Goal: Task Accomplishment & Management: Manage account settings

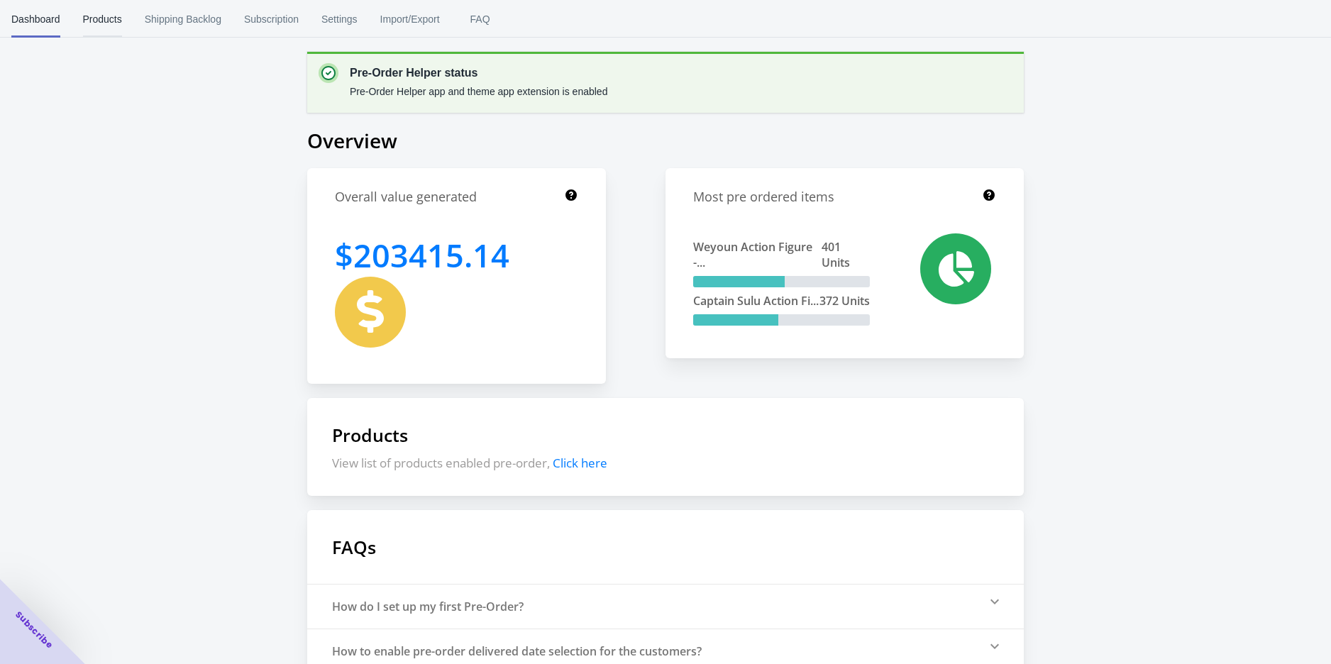
click at [105, 28] on span "Products" at bounding box center [102, 19] width 39 height 37
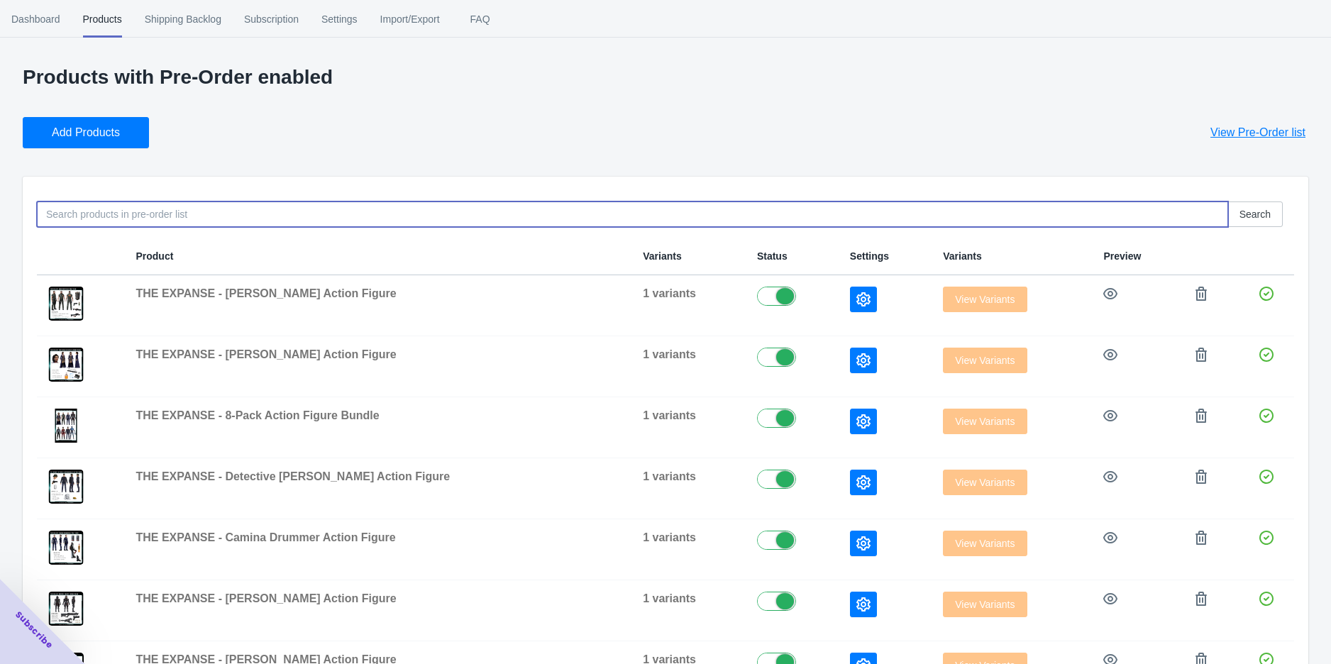
click at [193, 216] on input at bounding box center [633, 215] width 1192 height 26
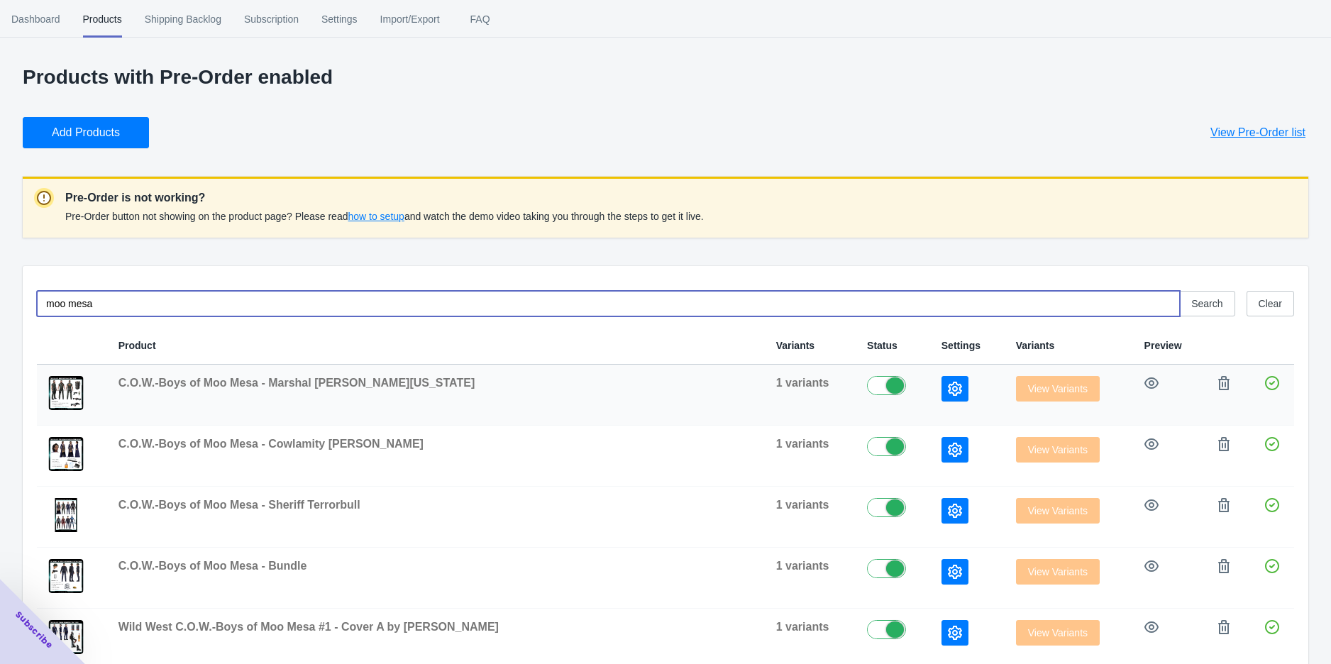
scroll to position [79, 0]
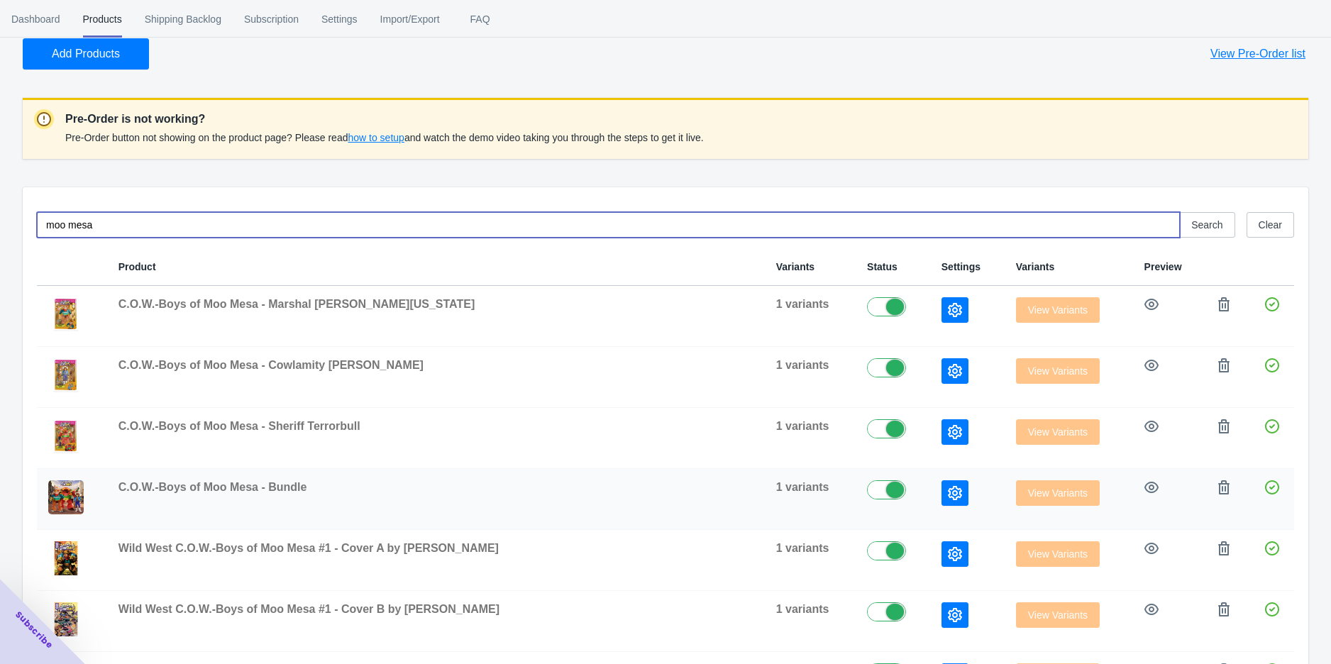
type input "moo mesa"
click at [948, 492] on icon "button" at bounding box center [955, 493] width 14 height 14
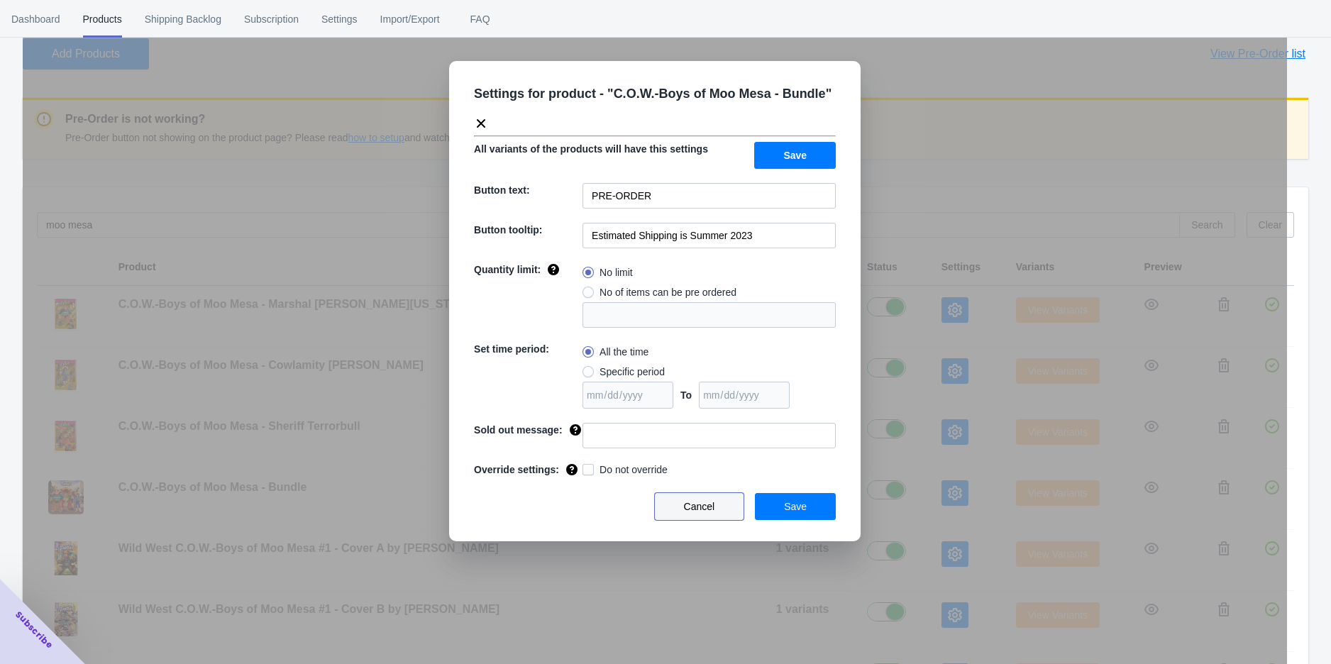
click at [713, 507] on span "Cancel" at bounding box center [699, 506] width 31 height 11
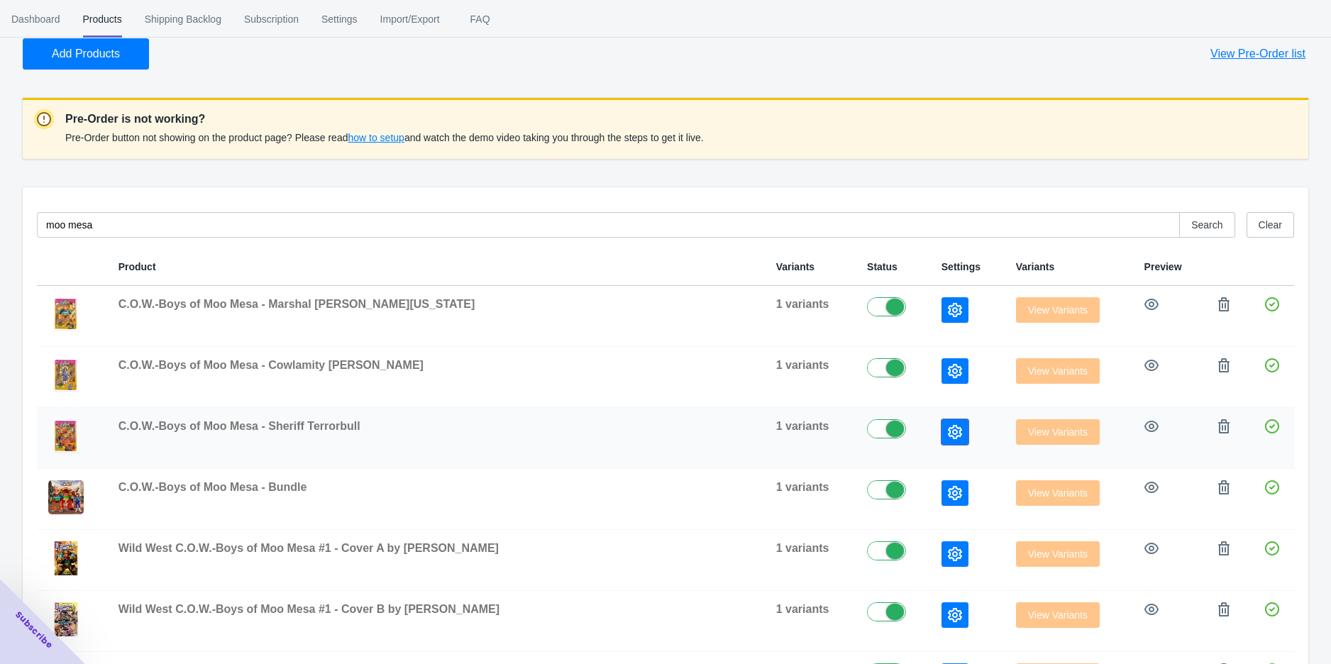
click at [948, 434] on icon "button" at bounding box center [955, 432] width 14 height 14
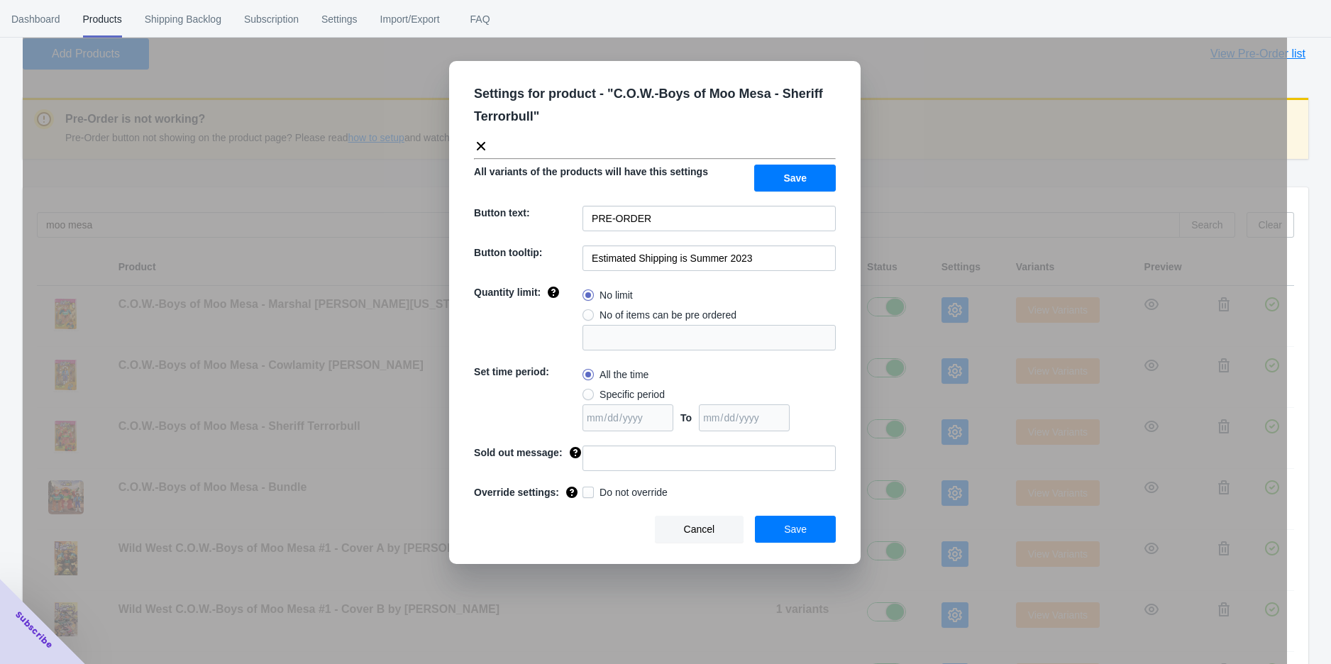
click at [939, 318] on div "Settings for product - " C.O.W.-Boys of Moo Mesa - Sheriff Terrorbull " All var…" at bounding box center [655, 367] width 1265 height 664
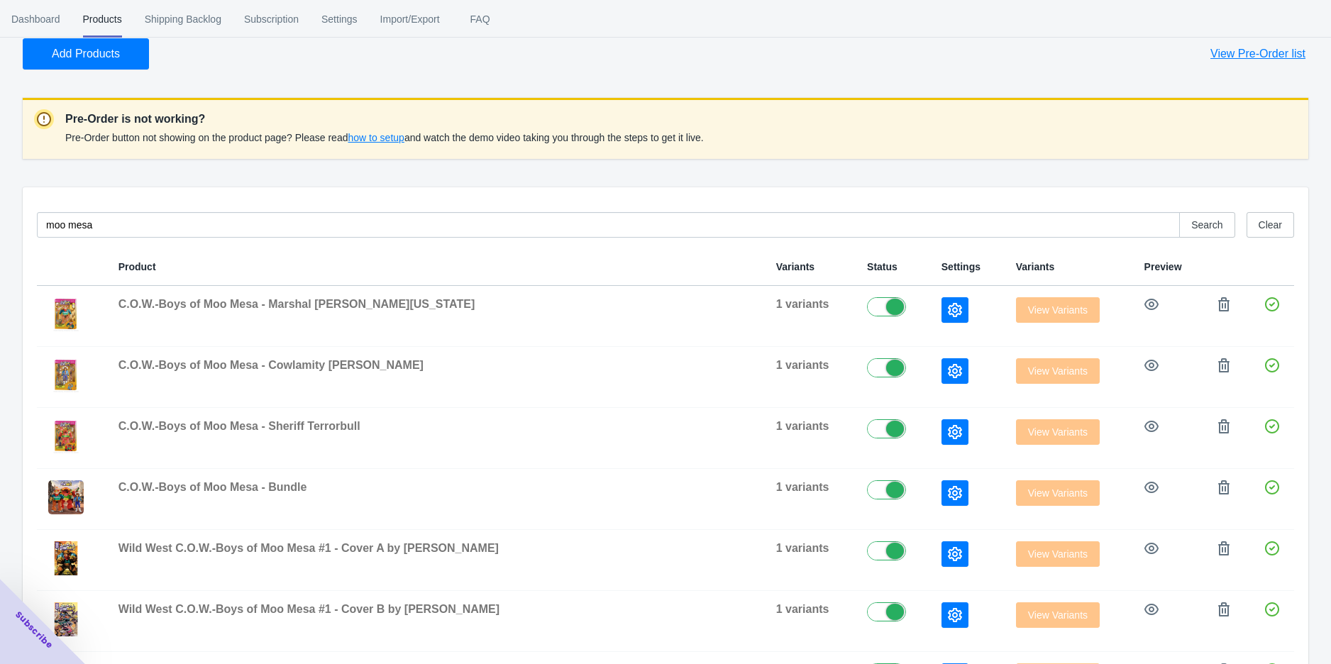
click at [942, 318] on button "button" at bounding box center [955, 310] width 27 height 26
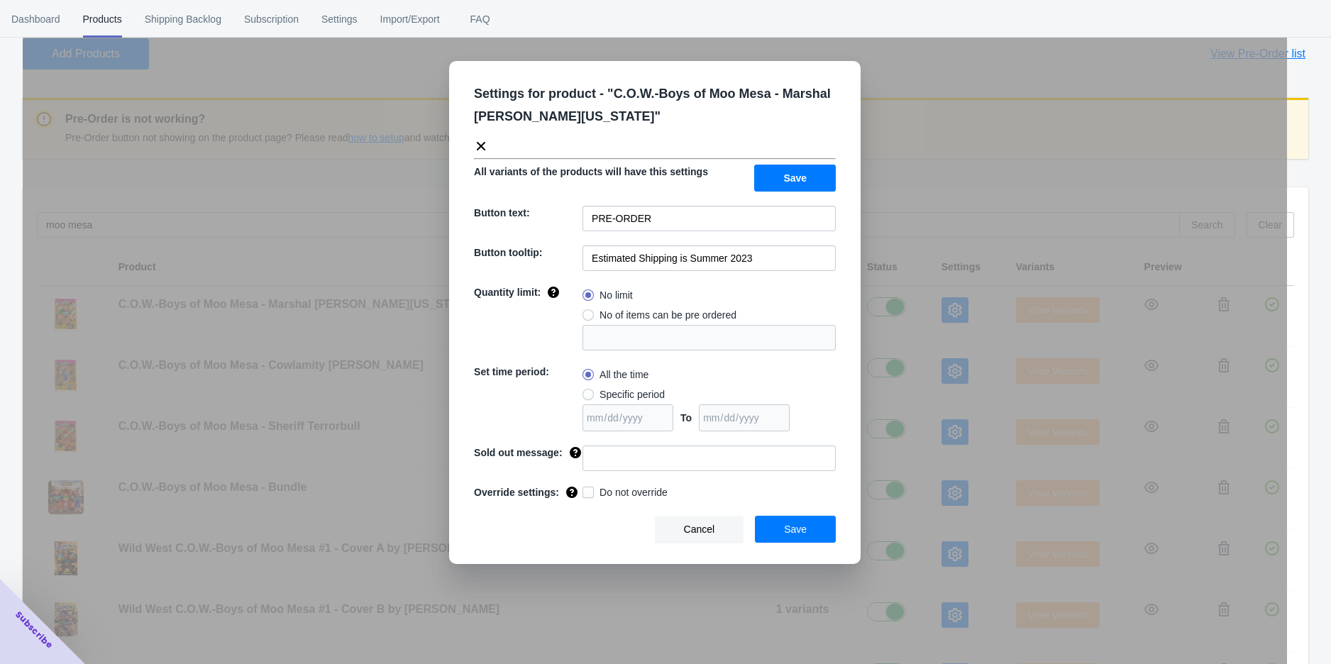
click at [939, 318] on div "Settings for product - " C.O.W.-Boys of Moo Mesa - Marshal Moo [US_STATE] " All…" at bounding box center [655, 367] width 1265 height 664
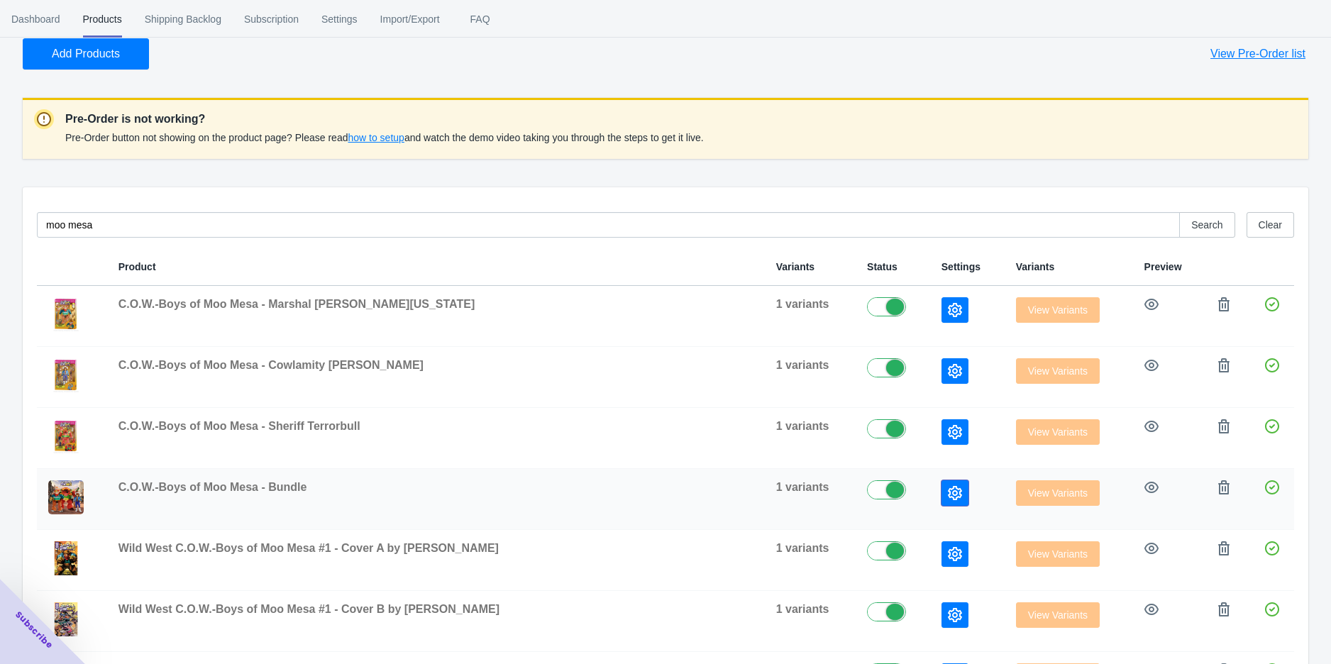
click at [942, 493] on button "button" at bounding box center [955, 493] width 27 height 26
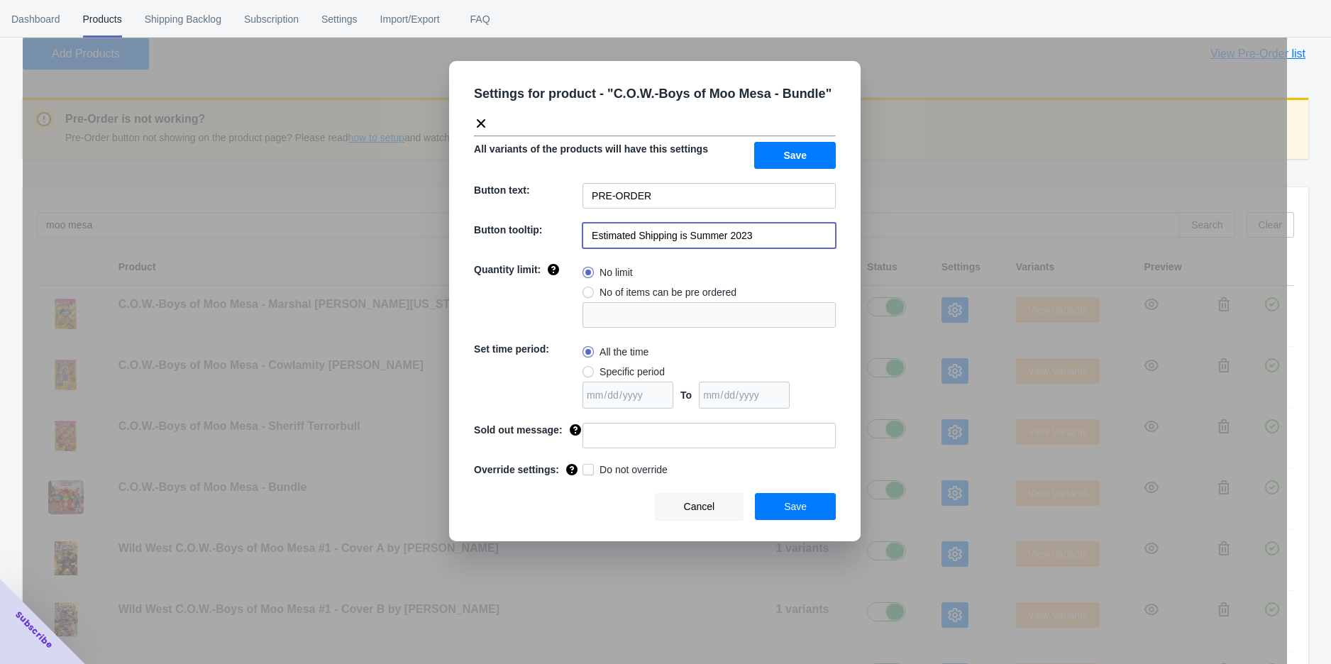
click at [765, 238] on input "Estimated Shipping is Summer 2023" at bounding box center [709, 236] width 253 height 26
drag, startPoint x: 764, startPoint y: 238, endPoint x: 705, endPoint y: 234, distance: 59.7
click at [705, 234] on input "Estimated Shipping is Summer 2023" at bounding box center [709, 236] width 253 height 26
type input "Estimated Shipping is Q4 2025"
click at [742, 236] on input "Estimated Shipping is Q4 2025" at bounding box center [709, 236] width 253 height 26
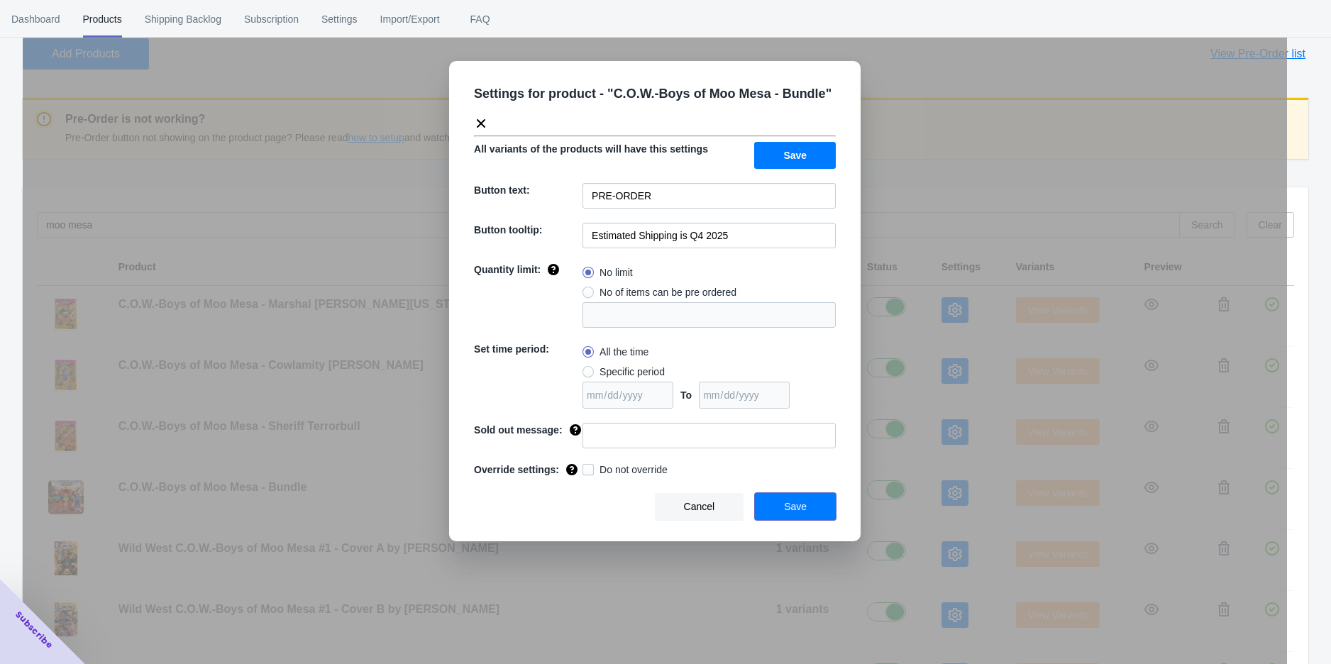
click at [771, 502] on button "Save" at bounding box center [795, 506] width 81 height 27
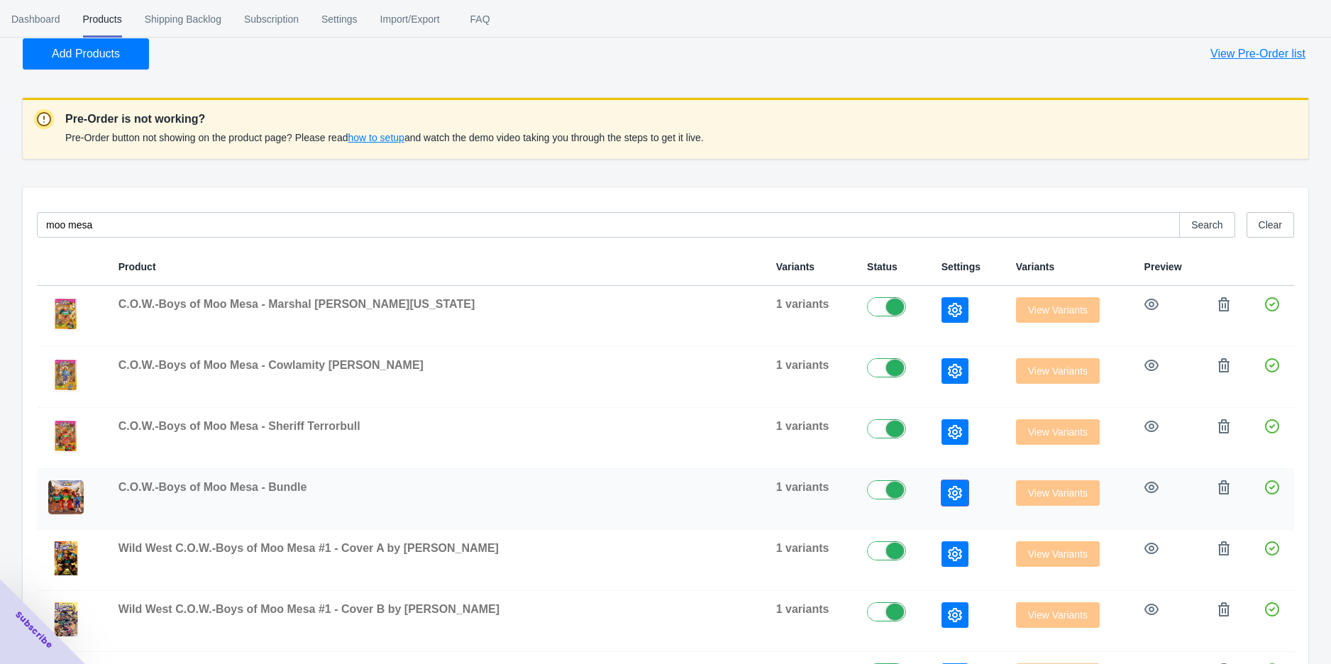
click at [948, 497] on icon "button" at bounding box center [955, 493] width 14 height 14
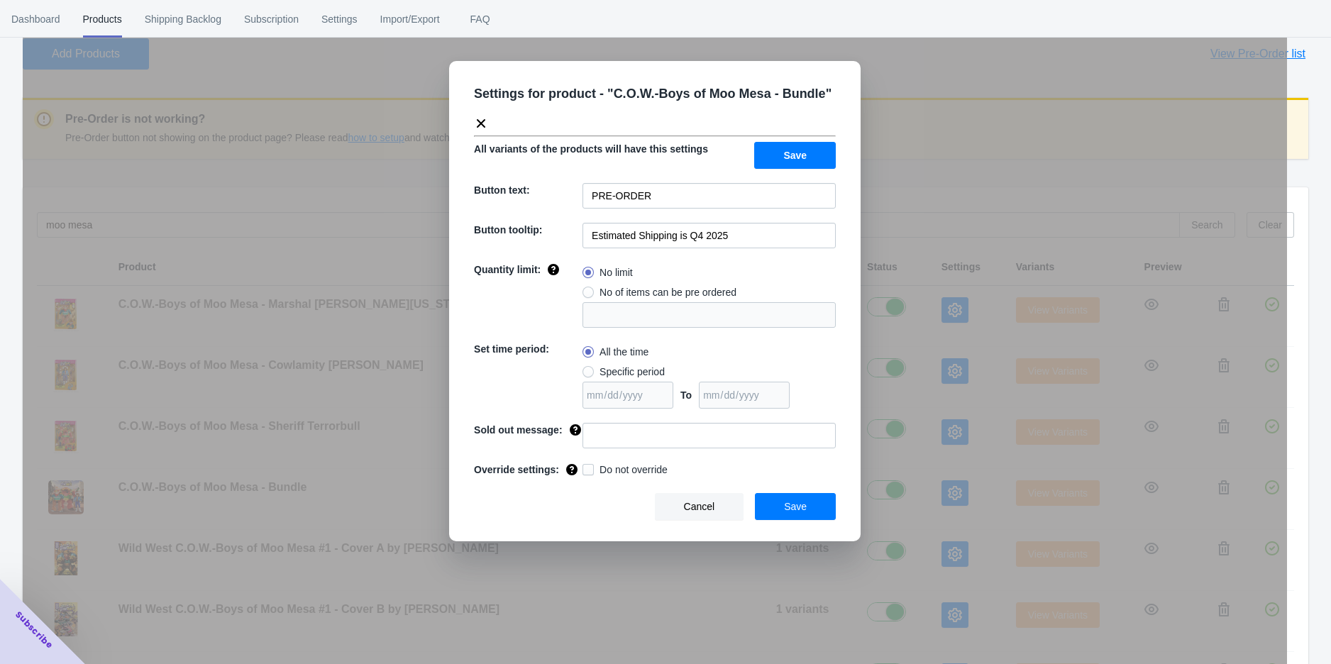
click at [916, 470] on div "Settings for product - " C.O.W.-Boys of Moo Mesa - Bundle " All variants of the…" at bounding box center [655, 367] width 1265 height 664
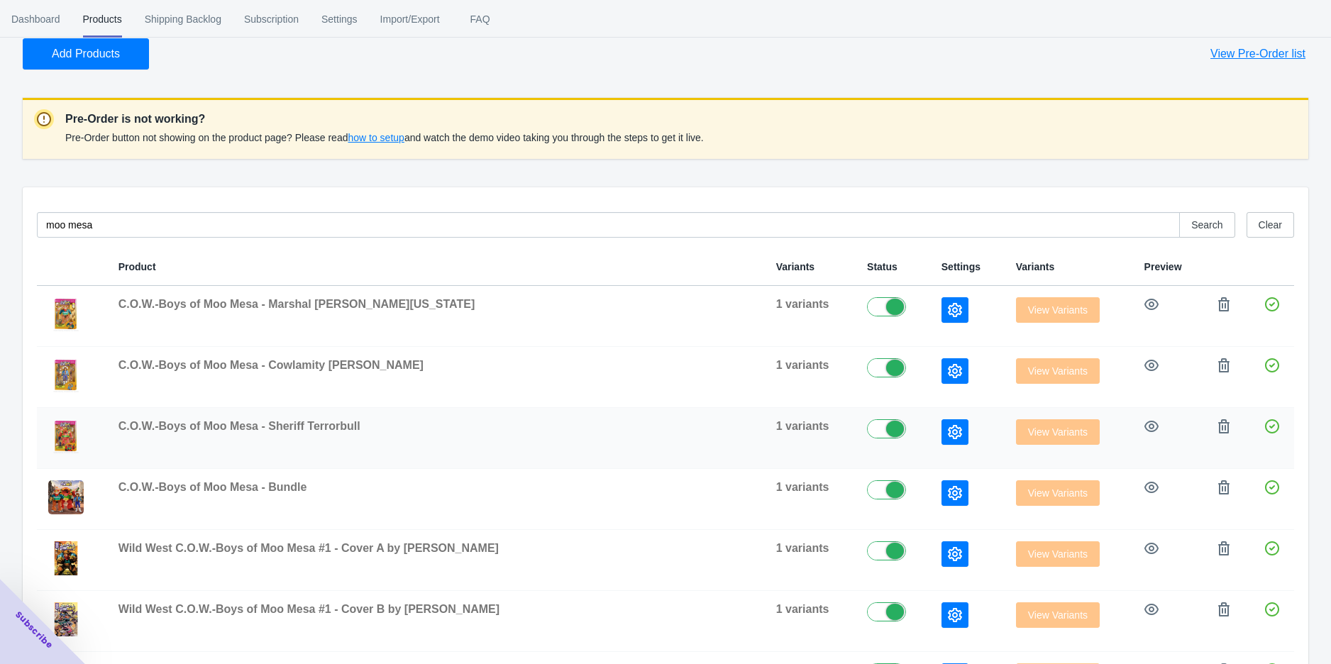
click at [948, 427] on icon "button" at bounding box center [955, 432] width 14 height 14
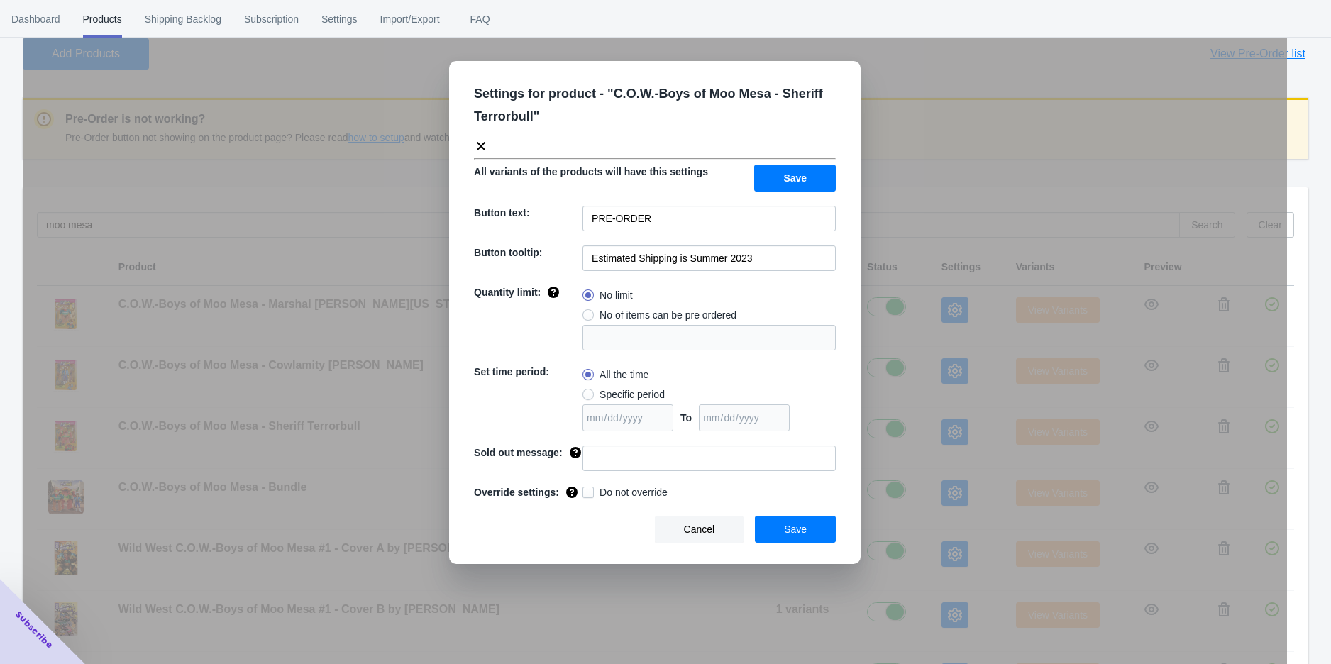
click at [769, 272] on div "Settings for product - " C.O.W.-Boys of Moo Mesa - Sheriff Terrorbull " All var…" at bounding box center [655, 312] width 412 height 503
click at [769, 265] on input "Estimated Shipping is Summer 2023" at bounding box center [709, 259] width 253 height 26
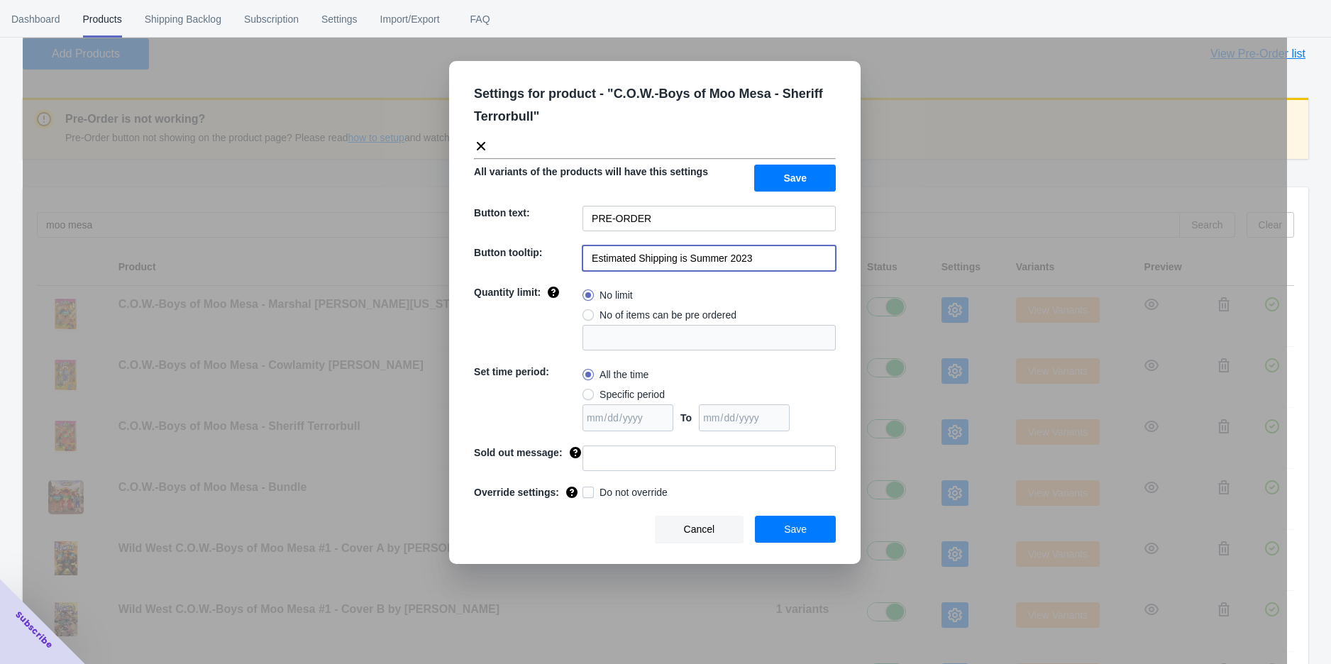
click at [769, 265] on input "Estimated Shipping is Summer 2023" at bounding box center [709, 259] width 253 height 26
paste input "Q4 2025"
type input "Estimated Shipping is Q4 2025"
click at [777, 516] on button "Save" at bounding box center [795, 529] width 81 height 27
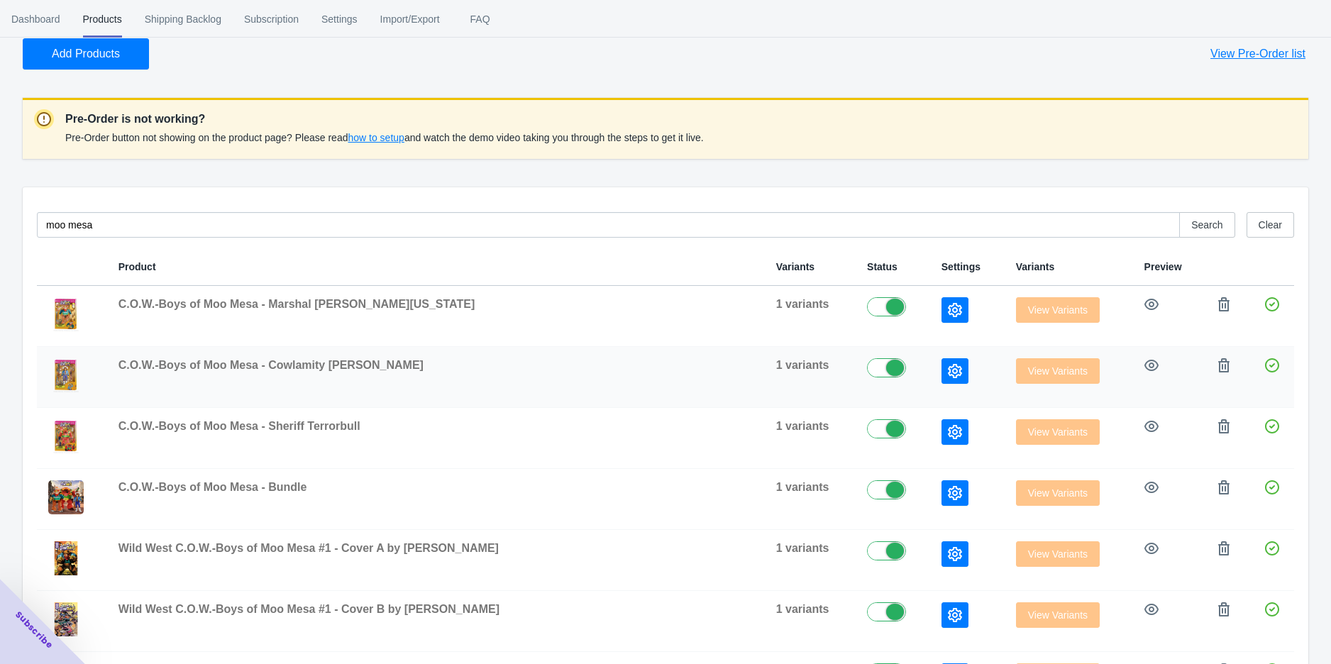
click at [948, 375] on icon "button" at bounding box center [955, 371] width 14 height 14
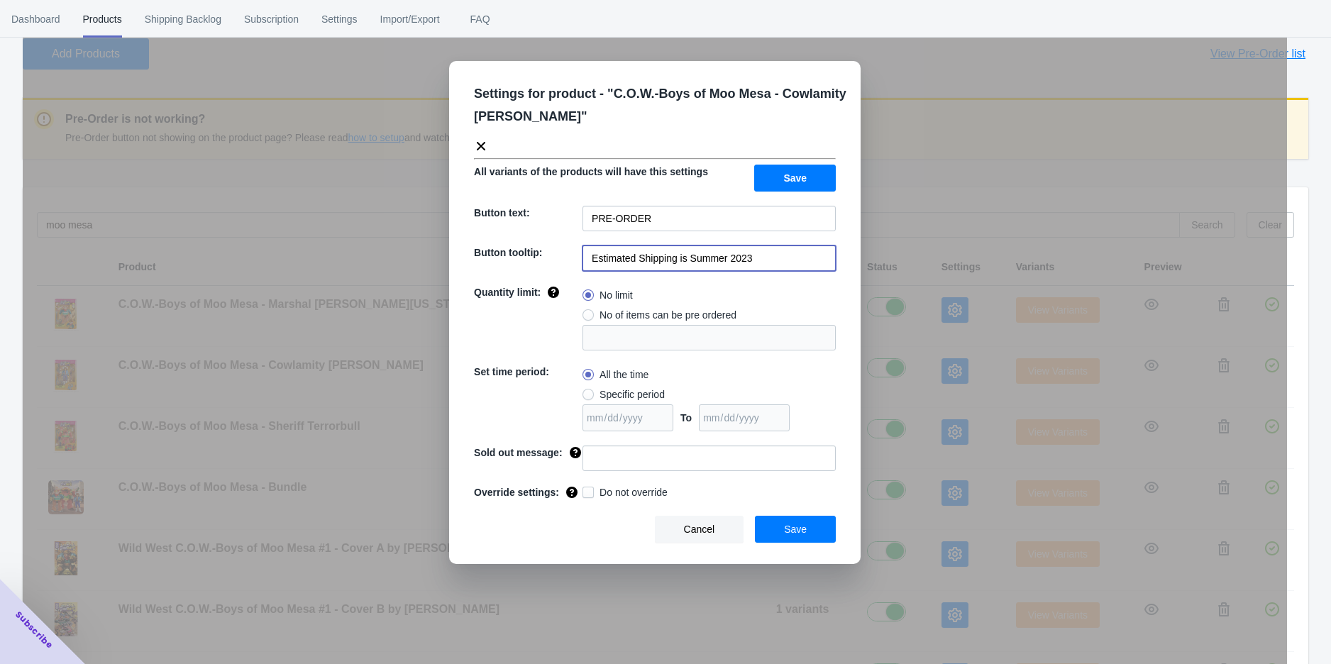
click at [766, 262] on input "Estimated Shipping is Summer 2023" at bounding box center [709, 259] width 253 height 26
paste input "Q4 2025"
type input "Estimated Shipping is Q4 2025"
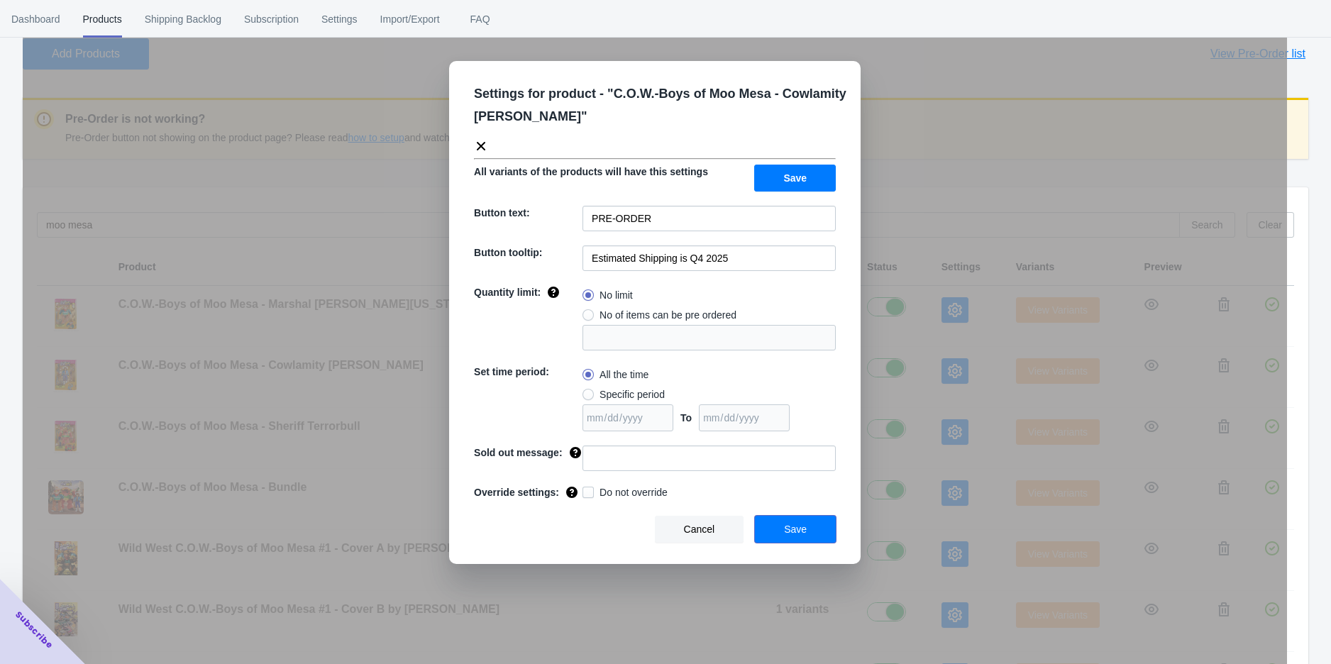
click at [813, 529] on button "Save" at bounding box center [795, 529] width 81 height 27
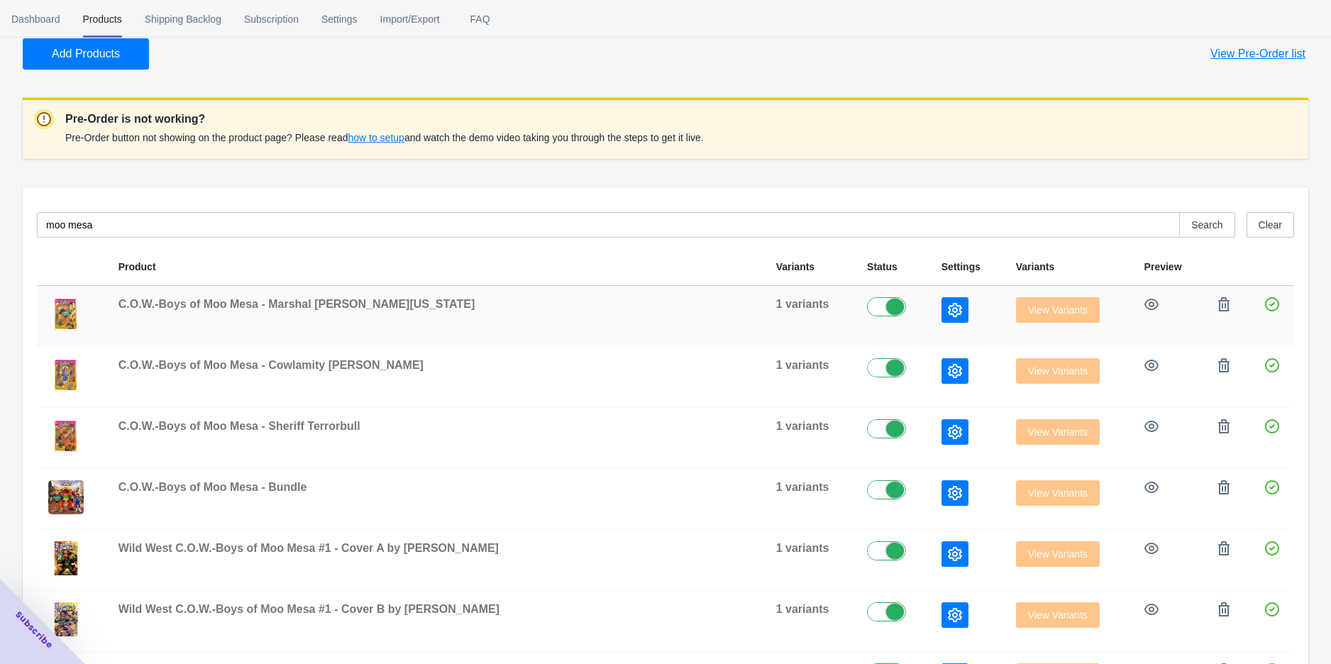
click at [942, 304] on button "button" at bounding box center [955, 310] width 27 height 26
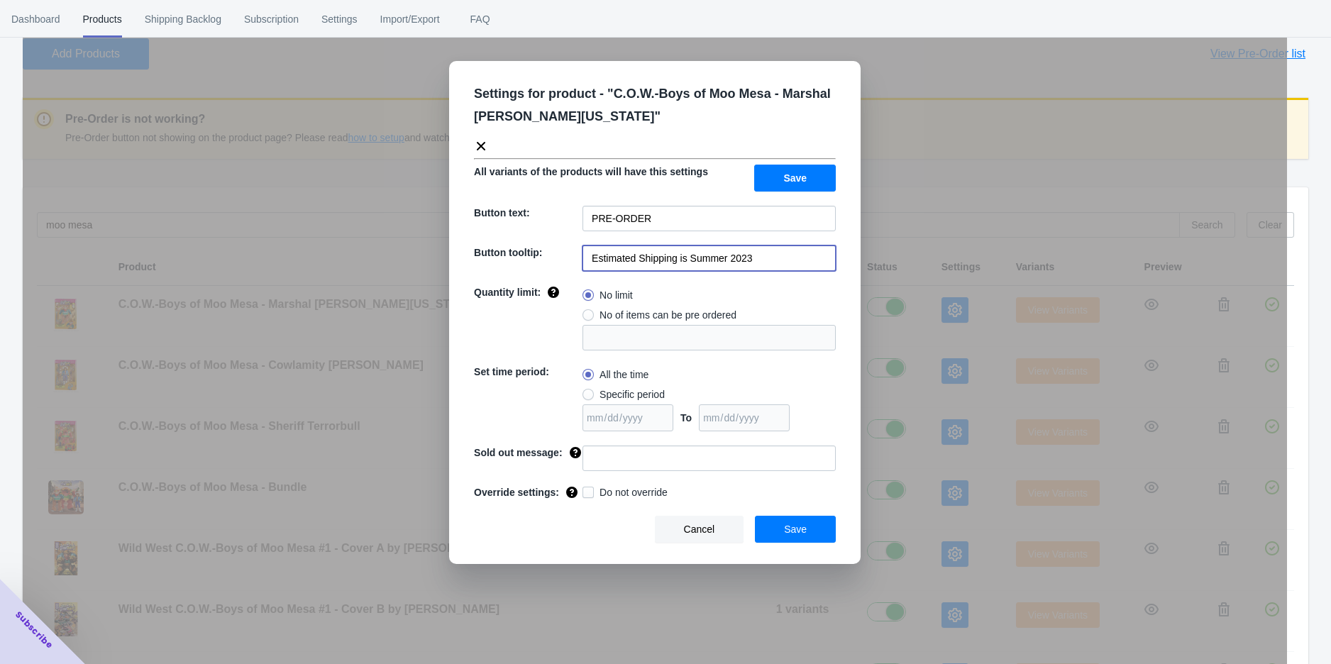
click at [778, 265] on input "Estimated Shipping is Summer 2023" at bounding box center [709, 259] width 253 height 26
paste input "Q4 2025"
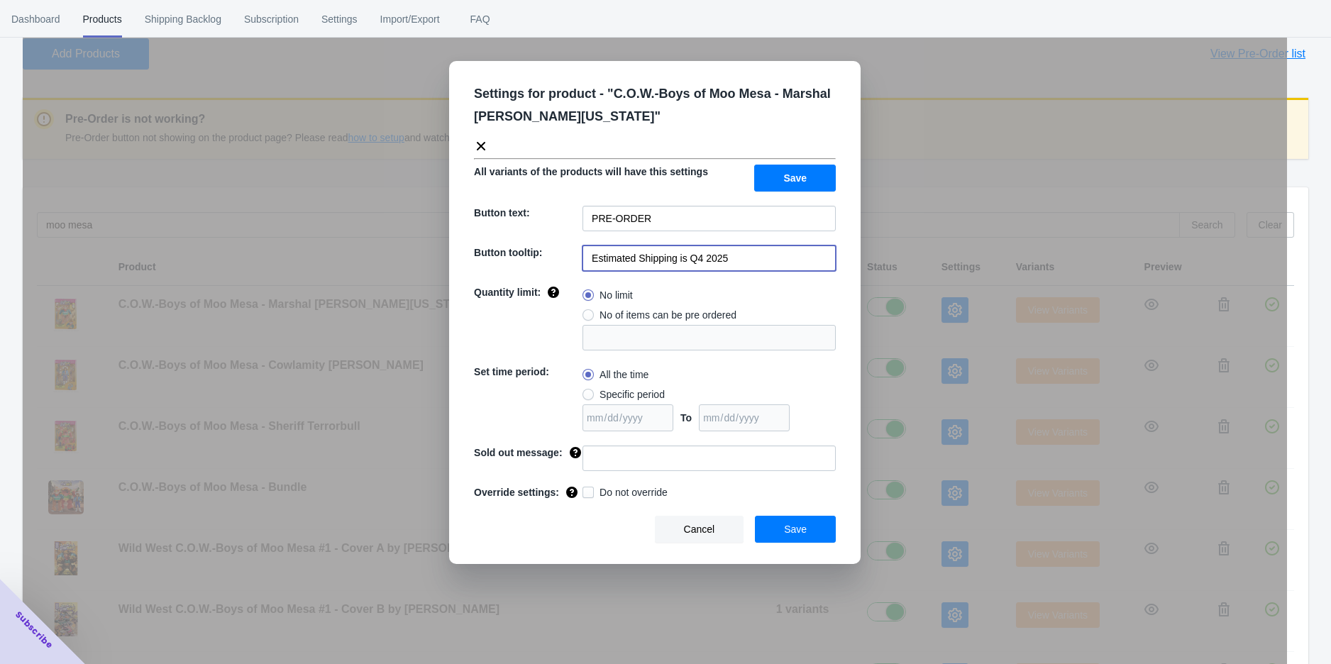
type input "Estimated Shipping is Q4 2025"
click at [817, 521] on button "Save" at bounding box center [795, 529] width 81 height 27
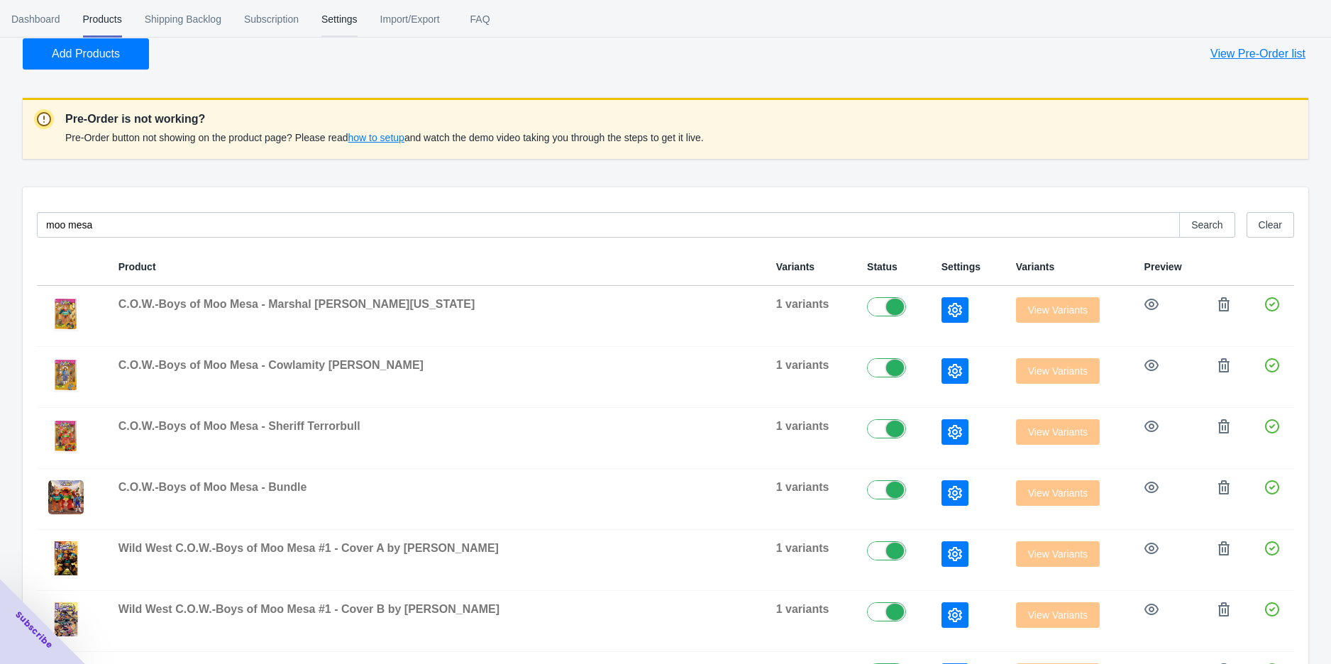
click at [339, 23] on span "Settings" at bounding box center [339, 19] width 36 height 37
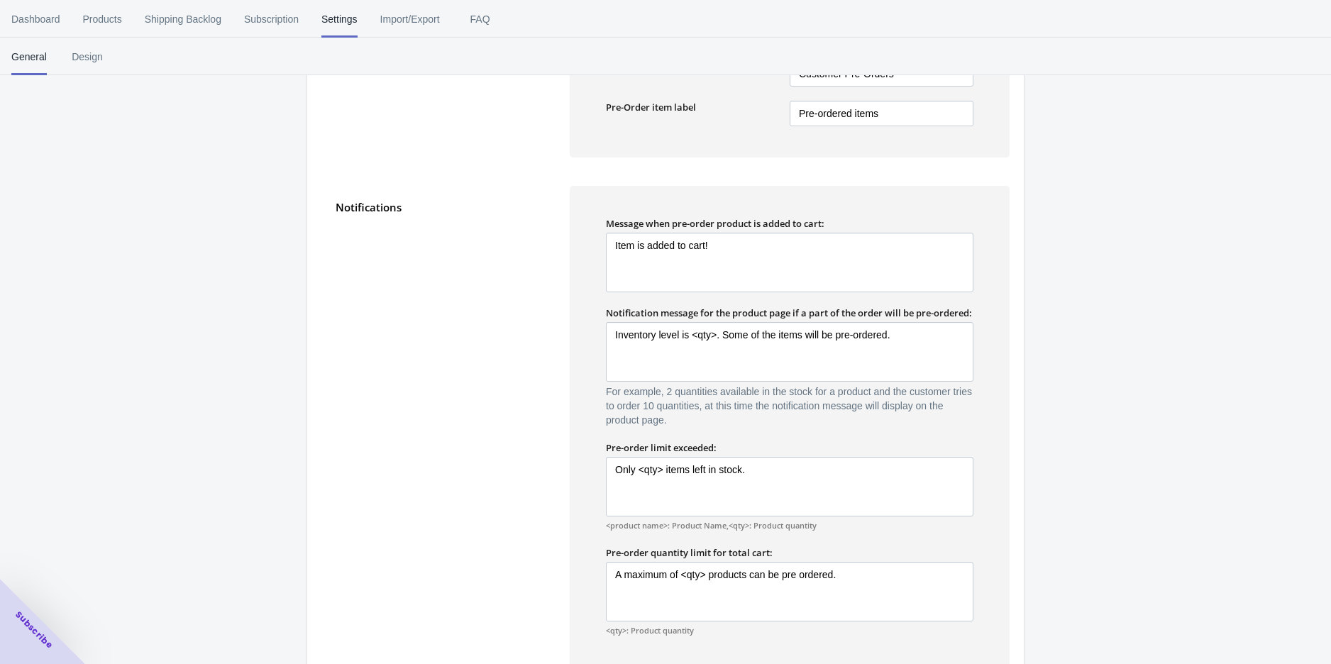
scroll to position [788, 0]
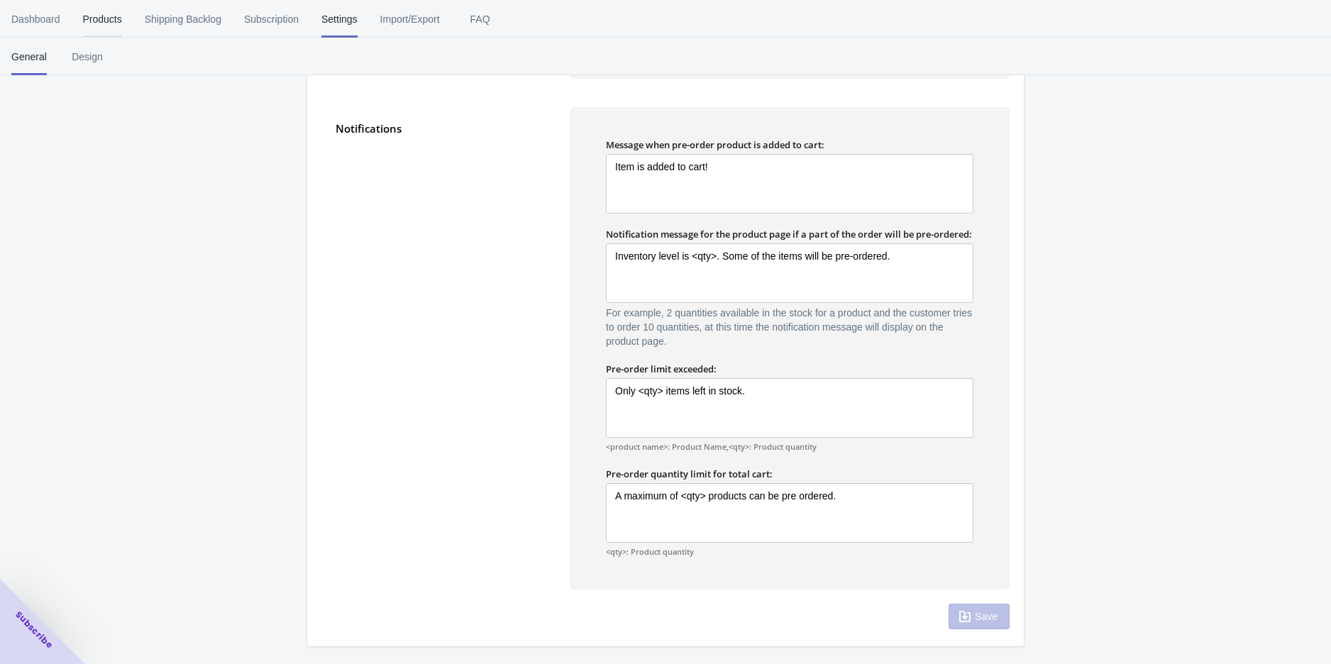
click at [100, 23] on span "Products" at bounding box center [102, 19] width 39 height 37
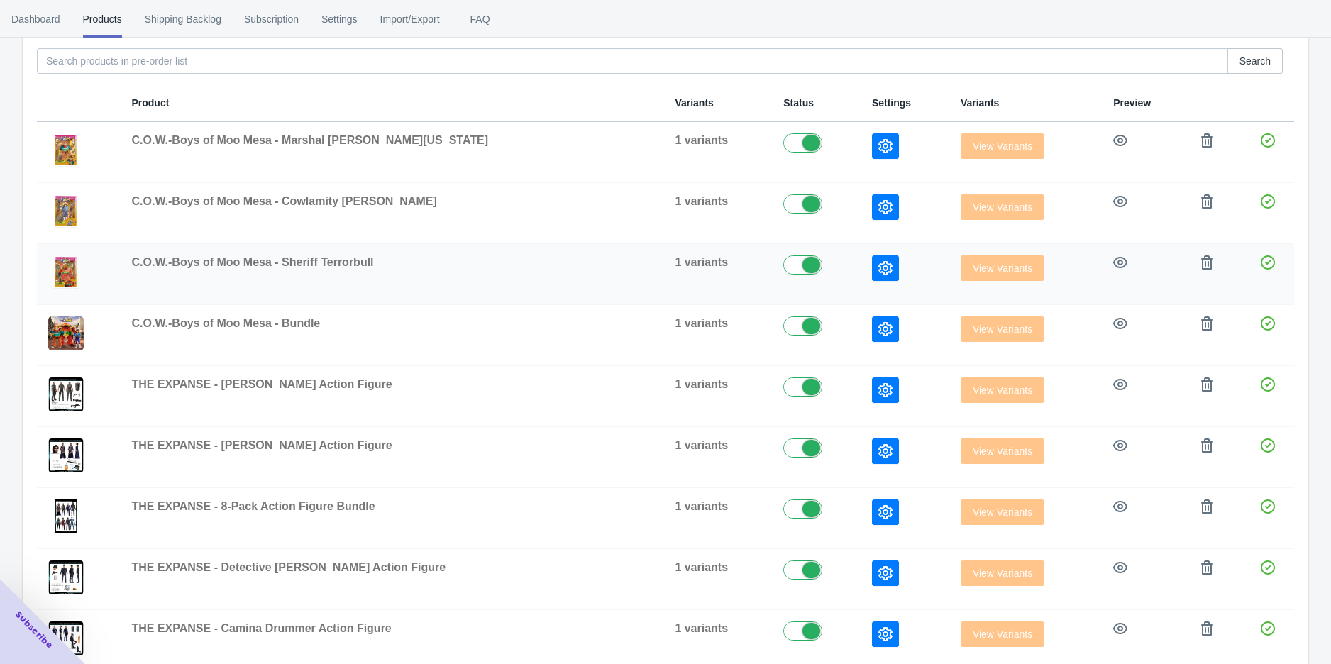
scroll to position [0, 0]
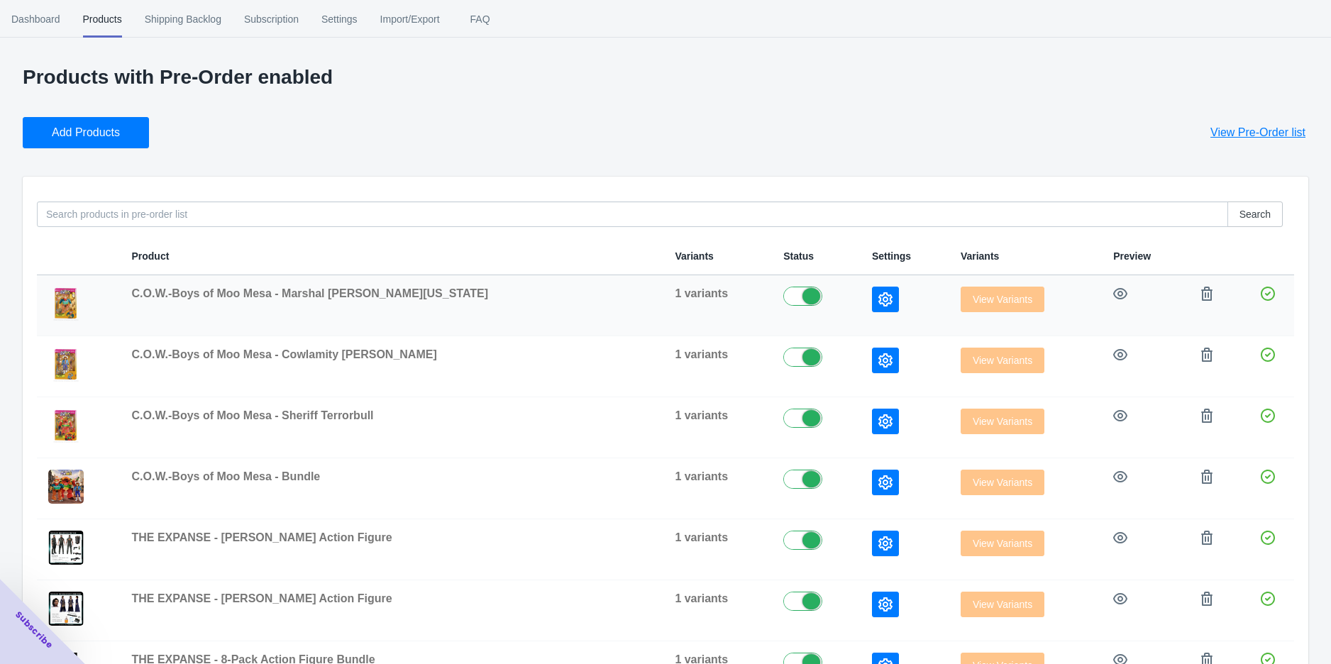
click at [861, 304] on td at bounding box center [905, 305] width 89 height 61
click at [879, 304] on icon "button" at bounding box center [886, 299] width 14 height 14
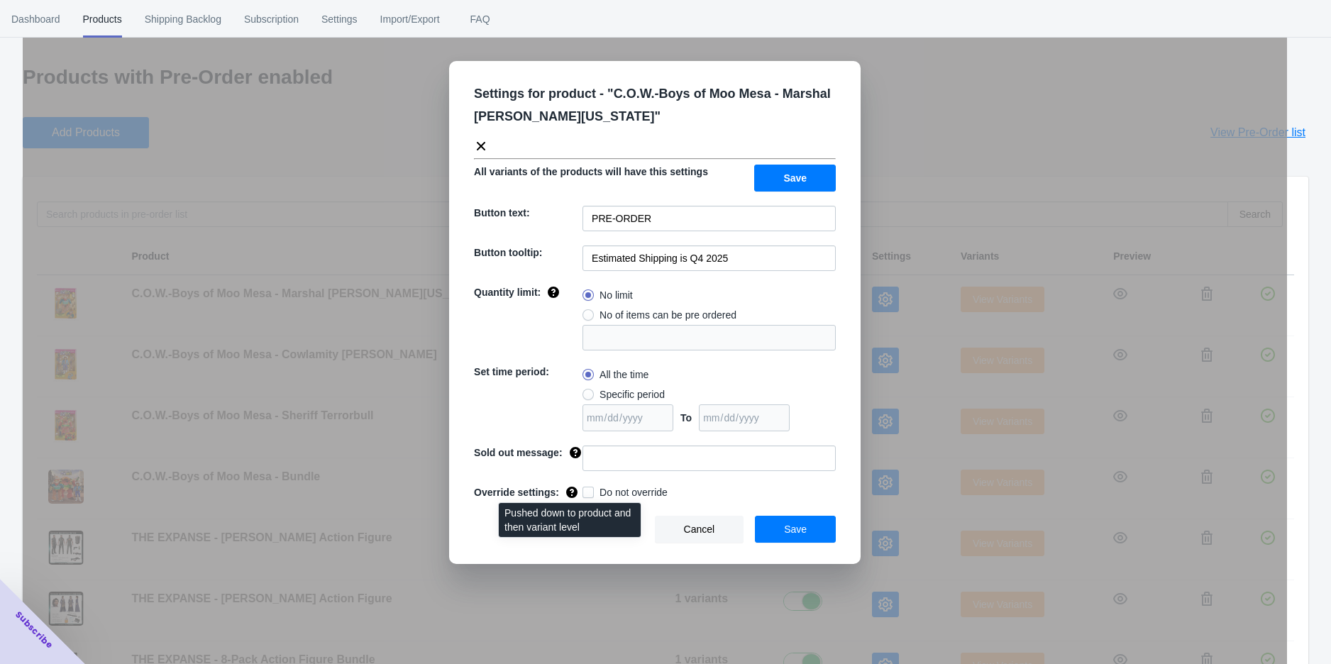
click at [572, 495] on icon at bounding box center [571, 492] width 11 height 11
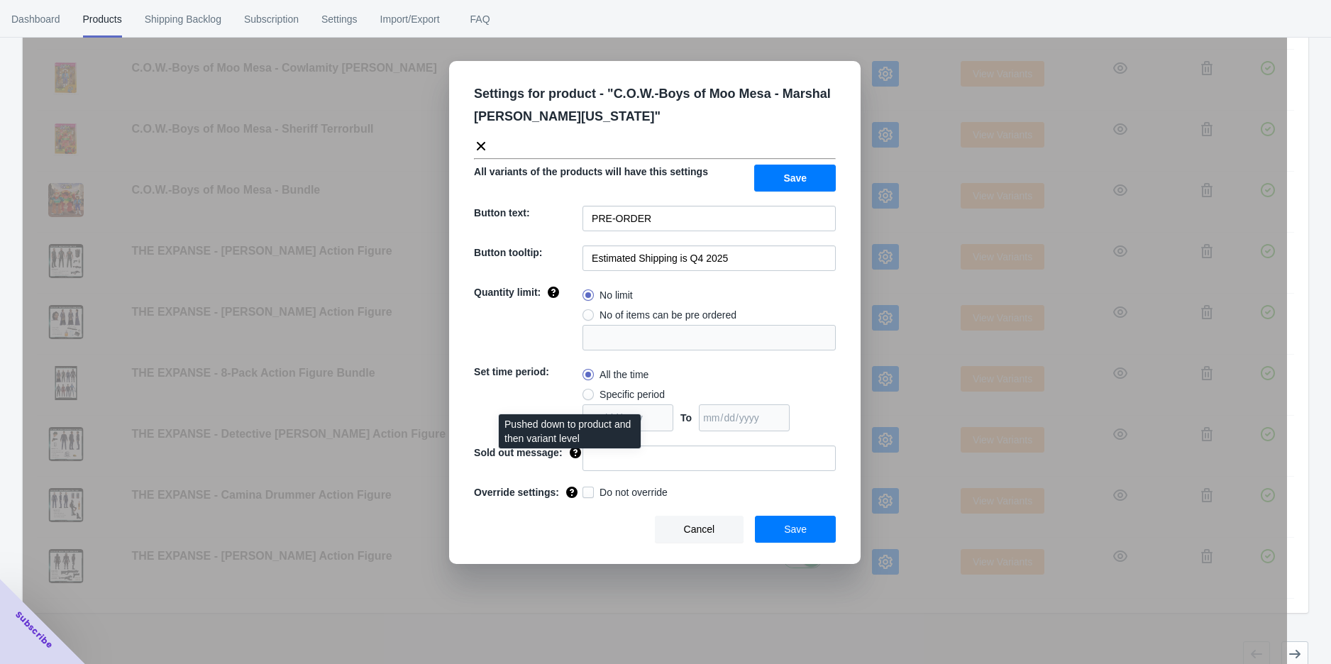
scroll to position [300, 0]
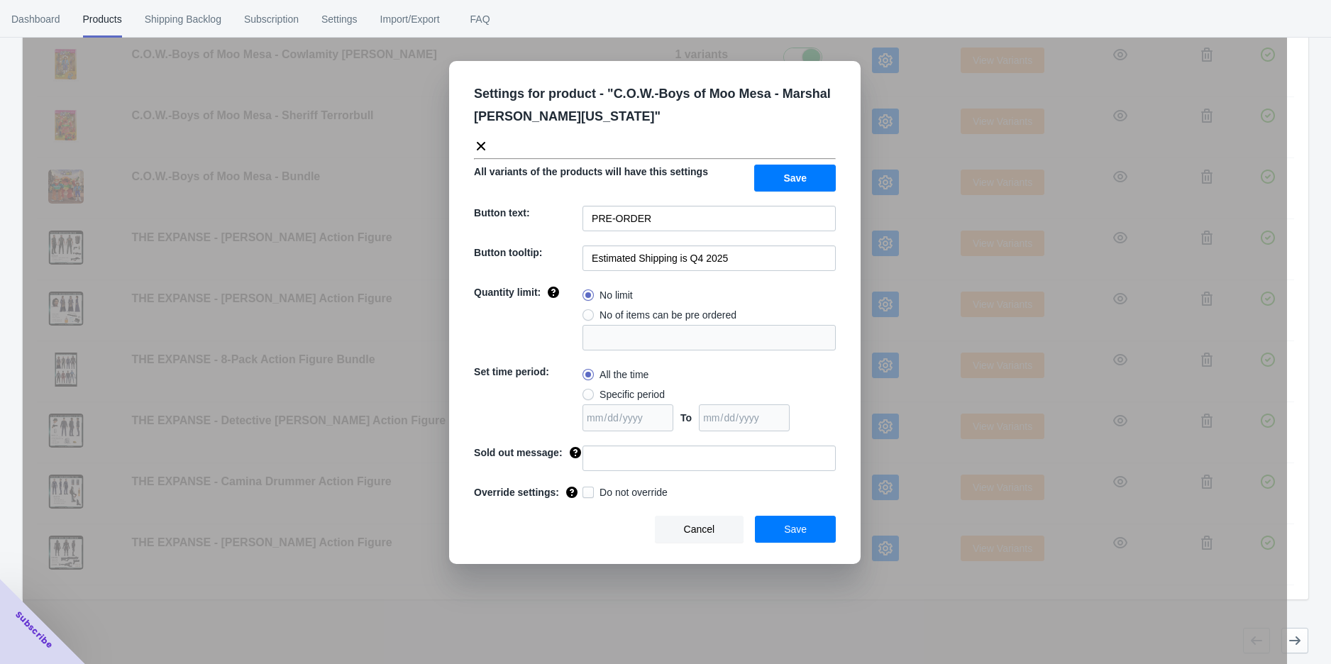
click at [947, 444] on div "Settings for product - " C.O.W.-Boys of Moo Mesa - Marshal Moo [US_STATE] " All…" at bounding box center [655, 367] width 1265 height 664
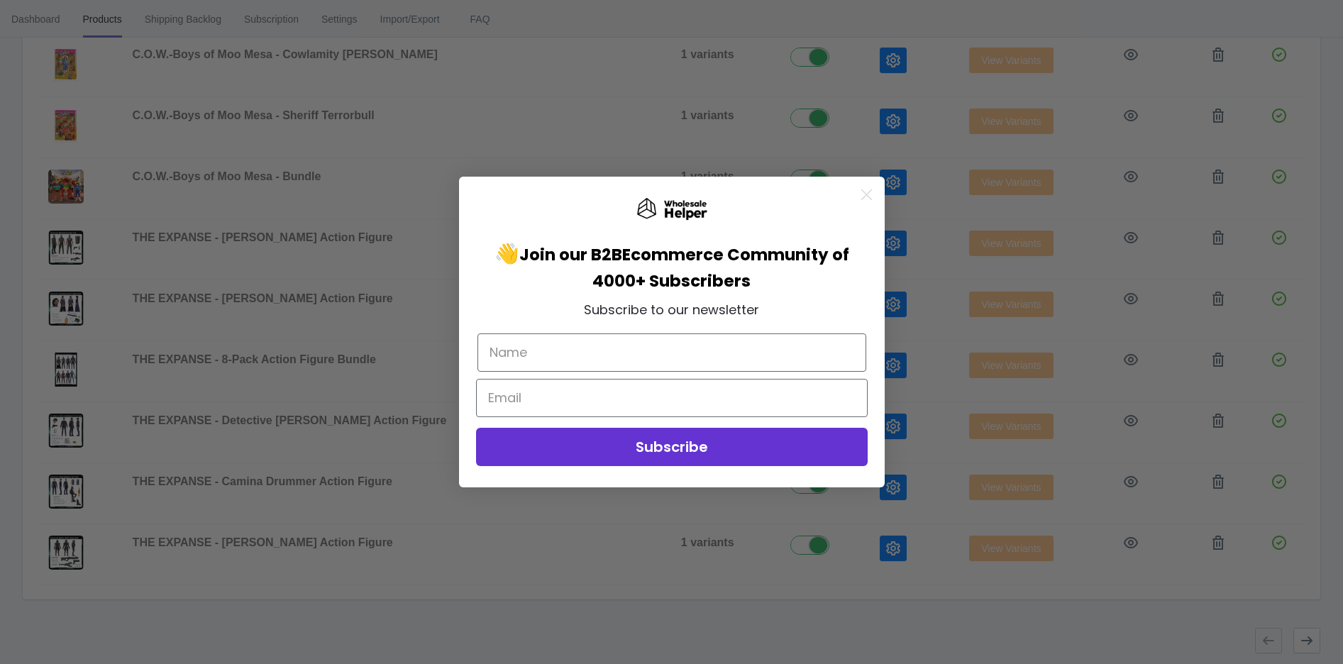
click at [1296, 632] on div "Close dialog 👋 Join our B2B Ecommerce Community of 4000+ Subscribers Subscribe …" at bounding box center [671, 332] width 1343 height 664
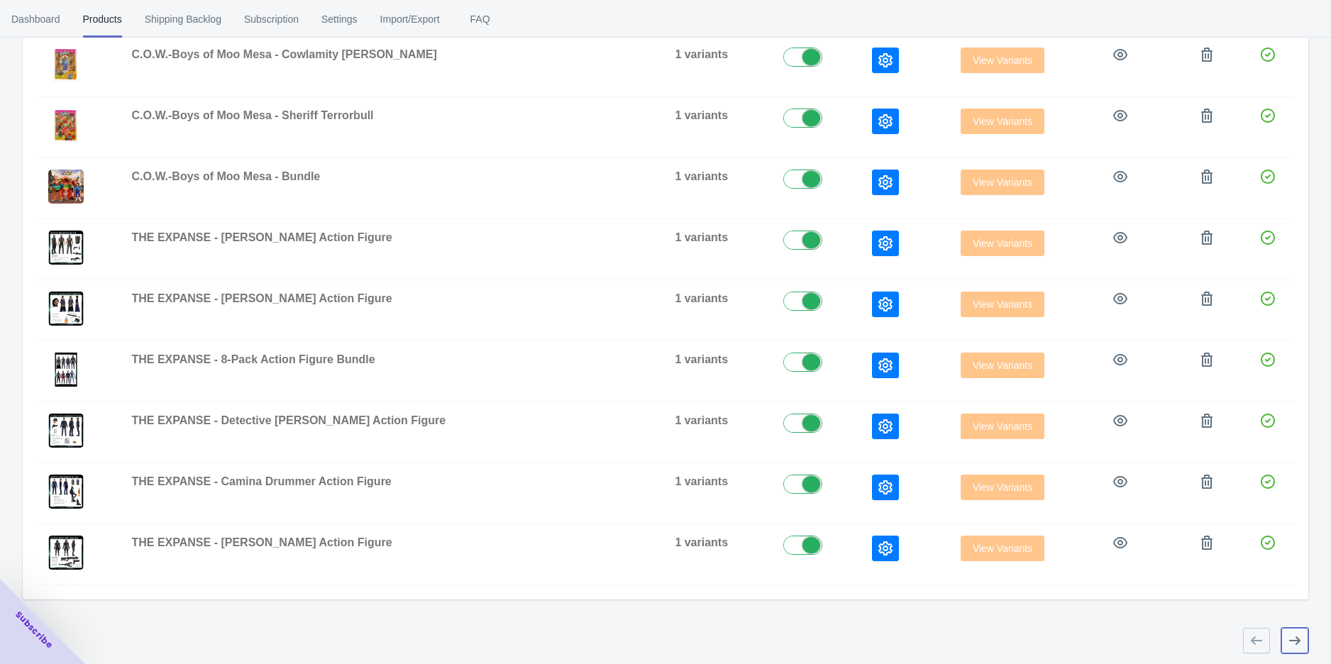
click at [1295, 634] on icon "button" at bounding box center [1295, 641] width 14 height 14
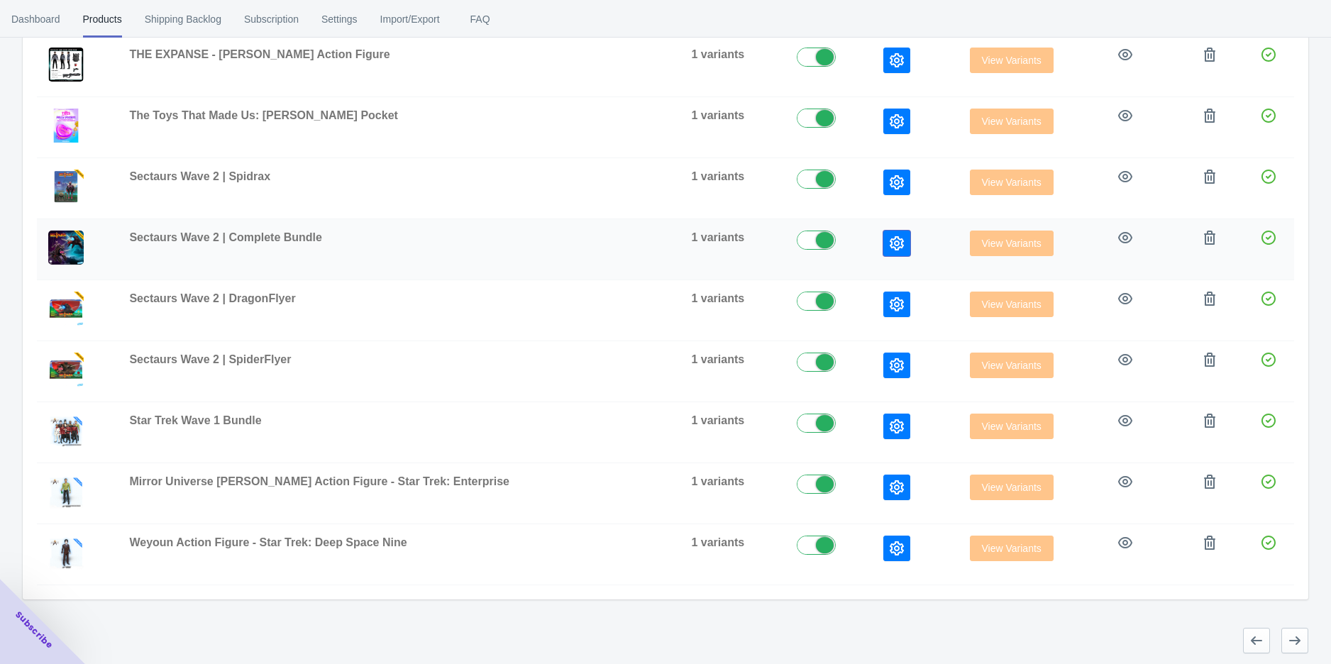
click at [890, 245] on icon "button" at bounding box center [897, 243] width 14 height 14
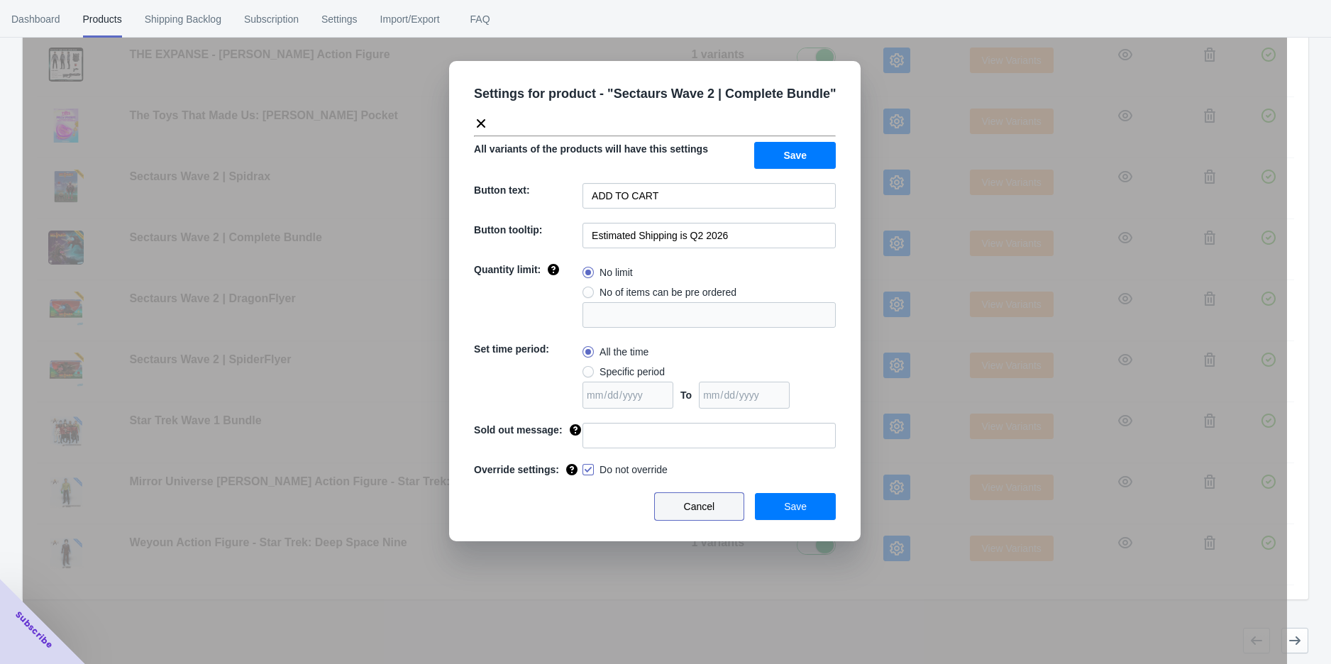
click at [728, 506] on button "Cancel" at bounding box center [699, 506] width 89 height 27
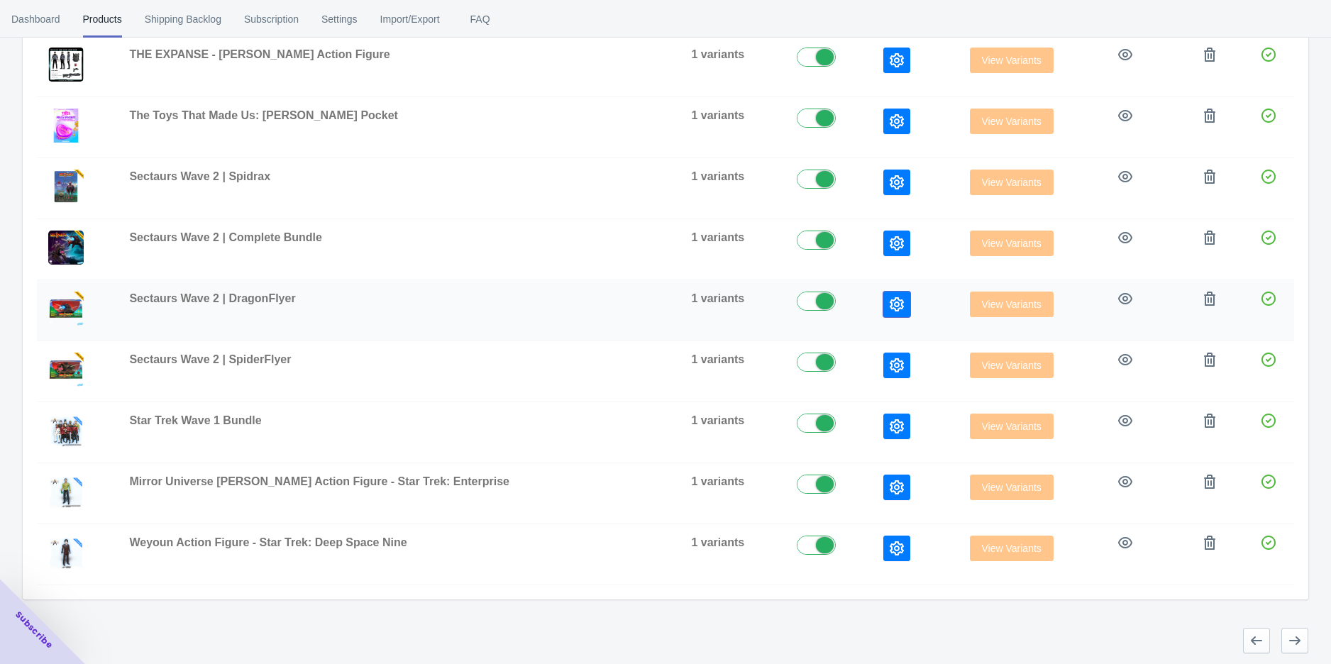
click at [884, 304] on button "button" at bounding box center [897, 305] width 27 height 26
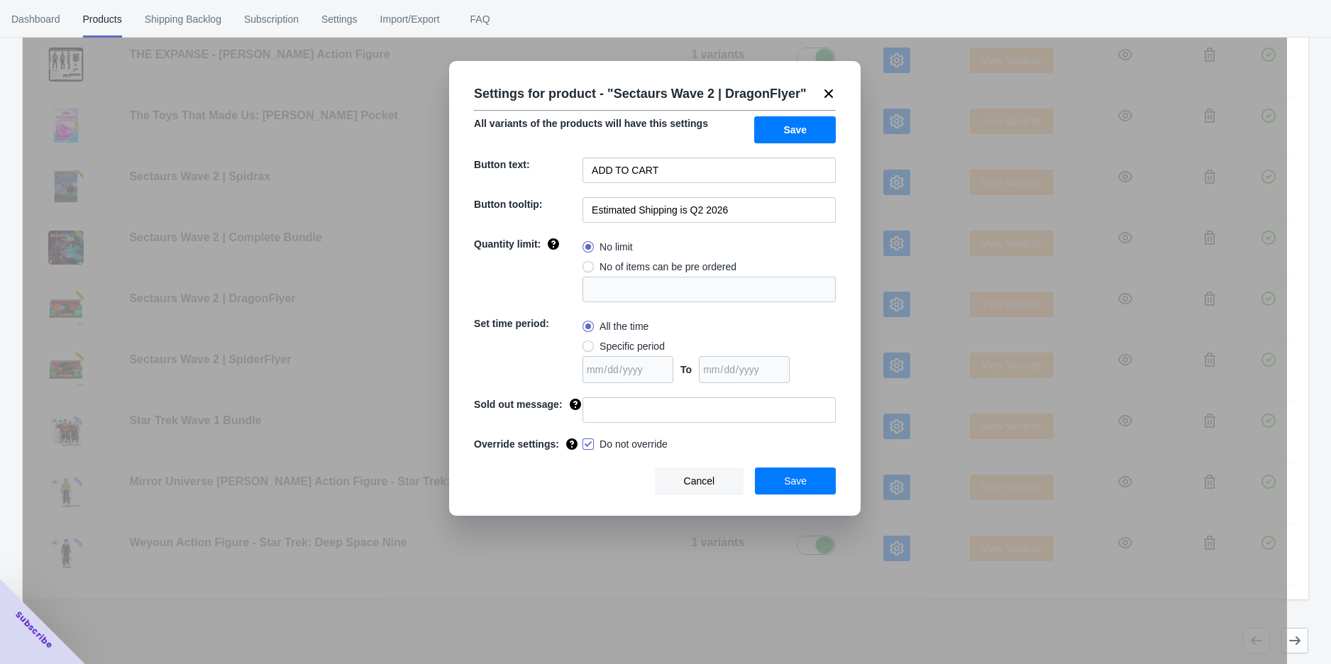
click at [831, 89] on icon at bounding box center [829, 94] width 14 height 14
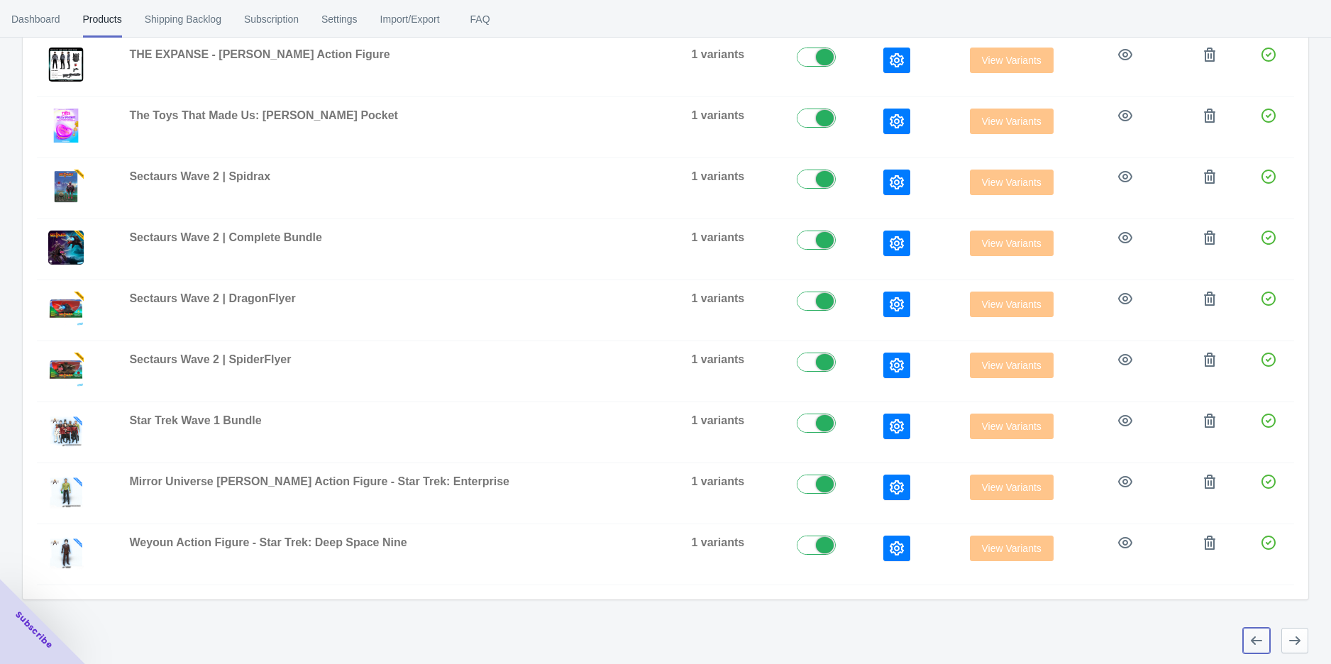
click at [1253, 638] on icon "button" at bounding box center [1256, 641] width 11 height 9
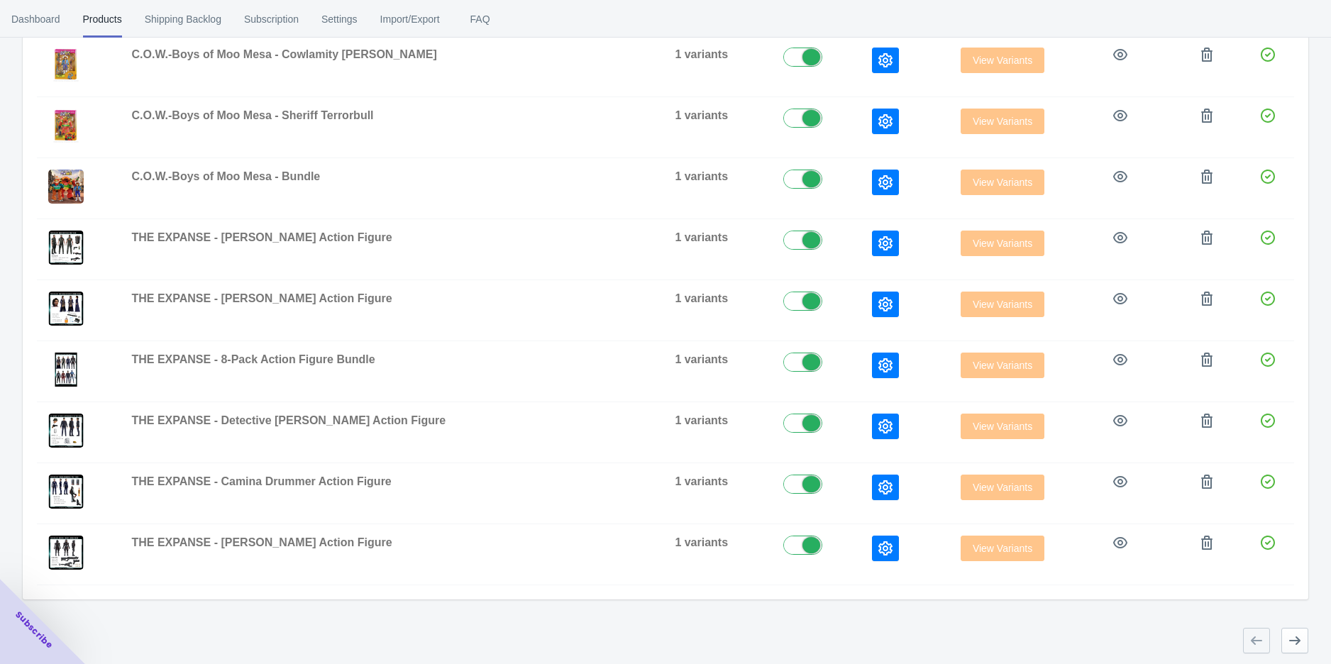
click at [1280, 640] on div at bounding box center [659, 635] width 1297 height 37
click at [1283, 640] on button "button" at bounding box center [1295, 641] width 27 height 26
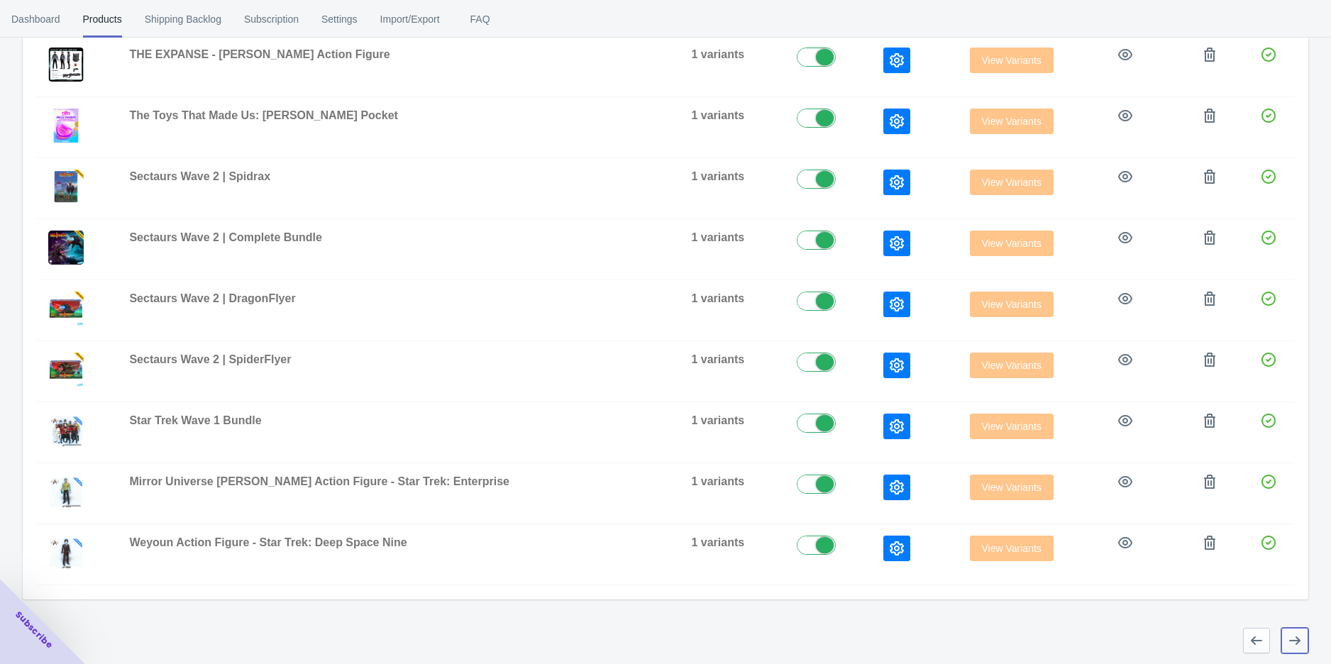
click at [1283, 640] on button "button" at bounding box center [1295, 641] width 27 height 26
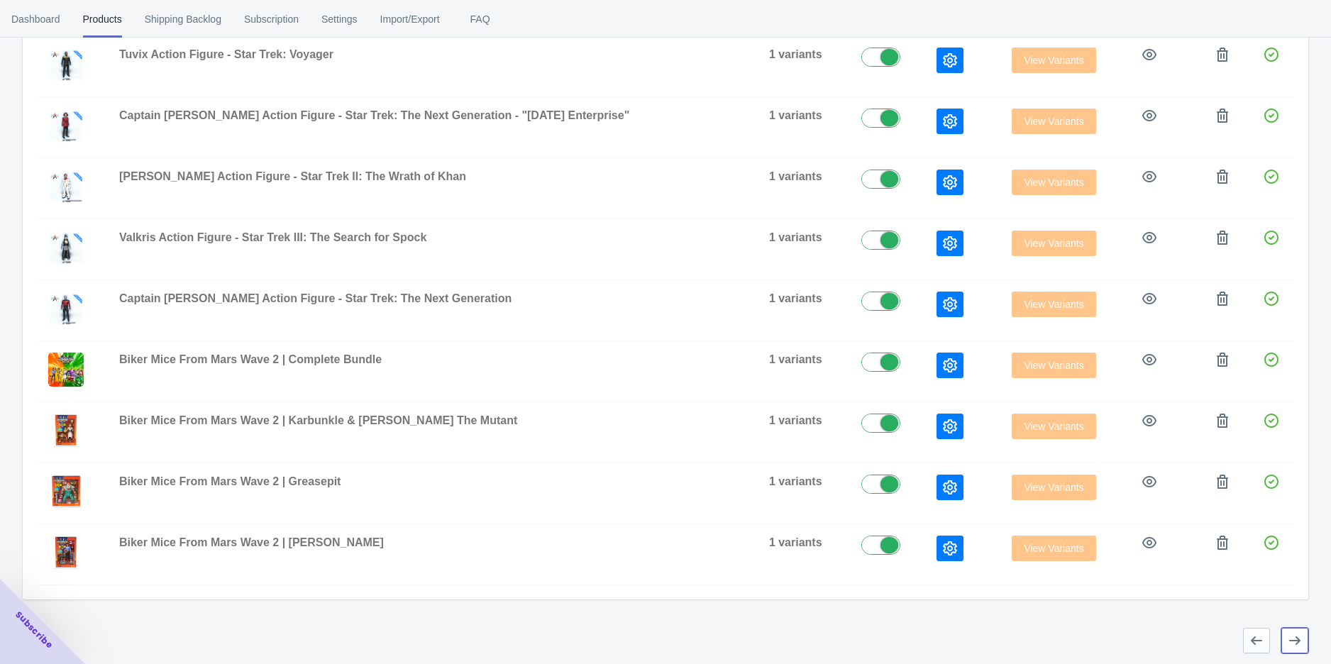
click at [1285, 640] on button "button" at bounding box center [1295, 641] width 27 height 26
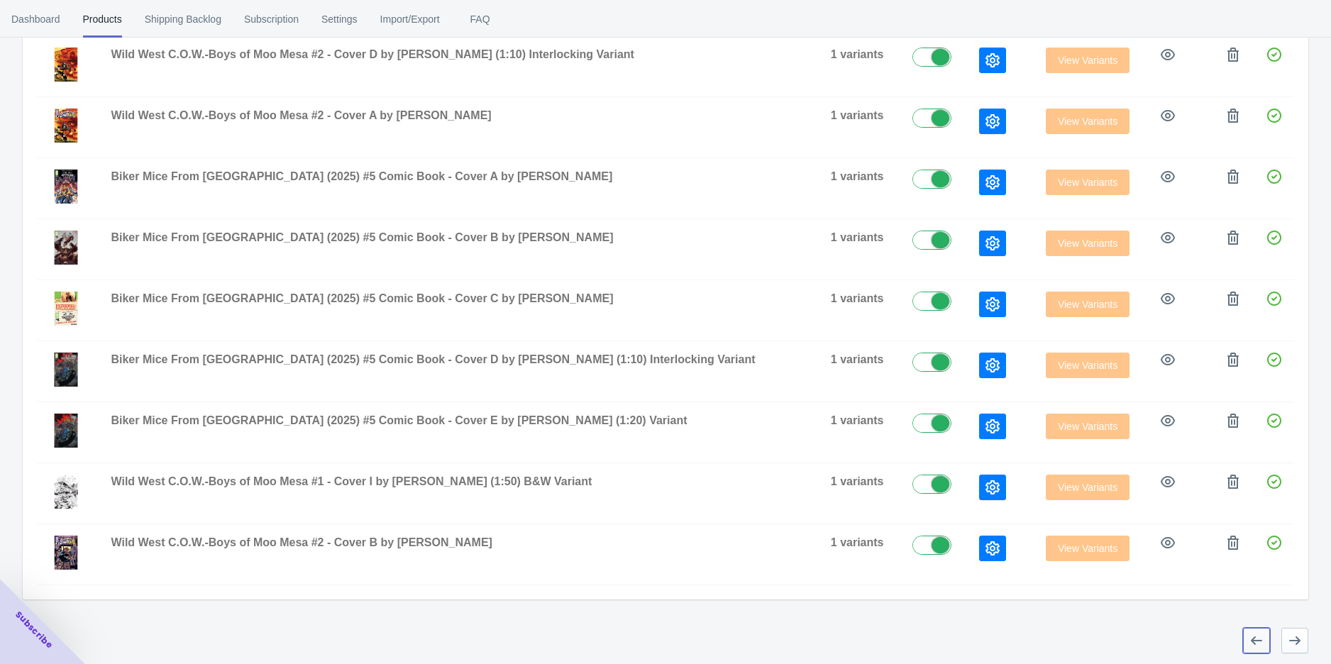
click at [1265, 640] on button "button" at bounding box center [1256, 641] width 27 height 26
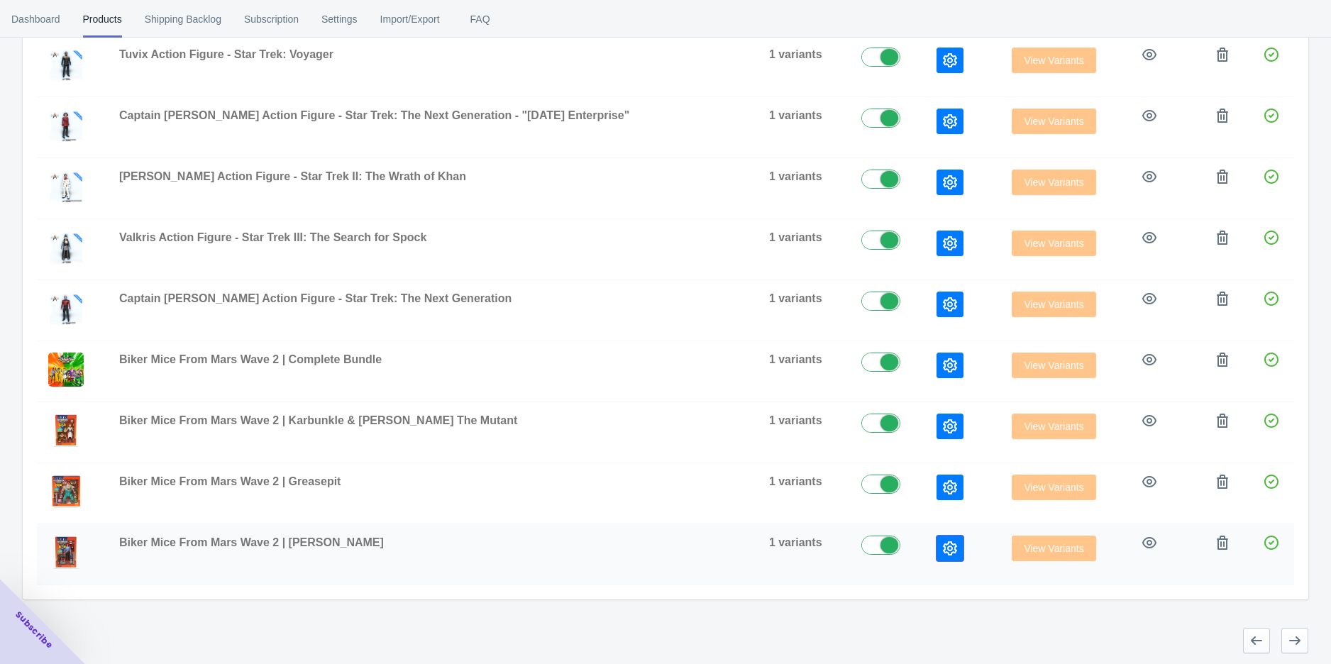
click at [943, 541] on icon "button" at bounding box center [950, 548] width 14 height 14
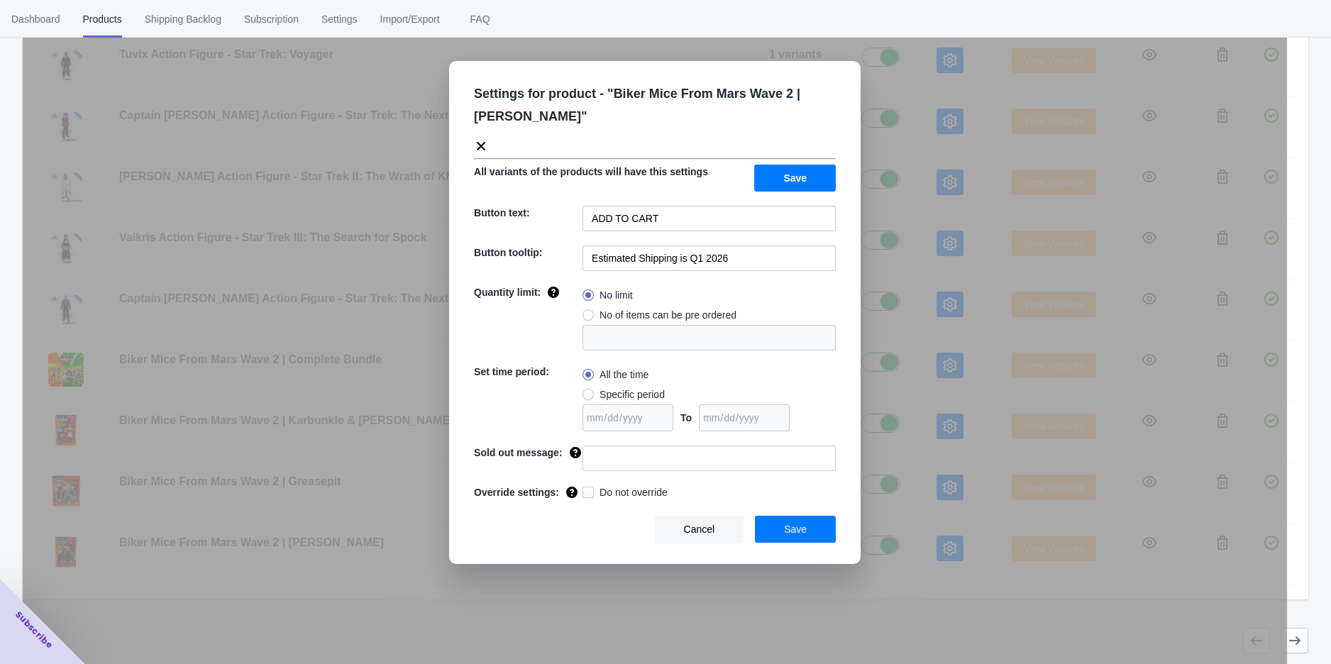
click at [538, 493] on span "Override settings:" at bounding box center [516, 492] width 85 height 11
click at [706, 536] on button "Cancel" at bounding box center [699, 529] width 89 height 27
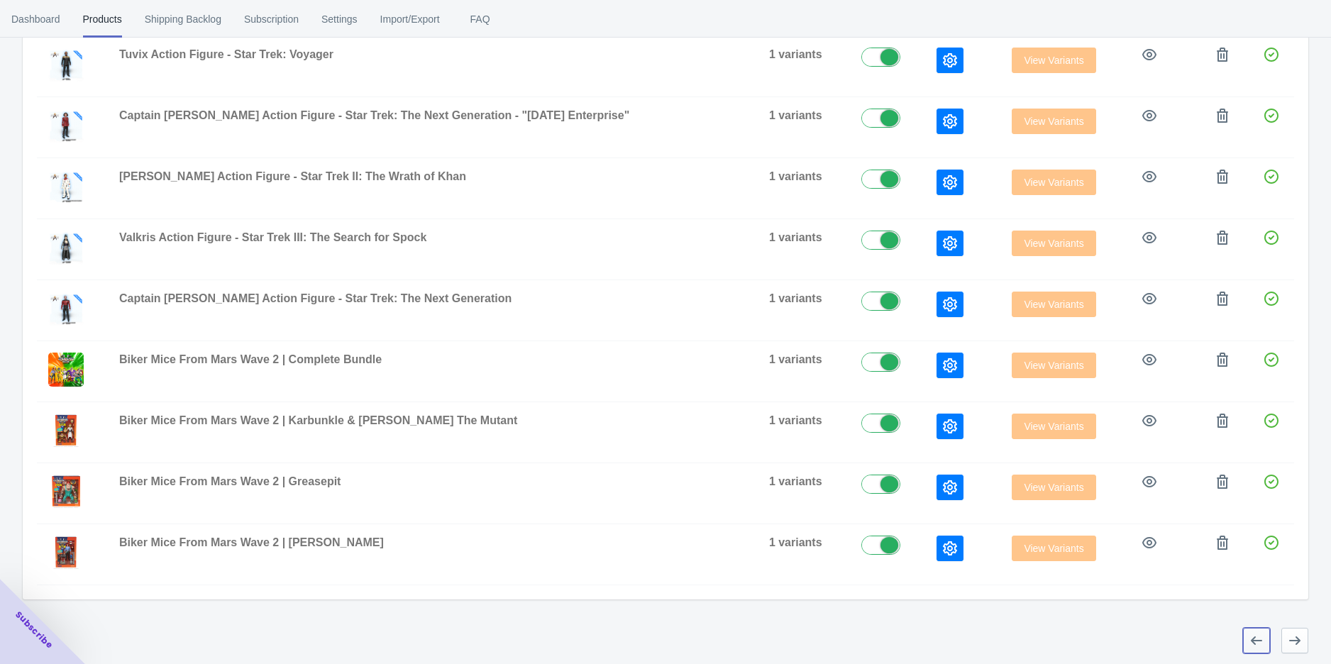
click at [1257, 641] on icon "button" at bounding box center [1257, 641] width 14 height 14
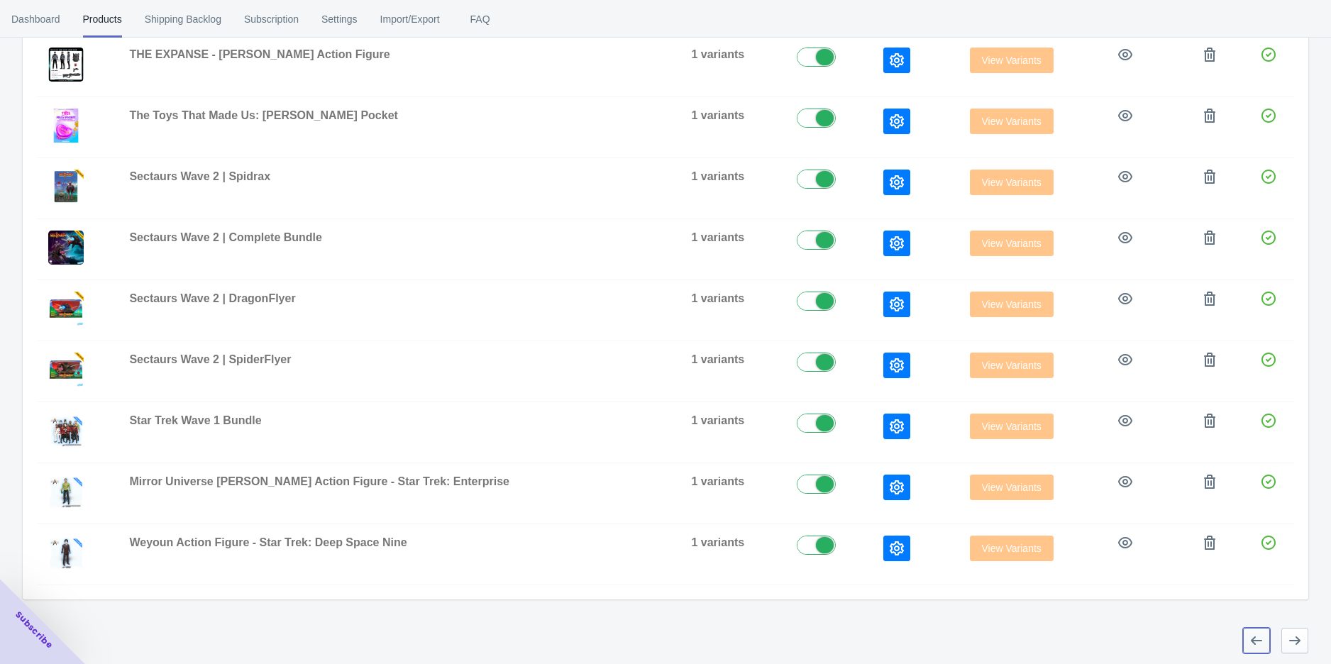
click at [1257, 641] on icon "button" at bounding box center [1257, 641] width 14 height 14
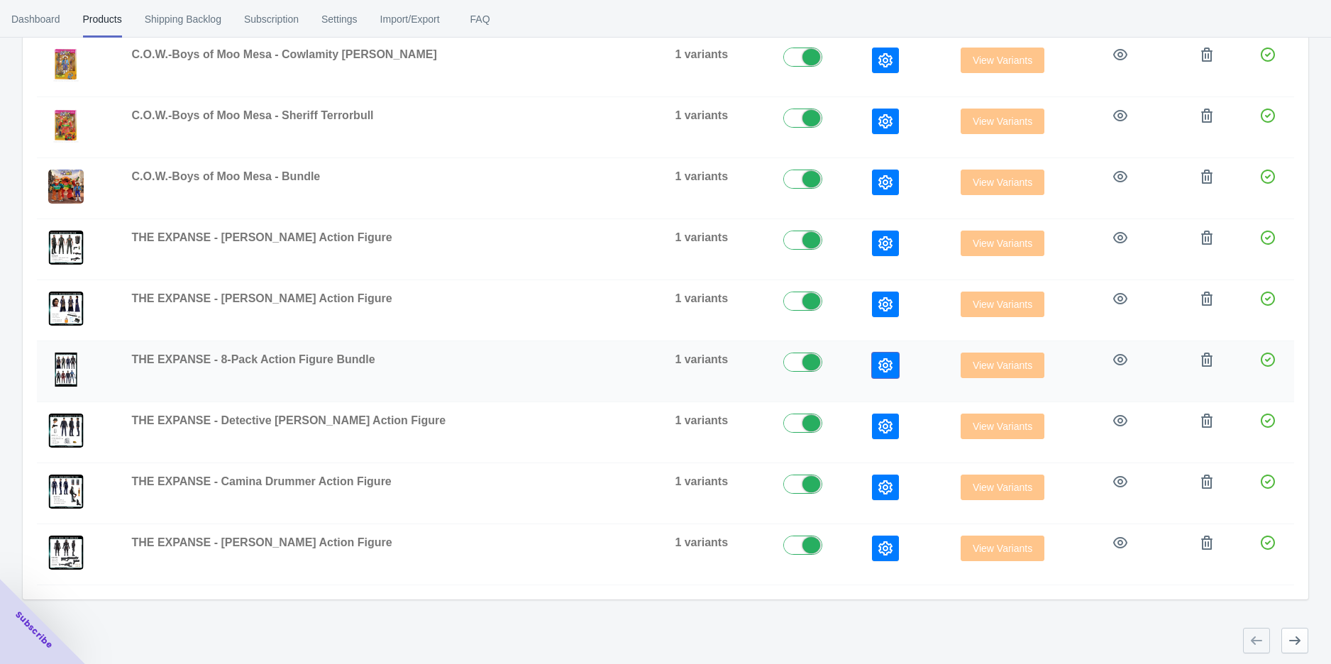
click at [879, 358] on icon "button" at bounding box center [886, 365] width 14 height 14
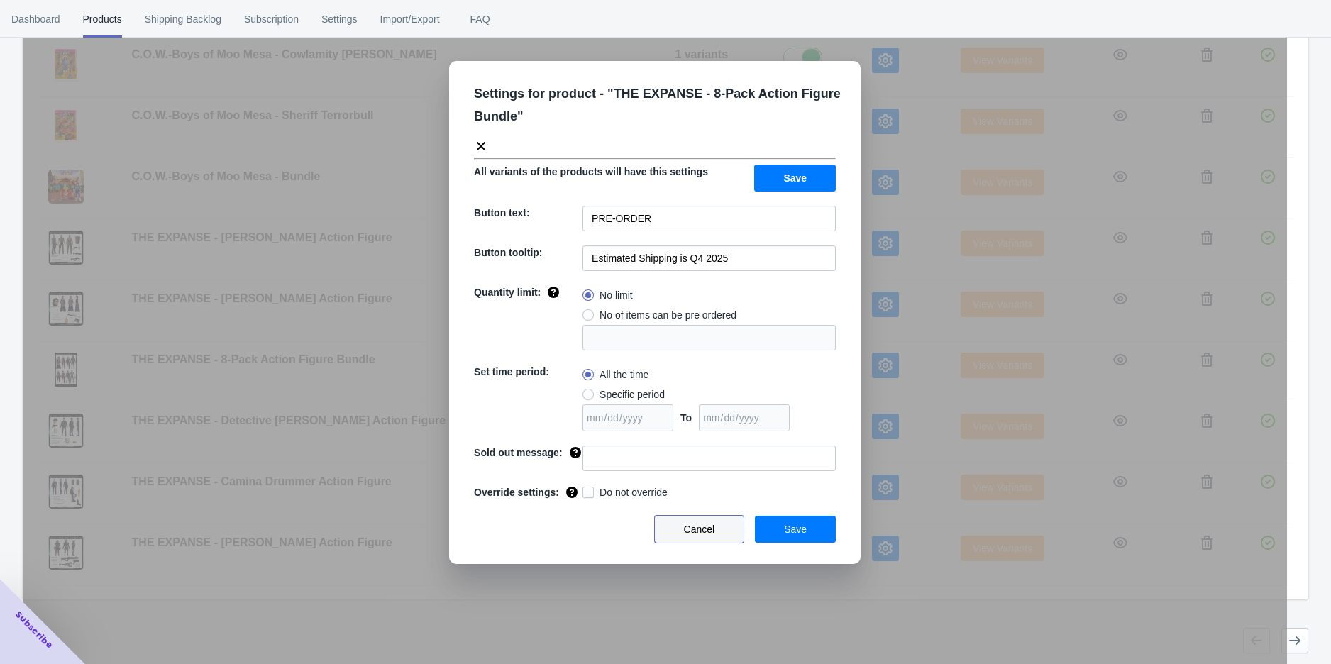
click at [699, 525] on span "Cancel" at bounding box center [699, 529] width 31 height 11
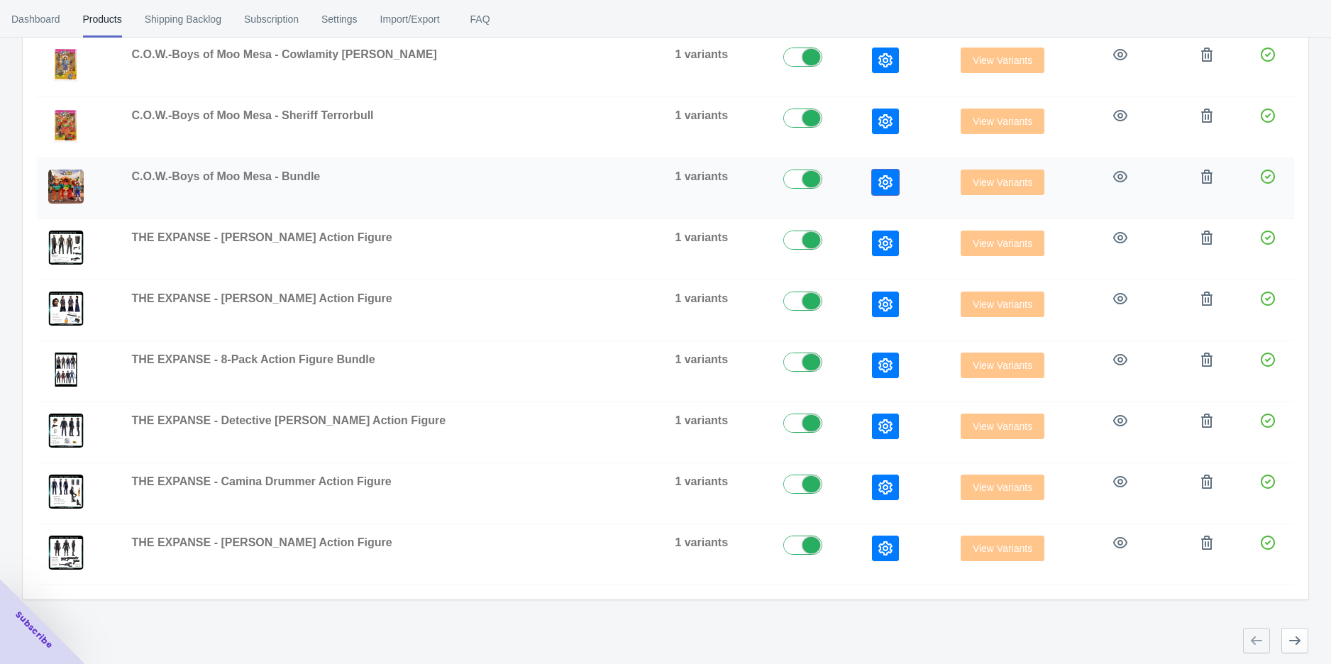
click at [879, 187] on icon "button" at bounding box center [886, 182] width 14 height 14
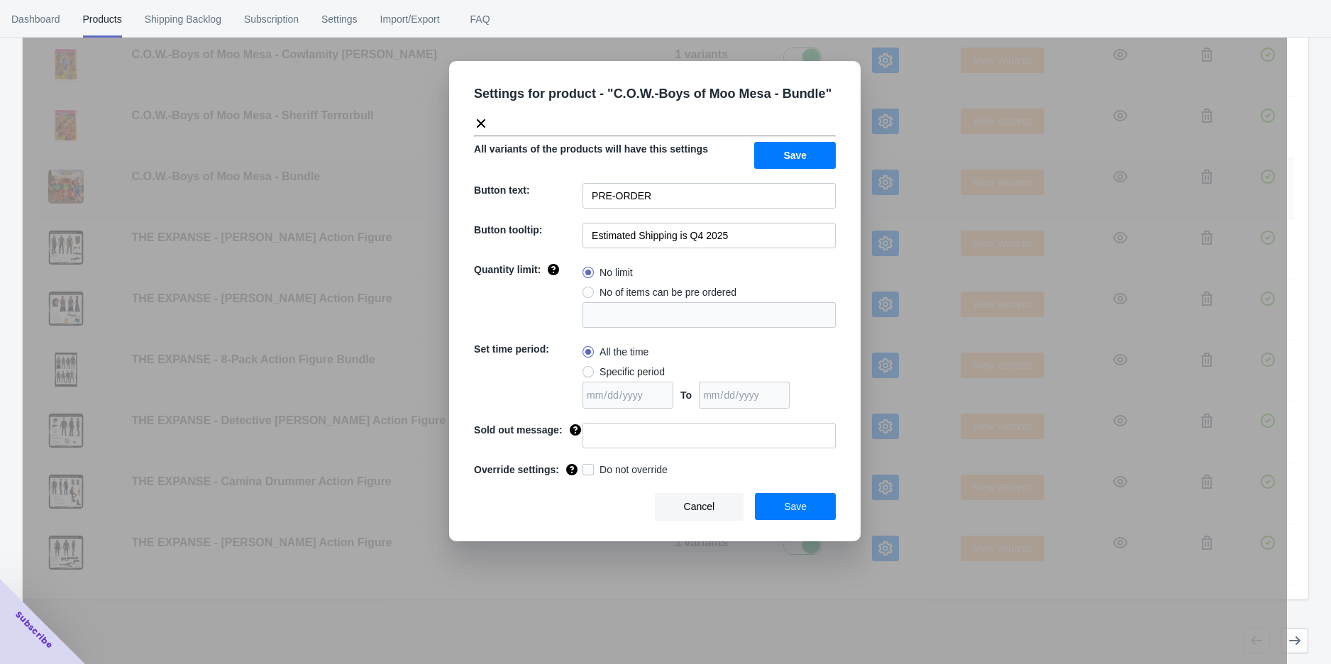
click at [852, 187] on div "Settings for product - " C.O.W.-Boys of Moo Mesa - Bundle " All variants of the…" at bounding box center [655, 301] width 412 height 480
click at [683, 512] on button "Cancel" at bounding box center [699, 506] width 89 height 27
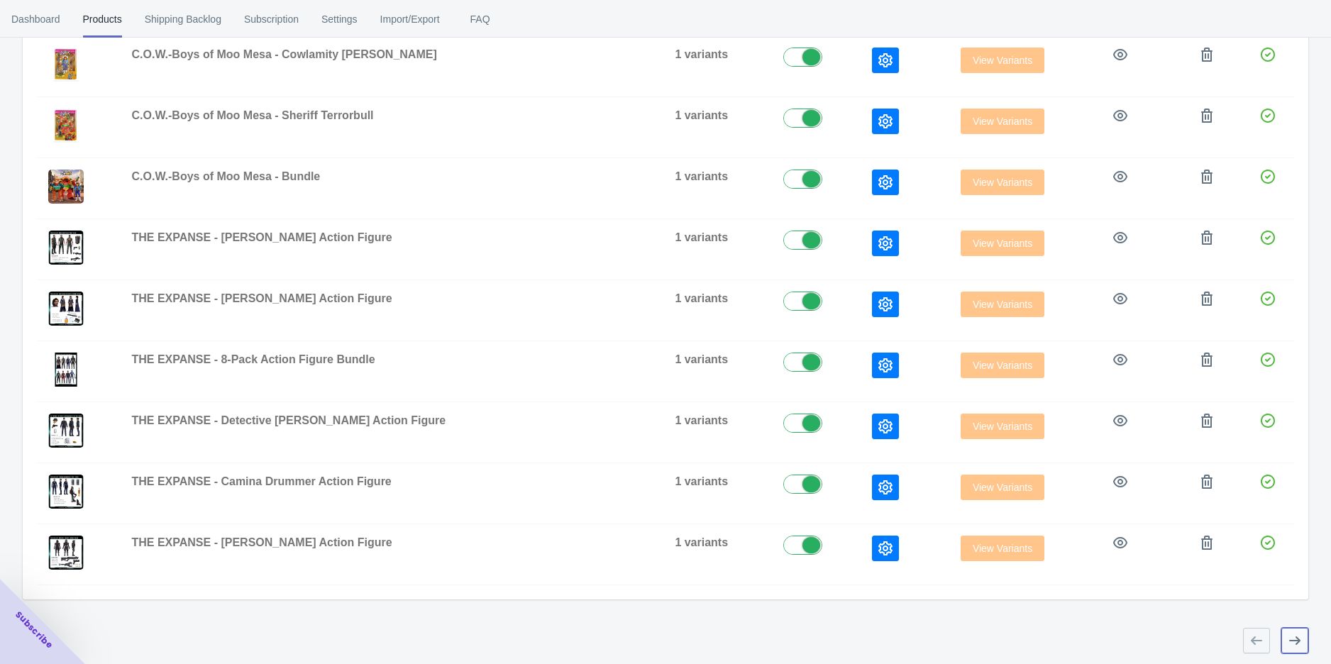
click at [1296, 642] on icon "button" at bounding box center [1295, 641] width 14 height 14
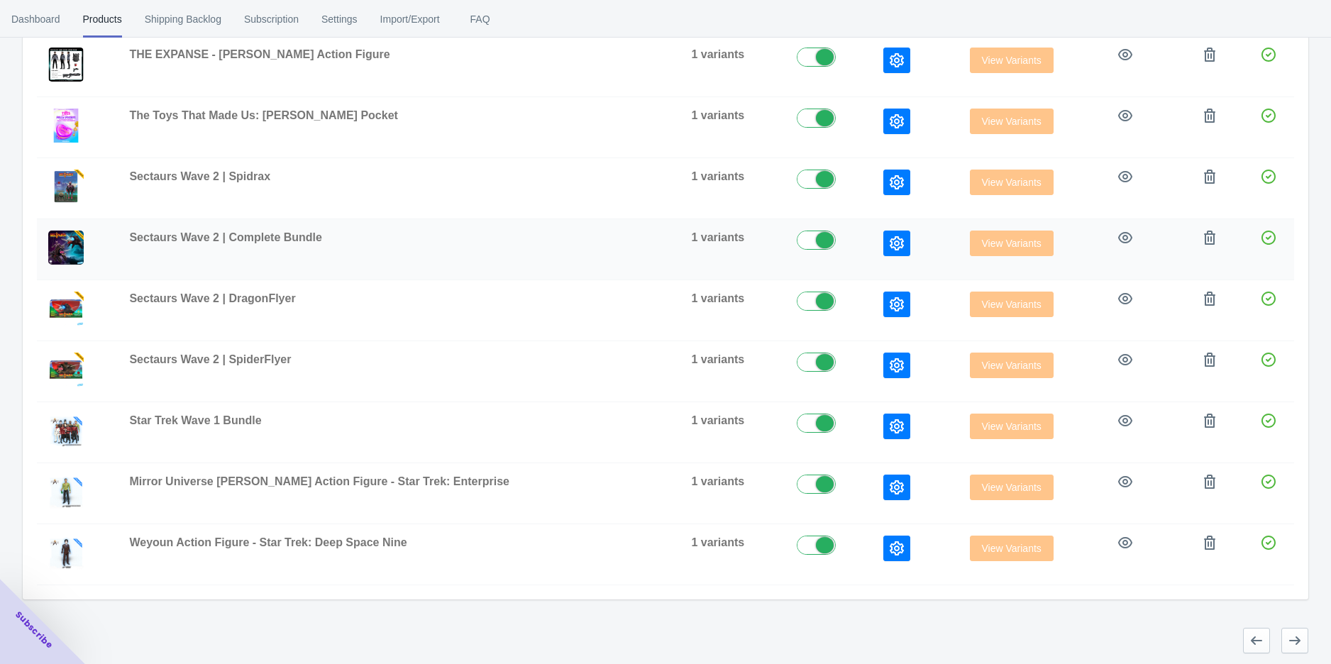
click at [884, 251] on button "button" at bounding box center [897, 244] width 27 height 26
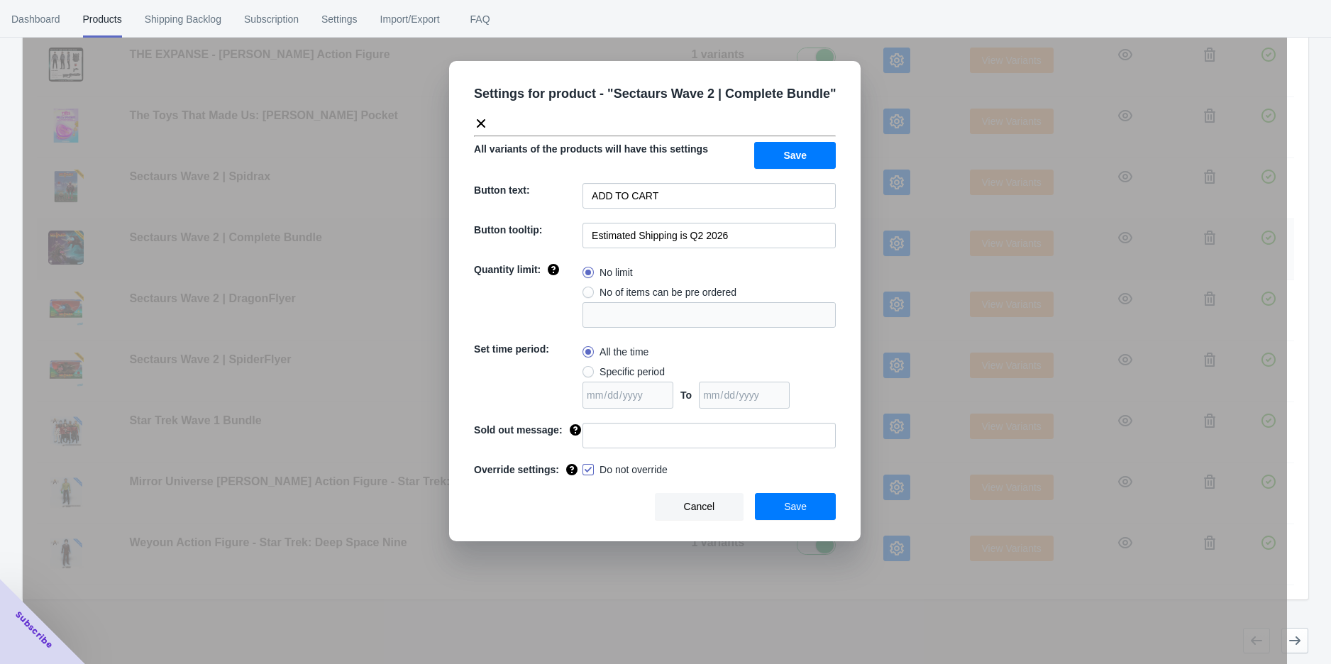
click at [848, 251] on div "Settings for product - " Sectaurs Wave 2 | Complete Bundle " All variants of th…" at bounding box center [655, 301] width 412 height 480
click at [713, 502] on span "Cancel" at bounding box center [699, 506] width 31 height 11
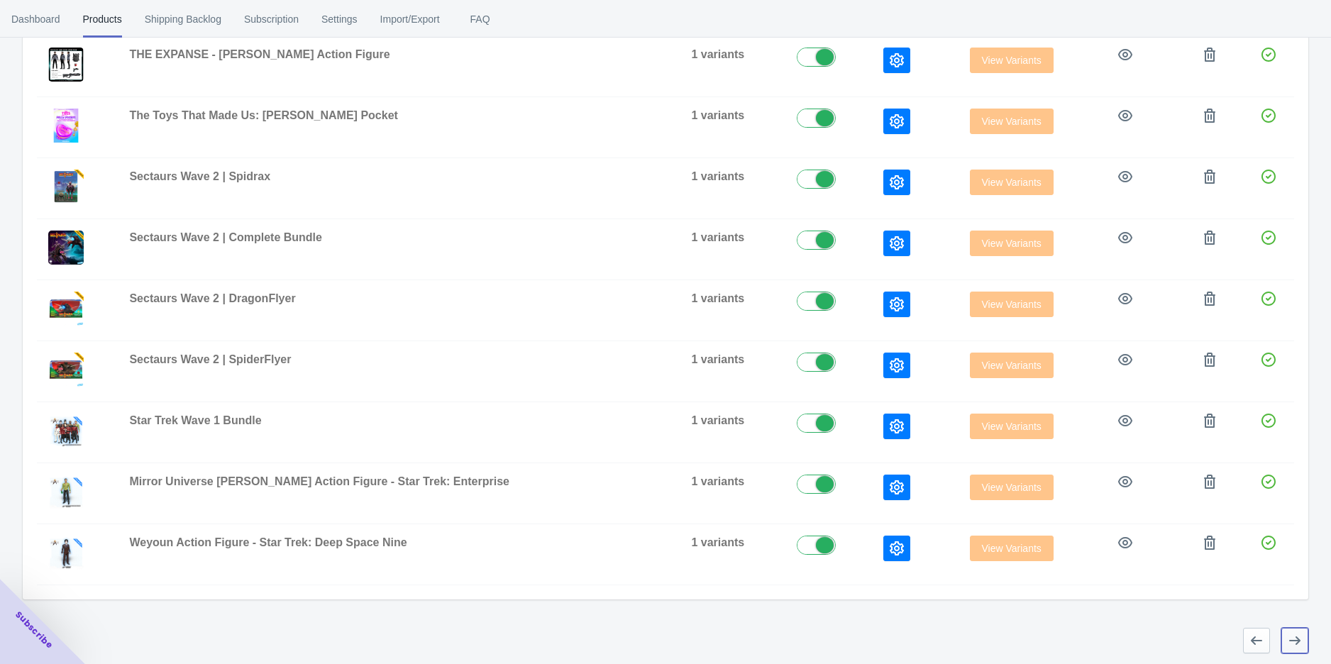
click at [1296, 639] on icon "button" at bounding box center [1295, 641] width 14 height 14
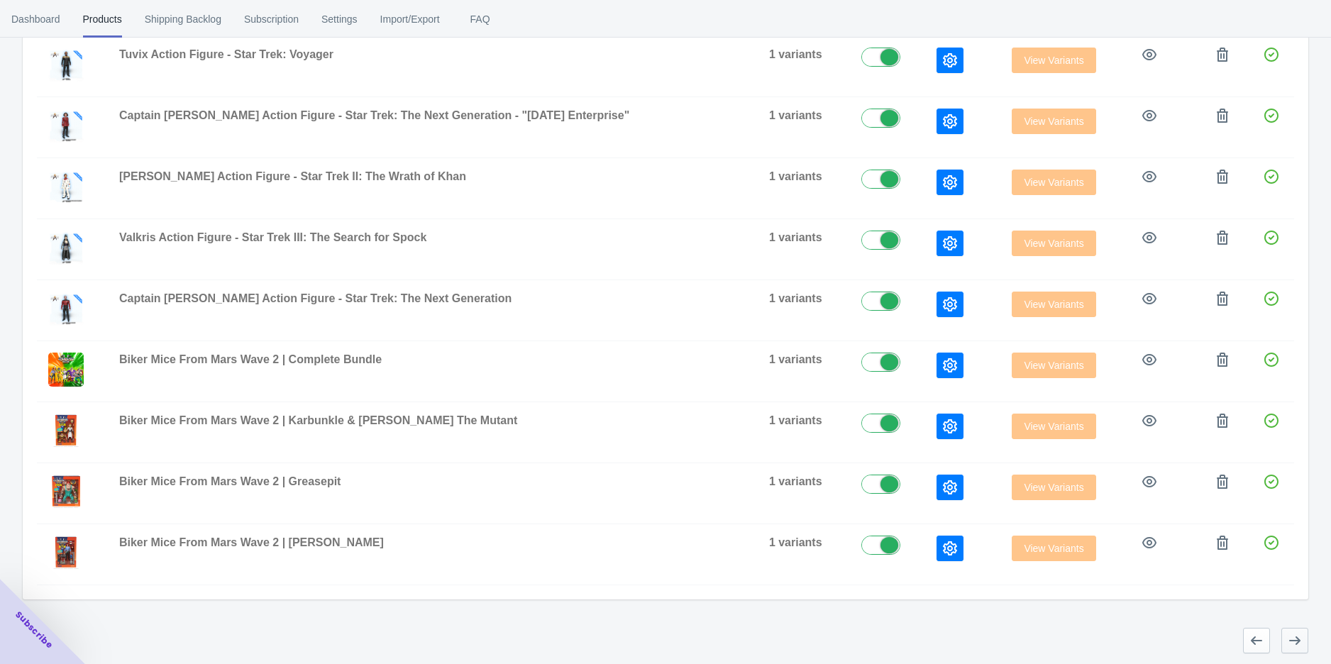
click at [1296, 639] on icon "button" at bounding box center [1295, 641] width 14 height 14
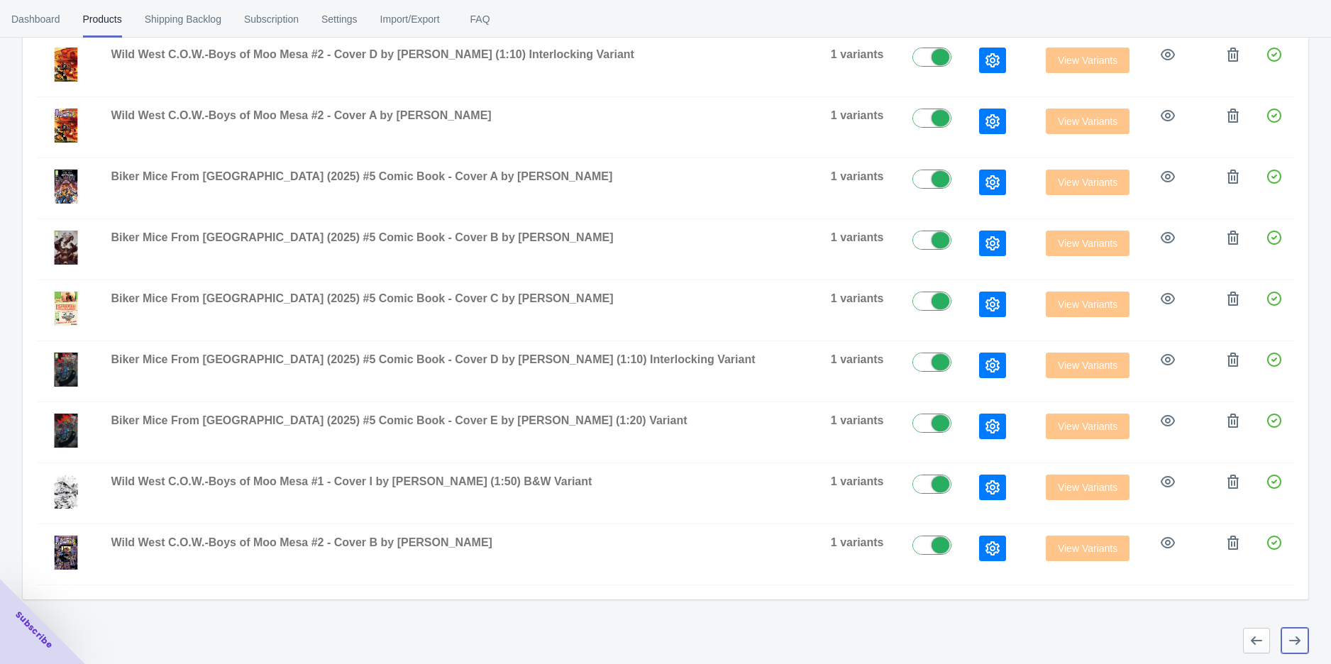
click at [1296, 639] on icon "button" at bounding box center [1295, 641] width 14 height 14
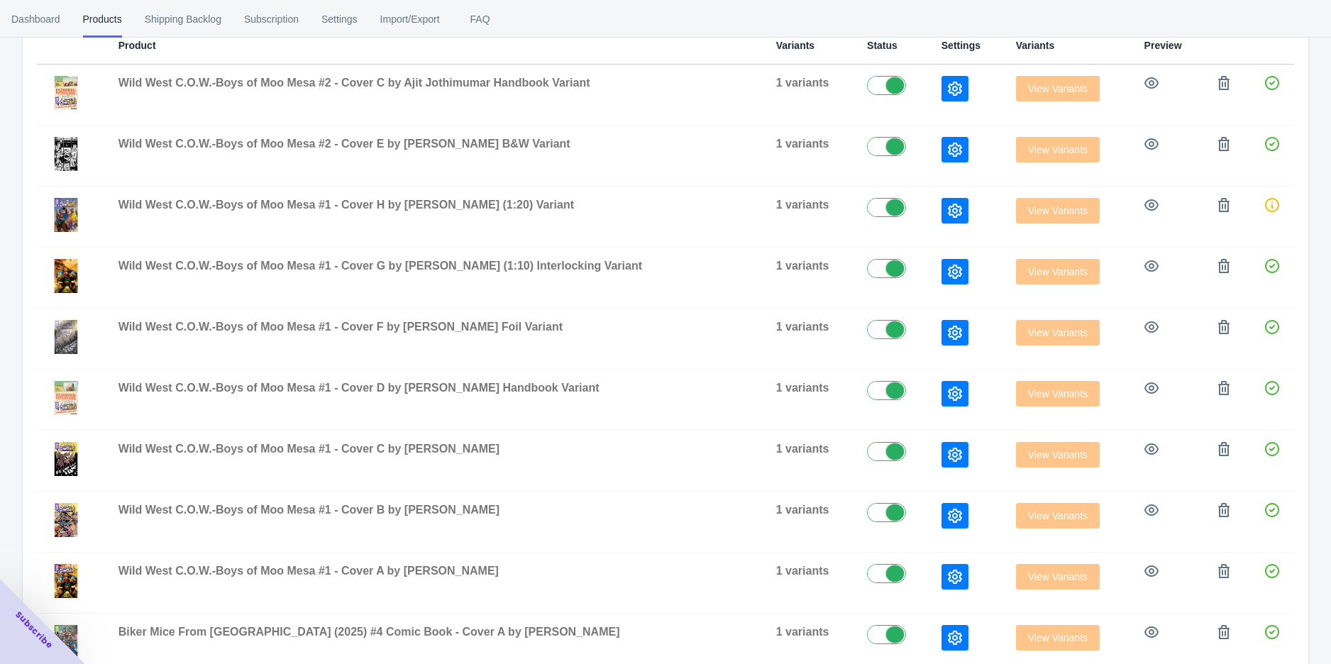
scroll to position [389, 0]
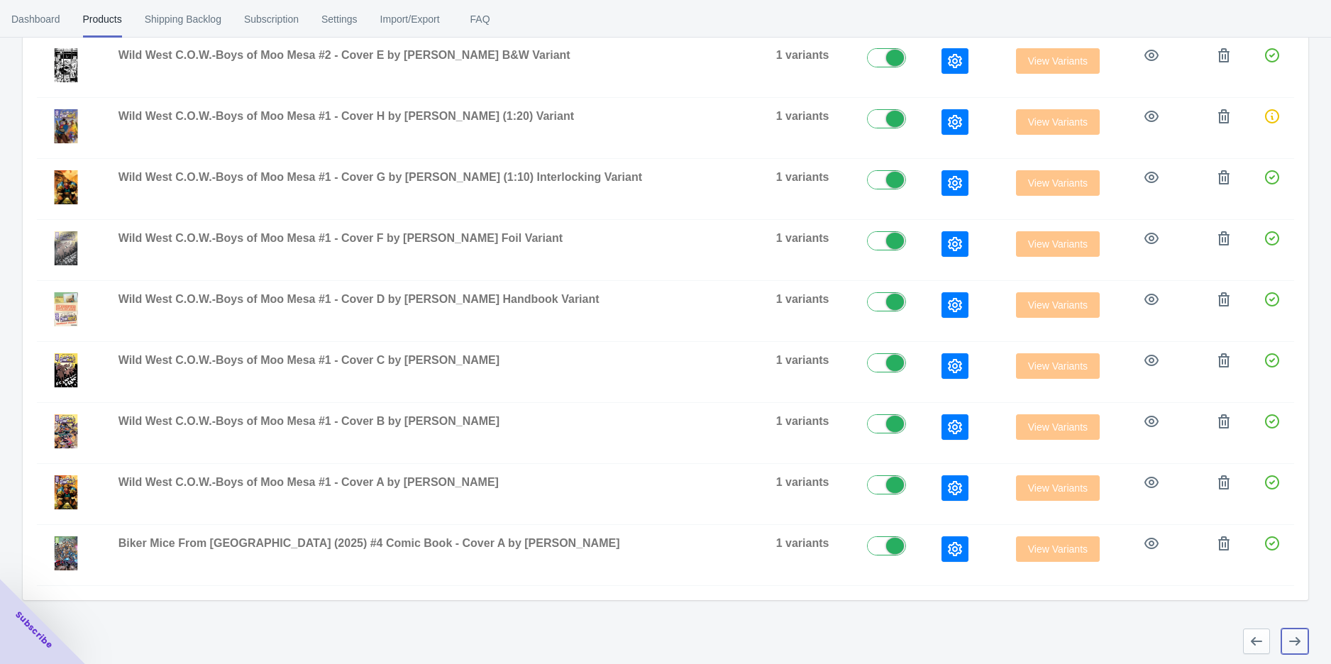
click at [1296, 639] on icon "button" at bounding box center [1295, 641] width 14 height 14
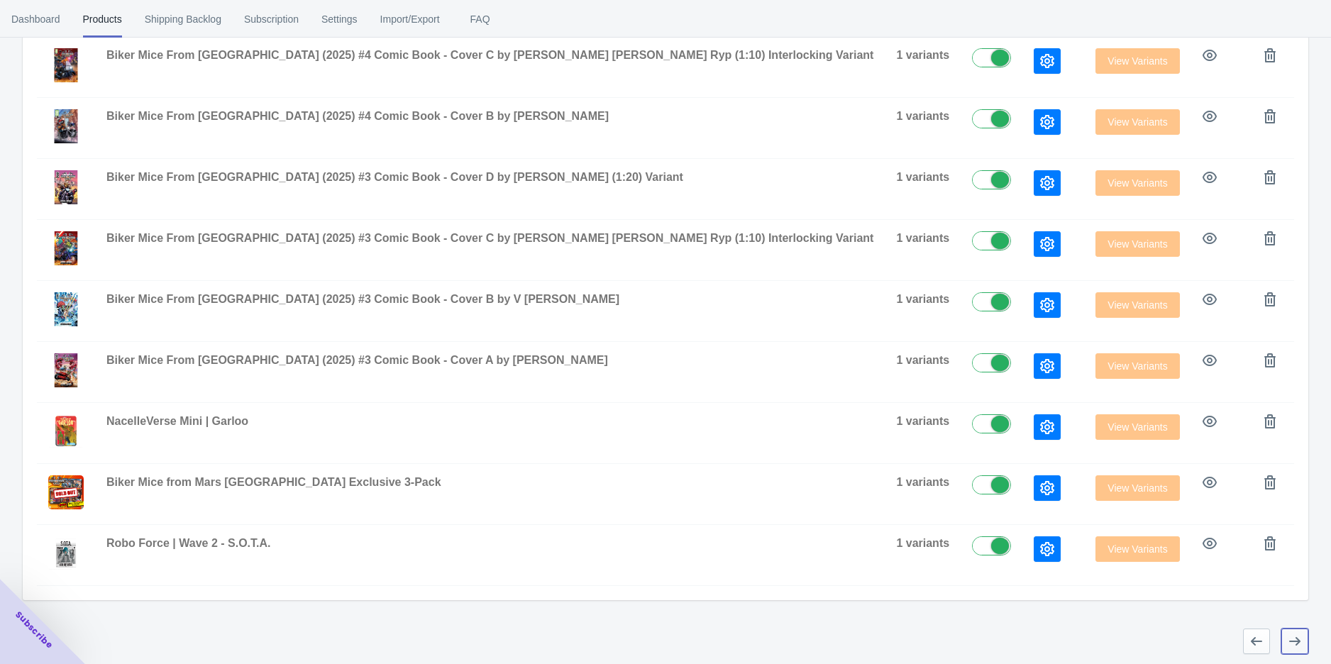
click at [1296, 639] on icon "button" at bounding box center [1295, 641] width 14 height 14
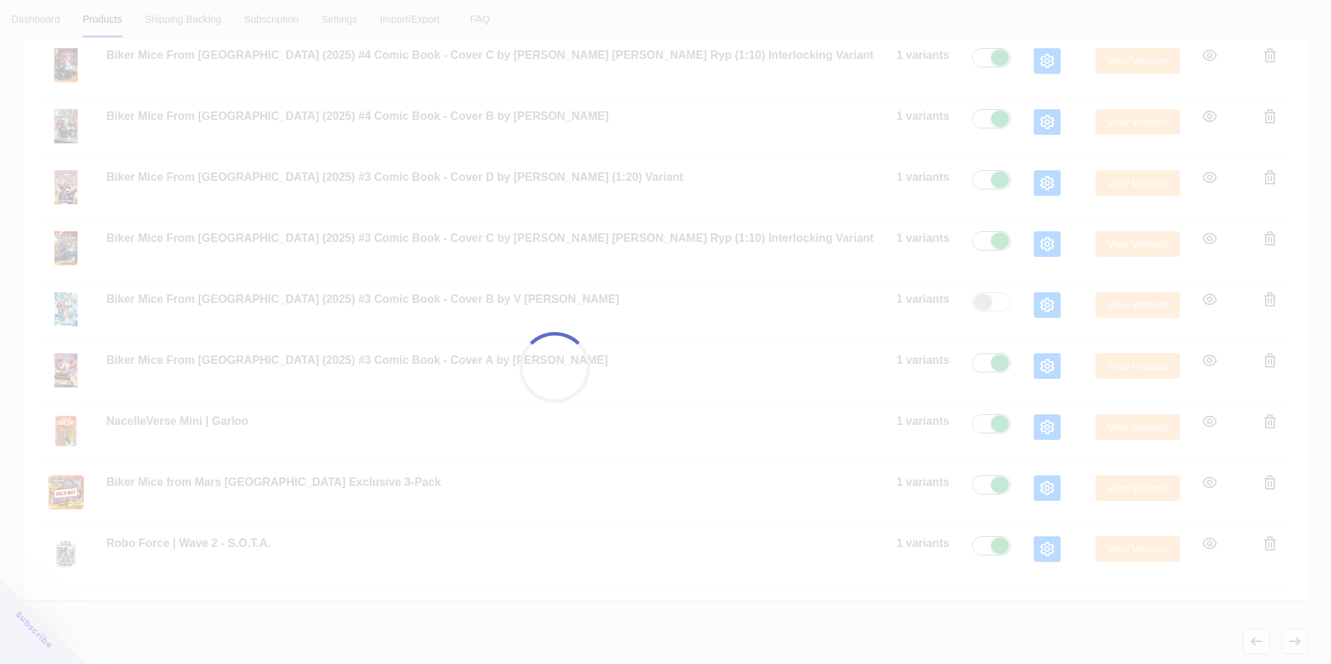
checkbox input "false"
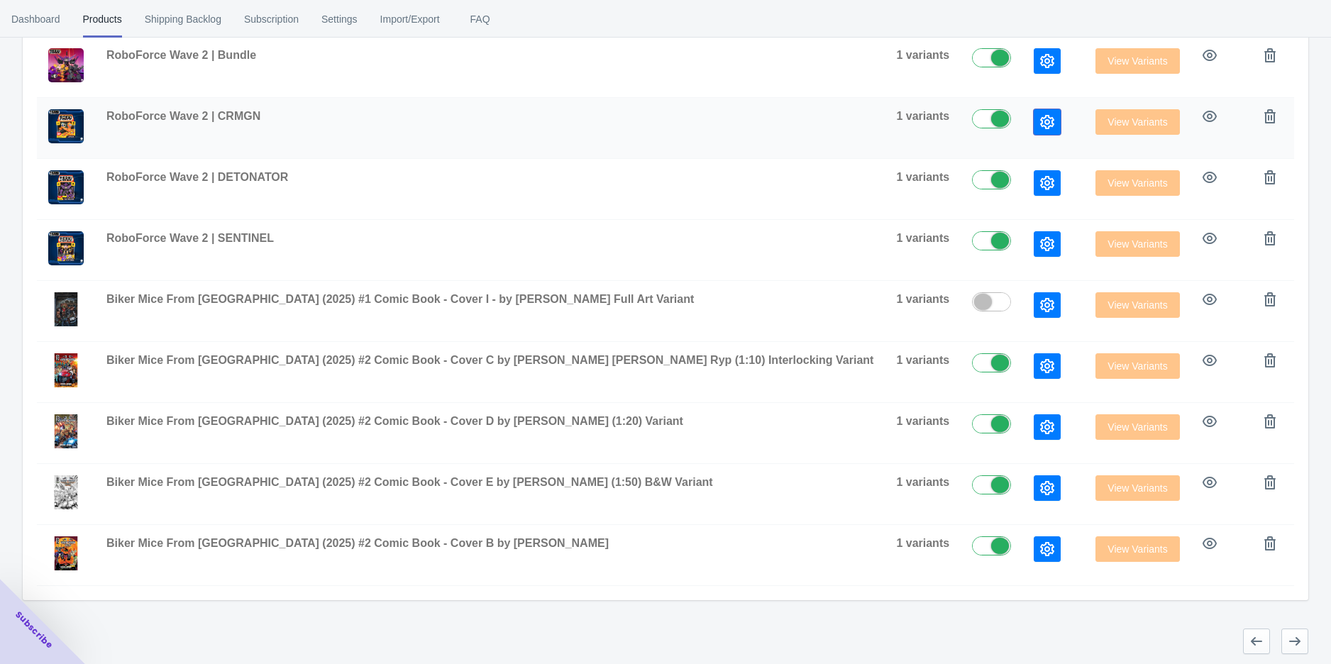
click at [1034, 123] on button "button" at bounding box center [1047, 122] width 27 height 26
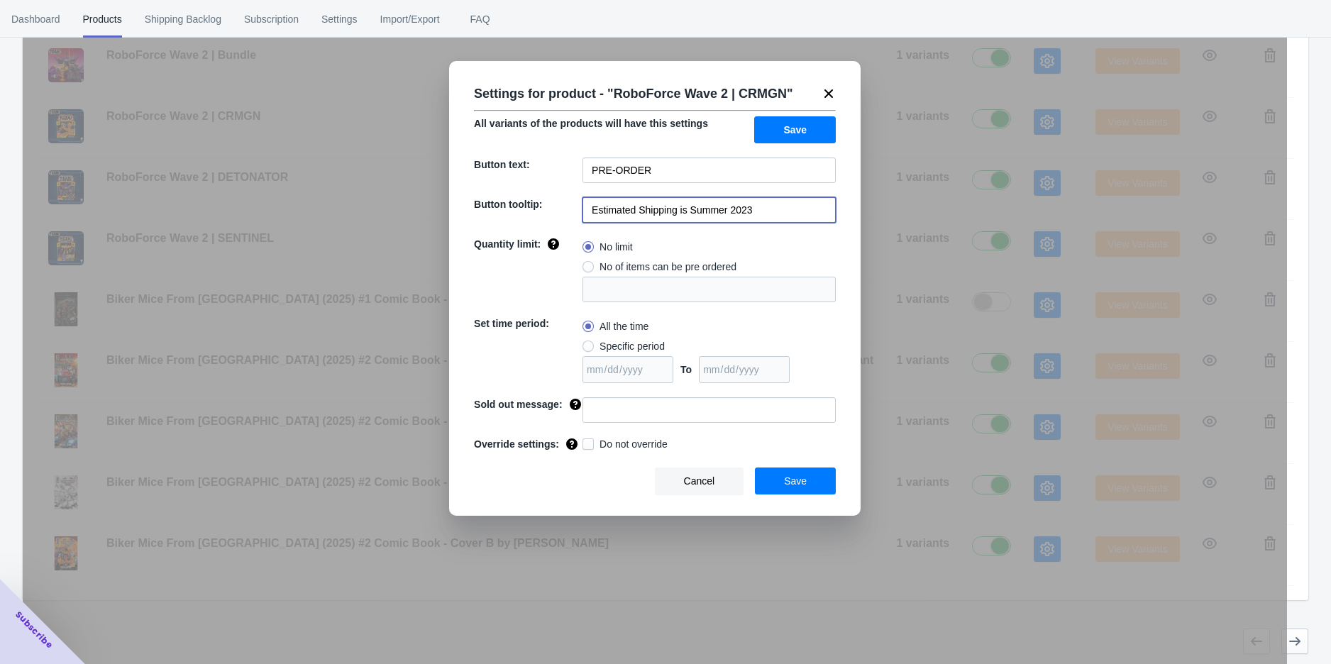
click at [767, 214] on input "Estimated Shipping is Summer 2023" at bounding box center [709, 210] width 253 height 26
paste input "Q4 2025"
click at [700, 209] on input "Estimated Shipping is Q4 2025" at bounding box center [709, 210] width 253 height 26
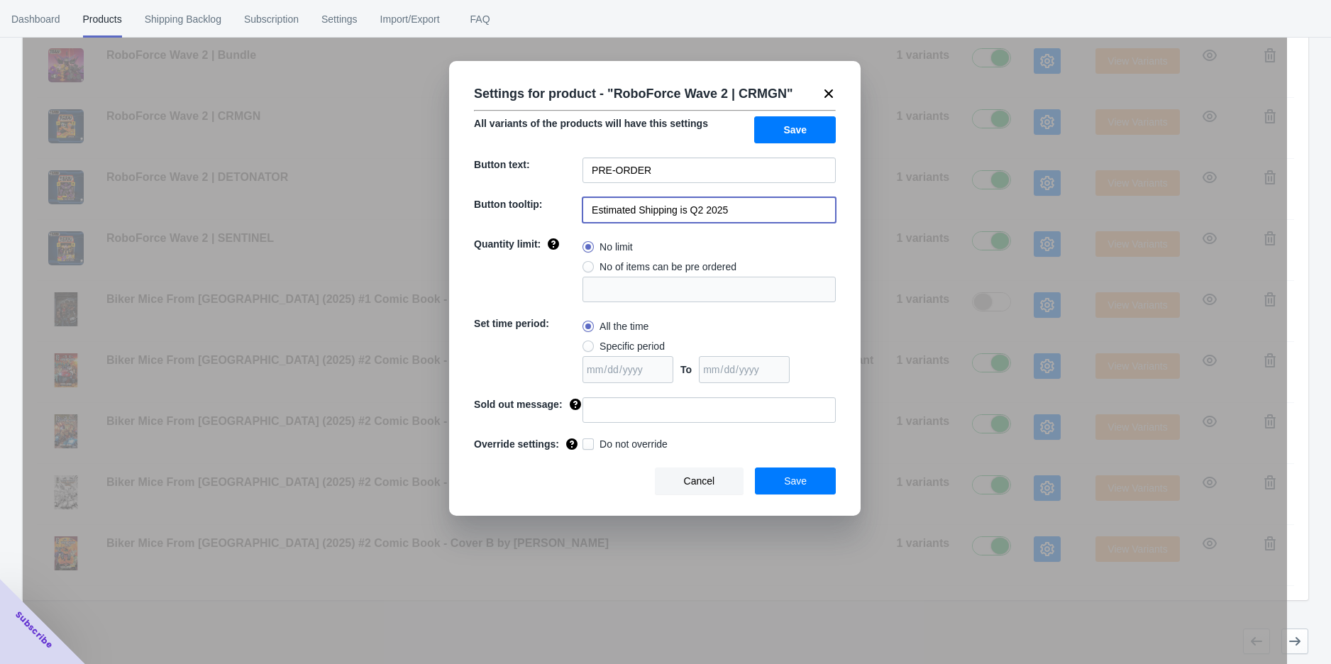
click at [735, 211] on input "Estimated Shipping is Q2 2025" at bounding box center [709, 210] width 253 height 26
type input "Estimated Shipping is Q2 2026"
click at [776, 485] on button "Save" at bounding box center [795, 481] width 81 height 27
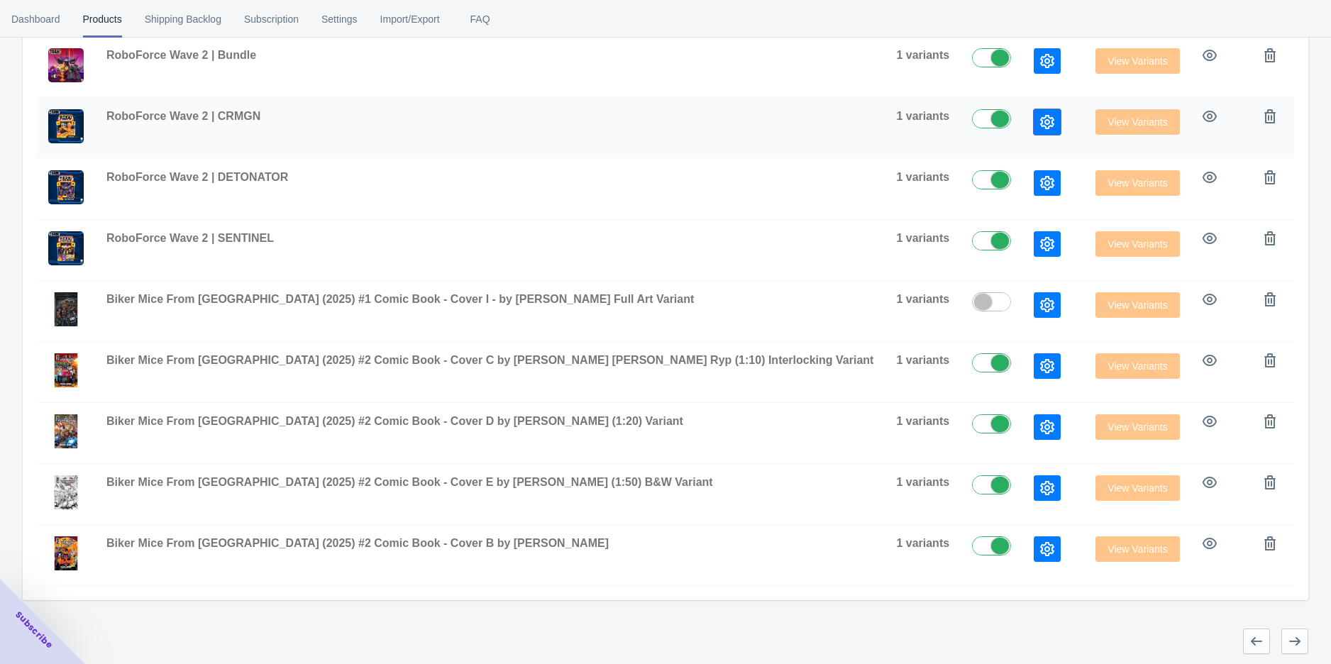
click at [1040, 115] on icon "button" at bounding box center [1047, 122] width 14 height 14
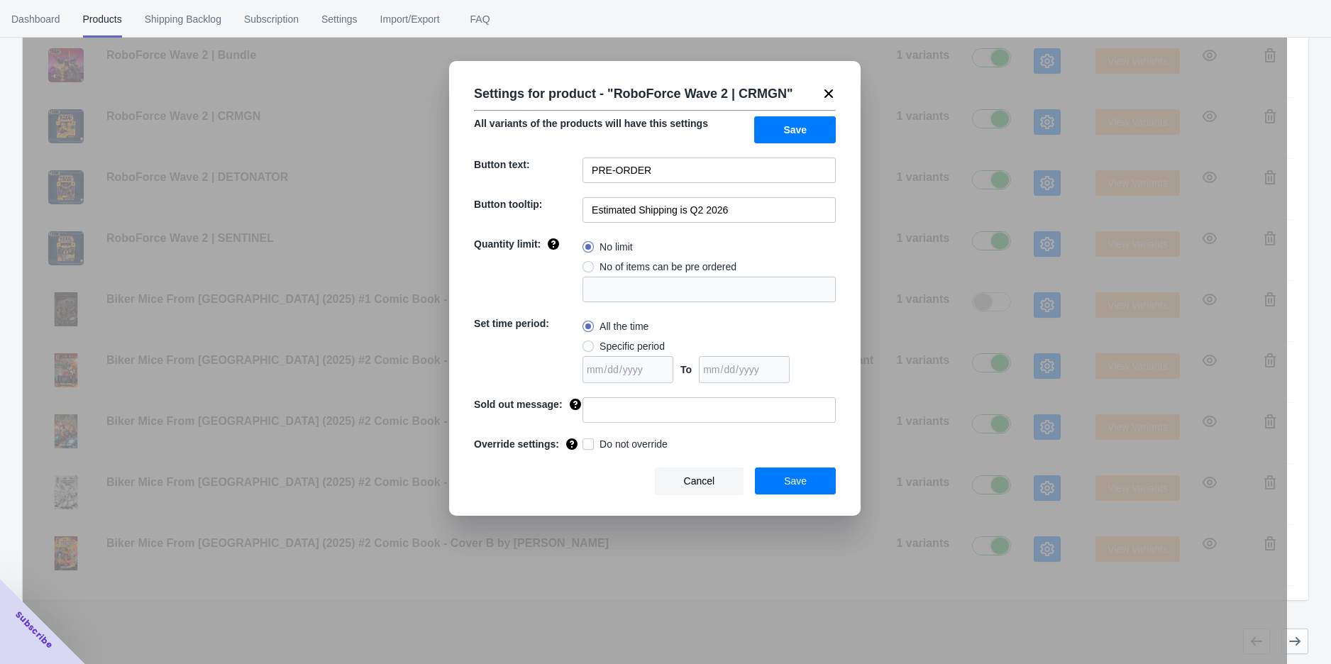
click at [947, 138] on div "Settings for product - " RoboForce Wave 2 | CRMGN " All variants of the product…" at bounding box center [655, 367] width 1265 height 664
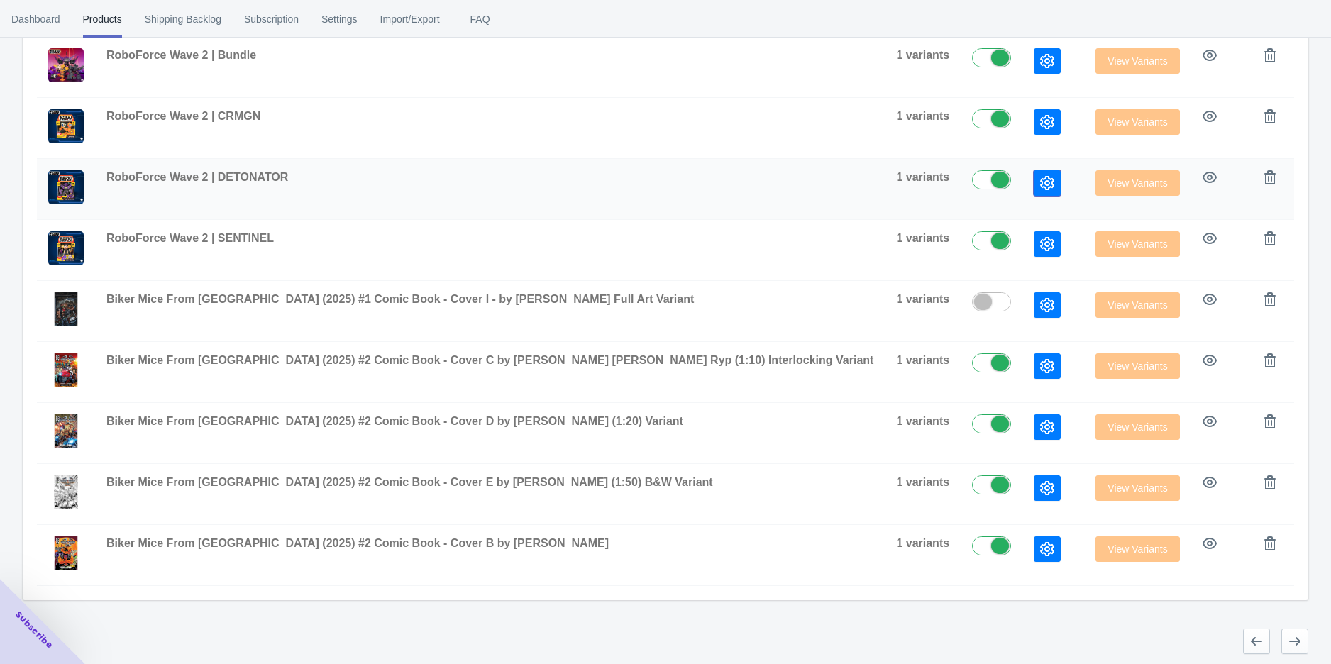
click at [1040, 177] on icon "button" at bounding box center [1047, 183] width 14 height 14
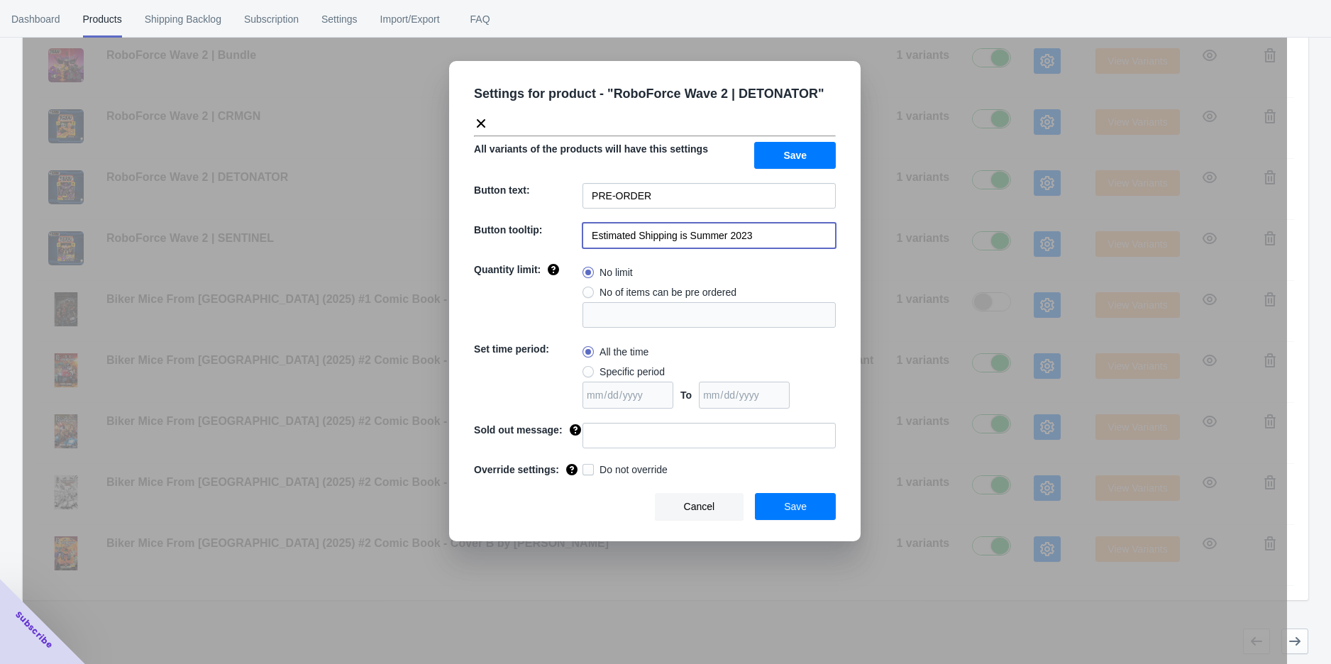
click at [749, 237] on input "Estimated Shipping is Summer 2023" at bounding box center [709, 236] width 253 height 26
paste input "Q2 2026"
type input "Estimated Shipping is Q2 2026"
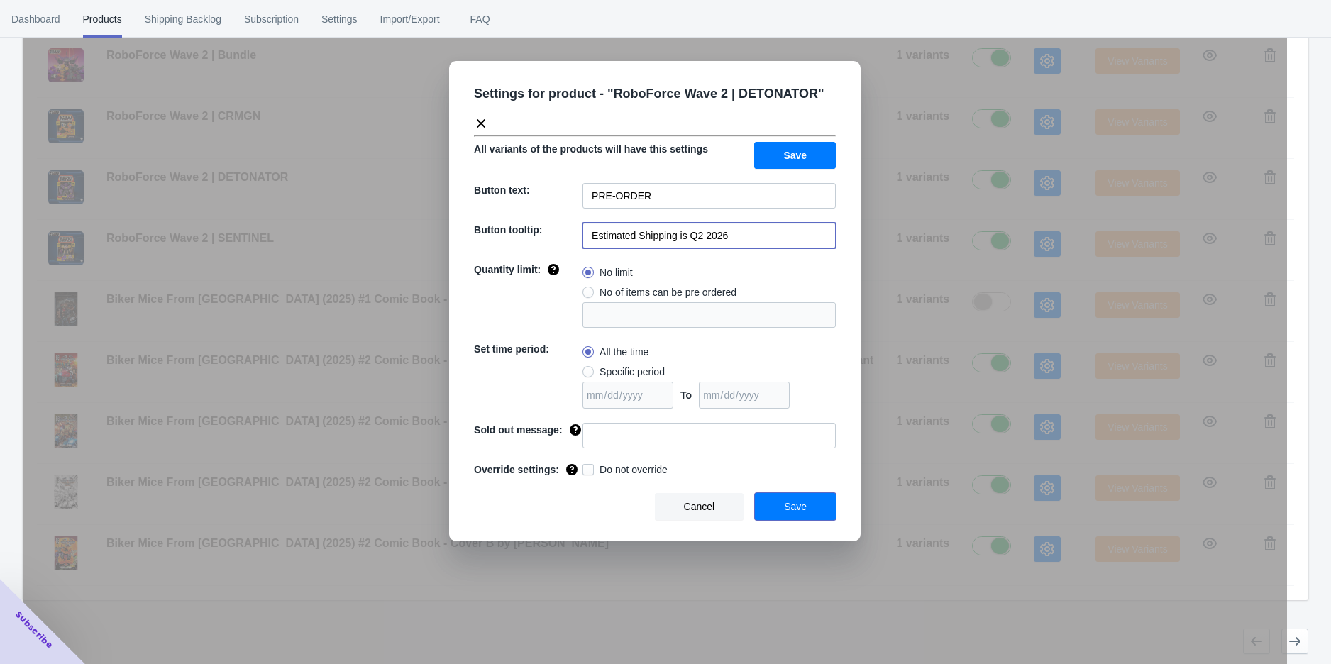
click at [781, 512] on button "Save" at bounding box center [795, 506] width 81 height 27
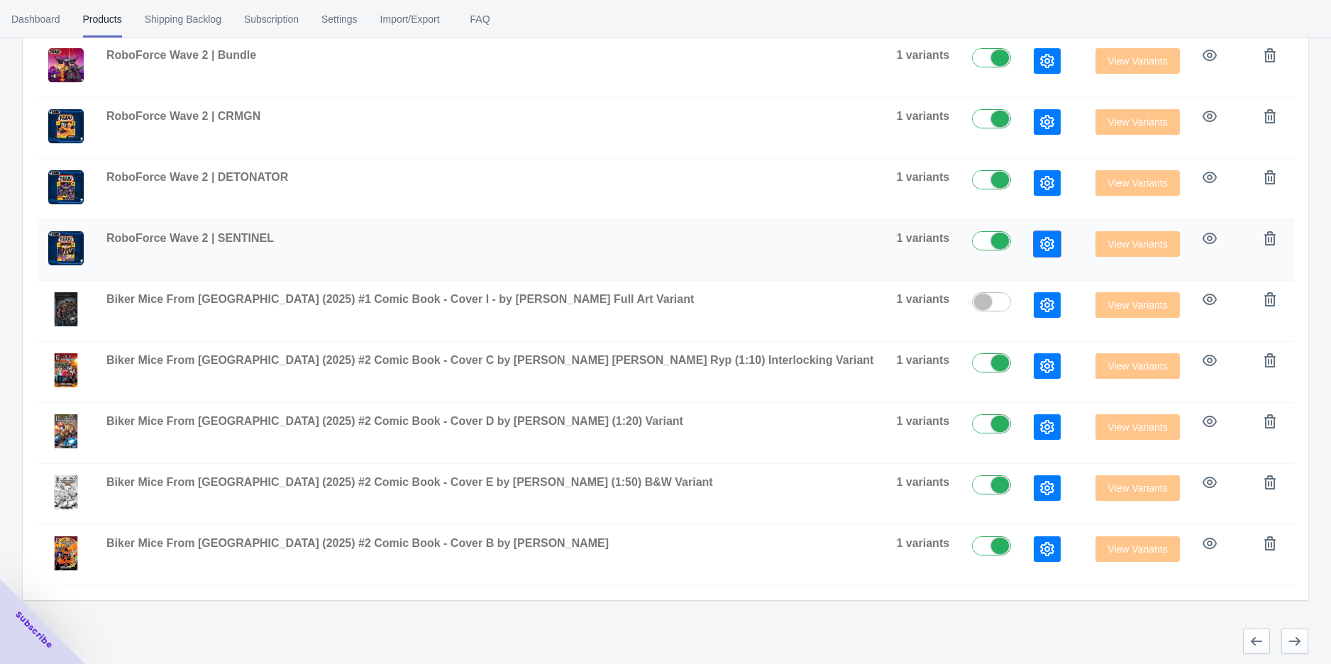
click at [1040, 237] on icon "button" at bounding box center [1047, 244] width 14 height 14
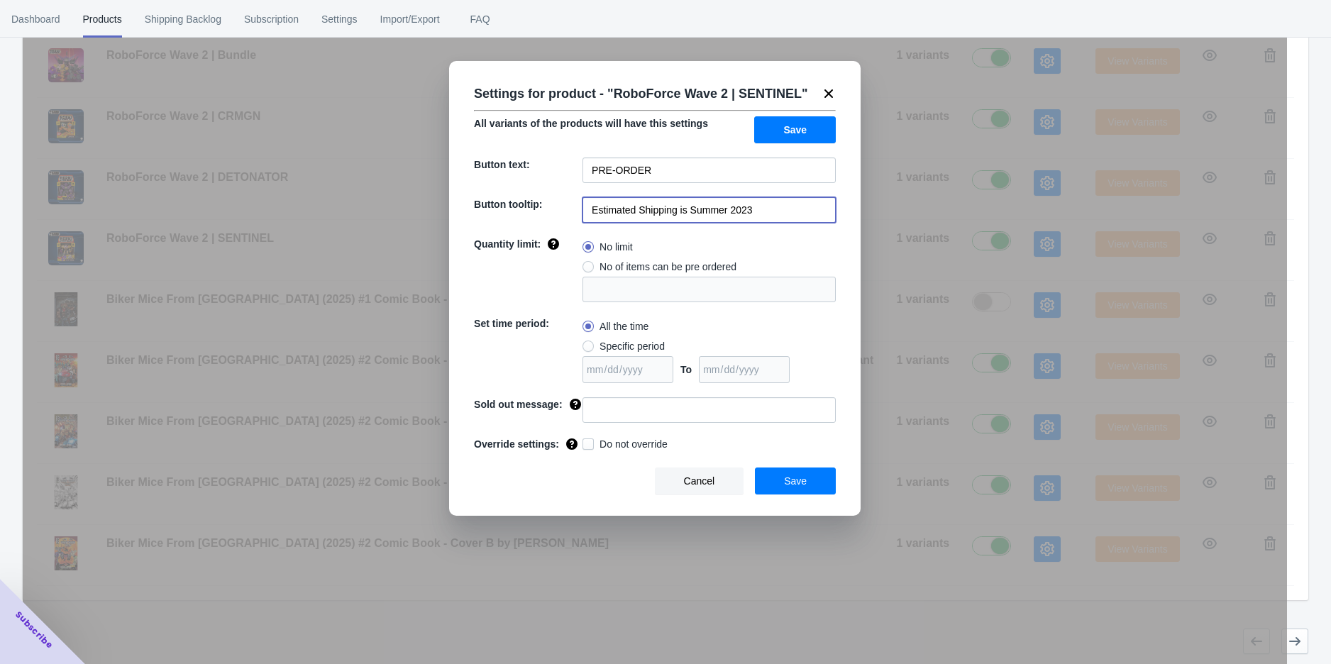
click at [786, 204] on input "Estimated Shipping is Summer 2023" at bounding box center [709, 210] width 253 height 26
paste input "Q2 2026"
type input "Estimated Shipping is Q2 2026"
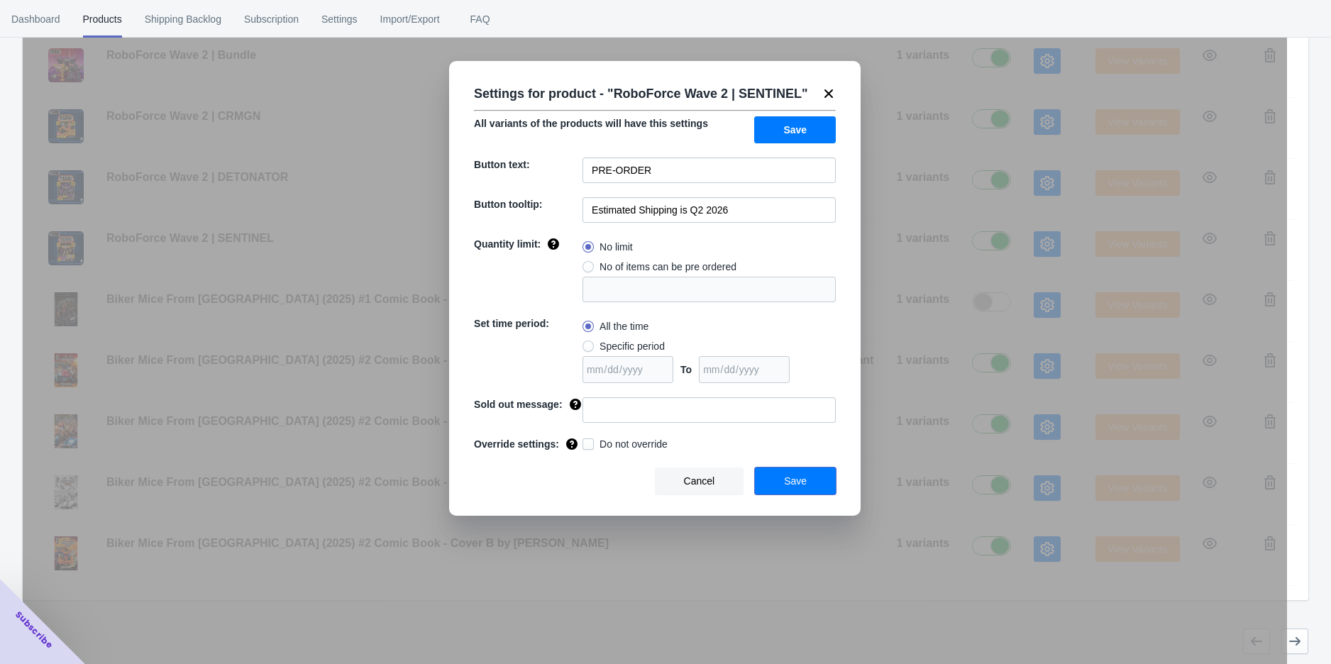
click at [783, 471] on button "Save" at bounding box center [795, 481] width 81 height 27
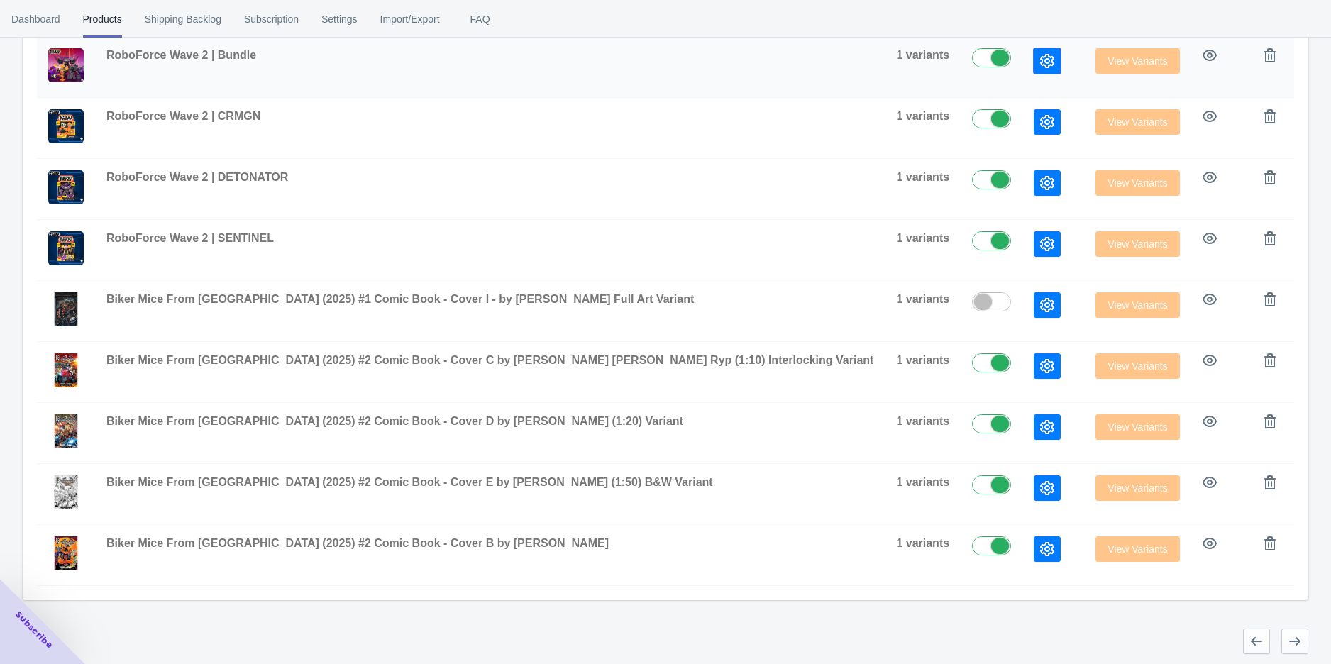
click at [1034, 68] on button "button" at bounding box center [1047, 61] width 27 height 26
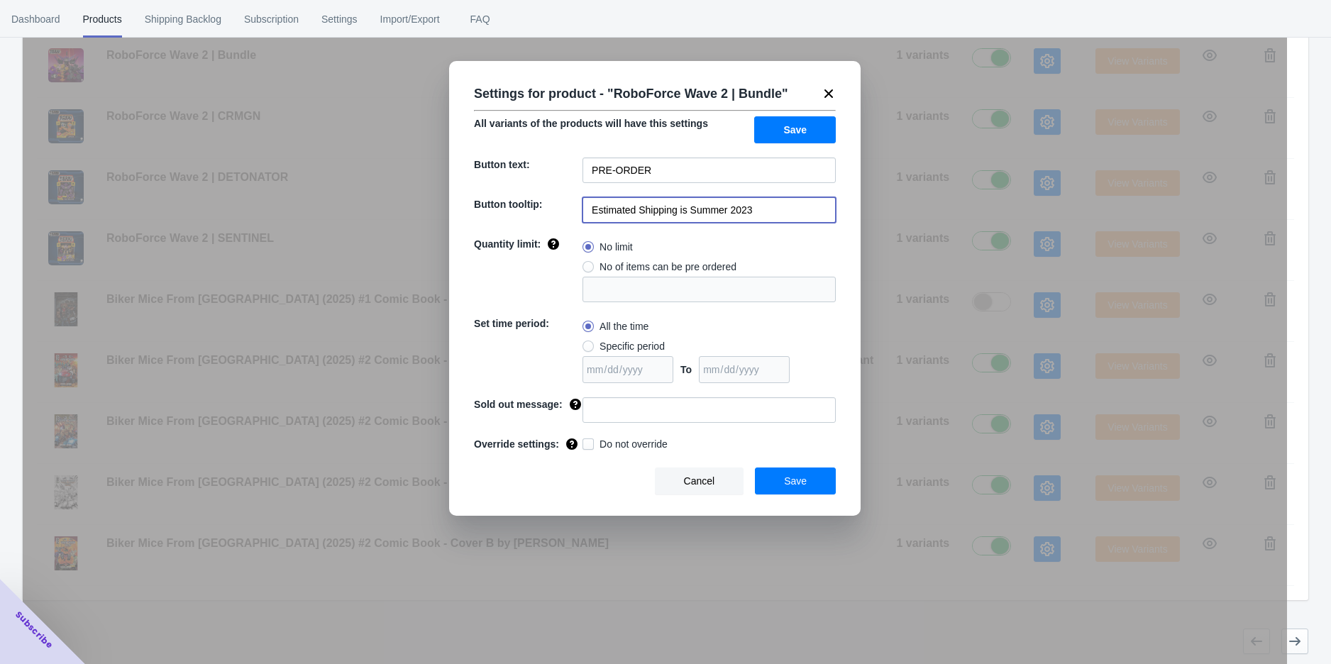
click at [769, 210] on input "Estimated Shipping is Summer 2023" at bounding box center [709, 210] width 253 height 26
paste input "Q2 2026"
type input "Estimated Shipping is Q2 2026"
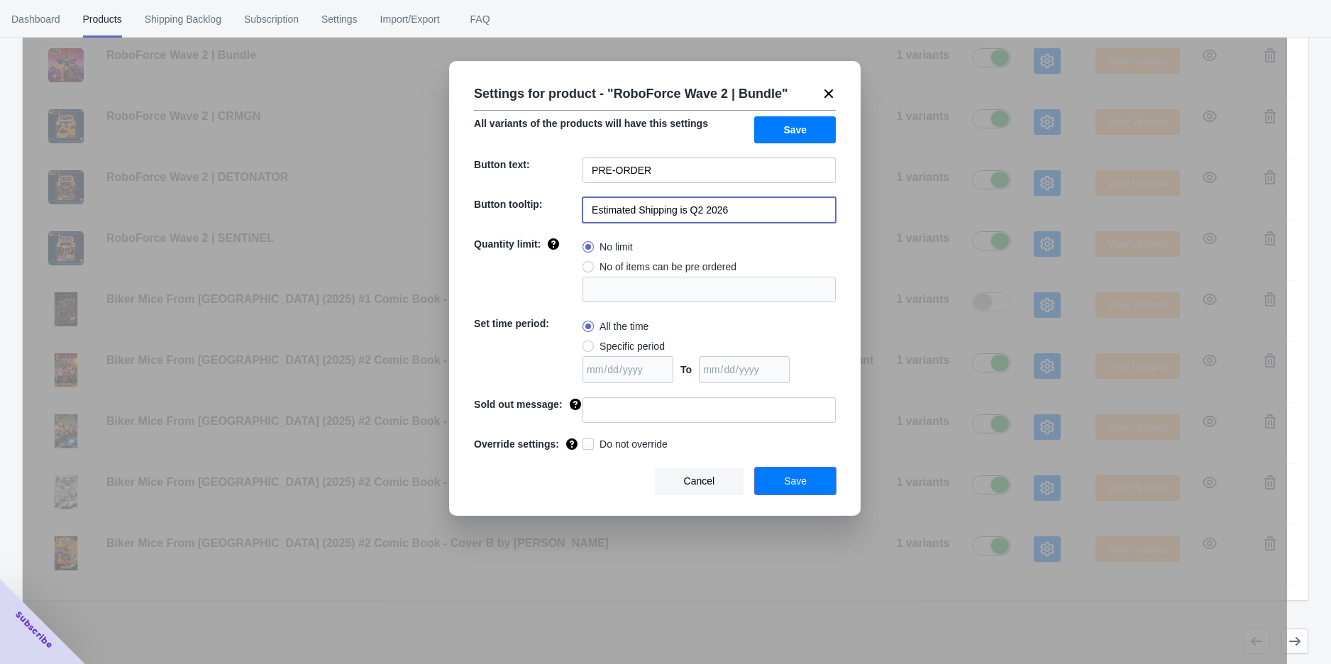
click at [771, 486] on button "Save" at bounding box center [795, 481] width 81 height 27
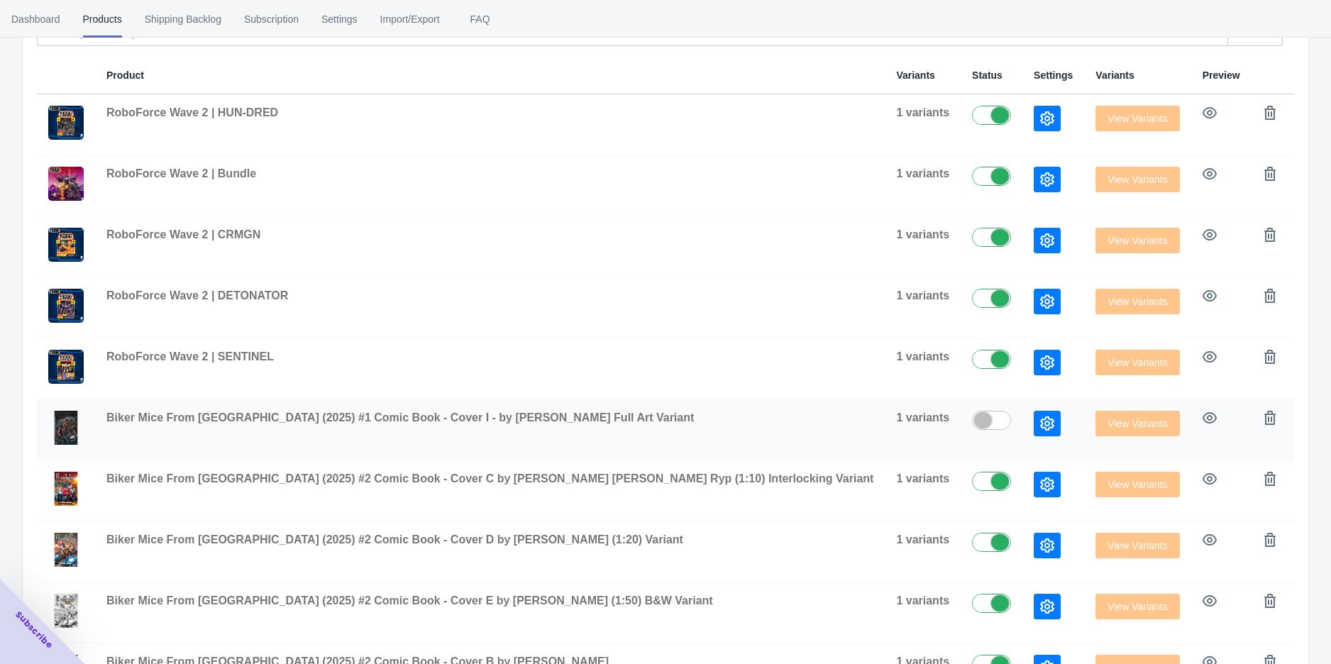
scroll to position [231, 0]
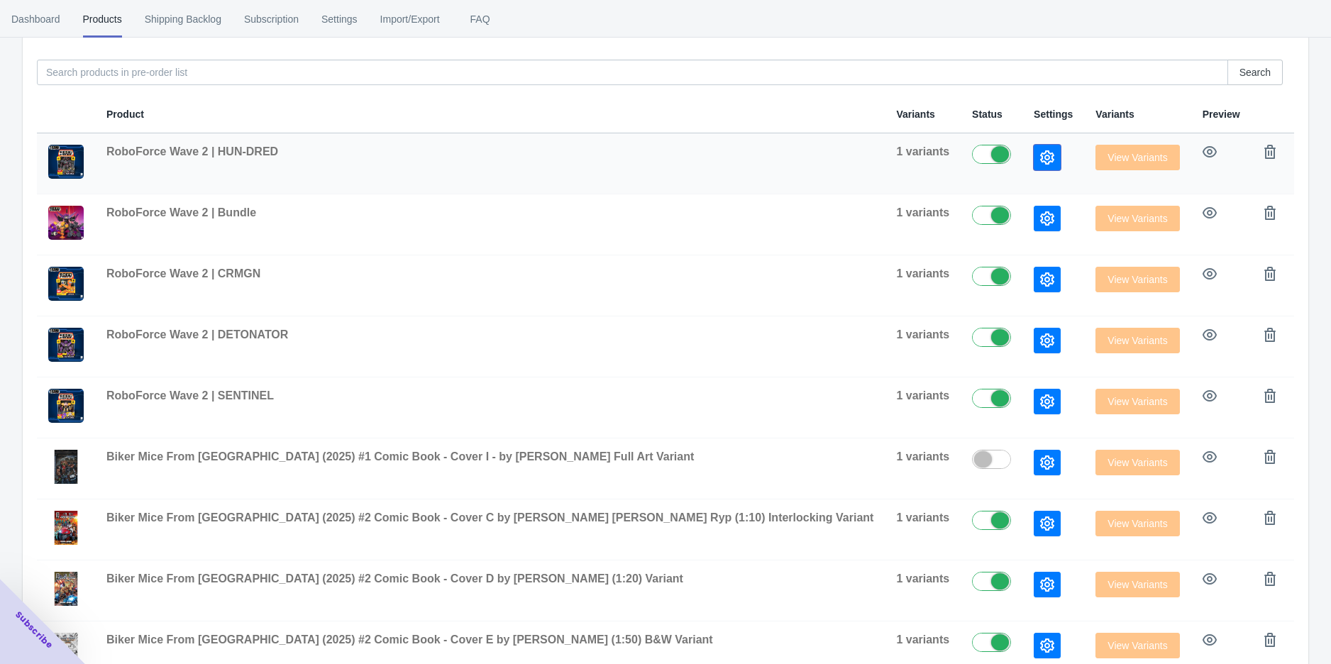
click at [1040, 164] on icon "button" at bounding box center [1047, 157] width 14 height 14
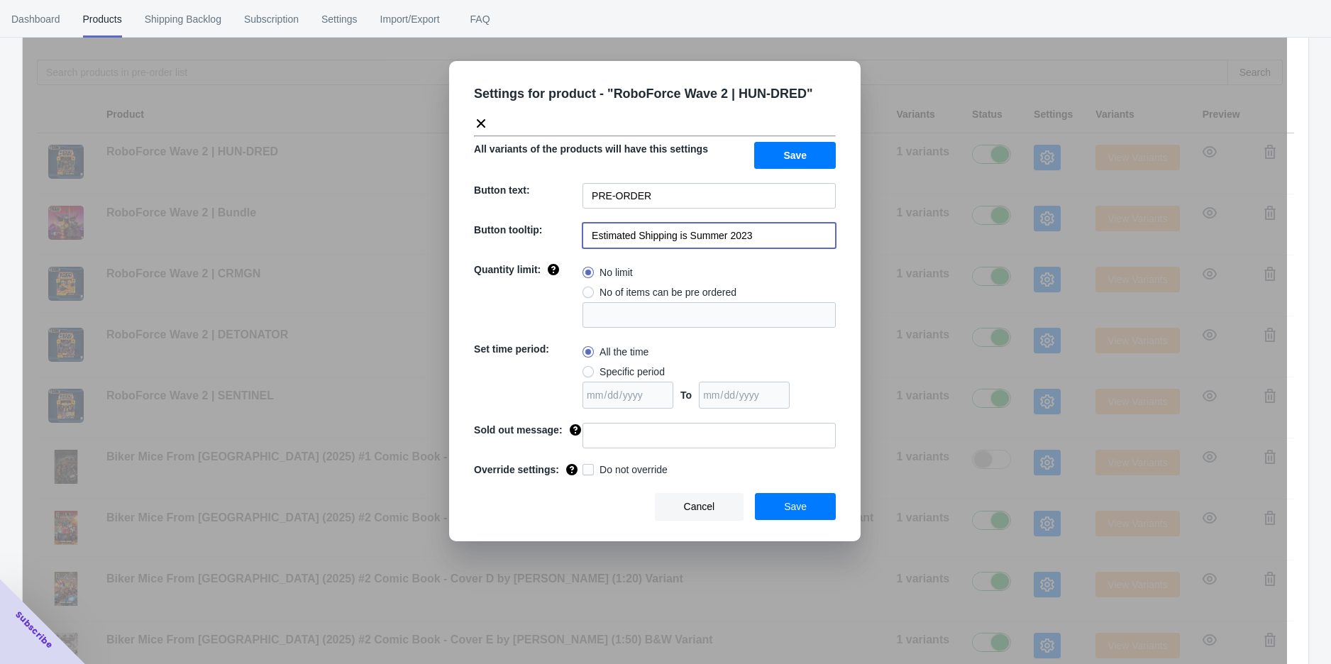
click at [763, 236] on input "Estimated Shipping is Summer 2023" at bounding box center [709, 236] width 253 height 26
paste input "Q2 2026"
type input "Estimated Shipping is Q2 2026"
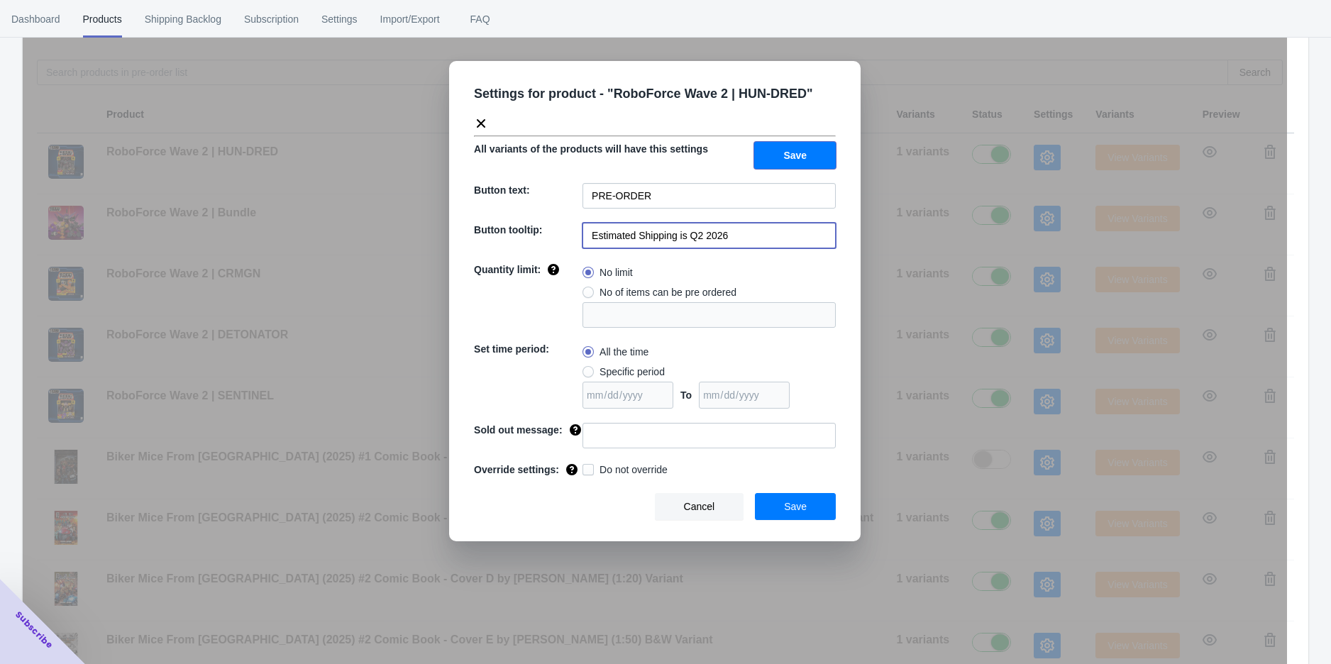
click at [822, 157] on button "Save" at bounding box center [795, 155] width 82 height 27
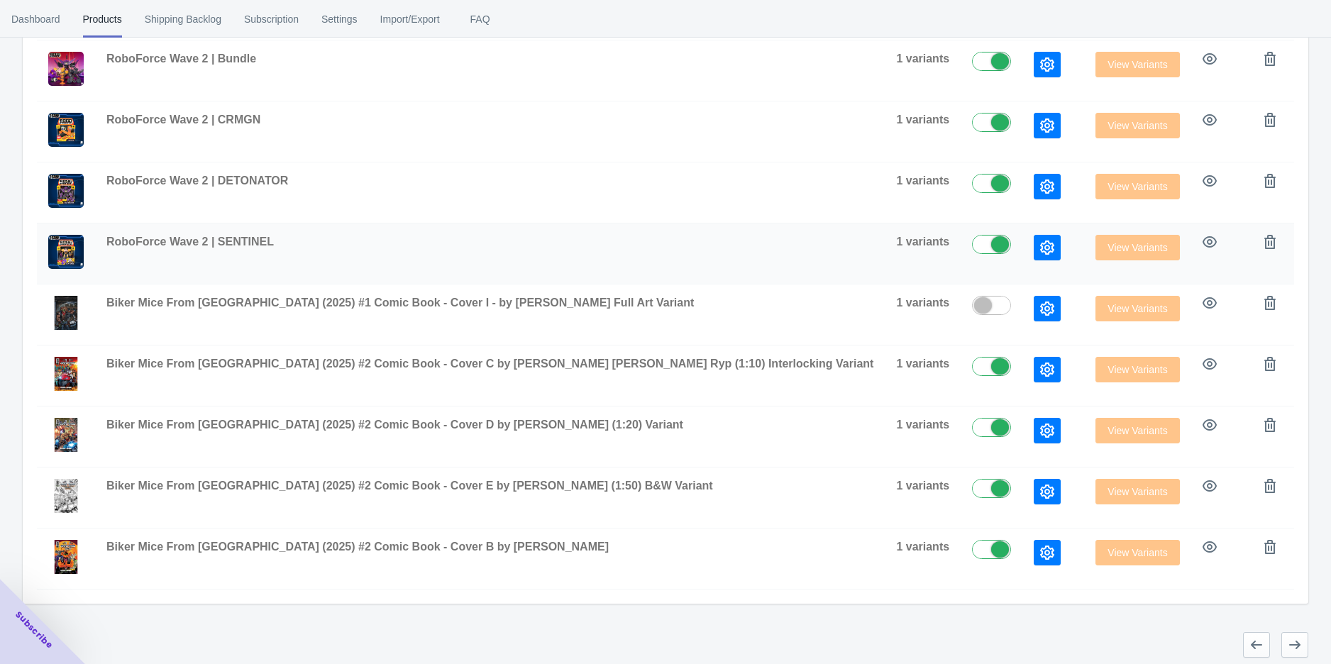
scroll to position [389, 0]
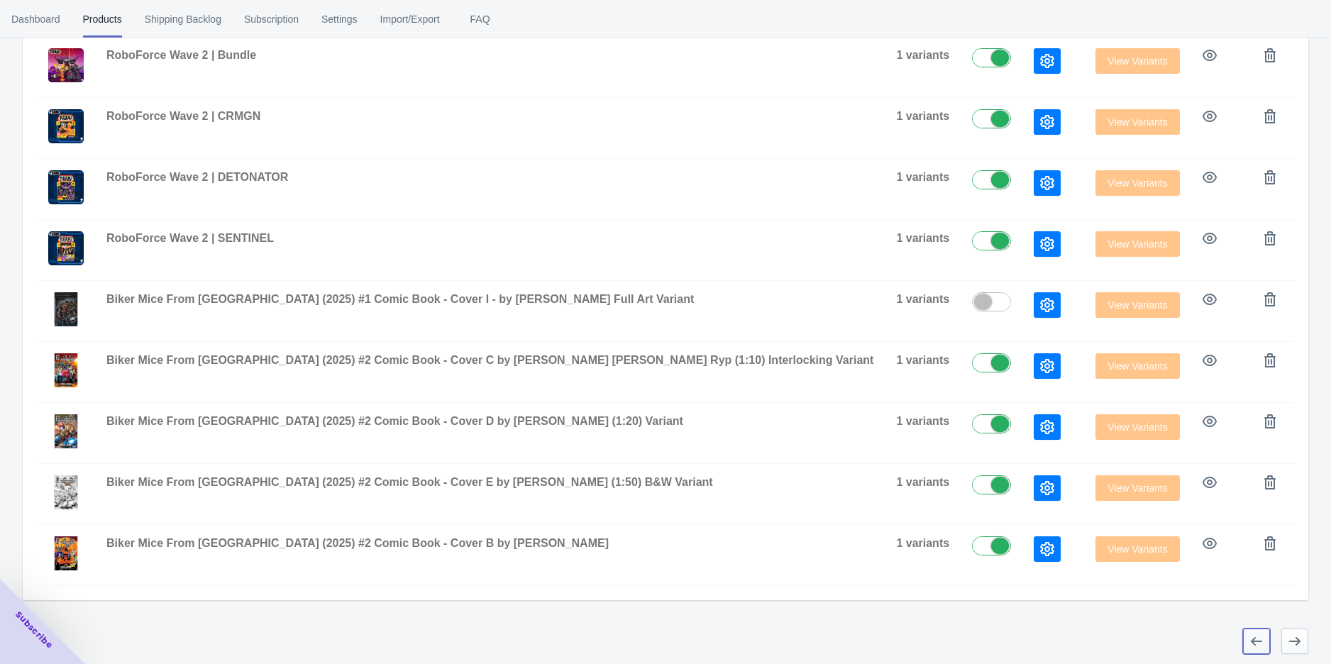
click at [1264, 645] on button "button" at bounding box center [1256, 642] width 27 height 26
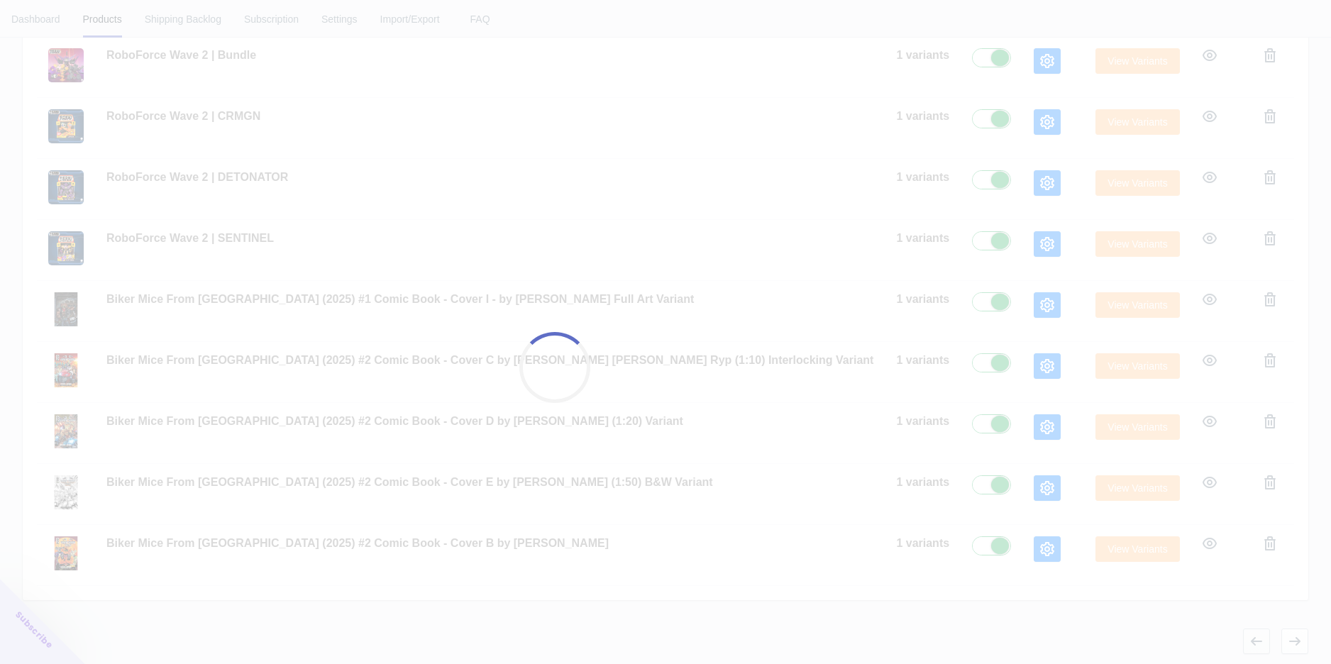
checkbox input "true"
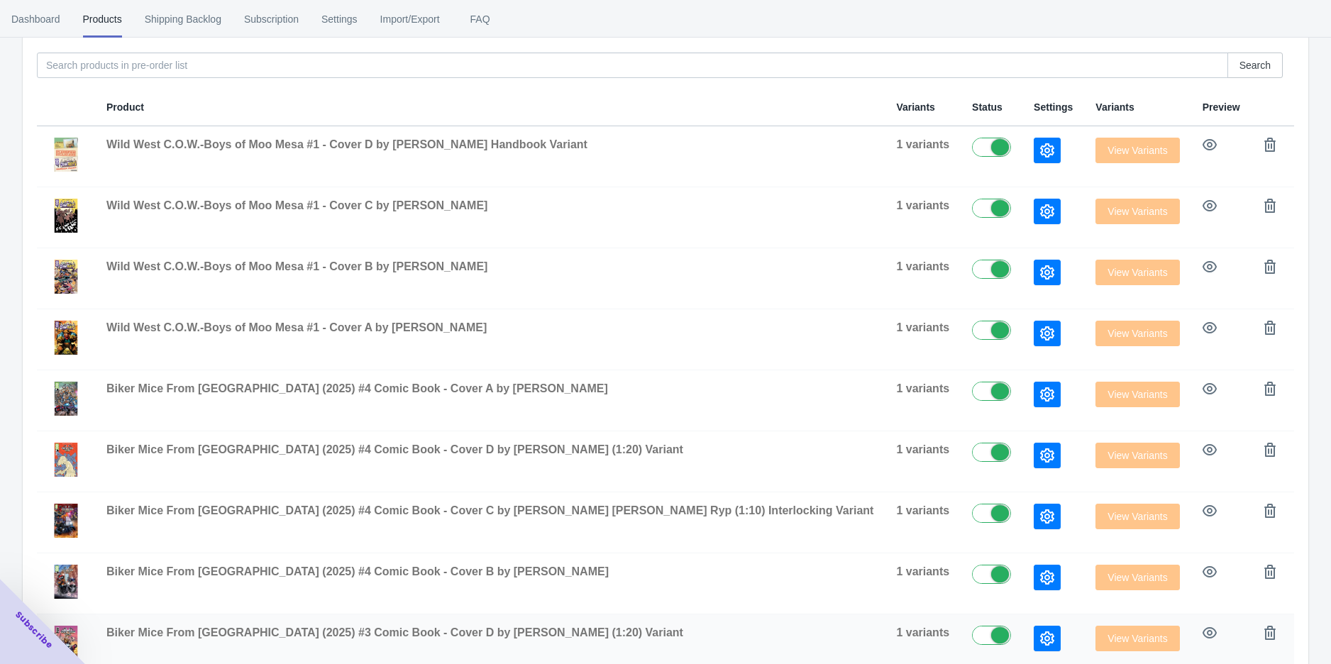
scroll to position [231, 0]
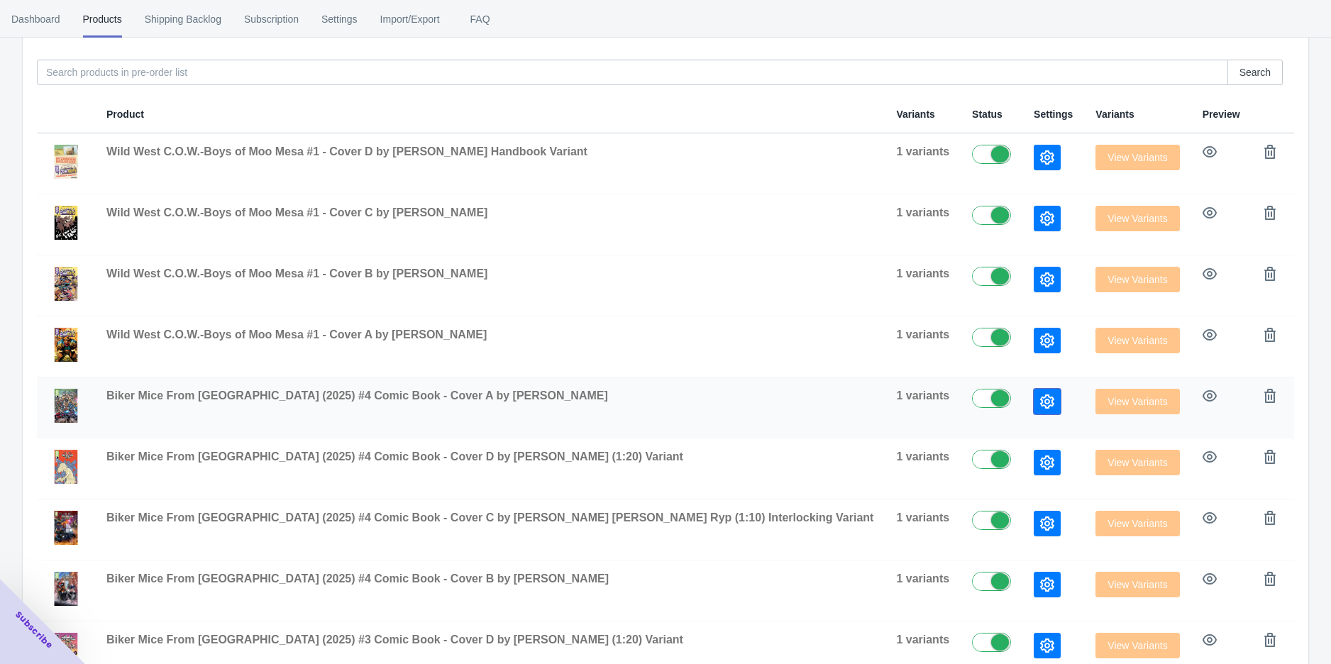
click at [1040, 405] on icon "button" at bounding box center [1047, 402] width 14 height 14
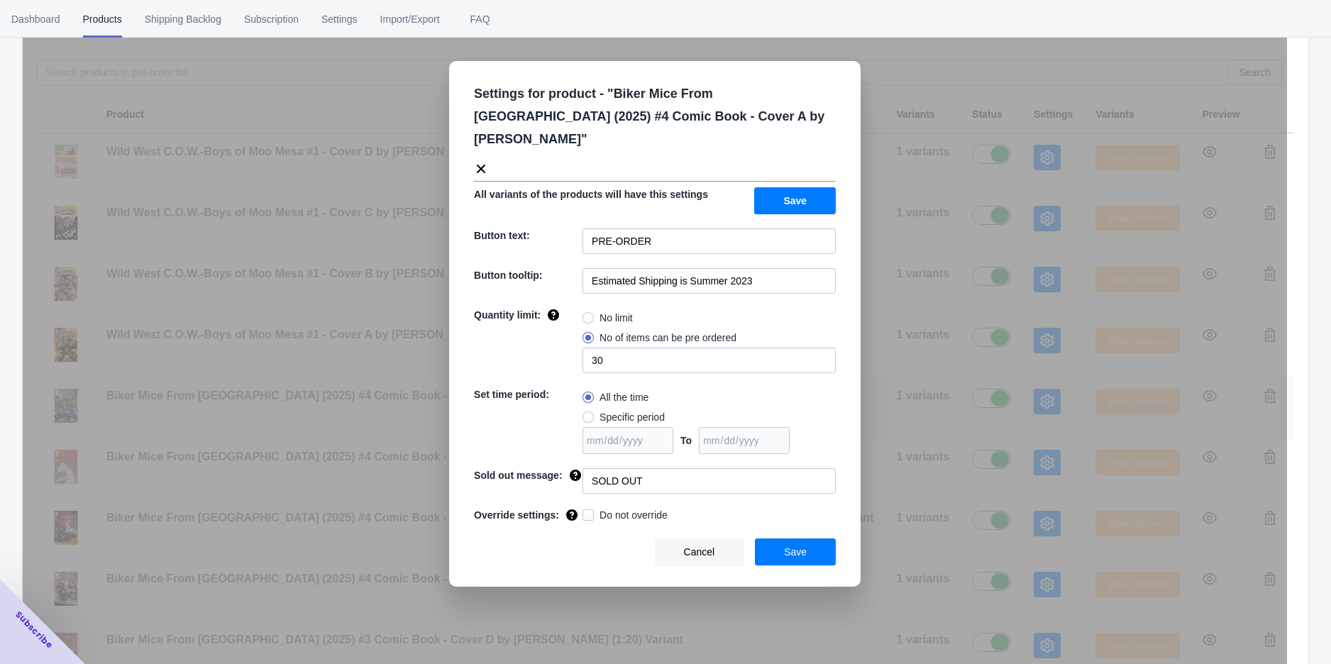
click at [948, 405] on div "Settings for product - " Biker Mice From [GEOGRAPHIC_DATA] (2025) #4 Comic Book…" at bounding box center [655, 367] width 1265 height 664
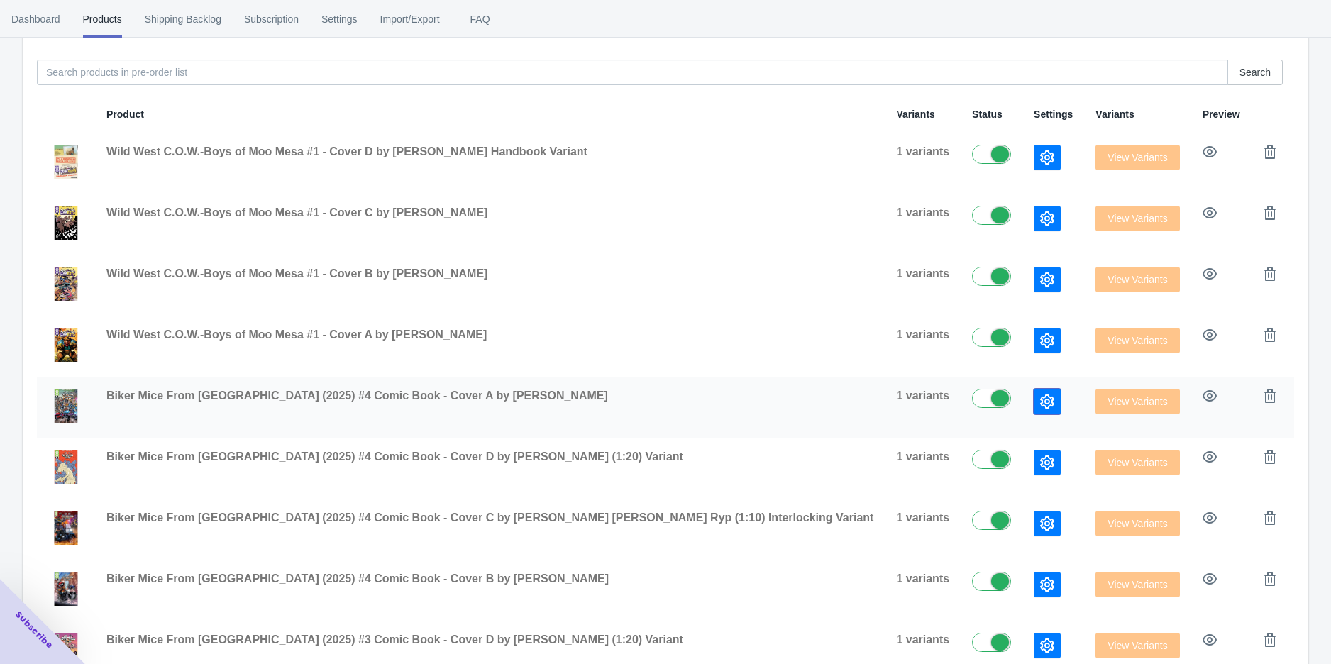
click at [1040, 403] on icon "button" at bounding box center [1047, 402] width 14 height 14
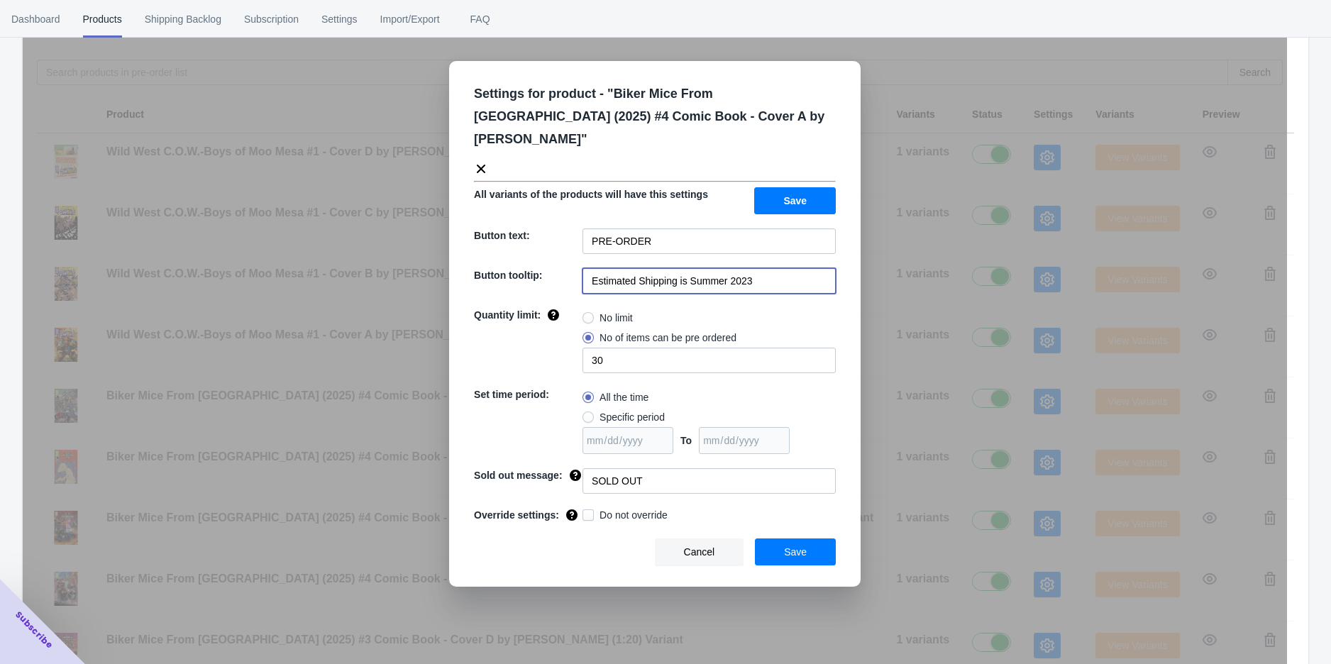
click at [765, 268] on input "Estimated Shipping is Summer 2023" at bounding box center [709, 281] width 253 height 26
drag, startPoint x: 774, startPoint y: 256, endPoint x: 691, endPoint y: 253, distance: 83.8
click at [691, 268] on input "Estimated Shipping is Summer 2023" at bounding box center [709, 281] width 253 height 26
click at [718, 268] on input "Estimated Shipping is [DATE]" at bounding box center [709, 281] width 253 height 26
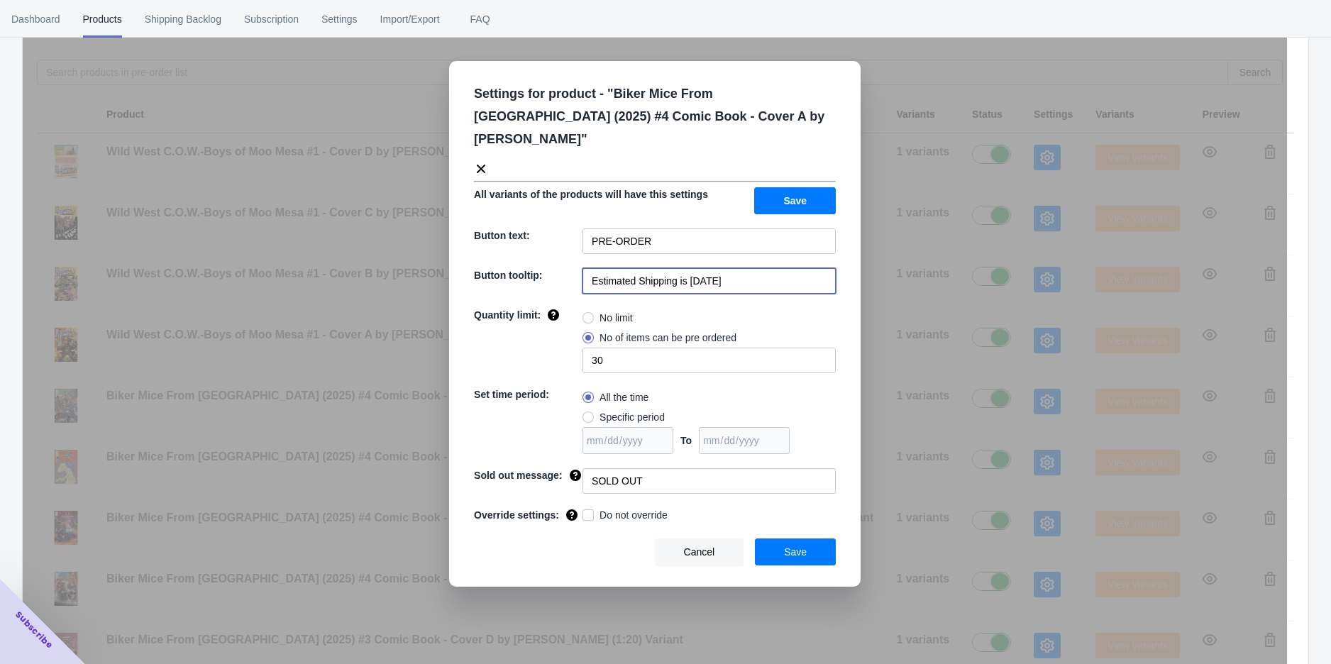
click at [718, 268] on input "Estimated Shipping is [DATE]" at bounding box center [709, 281] width 253 height 26
type input "Estimated Shipping is [DATE]"
click at [795, 539] on button "Save" at bounding box center [795, 552] width 81 height 27
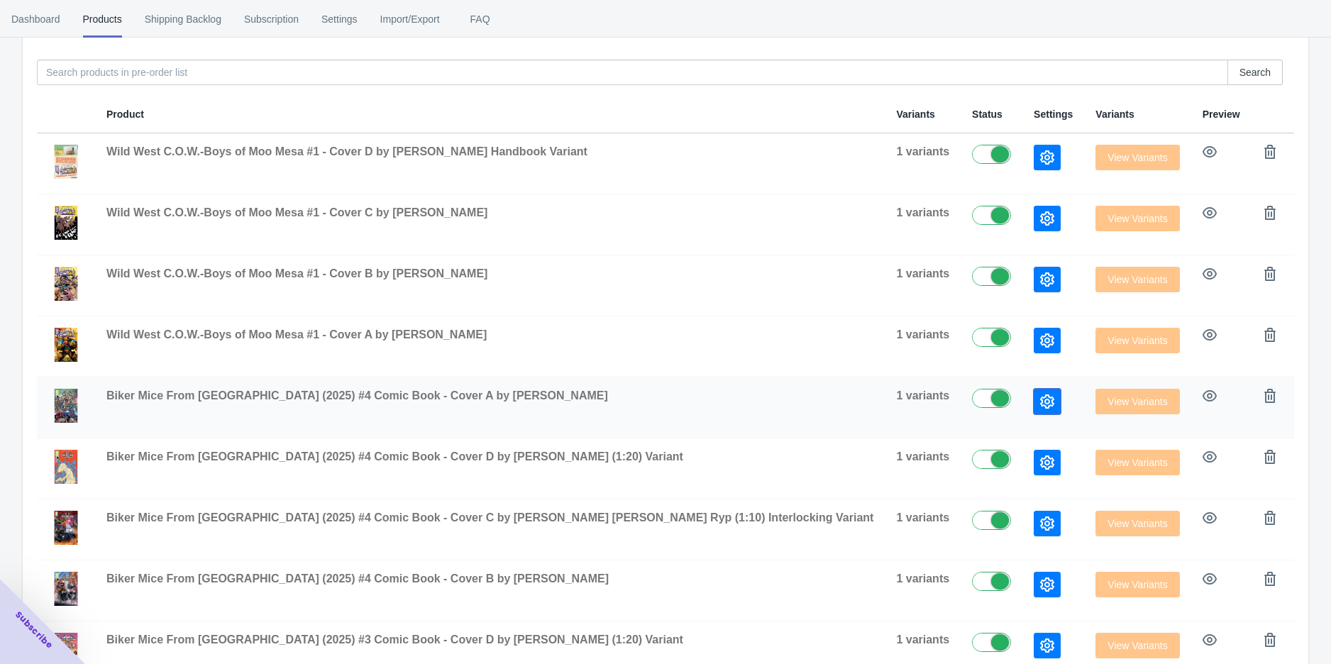
click at [1040, 395] on icon "button" at bounding box center [1047, 402] width 14 height 14
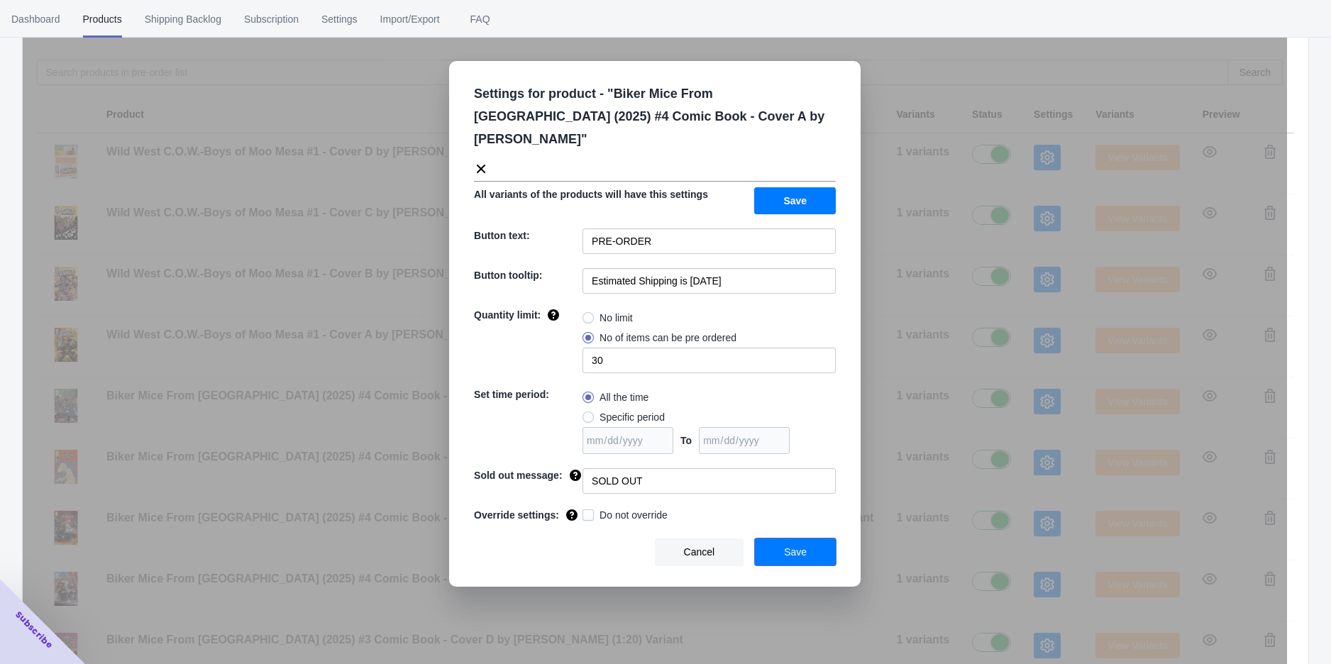
click at [825, 539] on button "Save" at bounding box center [795, 552] width 81 height 27
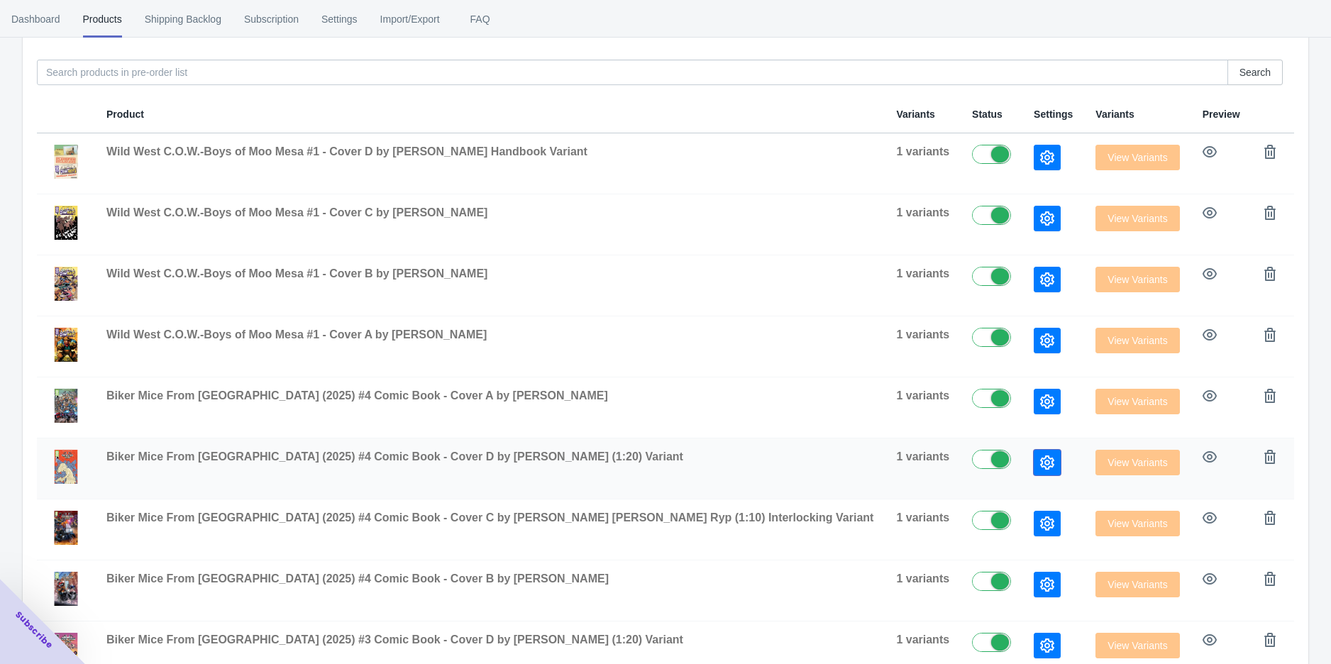
click at [1040, 463] on icon "button" at bounding box center [1047, 463] width 14 height 14
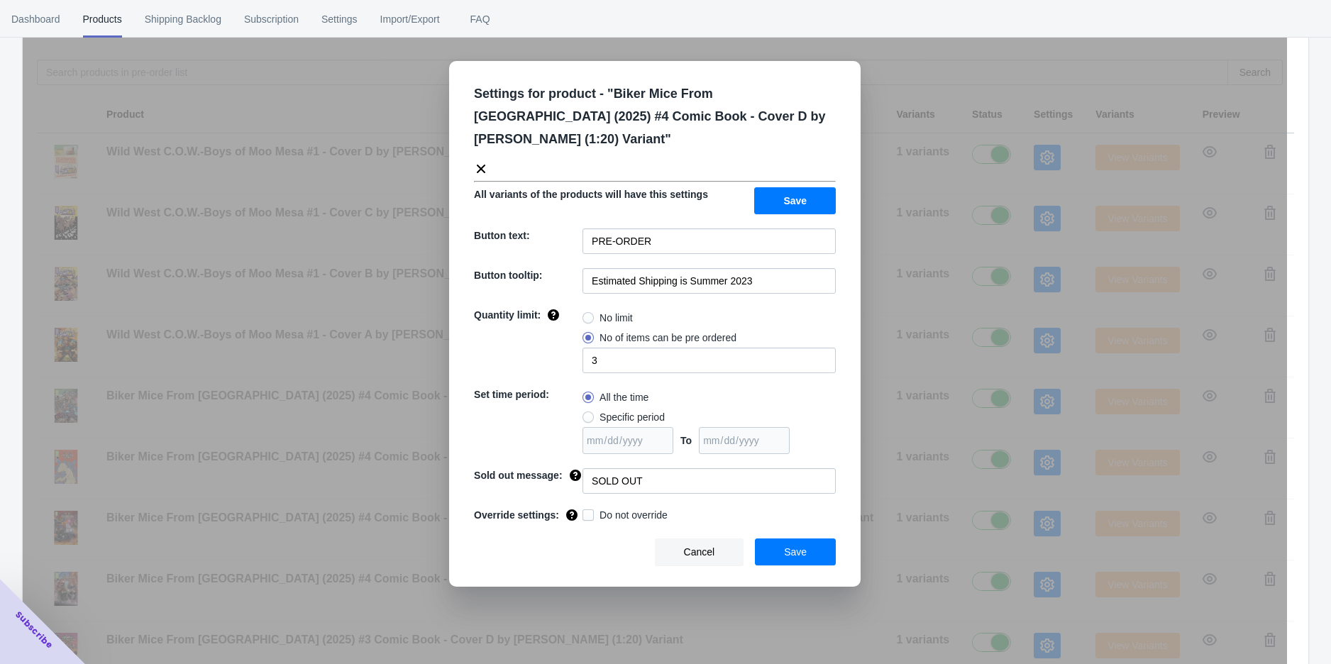
click at [769, 238] on div "Settings for product - " Biker Mice From [GEOGRAPHIC_DATA] (2025) #4 Comic Book…" at bounding box center [655, 324] width 412 height 526
click at [774, 268] on input "Estimated Shipping is Summer 2023" at bounding box center [709, 281] width 253 height 26
paste input "[DATE]"
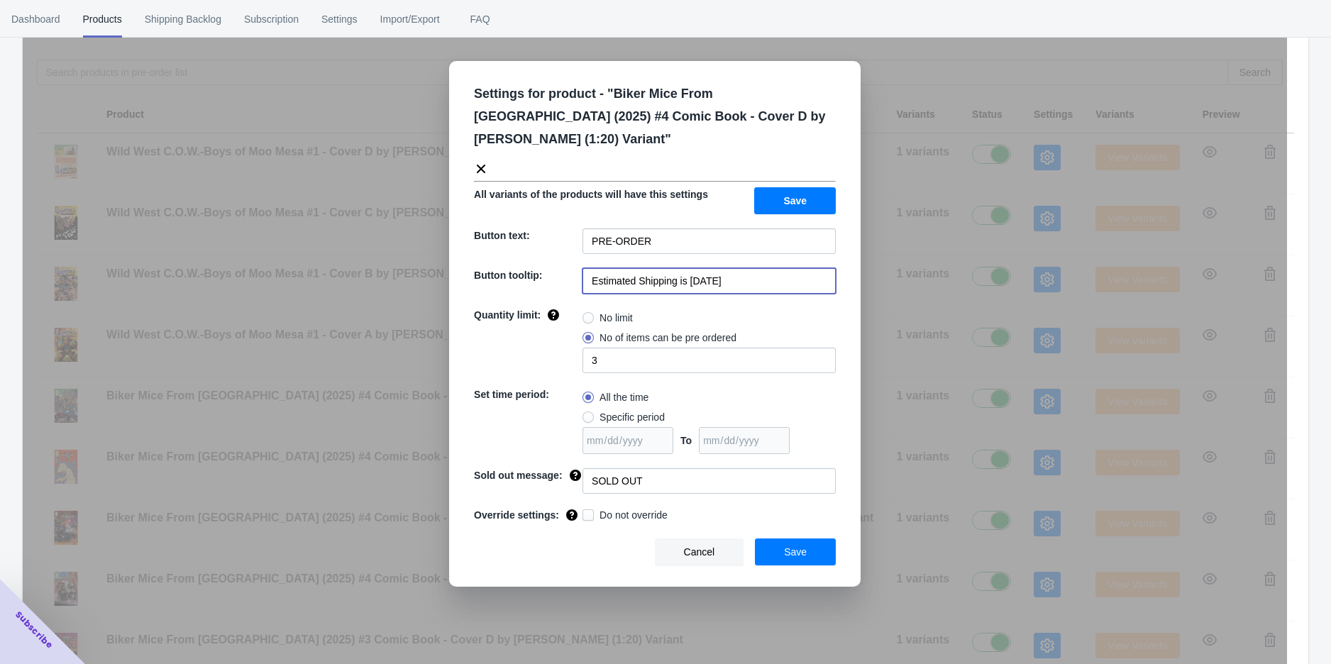
type input "Estimated Shipping is [DATE]"
click at [806, 546] on span "Save" at bounding box center [795, 551] width 23 height 11
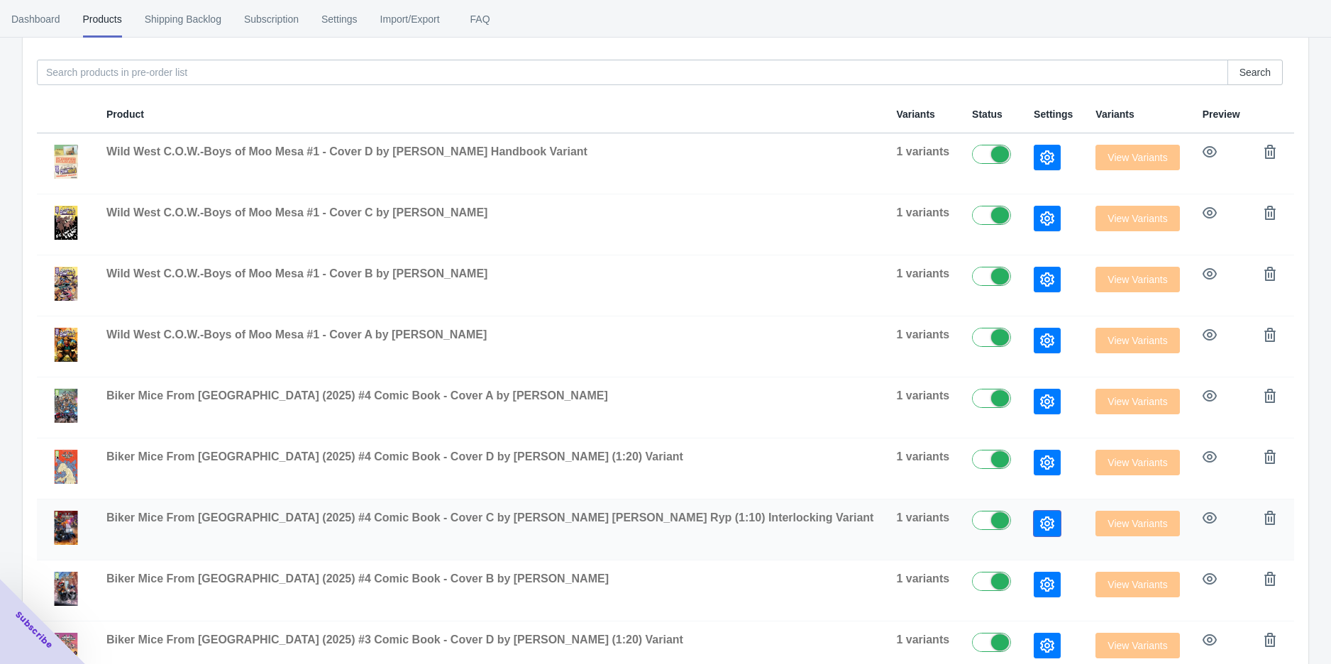
click at [1040, 519] on icon "button" at bounding box center [1047, 524] width 14 height 14
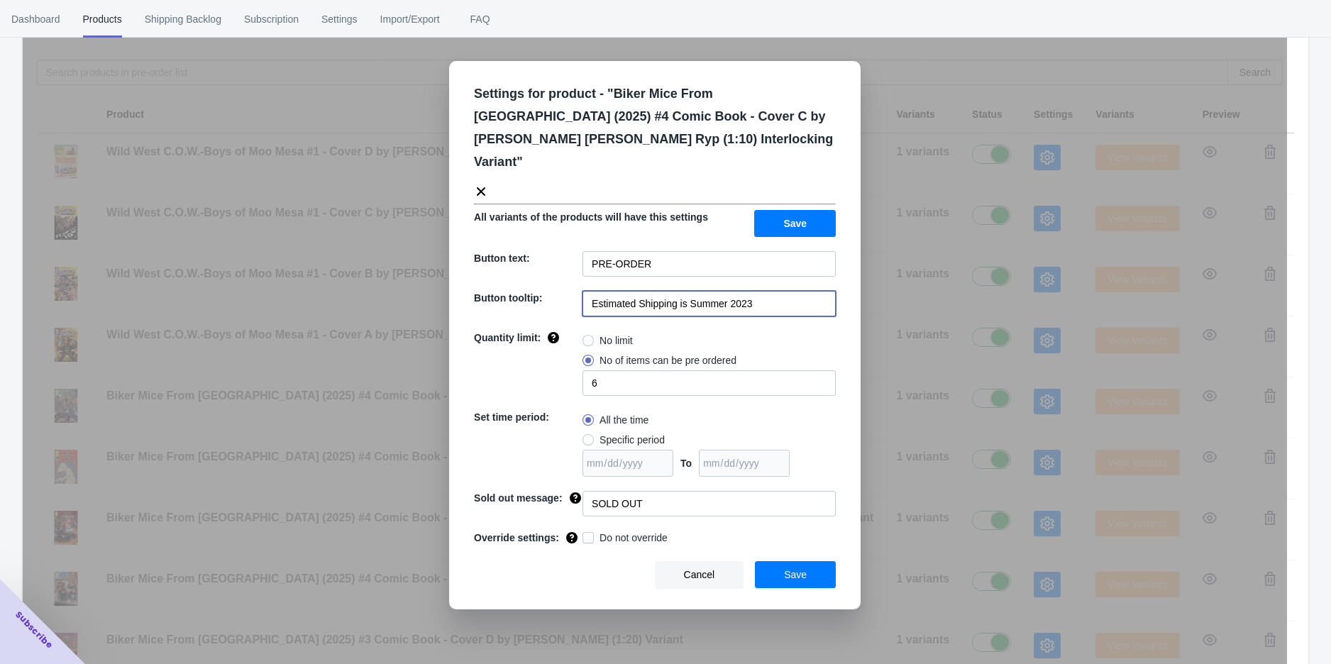
click at [768, 291] on input "Estimated Shipping is Summer 2023" at bounding box center [709, 304] width 253 height 26
paste input "[DATE]"
type input "Estimated Shipping is [DATE]"
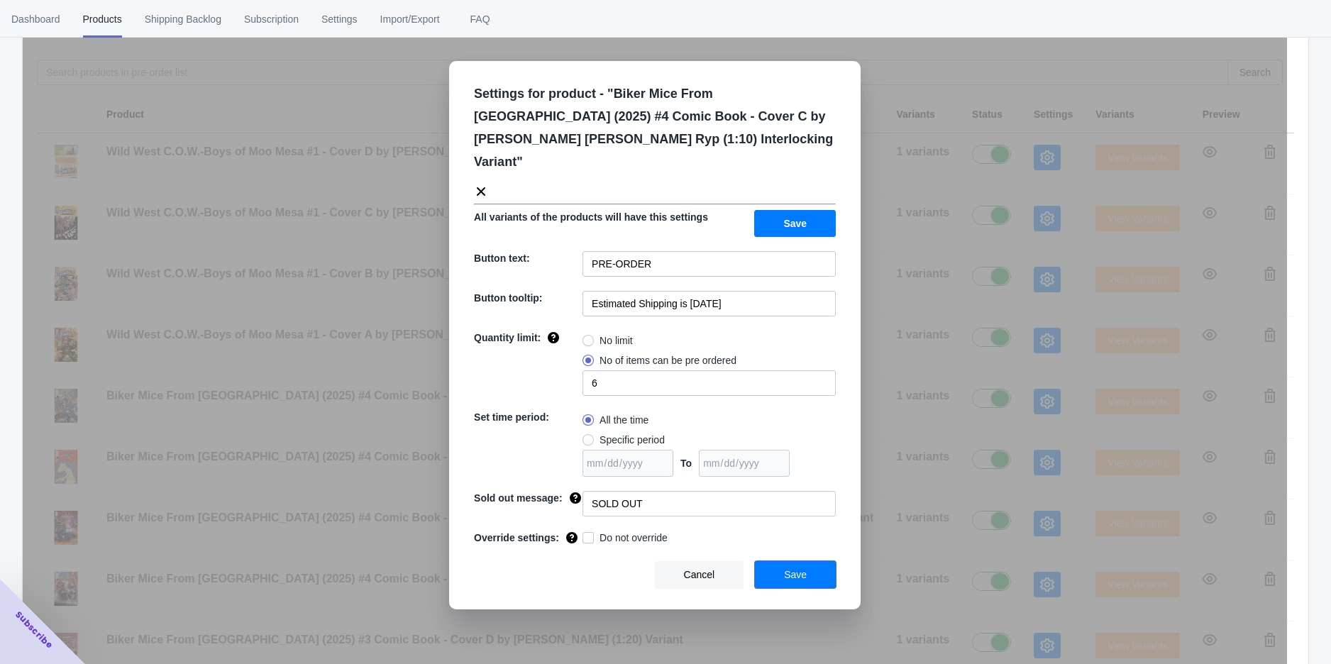
click at [783, 561] on button "Save" at bounding box center [795, 574] width 81 height 27
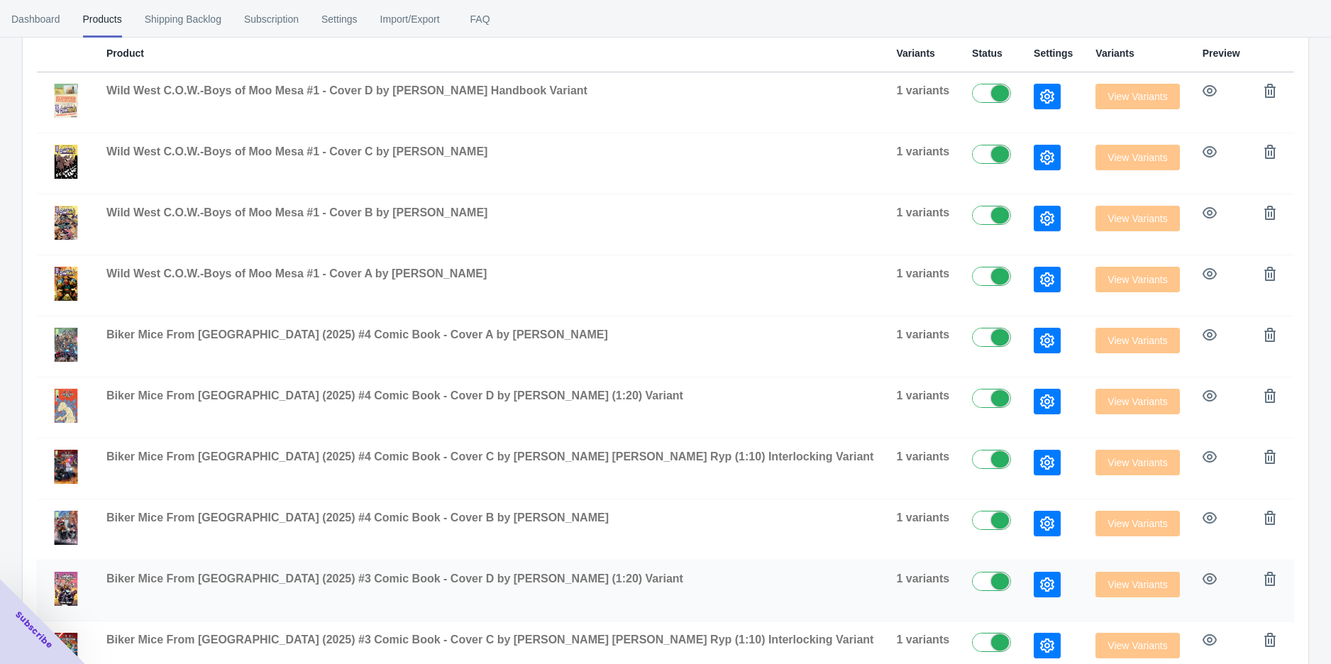
scroll to position [389, 0]
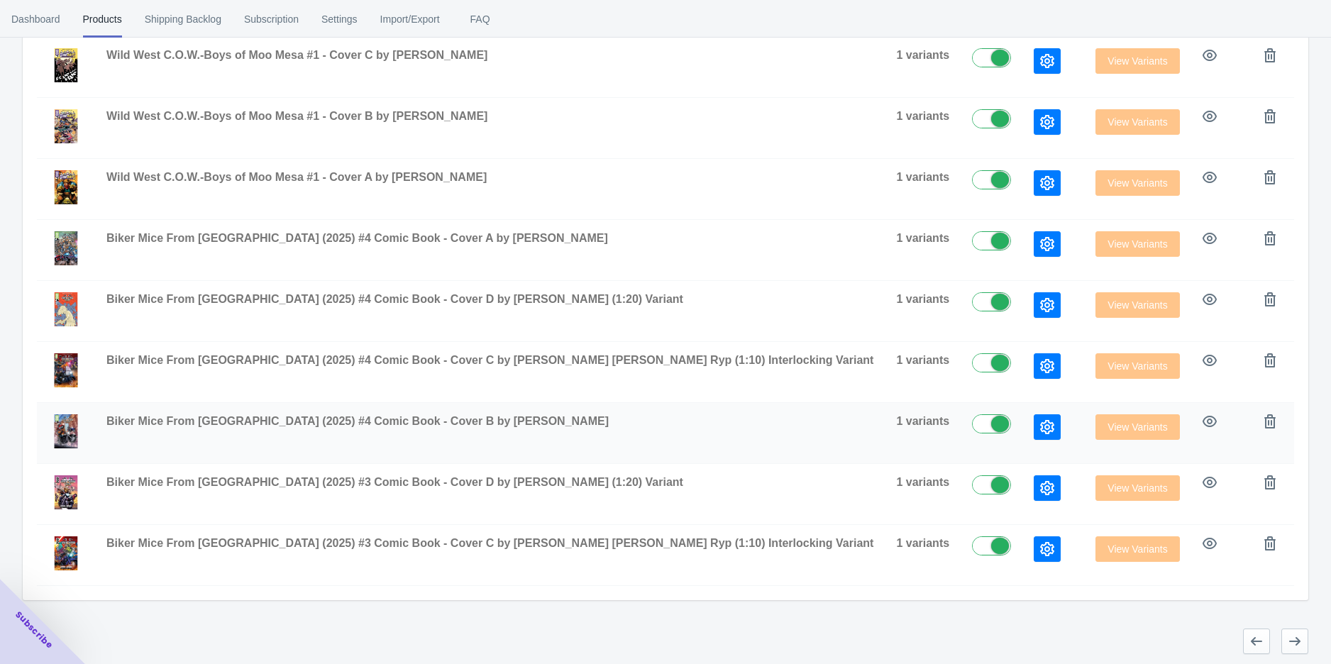
click at [1040, 431] on icon "button" at bounding box center [1047, 427] width 14 height 14
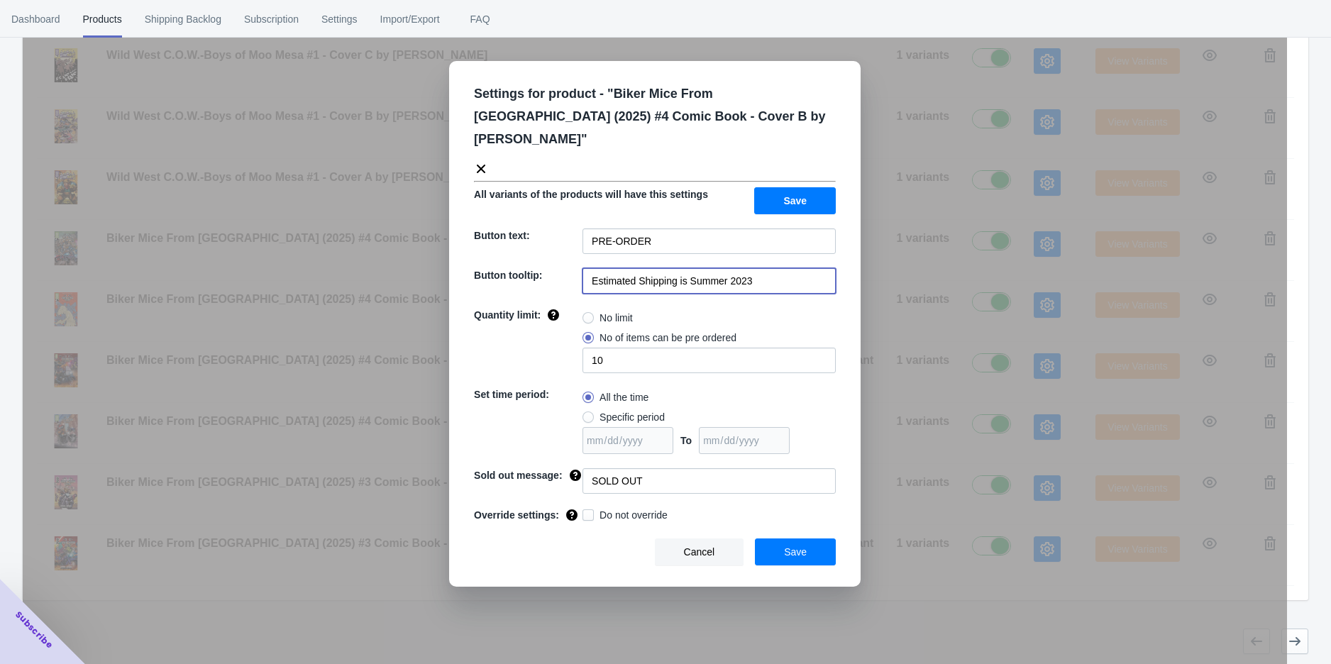
click at [774, 268] on input "Estimated Shipping is Summer 2023" at bounding box center [709, 281] width 253 height 26
paste input "[DATE]"
type input "Estimated Shipping is [DATE]"
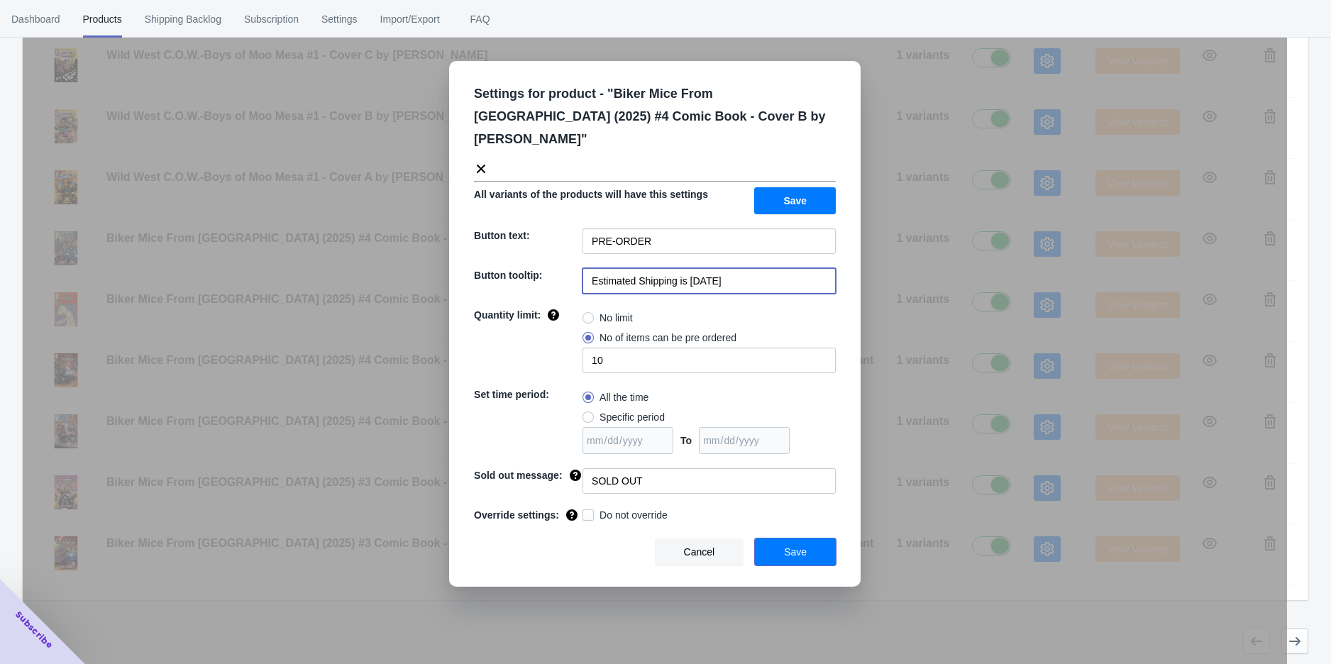
click at [803, 546] on span "Save" at bounding box center [795, 551] width 23 height 11
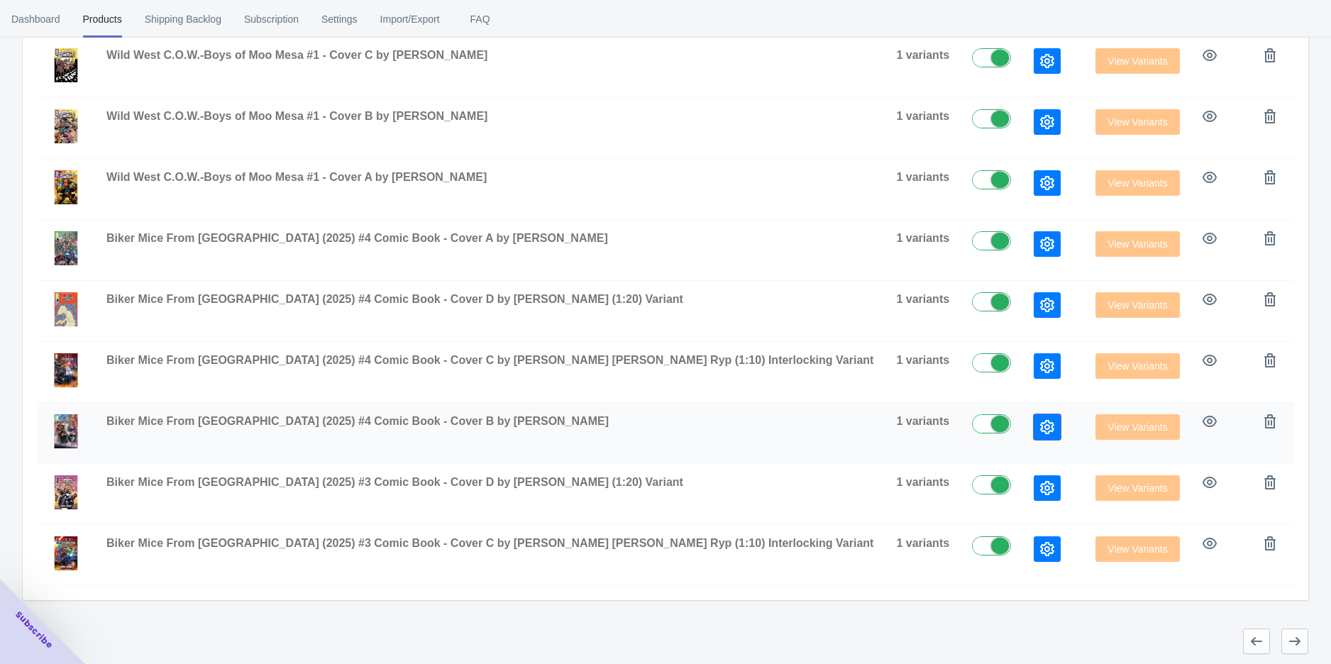
click at [1040, 423] on icon "button" at bounding box center [1047, 427] width 14 height 14
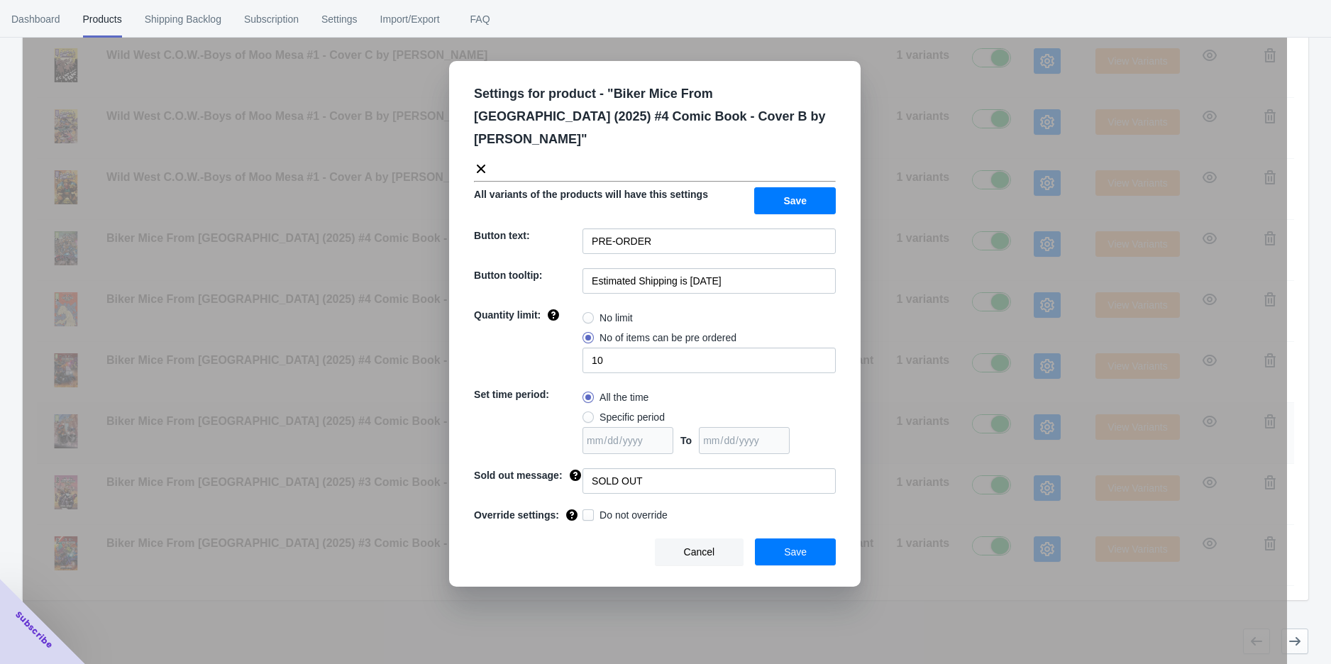
click at [953, 424] on div "Settings for product - " Biker Mice From [GEOGRAPHIC_DATA] (2025) #4 Comic Book…" at bounding box center [655, 367] width 1265 height 664
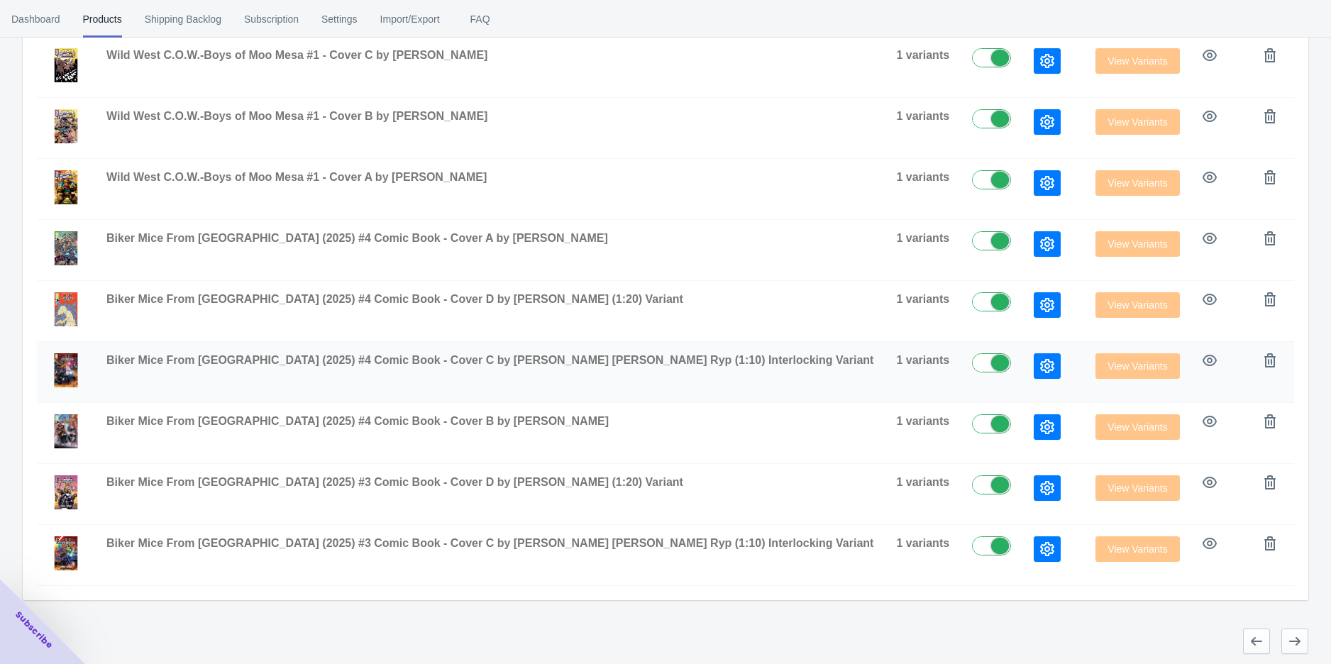
click at [1034, 354] on button "button" at bounding box center [1047, 366] width 27 height 26
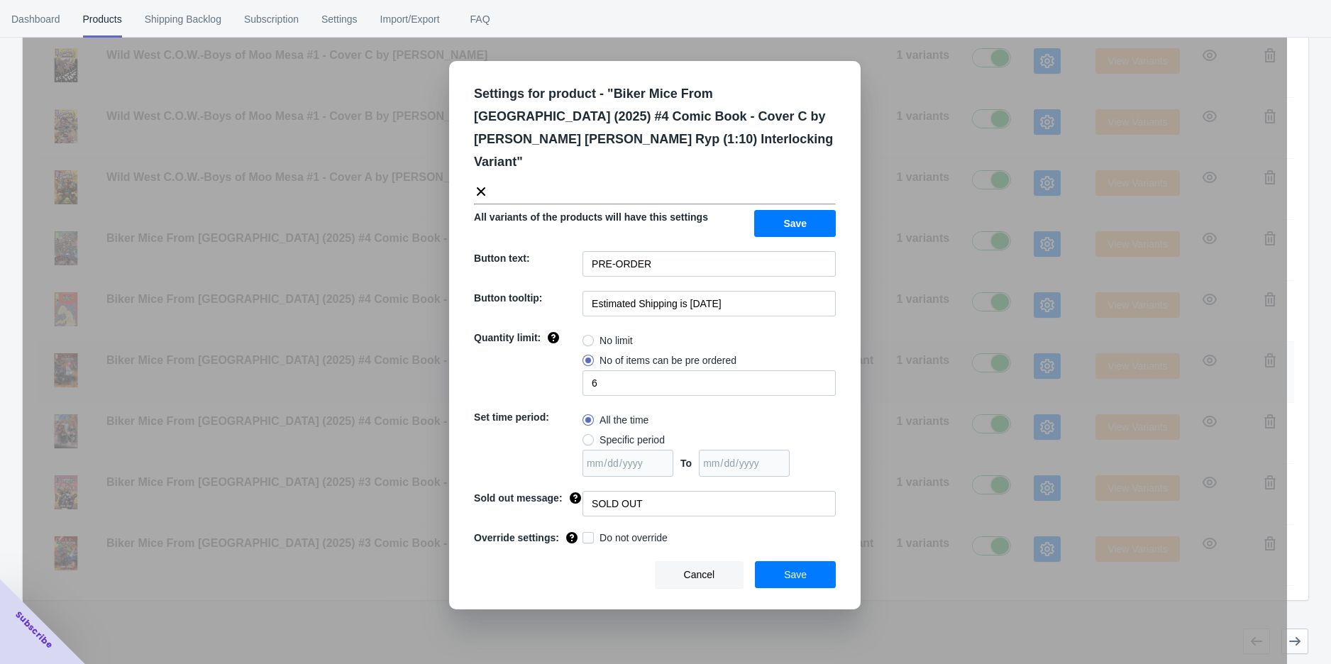
click at [959, 354] on div "Settings for product - " Biker Mice From [GEOGRAPHIC_DATA] (2025) #4 Comic Book…" at bounding box center [655, 367] width 1265 height 664
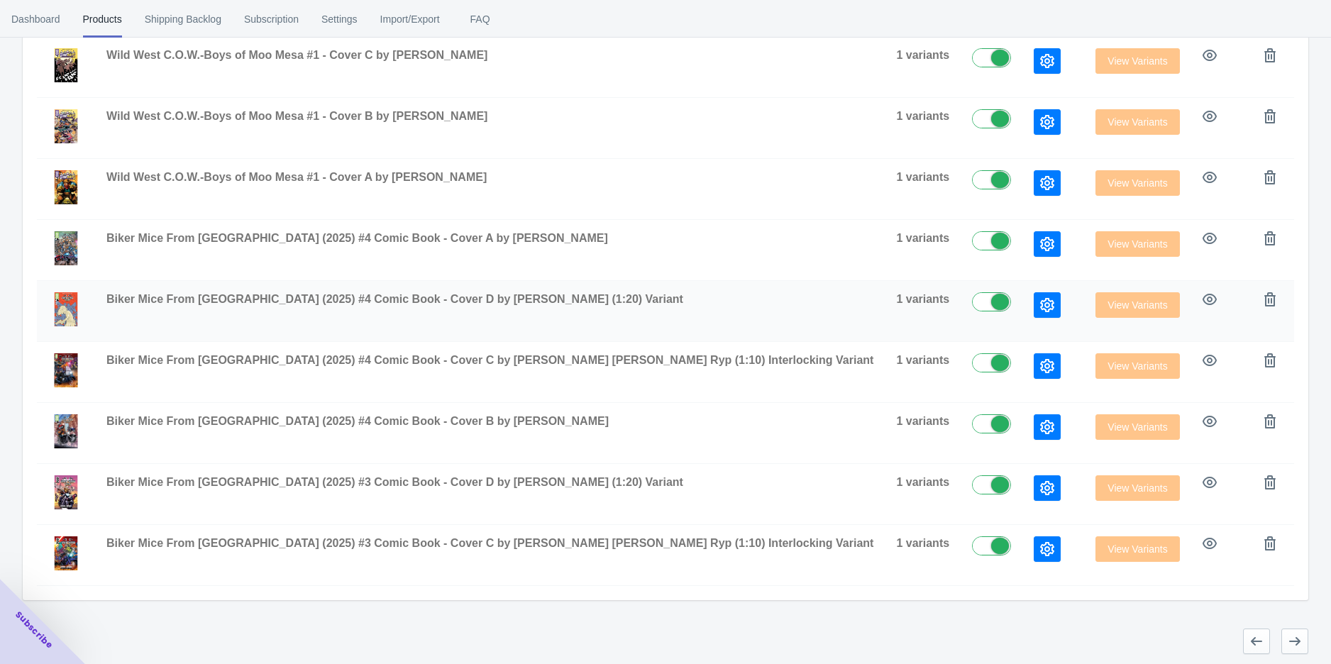
click at [1034, 312] on button "button" at bounding box center [1047, 305] width 27 height 26
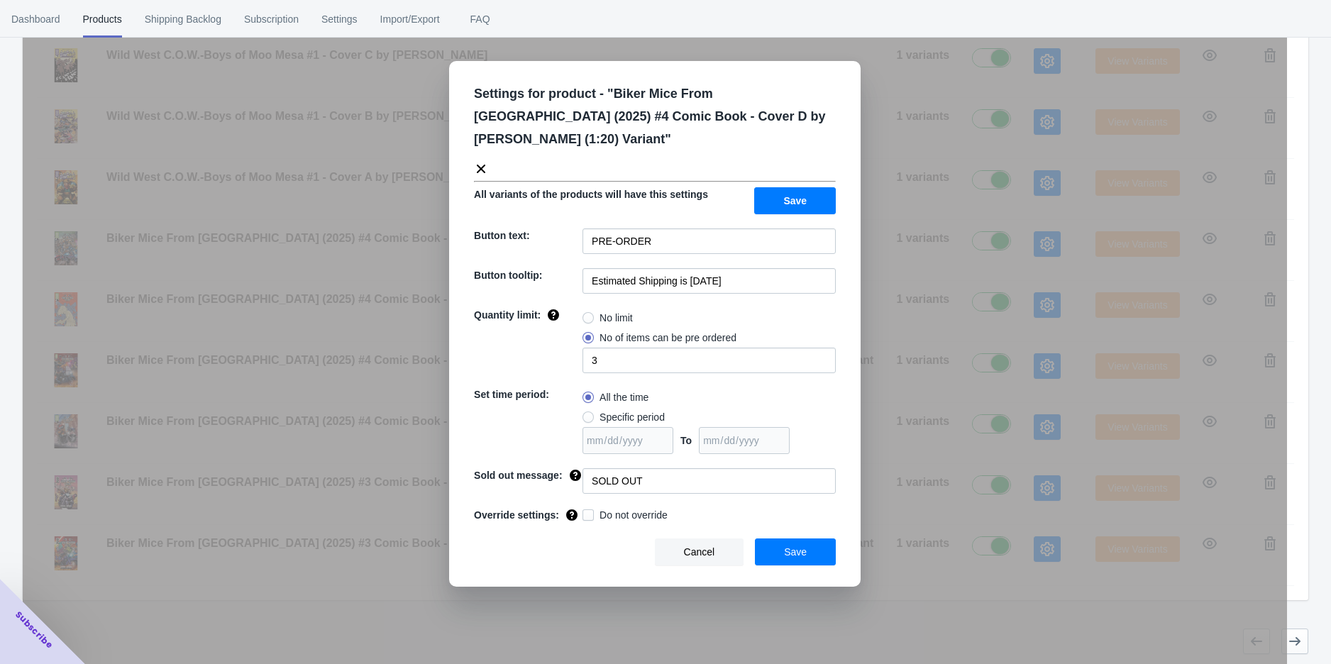
click at [956, 309] on div "Settings for product - " Biker Mice From [GEOGRAPHIC_DATA] (2025) #4 Comic Book…" at bounding box center [655, 367] width 1265 height 664
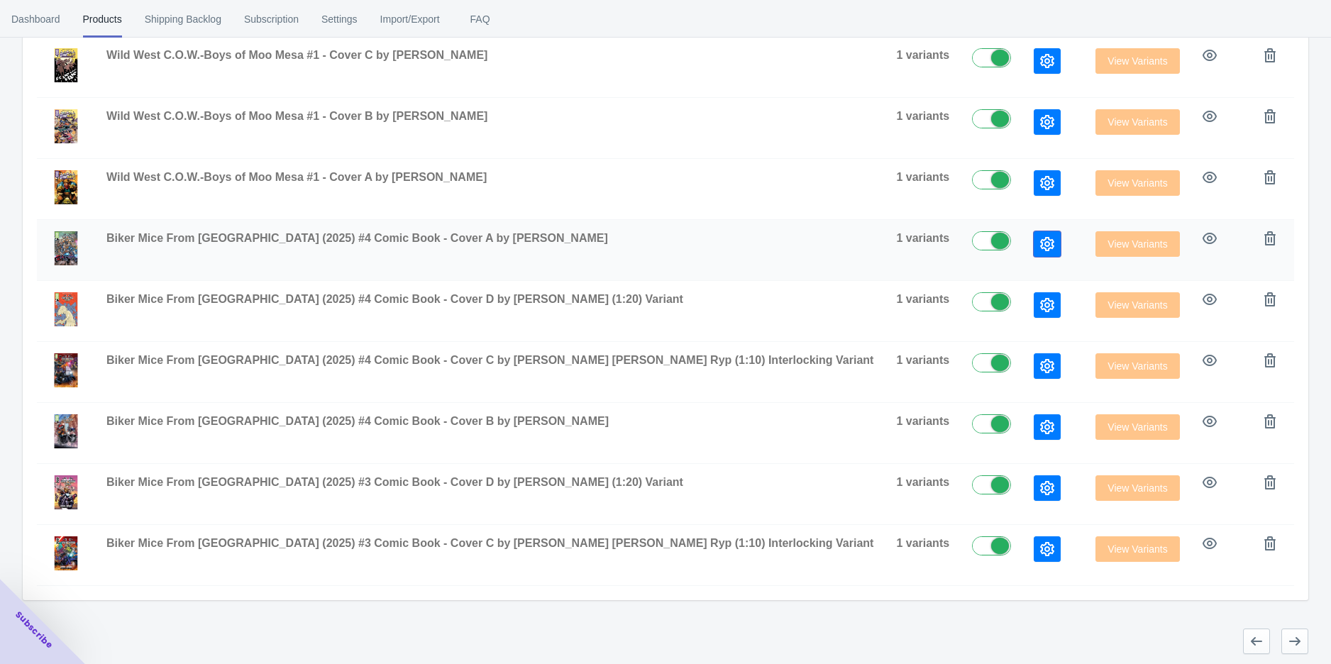
click at [1040, 244] on icon "button" at bounding box center [1047, 244] width 14 height 14
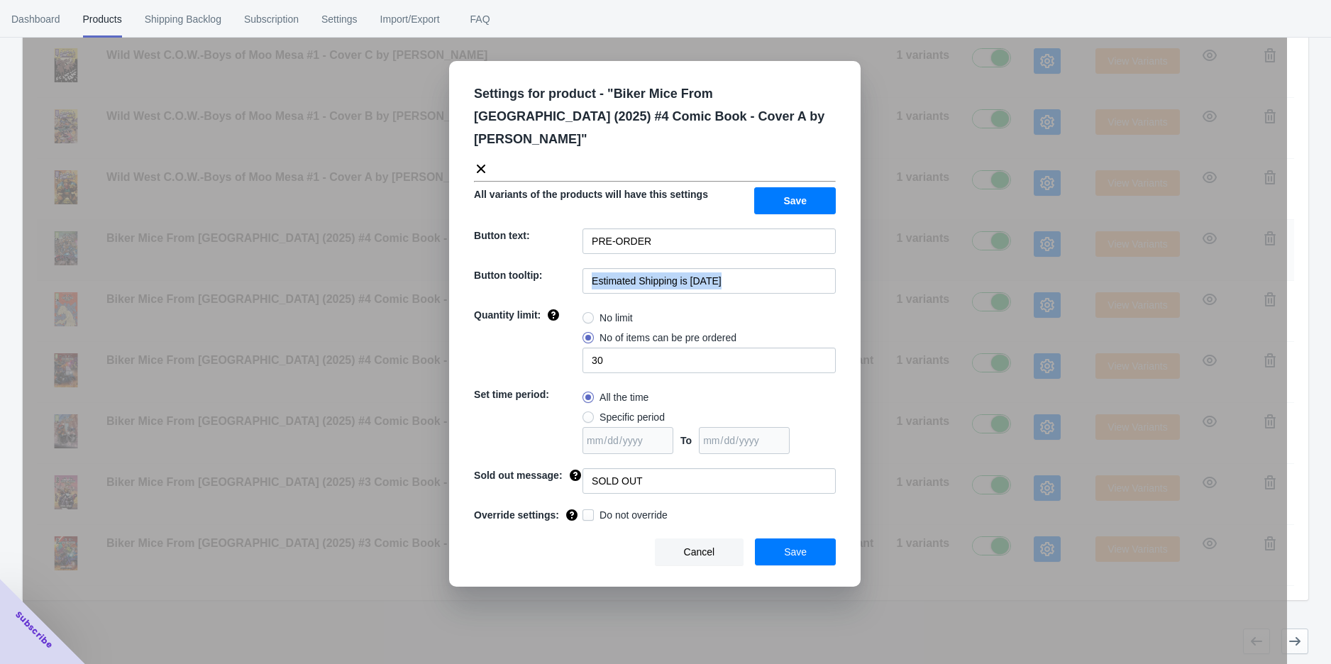
click at [950, 244] on div "Settings for product - " Biker Mice From [GEOGRAPHIC_DATA] (2025) #4 Comic Book…" at bounding box center [655, 367] width 1265 height 664
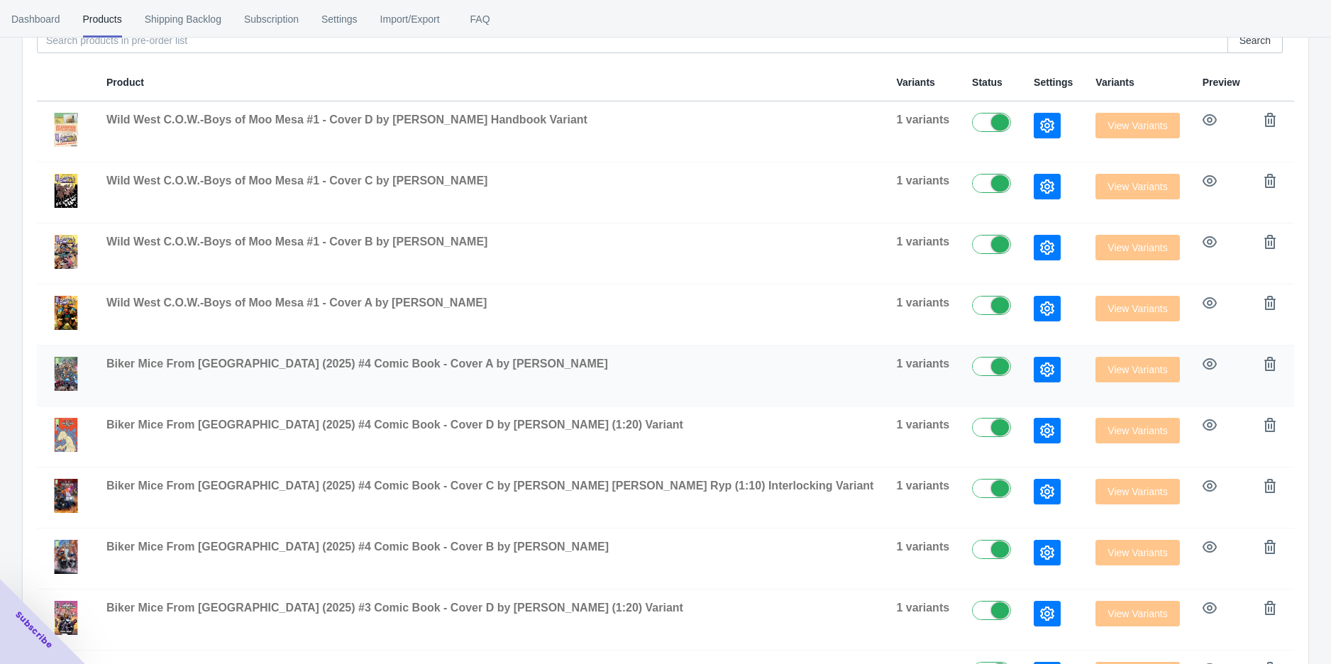
scroll to position [231, 0]
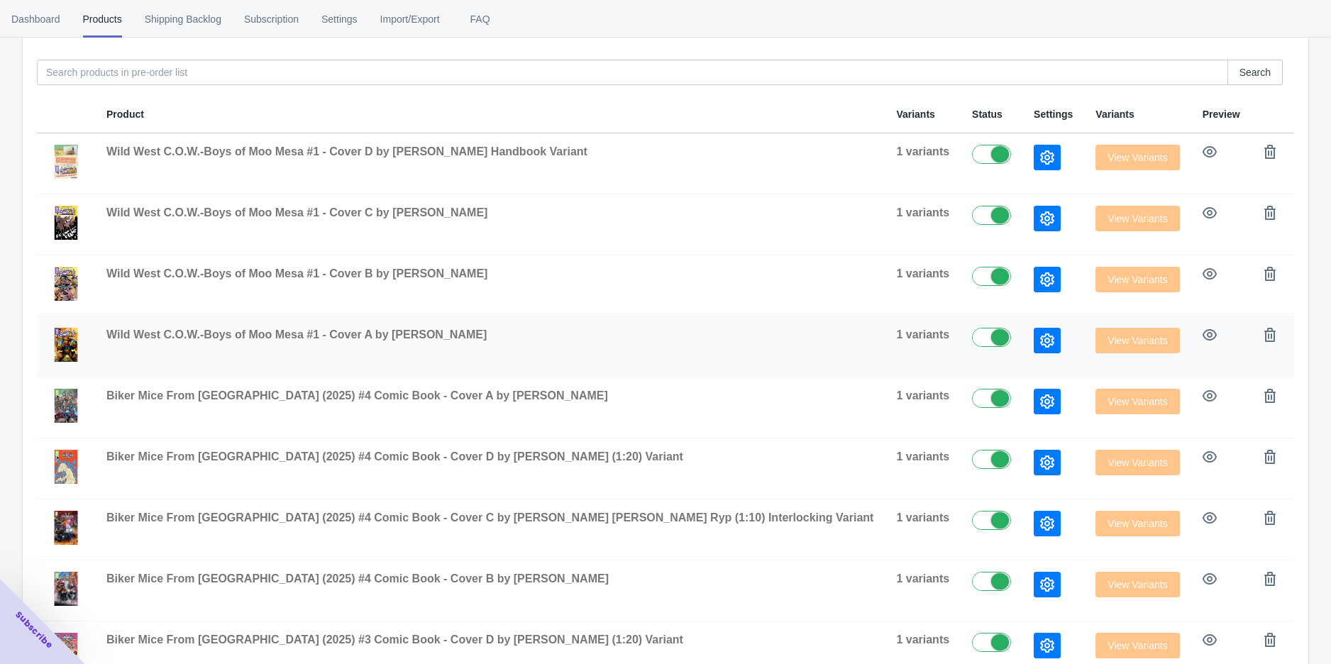
click at [1040, 343] on icon "button" at bounding box center [1047, 341] width 14 height 14
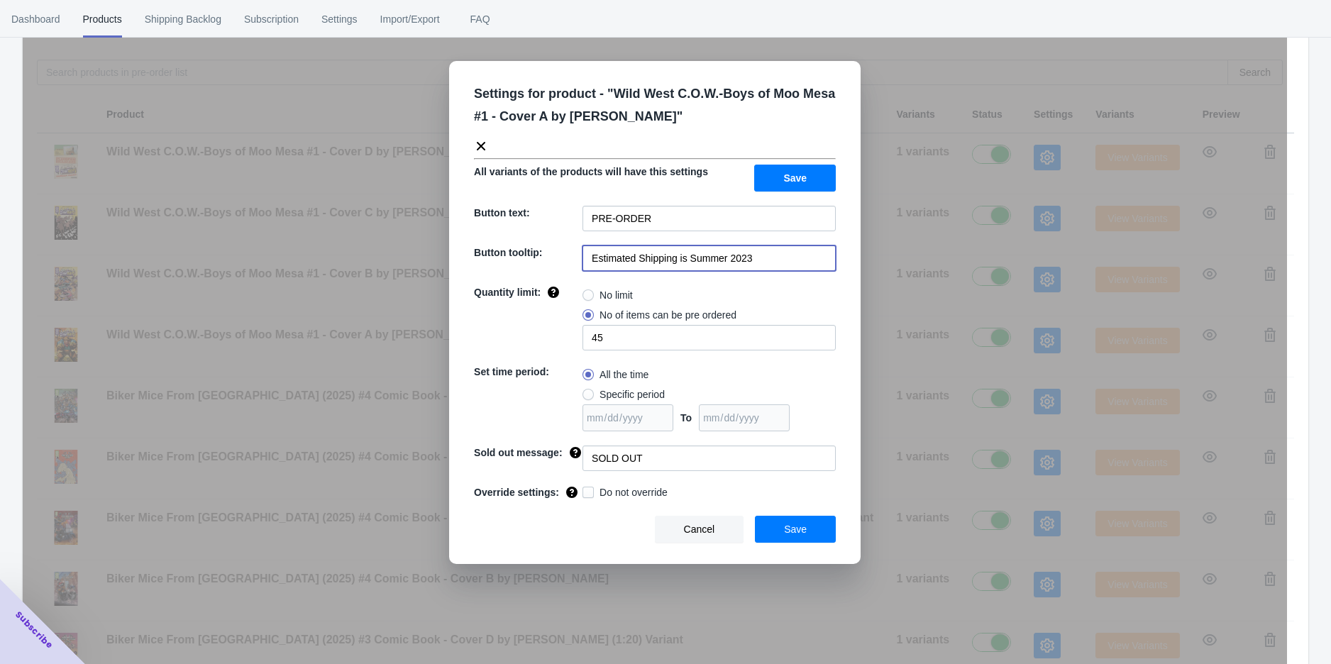
click at [757, 255] on input "Estimated Shipping is Summer 2023" at bounding box center [709, 259] width 253 height 26
paste input "[DATE]"
click at [705, 259] on input "Estimated Shipping is [DATE]" at bounding box center [709, 259] width 253 height 26
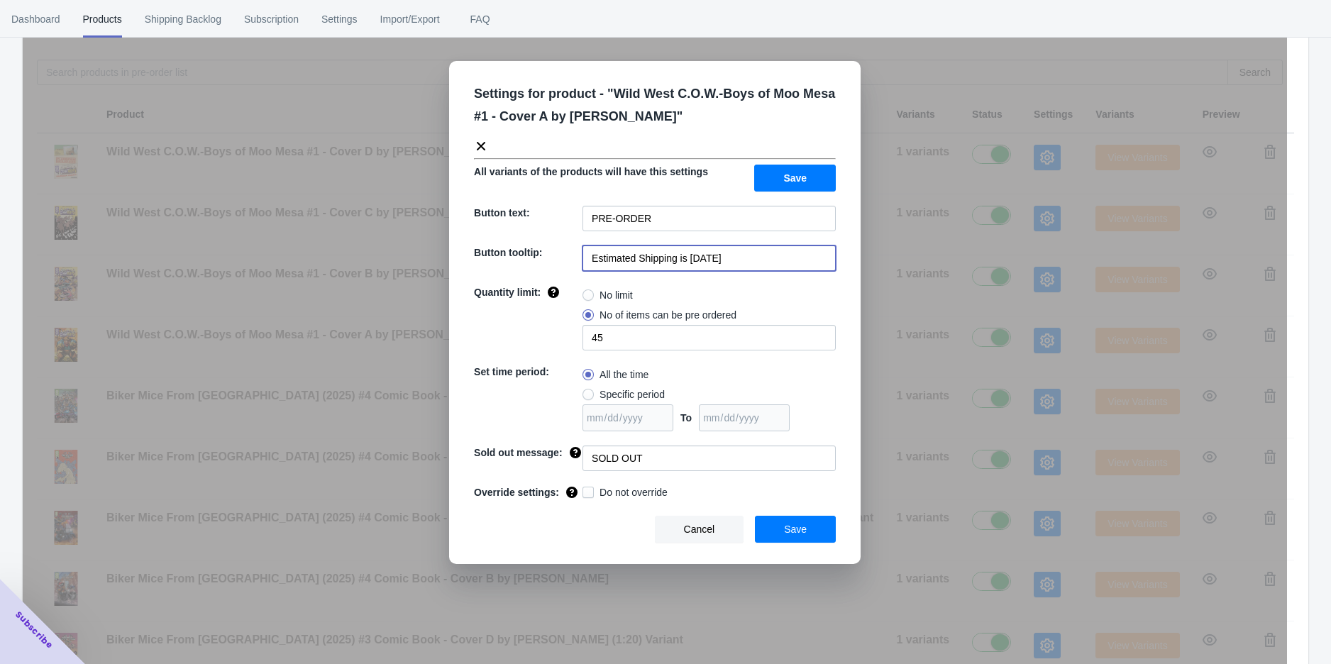
type input "Estimated Shipping is [DATE]"
click at [796, 524] on span "Save" at bounding box center [795, 529] width 23 height 11
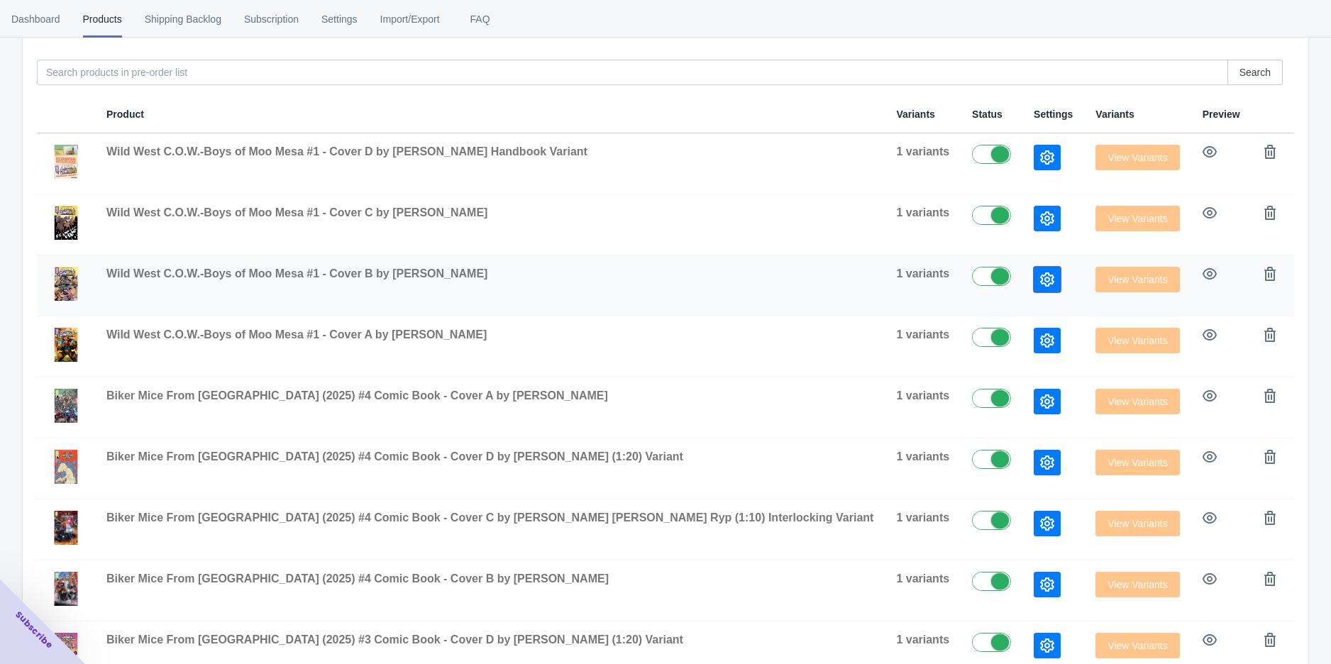
click at [1040, 277] on icon "button" at bounding box center [1047, 280] width 14 height 14
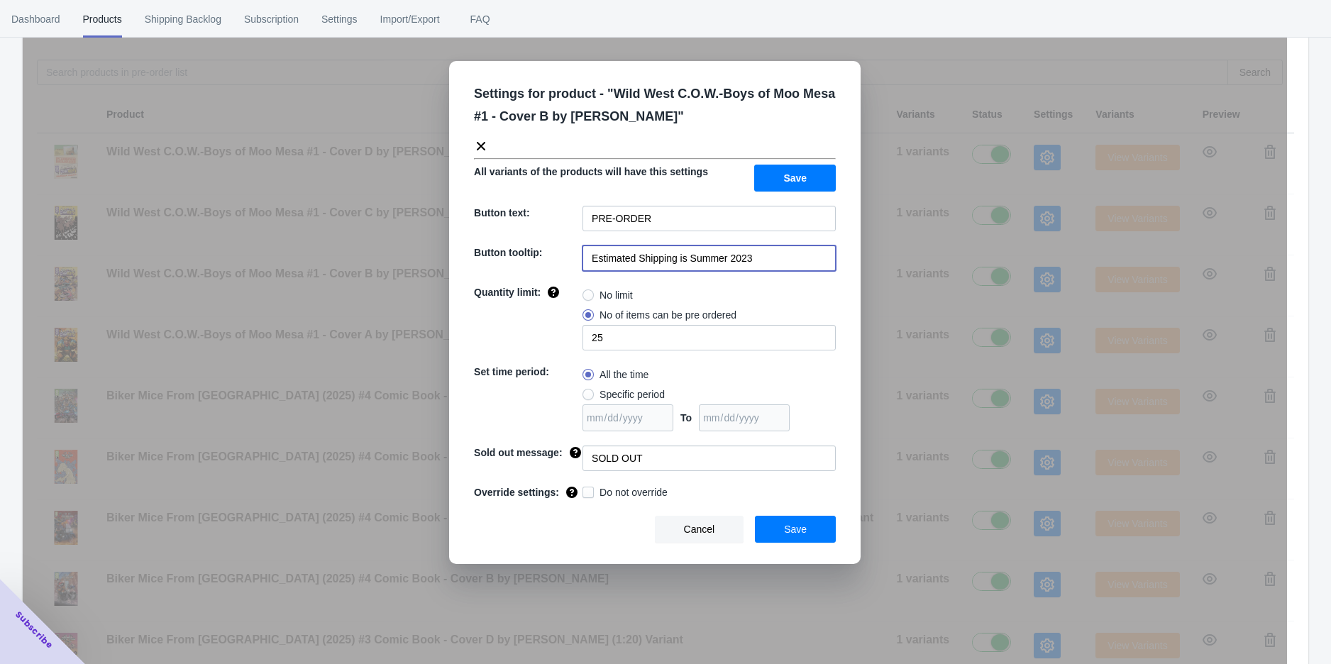
click at [813, 258] on input "Estimated Shipping is Summer 2023" at bounding box center [709, 259] width 253 height 26
paste input "[DATE]"
type input "Estimated Shipping is [DATE]"
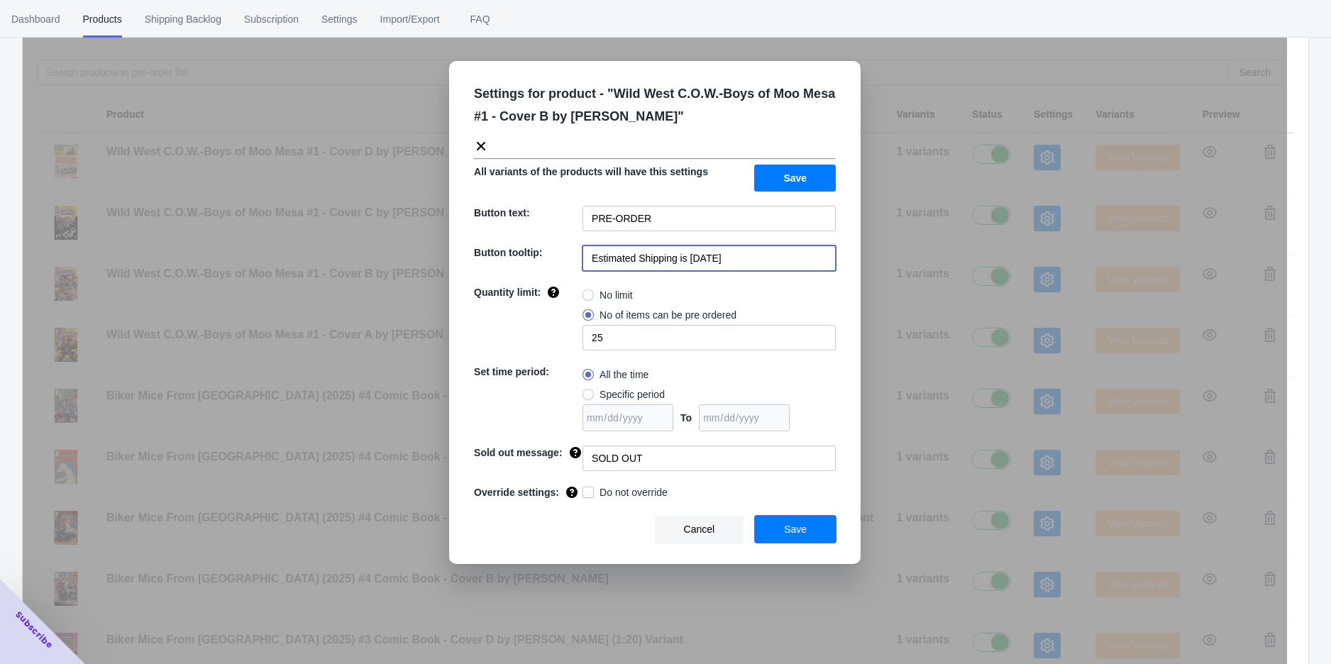
click at [805, 533] on span "Save" at bounding box center [795, 529] width 23 height 11
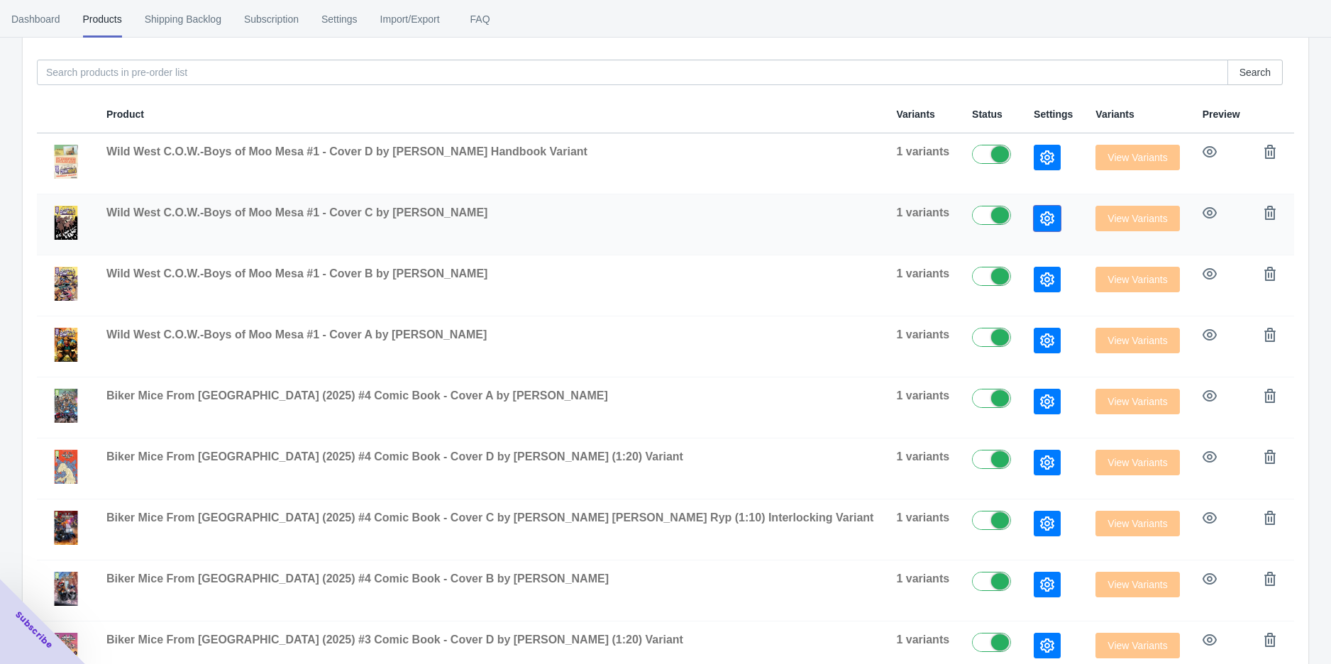
click at [1040, 224] on icon "button" at bounding box center [1047, 218] width 14 height 14
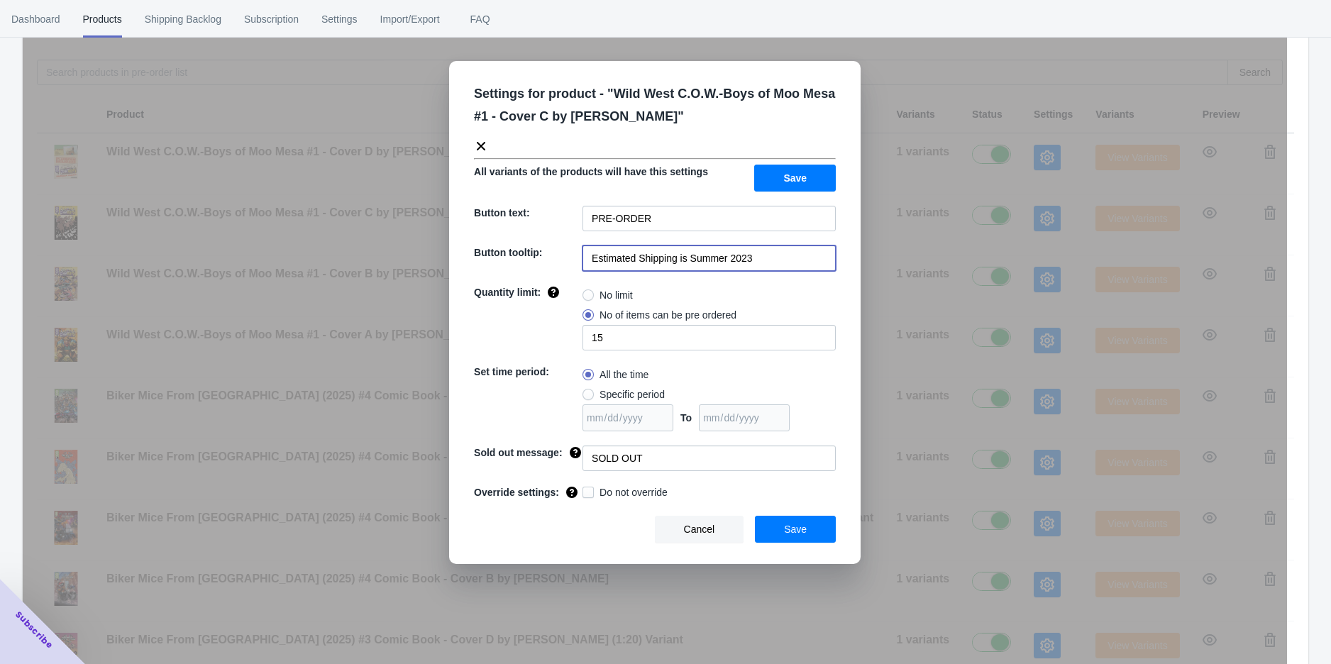
click at [761, 251] on input "Estimated Shipping is Summer 2023" at bounding box center [709, 259] width 253 height 26
paste input "[DATE]"
type input "Estimated Shipping is [DATE]"
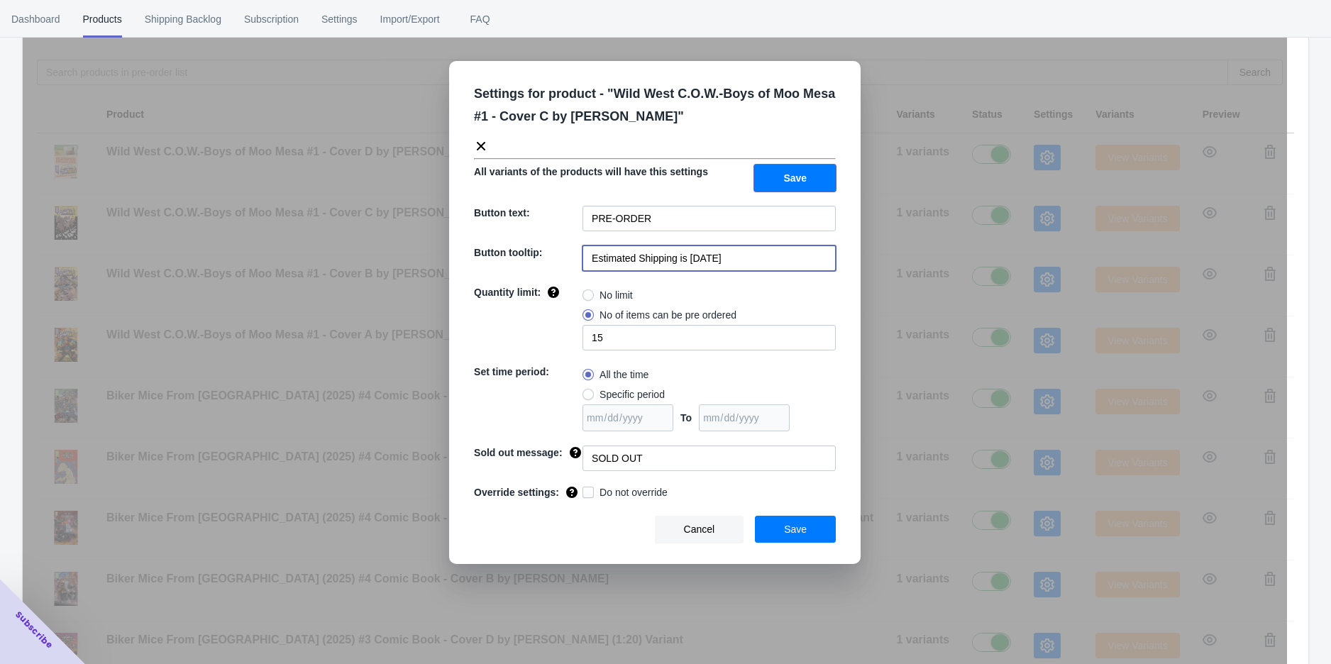
click at [805, 189] on button "Save" at bounding box center [795, 178] width 82 height 27
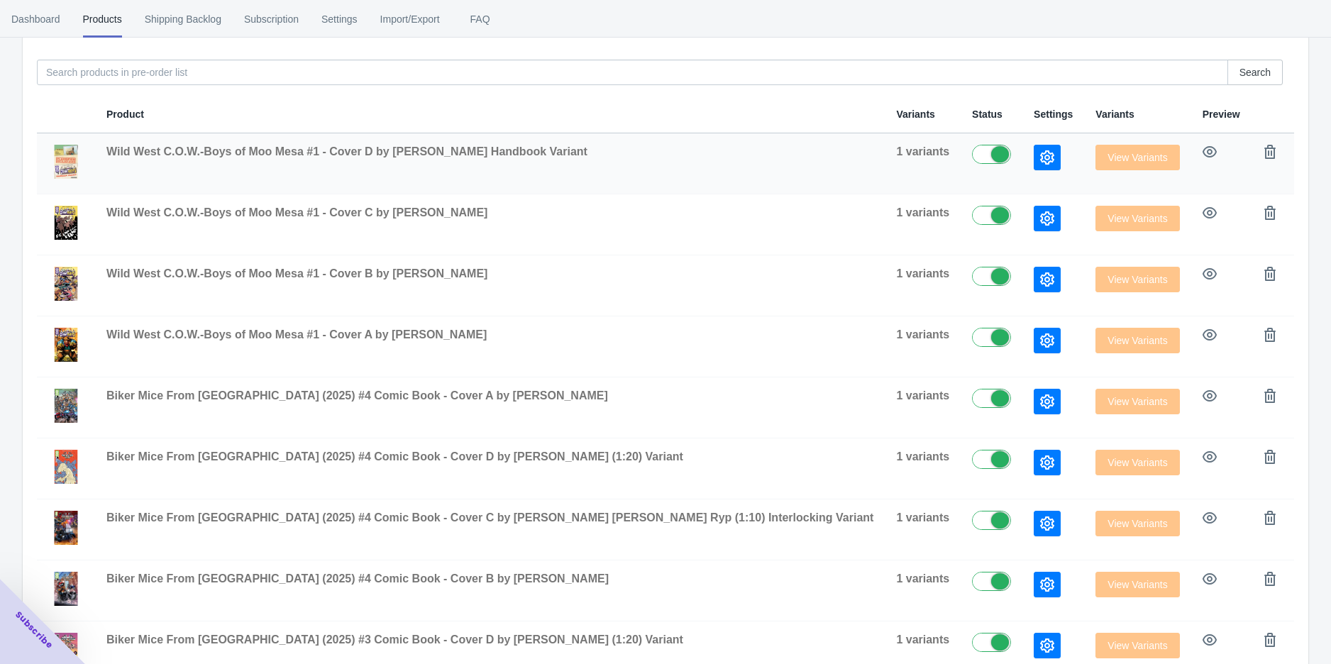
click at [1040, 163] on icon "button" at bounding box center [1047, 157] width 14 height 14
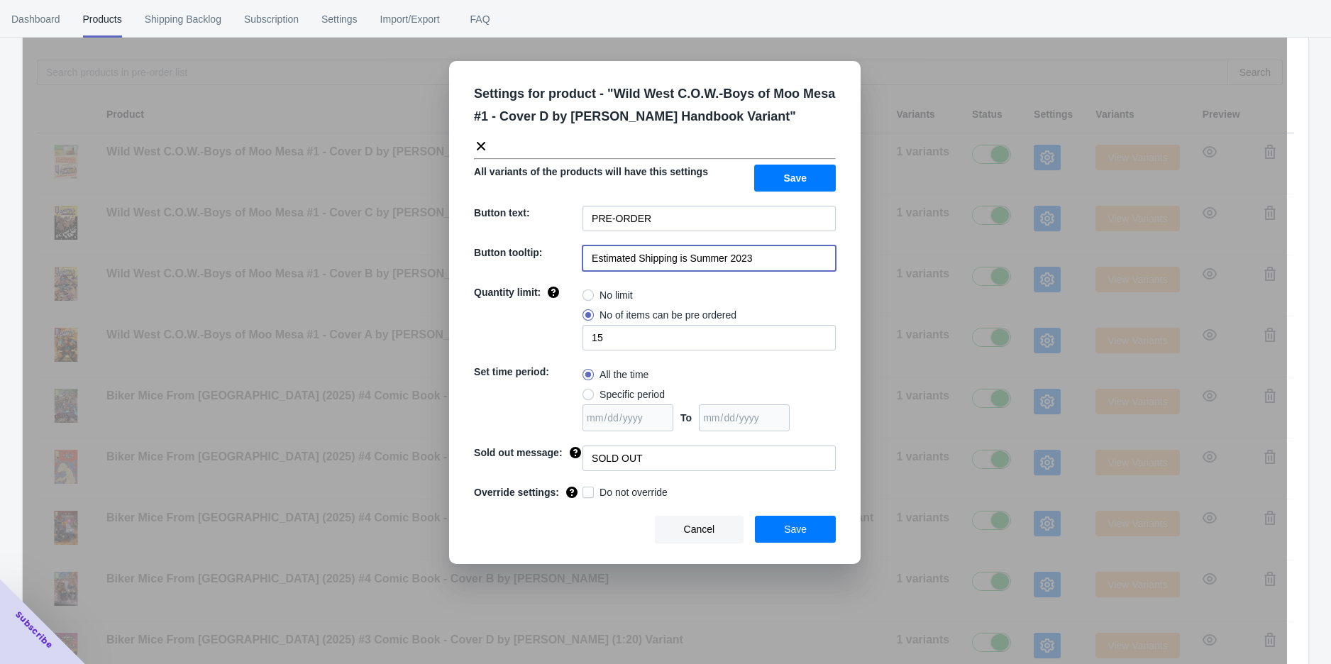
click at [761, 262] on input "Estimated Shipping is Summer 2023" at bounding box center [709, 259] width 253 height 26
paste input "[DATE]"
type input "Estimated Shipping is [DATE]"
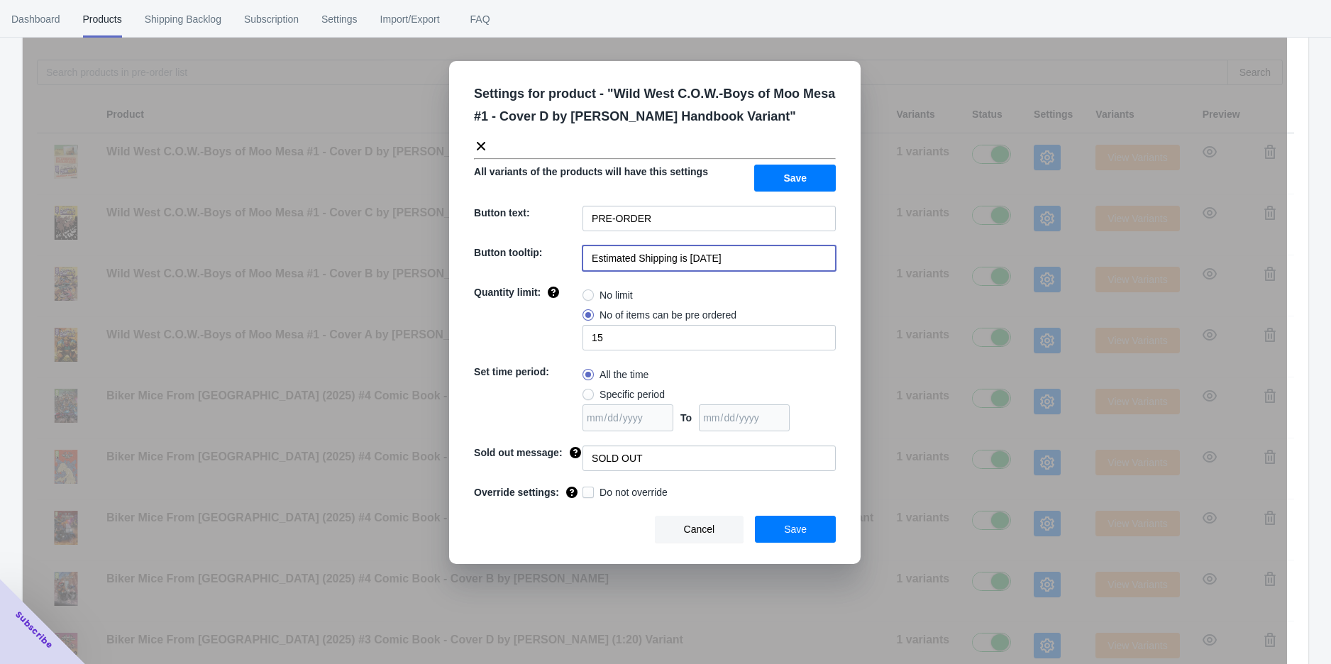
click at [802, 185] on button "Save" at bounding box center [795, 178] width 82 height 27
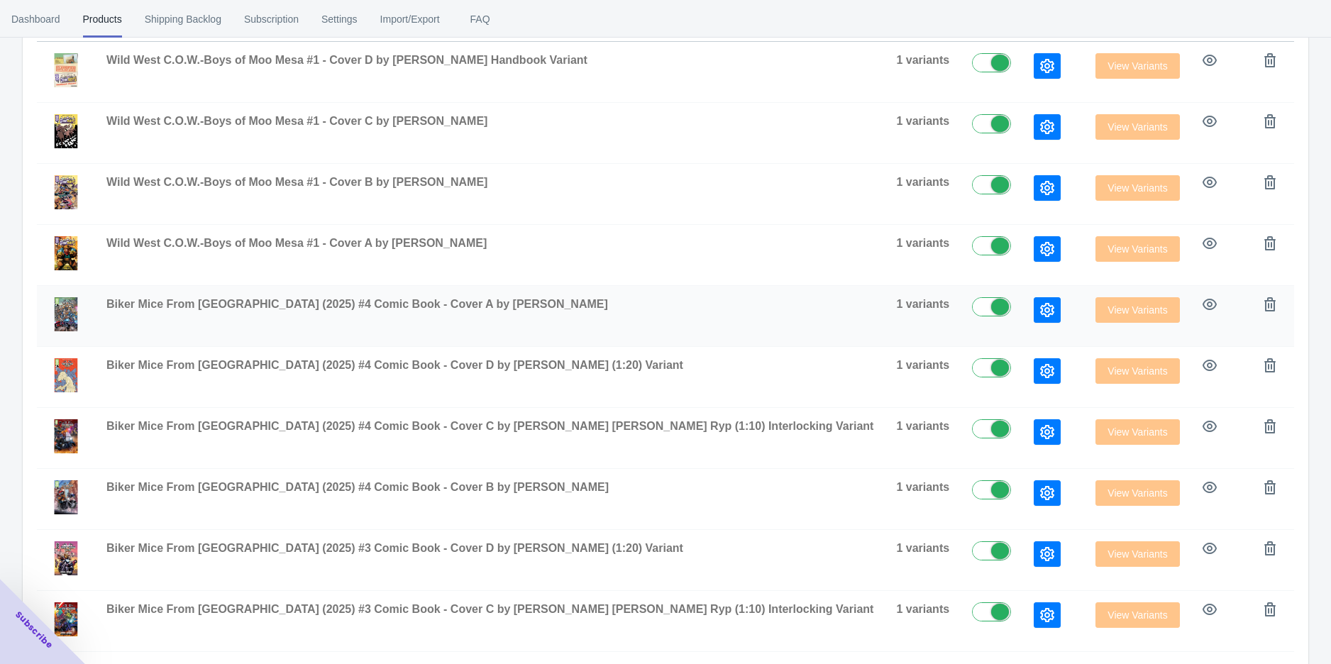
scroll to position [389, 0]
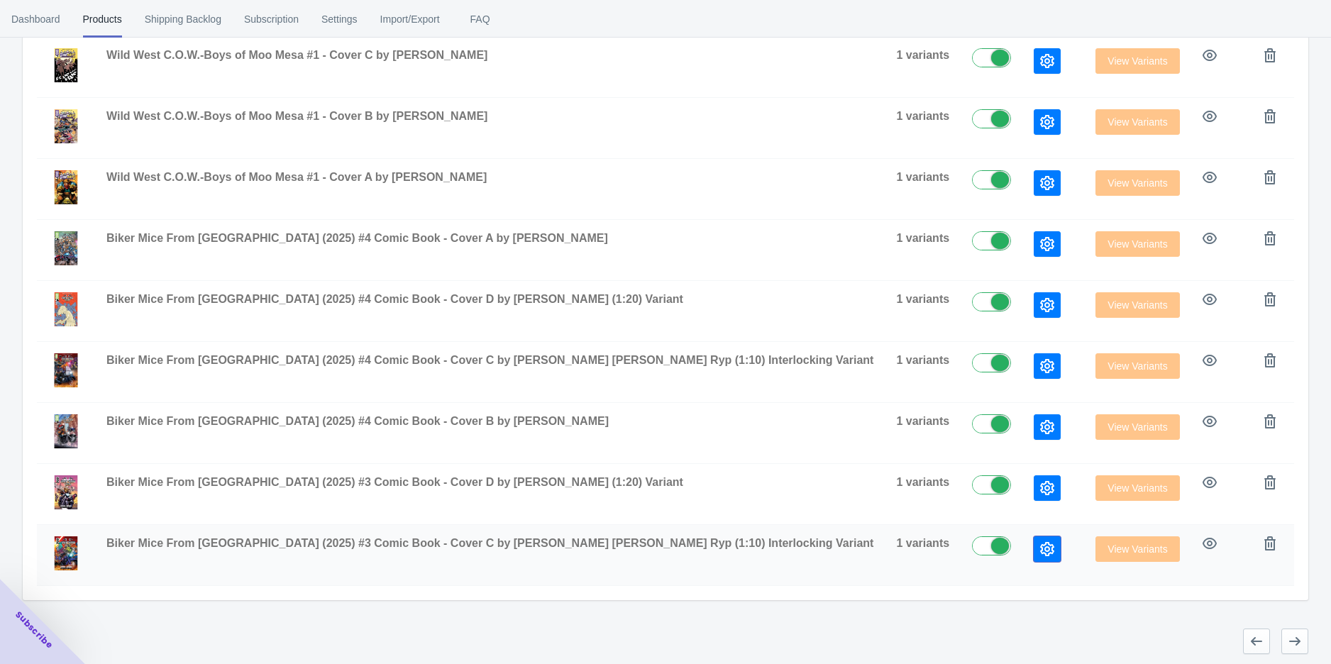
click at [1040, 546] on icon "button" at bounding box center [1047, 549] width 14 height 14
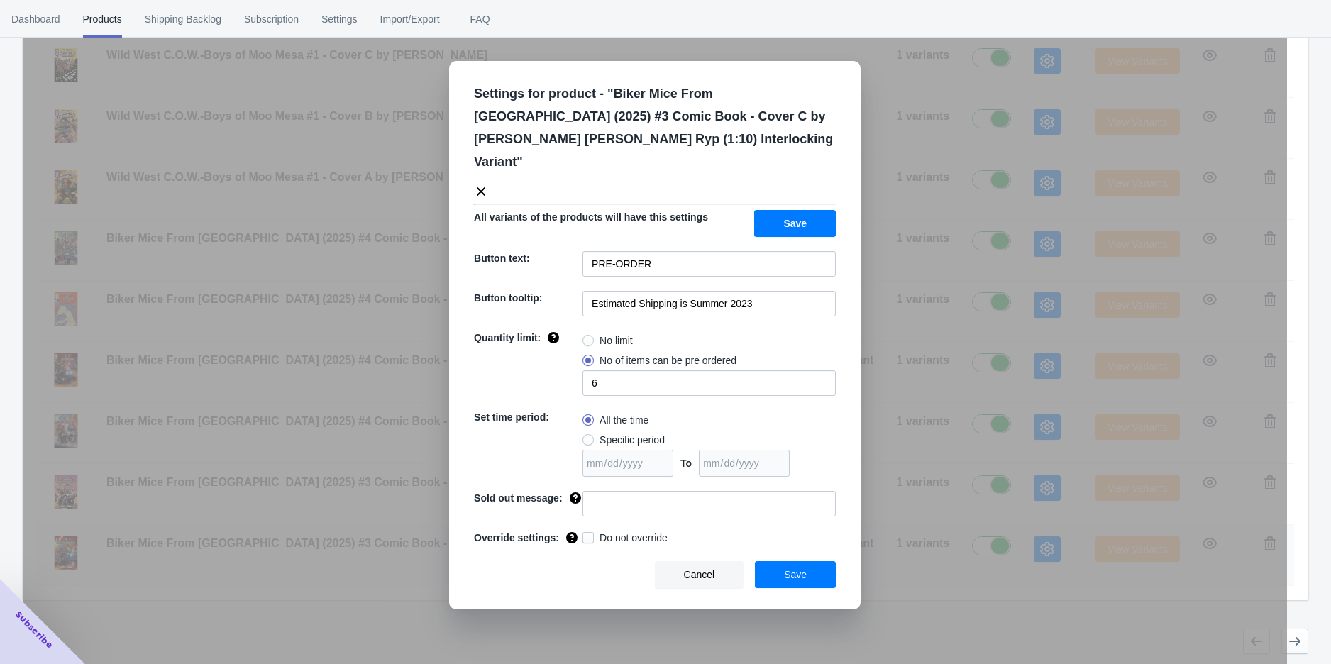
click at [945, 546] on div "Settings for product - " Biker Mice From [GEOGRAPHIC_DATA] (2025) #3 Comic Book…" at bounding box center [655, 367] width 1265 height 664
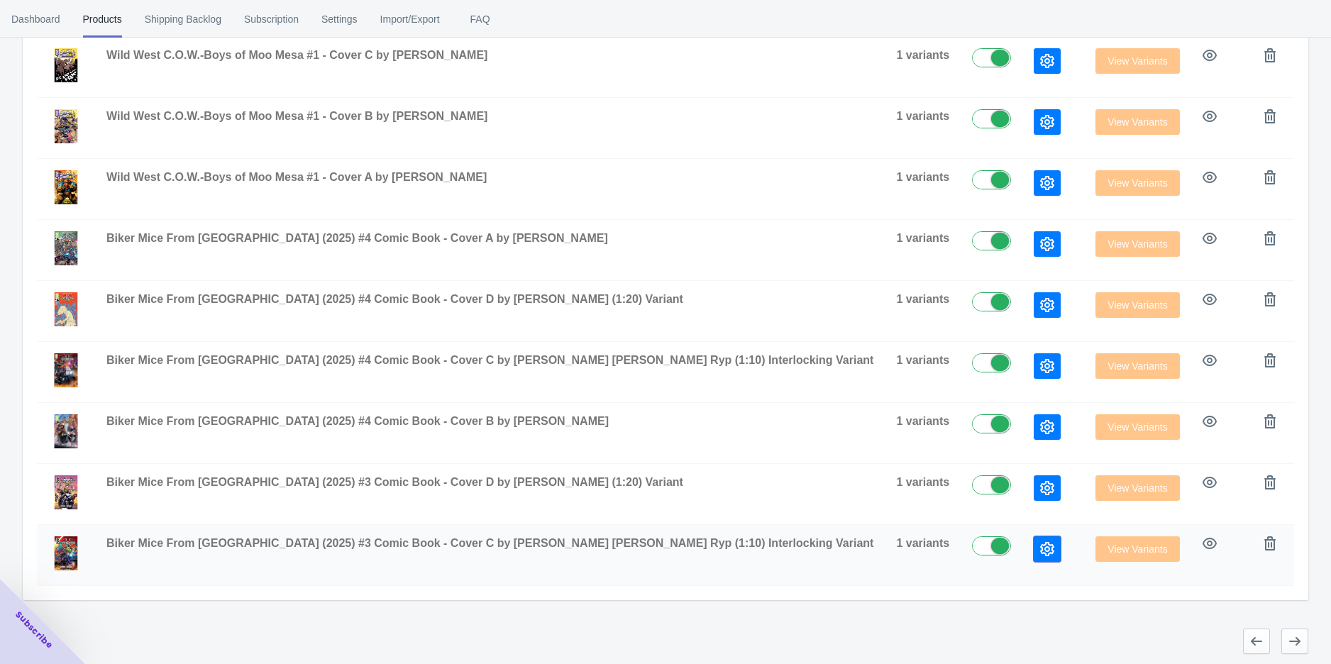
click at [1040, 546] on icon "button" at bounding box center [1047, 549] width 14 height 14
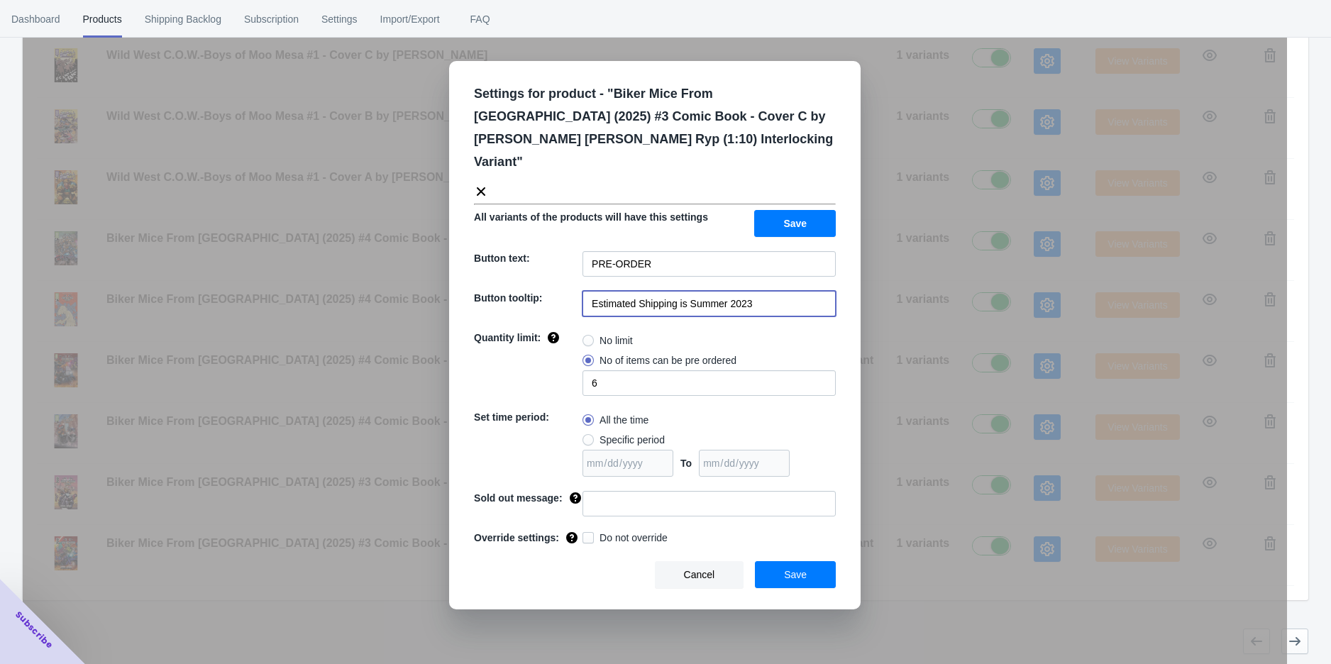
click at [752, 291] on input "Estimated Shipping is Summer 2023" at bounding box center [709, 304] width 253 height 26
paste input "[DATE]"
click at [710, 291] on input "Estimated Shipping is [DATE]" at bounding box center [709, 304] width 253 height 26
click at [693, 291] on input "Estimated Shipping is [DATE]" at bounding box center [709, 304] width 253 height 26
click at [700, 291] on input "Estimated Shipping is [DATE]" at bounding box center [709, 304] width 253 height 26
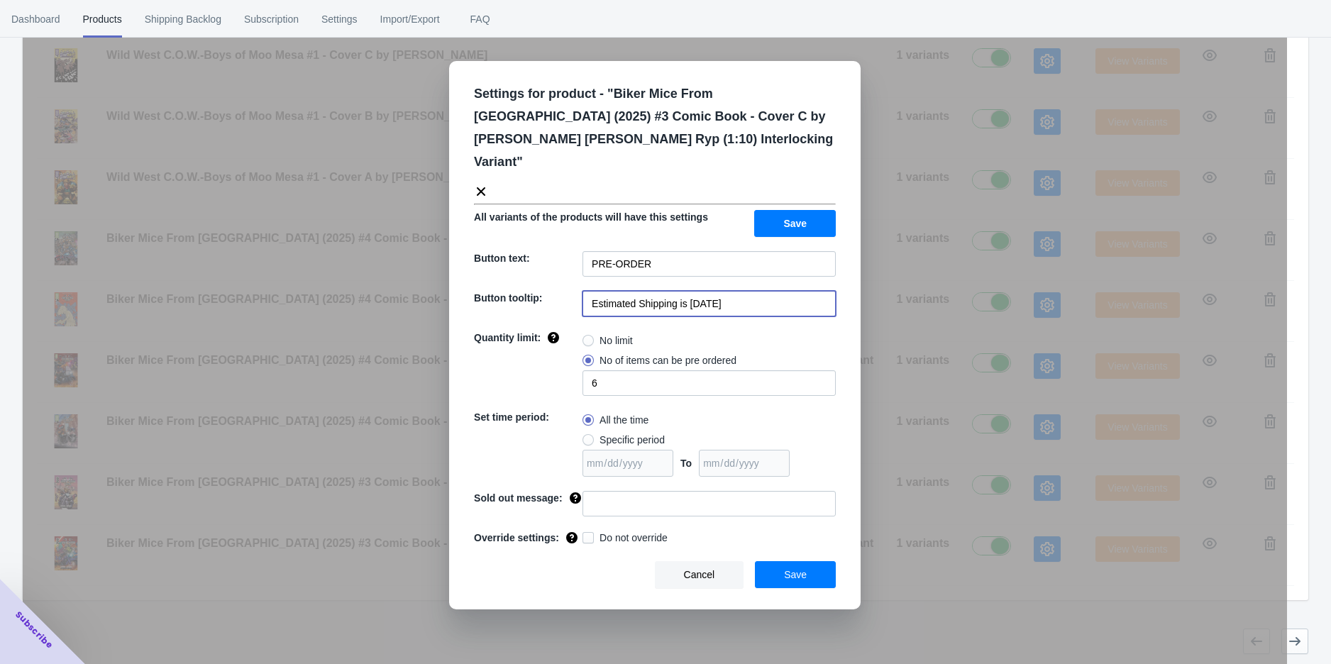
type input "Estimated Shipping is [DATE]"
click at [807, 561] on button "Save" at bounding box center [795, 574] width 81 height 27
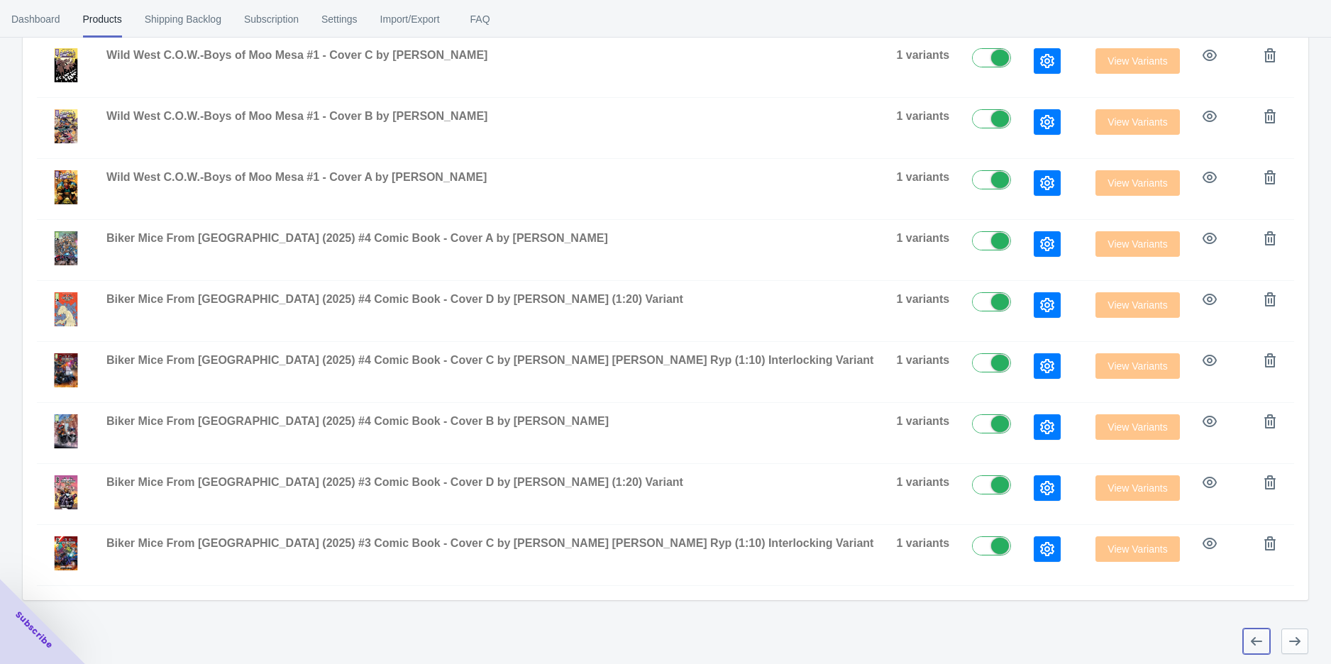
click at [1262, 639] on icon "button" at bounding box center [1257, 641] width 14 height 14
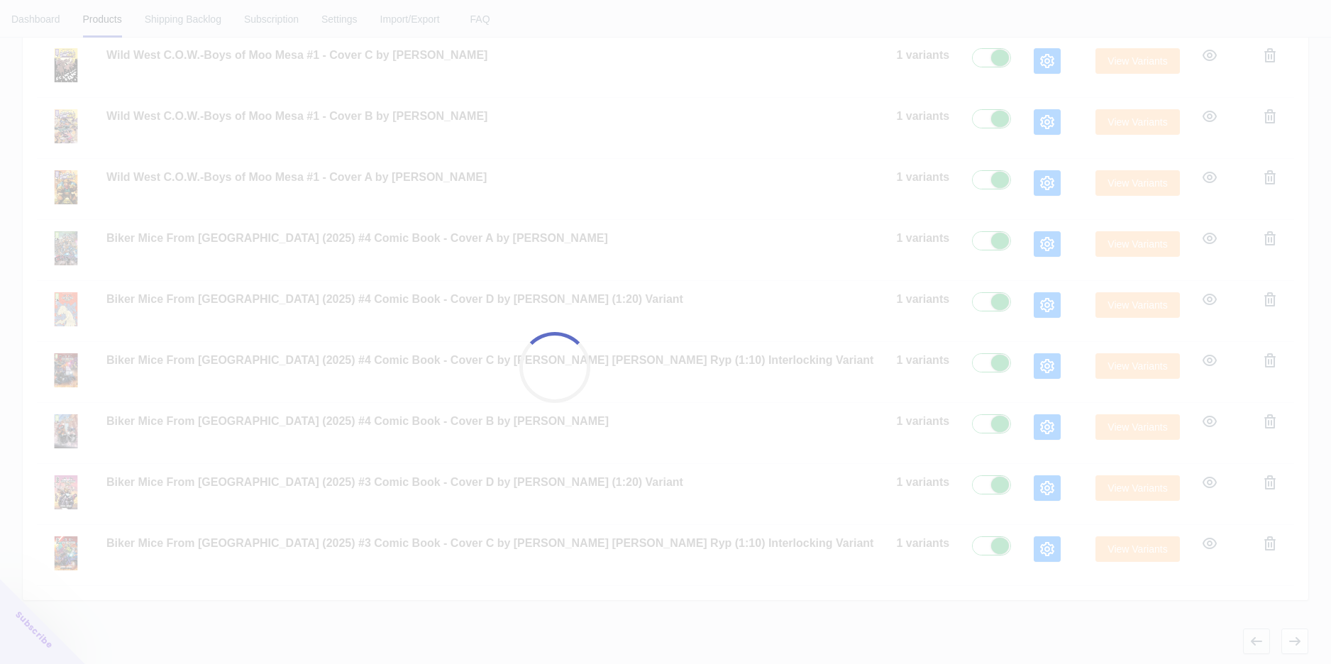
scroll to position [300, 0]
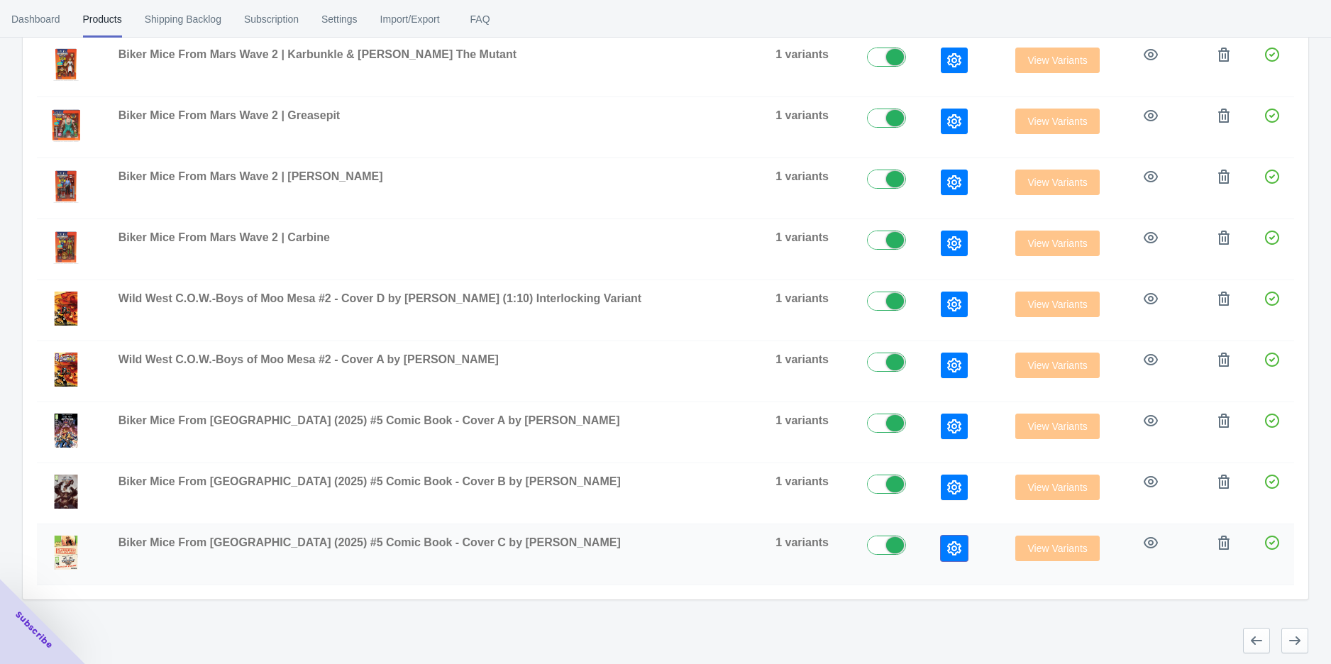
click at [942, 553] on button "button" at bounding box center [954, 549] width 27 height 26
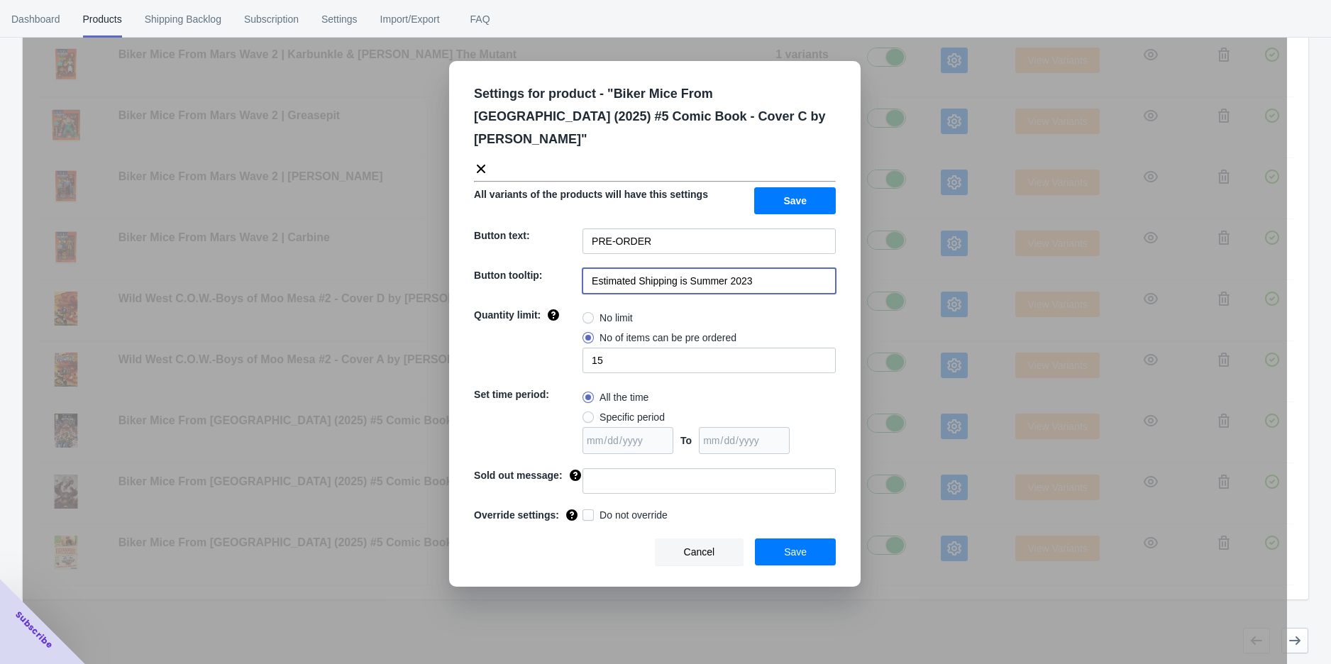
click at [783, 268] on input "Estimated Shipping is Summer 2023" at bounding box center [709, 281] width 253 height 26
drag, startPoint x: 775, startPoint y: 257, endPoint x: 687, endPoint y: 251, distance: 88.2
click at [687, 268] on input "Estimated Shipping is Summer 2023" at bounding box center [709, 281] width 253 height 26
click at [722, 268] on input "Estimated Shipping is [DATE]" at bounding box center [709, 281] width 253 height 26
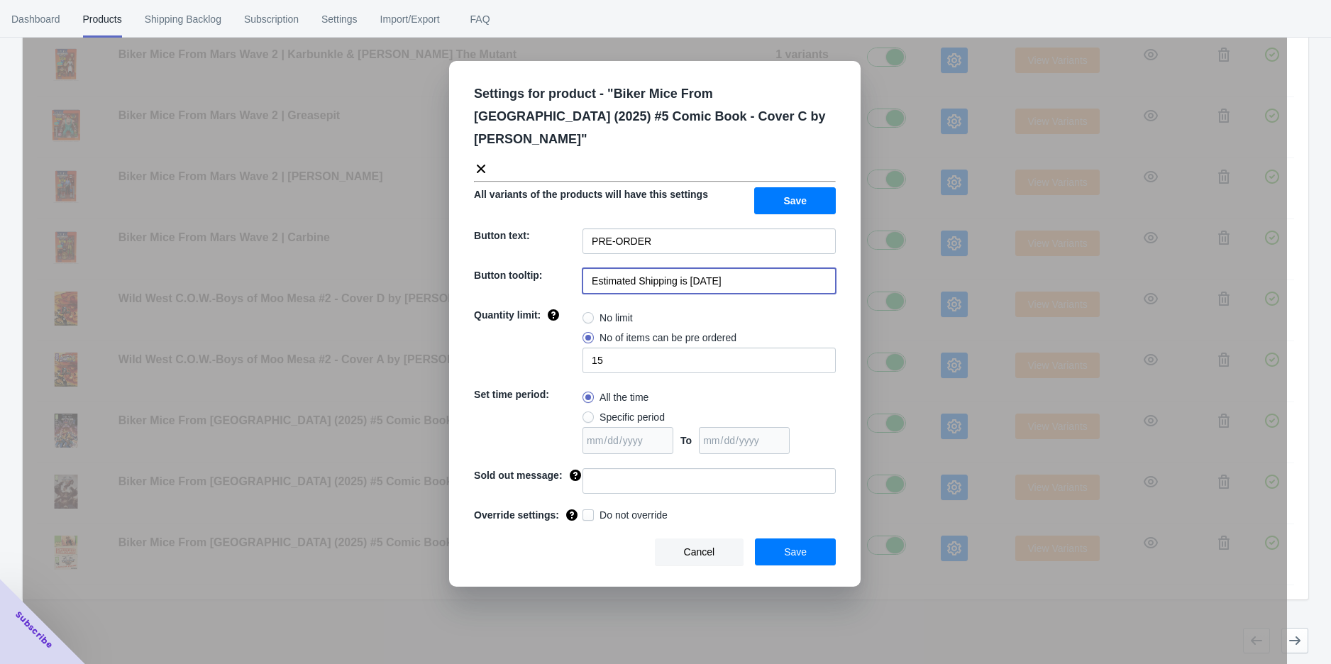
click at [722, 268] on input "Estimated Shipping is [DATE]" at bounding box center [709, 281] width 253 height 26
type input "Estimated Shipping is [DATE]"
click at [796, 546] on span "Save" at bounding box center [795, 551] width 23 height 11
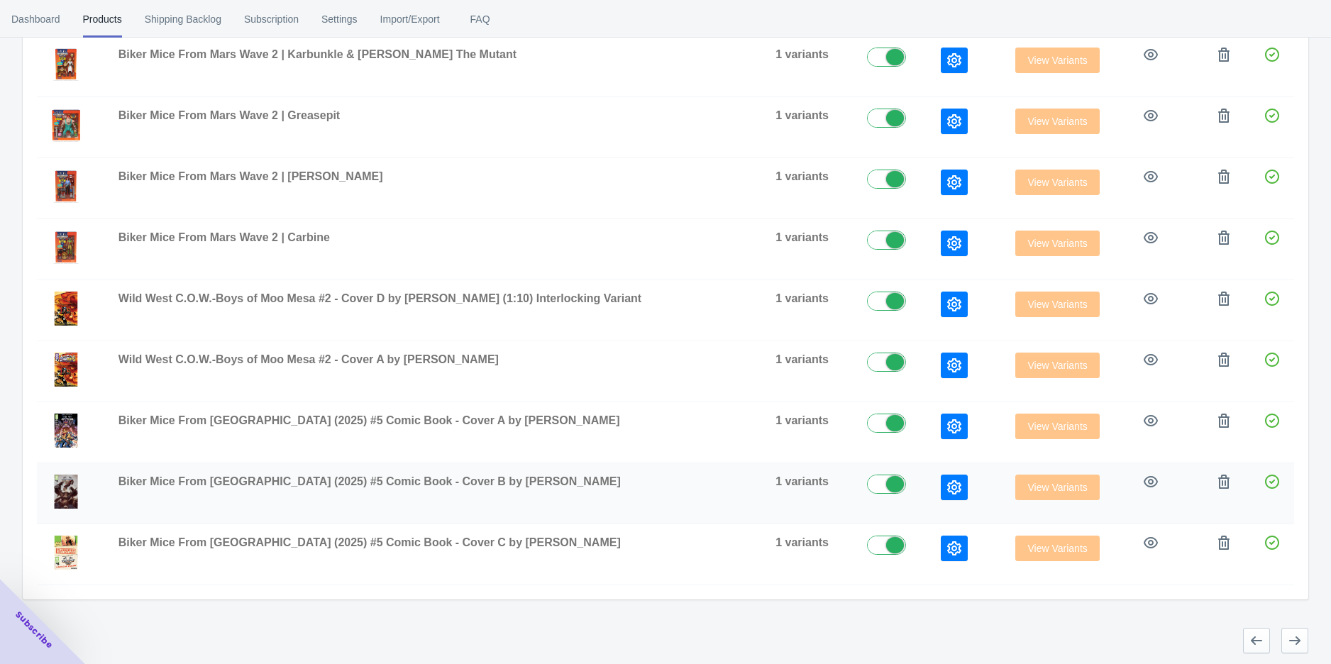
click at [867, 478] on label at bounding box center [893, 483] width 52 height 17
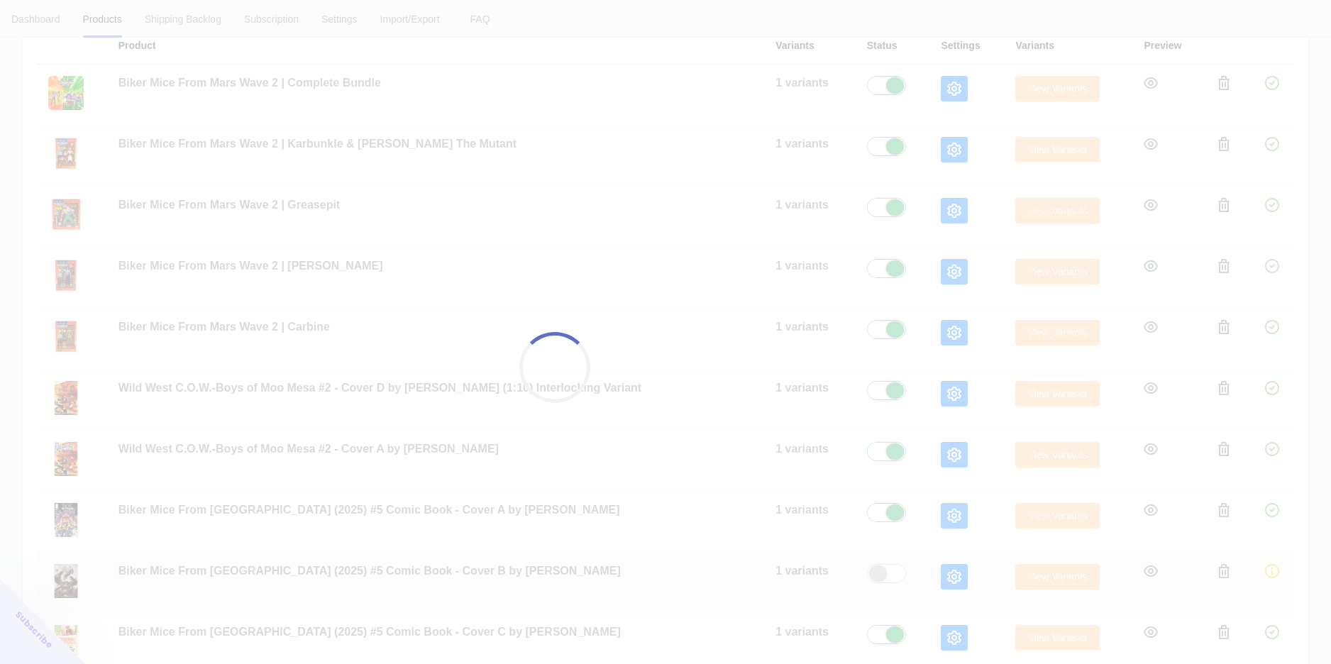
scroll to position [389, 0]
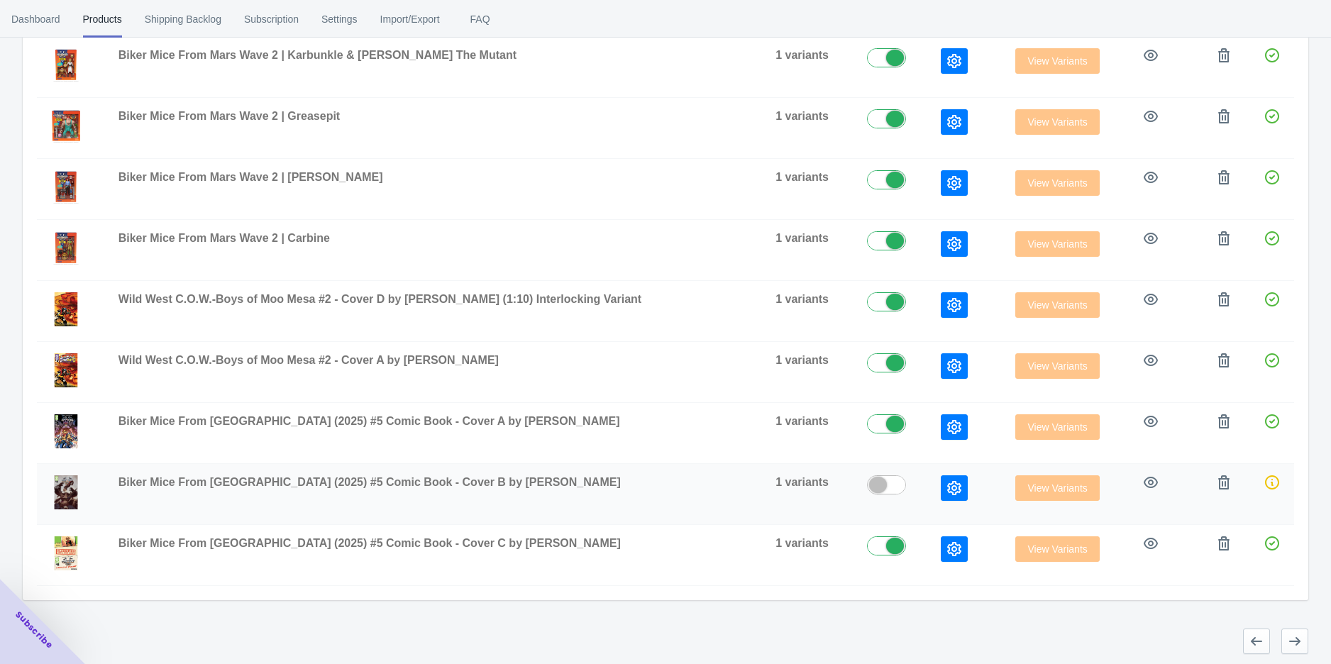
click at [867, 475] on label at bounding box center [893, 483] width 52 height 17
checkbox input "true"
click at [952, 485] on button "button" at bounding box center [954, 488] width 27 height 26
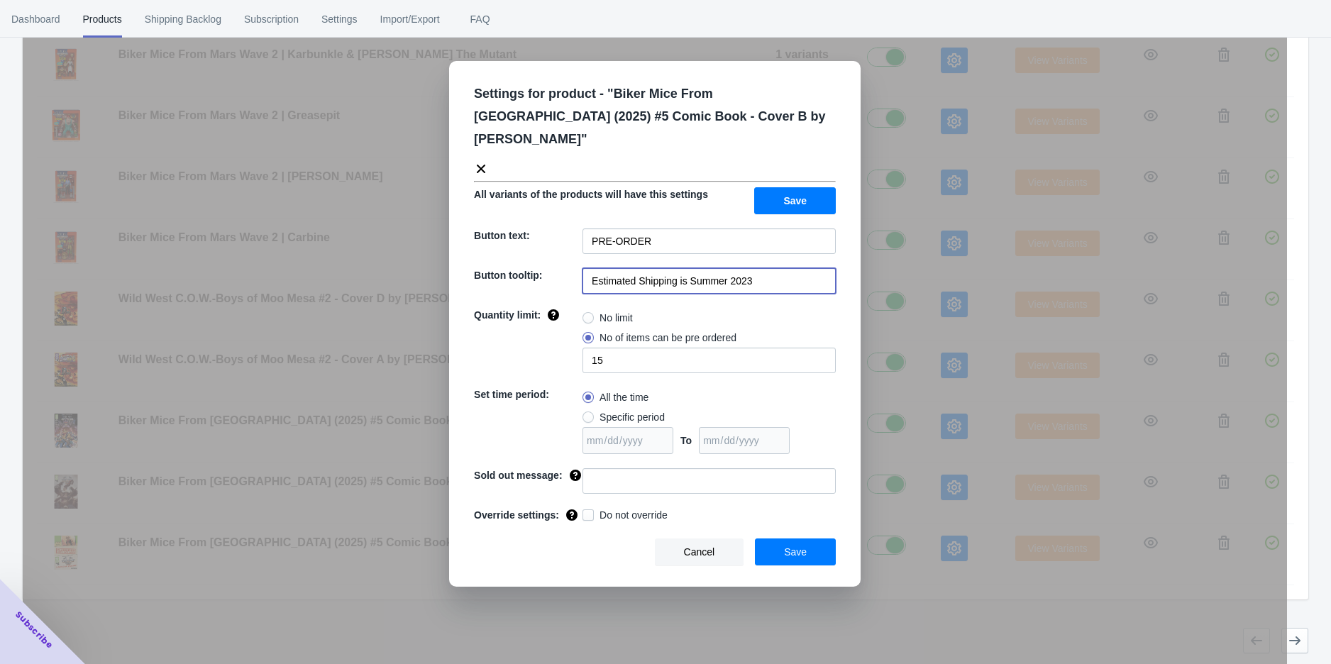
click at [753, 270] on input "Estimated Shipping is Summer 2023" at bounding box center [709, 281] width 253 height 26
paste input "[DATE]"
type input "Estimated Shipping is [DATE]"
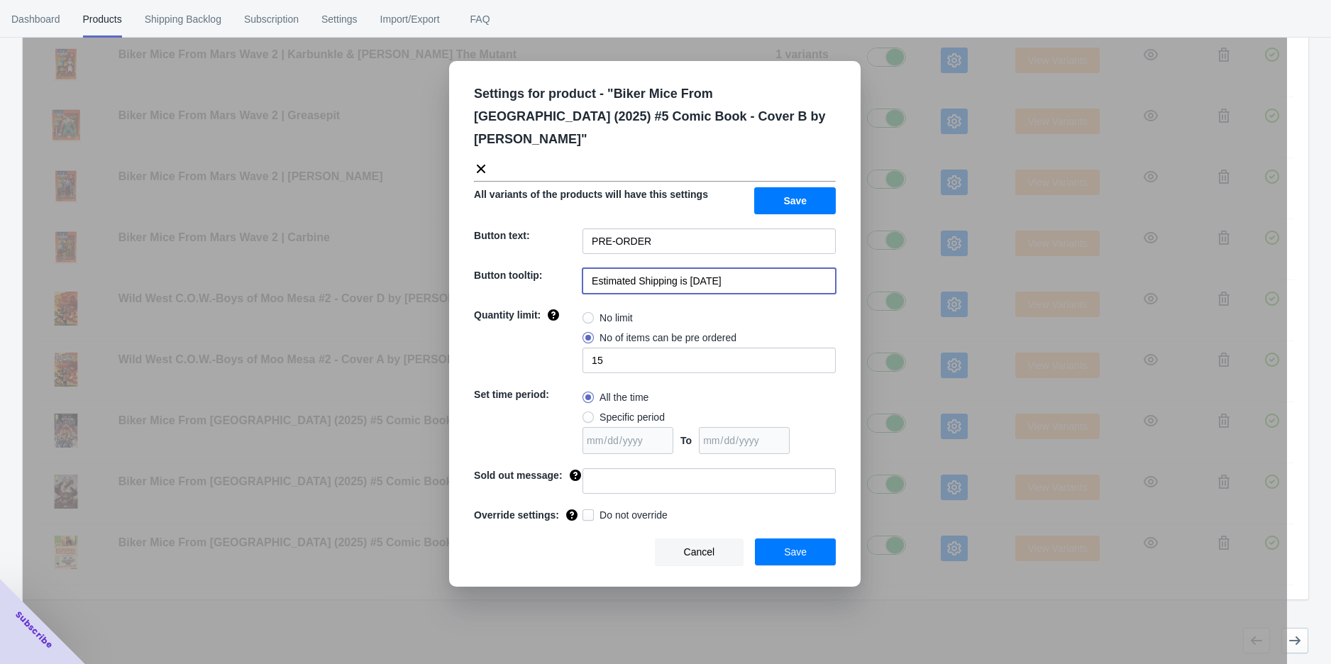
click at [810, 539] on button "Save" at bounding box center [795, 552] width 81 height 27
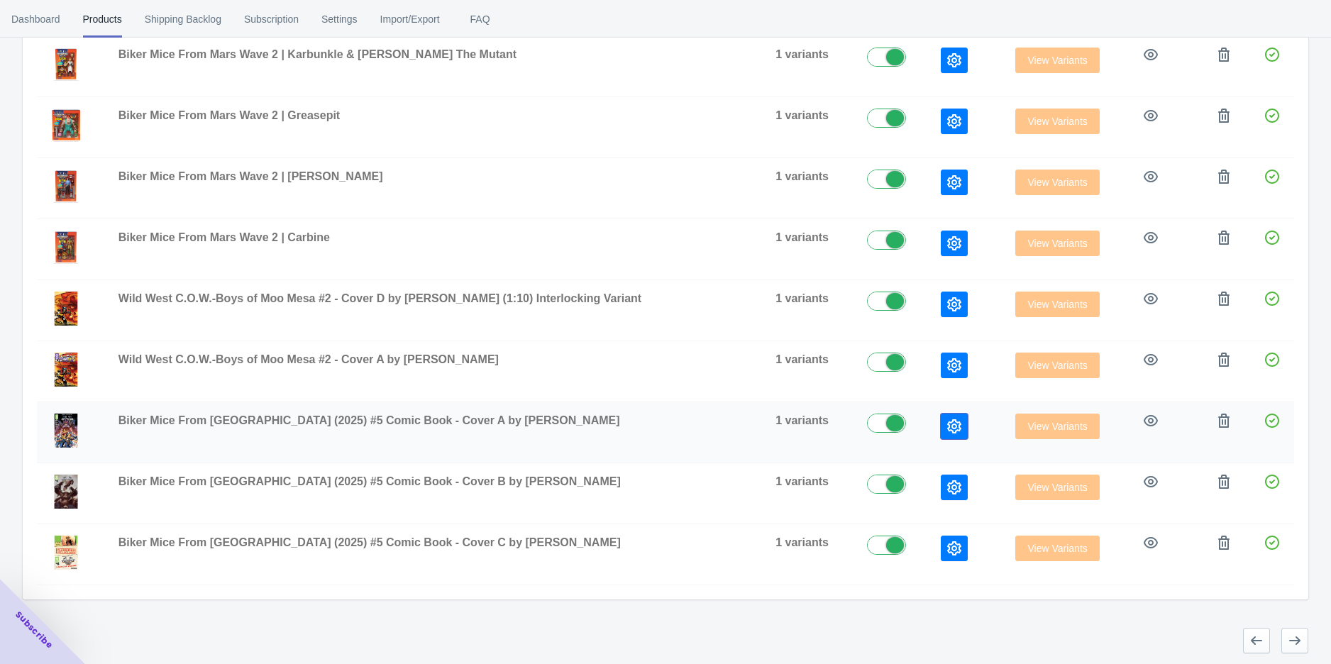
click at [941, 431] on button "button" at bounding box center [954, 427] width 27 height 26
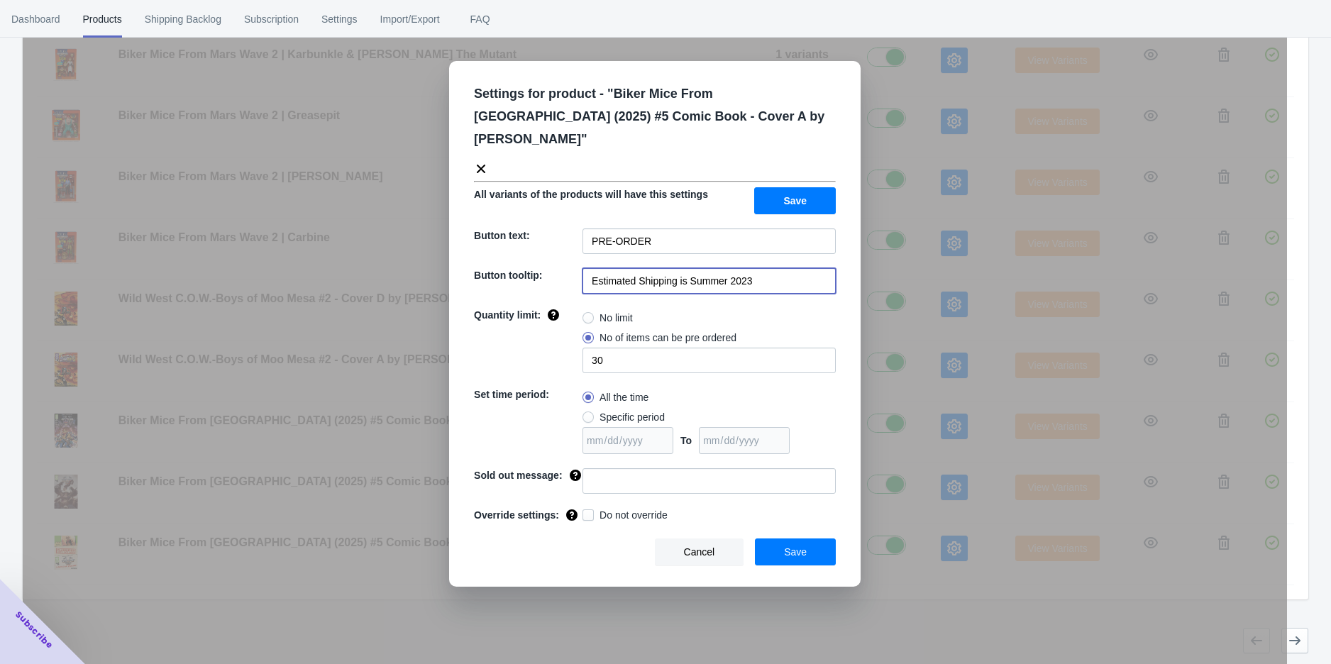
click at [739, 268] on input "Estimated Shipping is Summer 2023" at bounding box center [709, 281] width 253 height 26
paste input "[DATE]"
type input "Estimated Shipping is [DATE]"
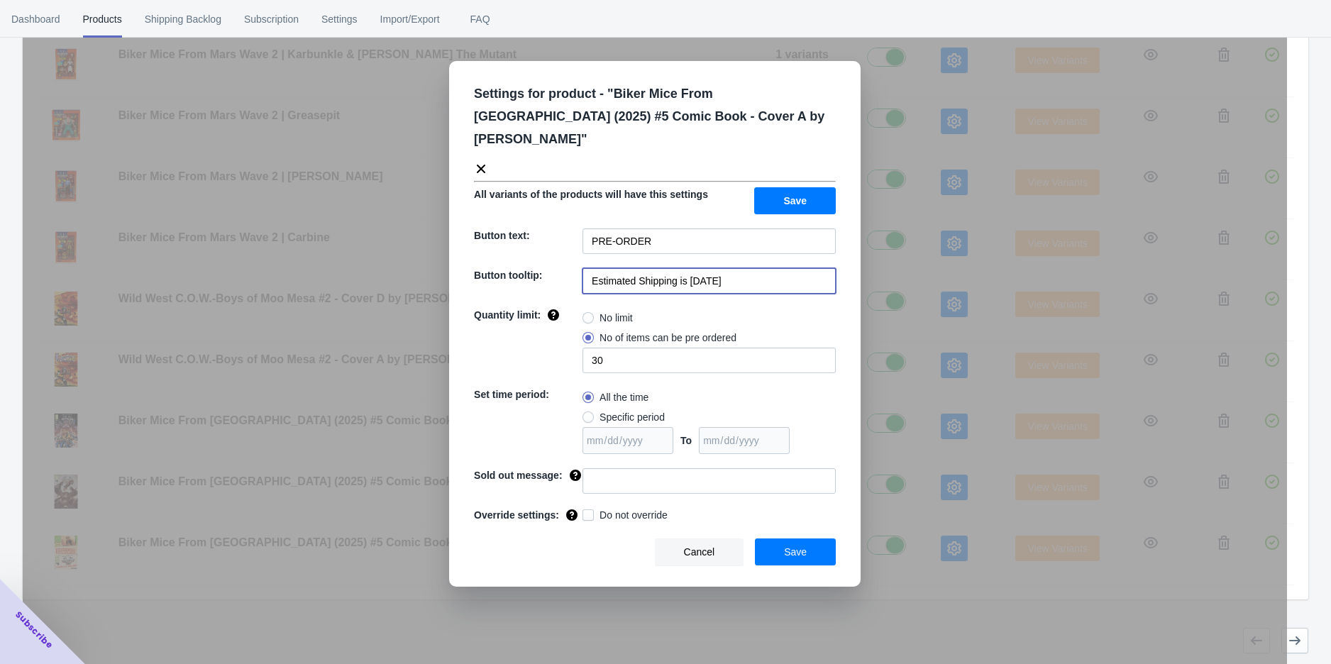
click at [791, 176] on div "All variants of the products will have this settings Save" at bounding box center [649, 195] width 373 height 38
click at [795, 195] on span "Save" at bounding box center [794, 200] width 23 height 11
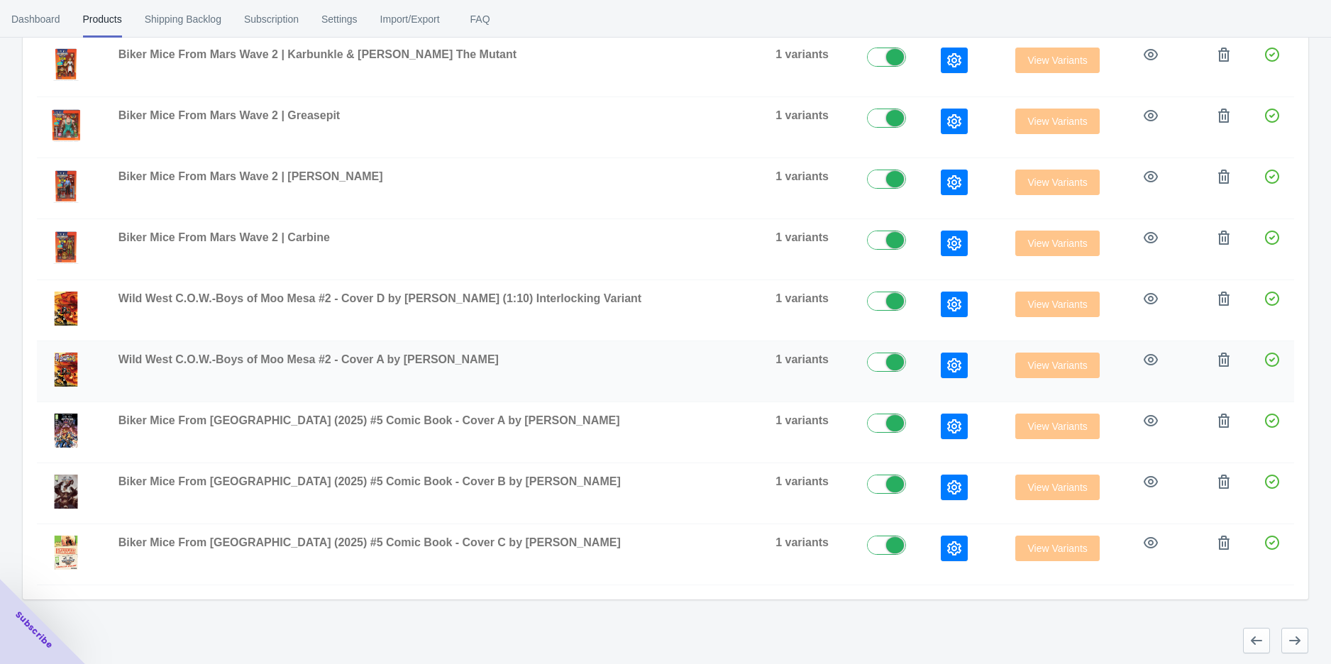
click at [947, 369] on icon "button" at bounding box center [954, 365] width 14 height 14
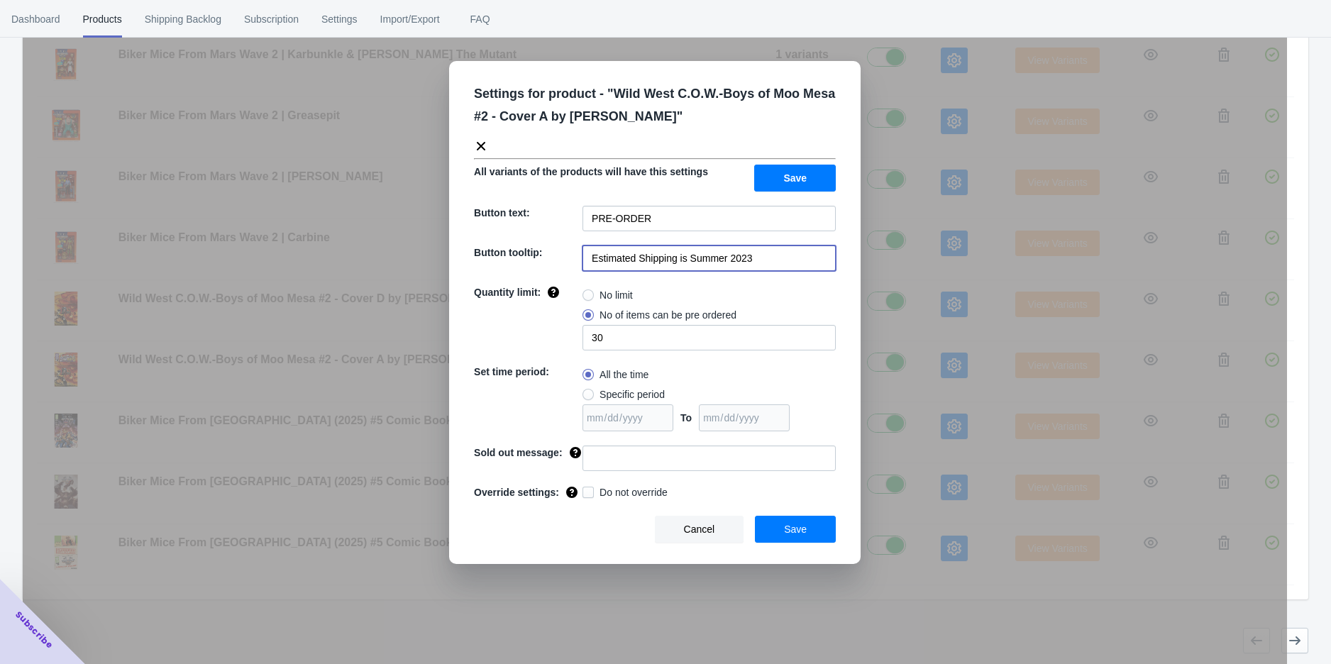
click at [798, 261] on input "Estimated Shipping is Summer 2023" at bounding box center [709, 259] width 253 height 26
paste input "[DATE]"
click at [711, 257] on input "Estimated Shipping is [DATE]" at bounding box center [709, 259] width 253 height 26
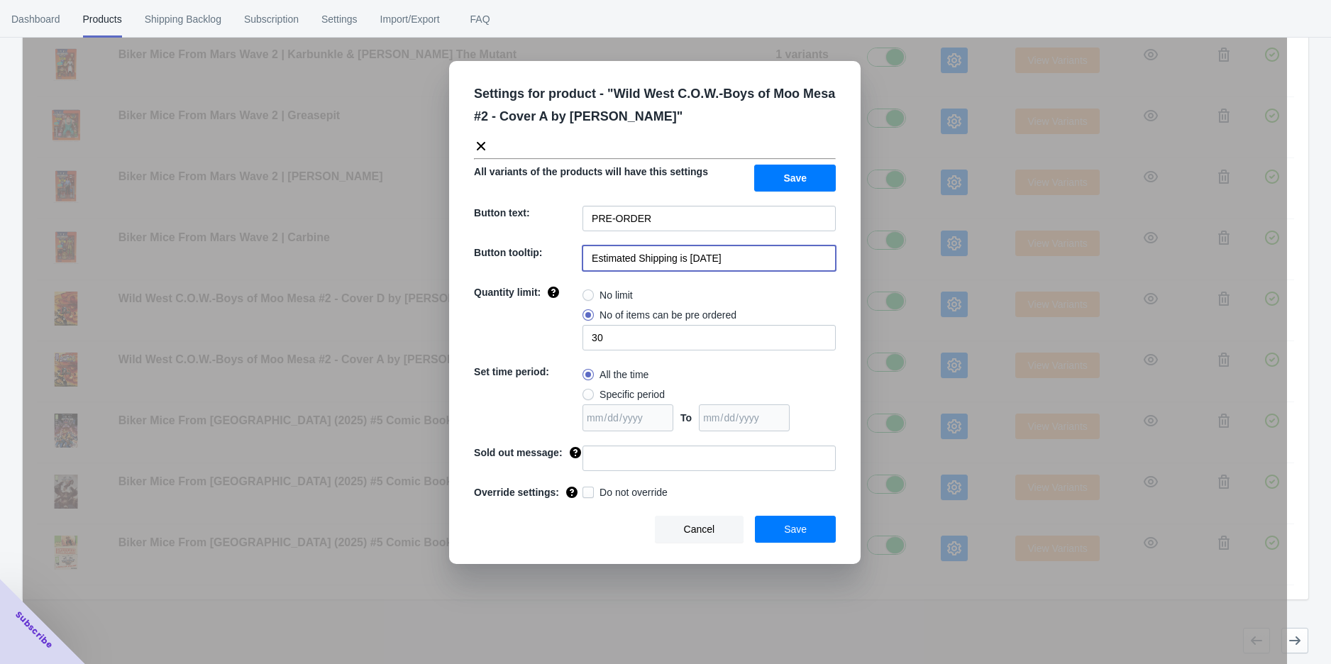
type input "Estimated Shipping is [DATE]"
click at [818, 180] on button "Save" at bounding box center [795, 178] width 82 height 27
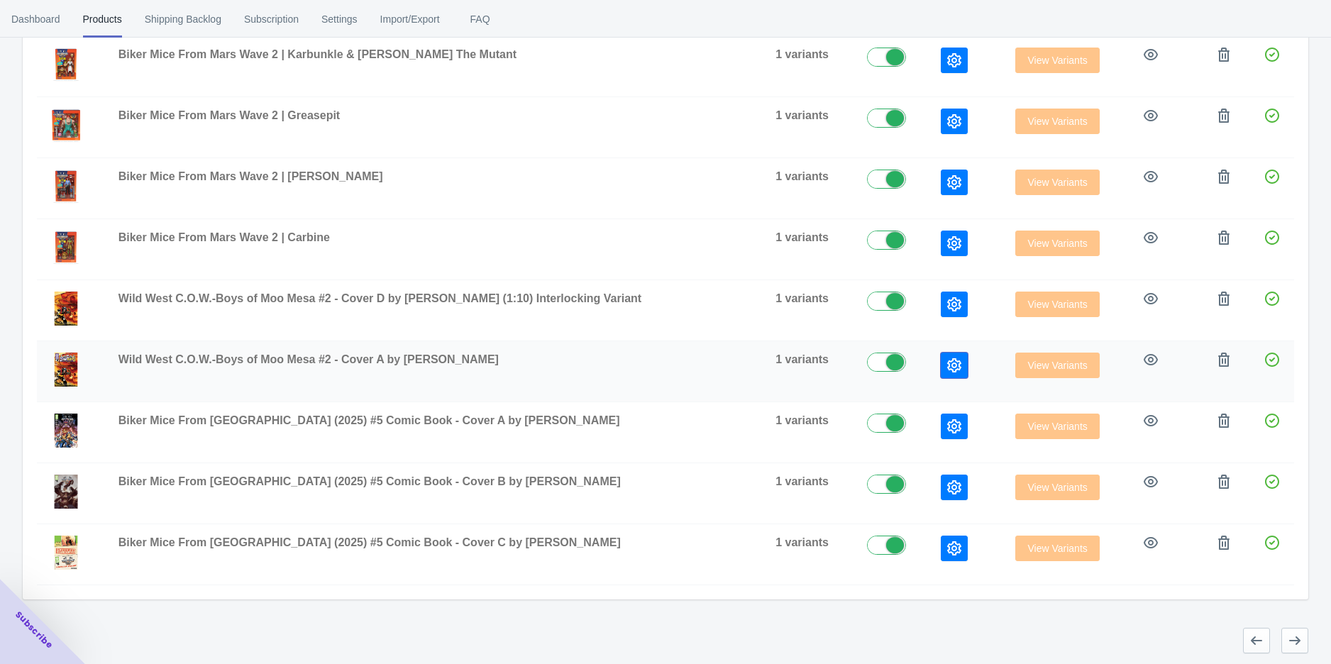
click at [947, 361] on icon "button" at bounding box center [954, 365] width 14 height 14
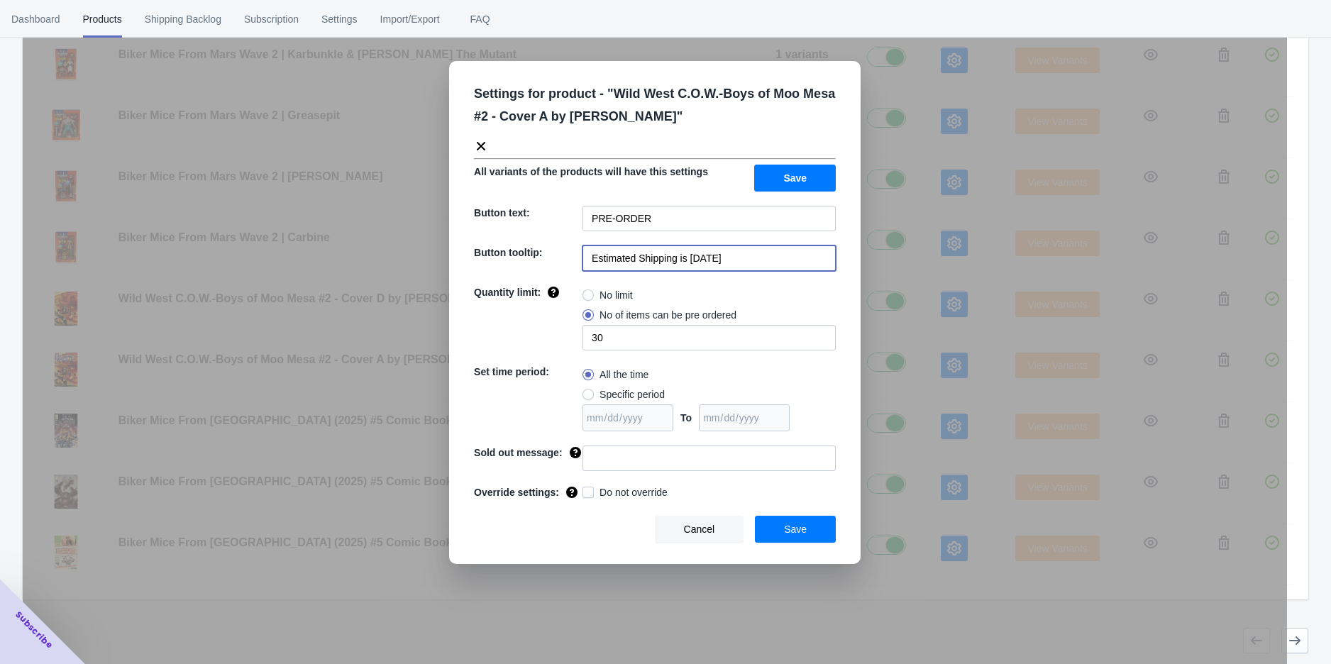
click at [783, 261] on input "Estimated Shipping is [DATE]" at bounding box center [709, 259] width 253 height 26
click at [813, 528] on button "Save" at bounding box center [795, 529] width 81 height 27
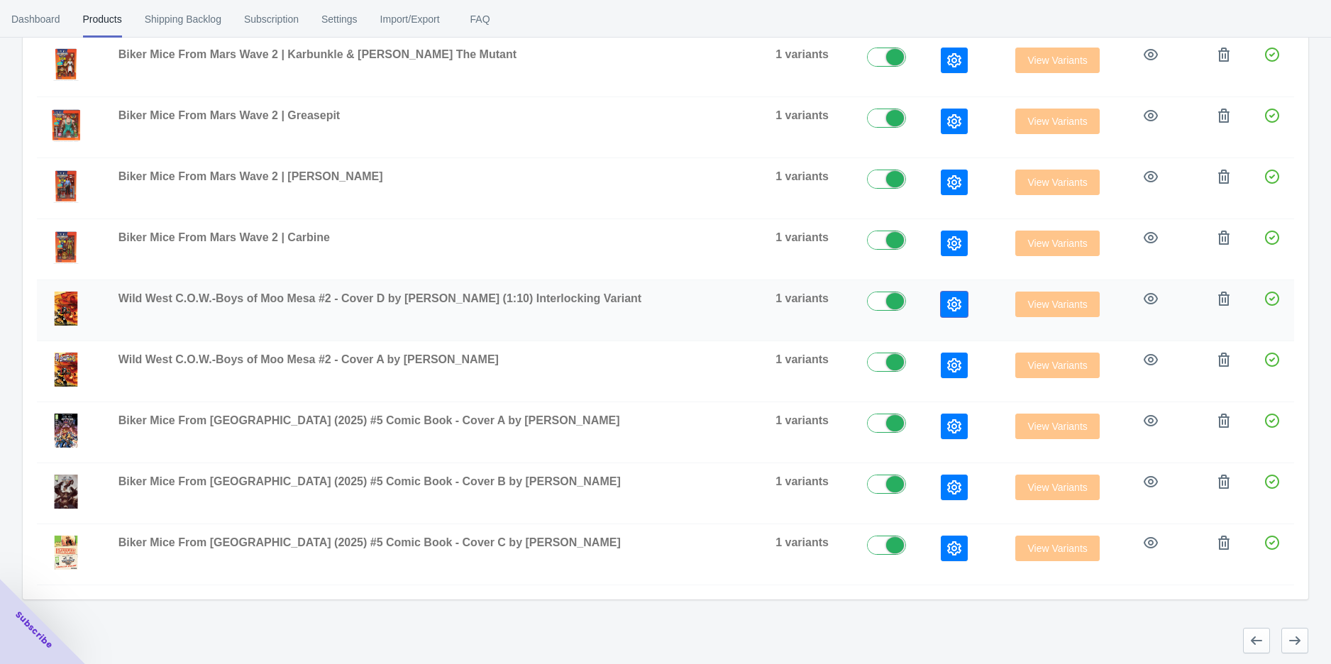
click at [947, 306] on icon "button" at bounding box center [954, 304] width 14 height 14
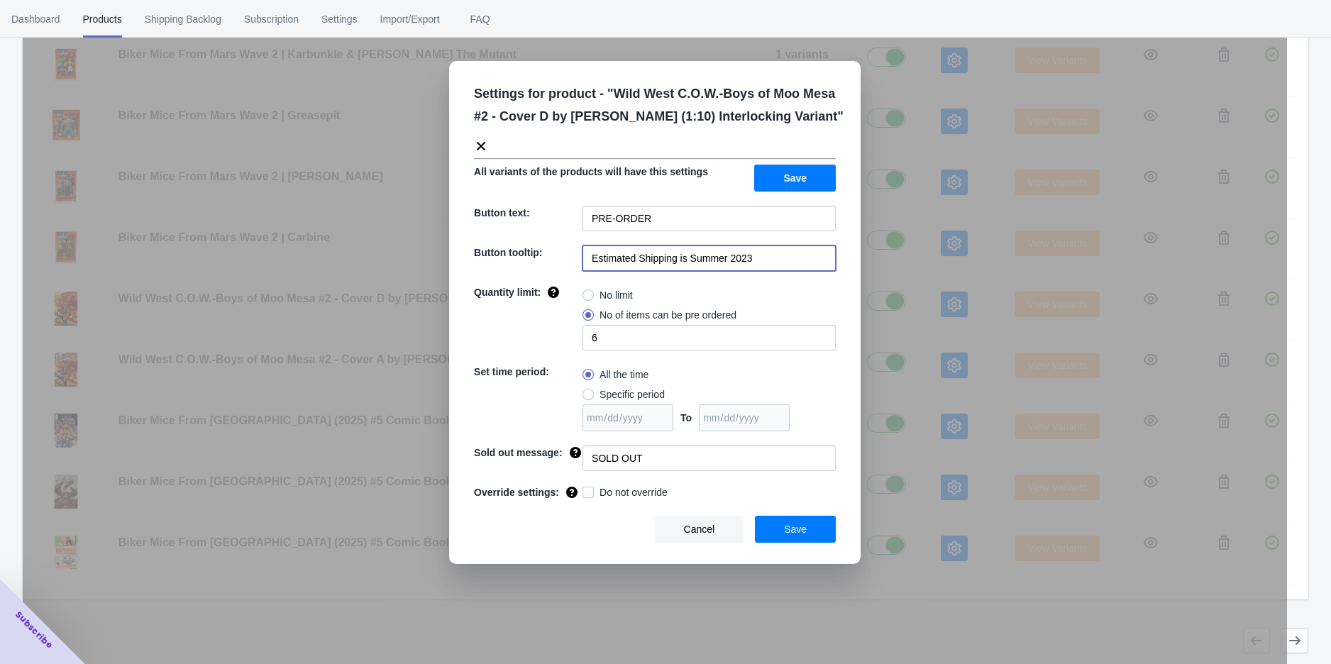
click at [783, 268] on input "Estimated Shipping is Summer 2023" at bounding box center [709, 259] width 253 height 26
paste input "[DATE]"
type input "Estimated Shipping is [DATE]"
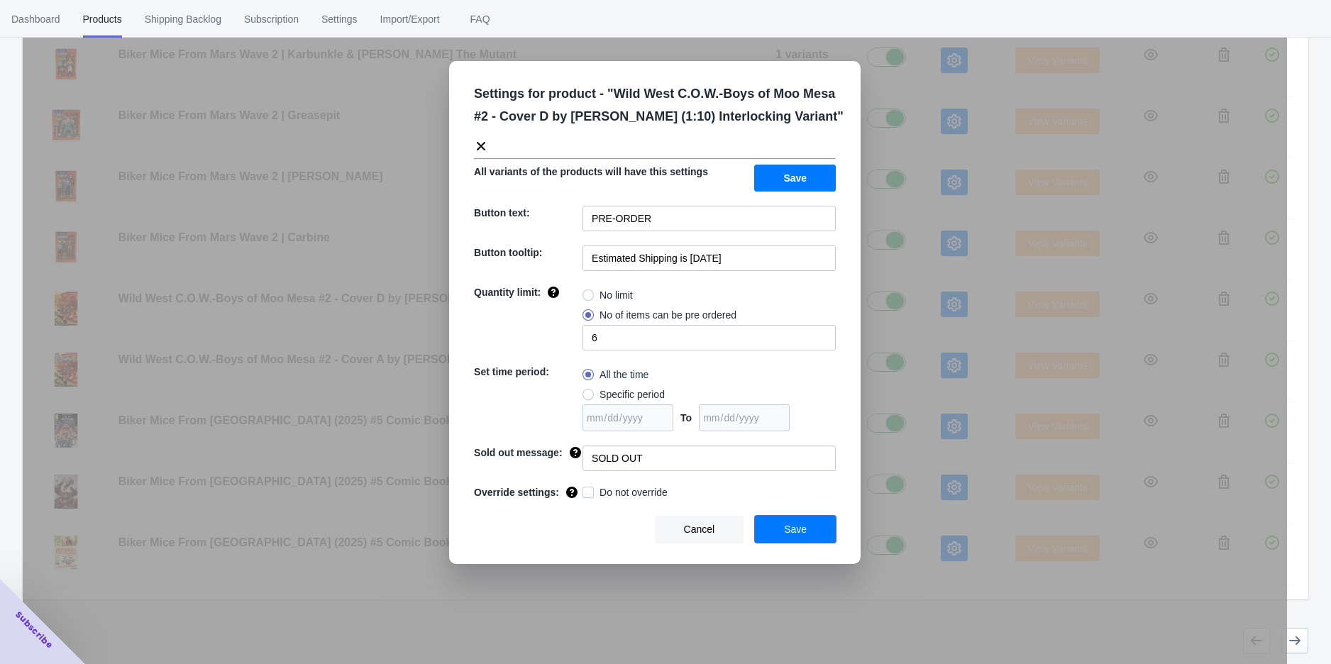
click at [832, 524] on button "Save" at bounding box center [795, 529] width 81 height 27
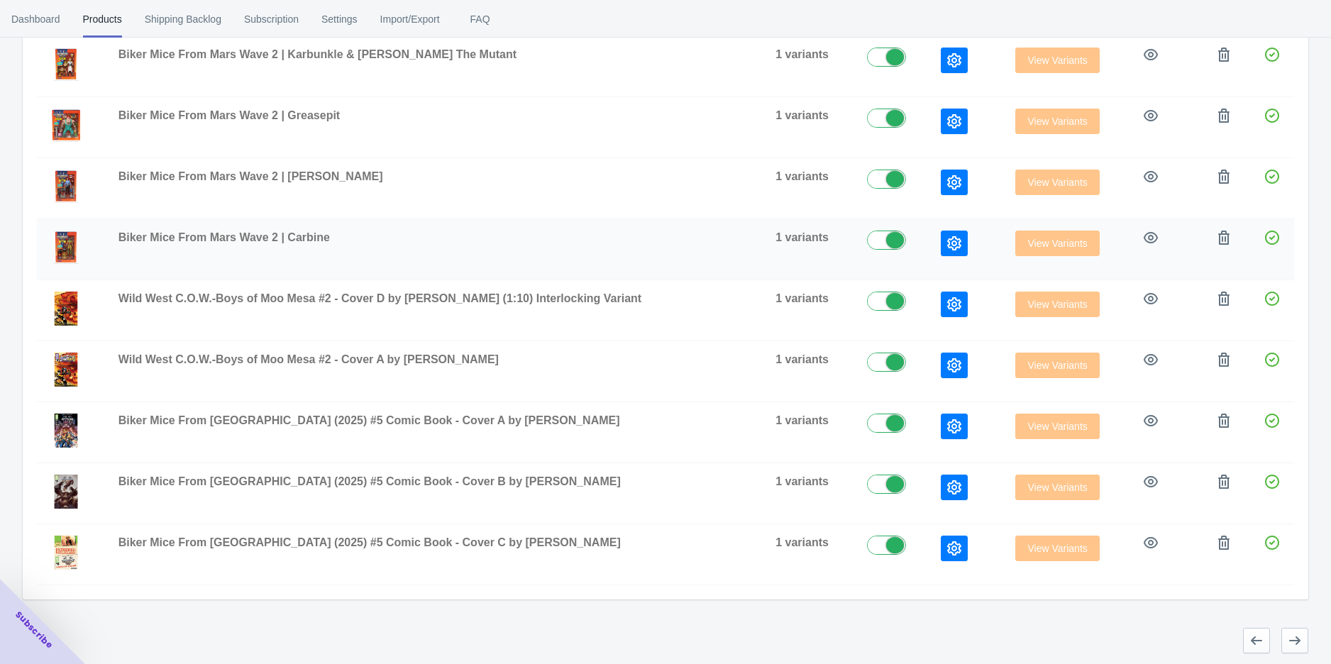
click at [947, 244] on icon "button" at bounding box center [954, 243] width 14 height 14
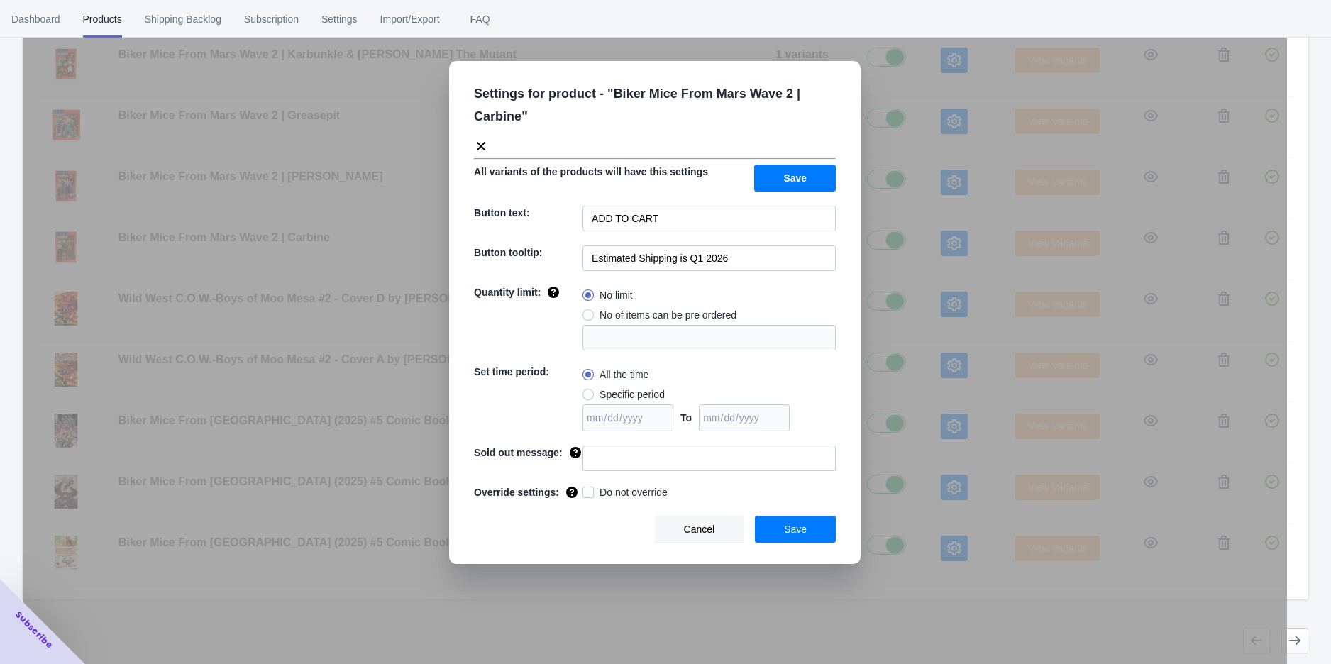
click at [827, 422] on div "To" at bounding box center [709, 418] width 253 height 27
click at [708, 534] on span "Cancel" at bounding box center [699, 529] width 31 height 11
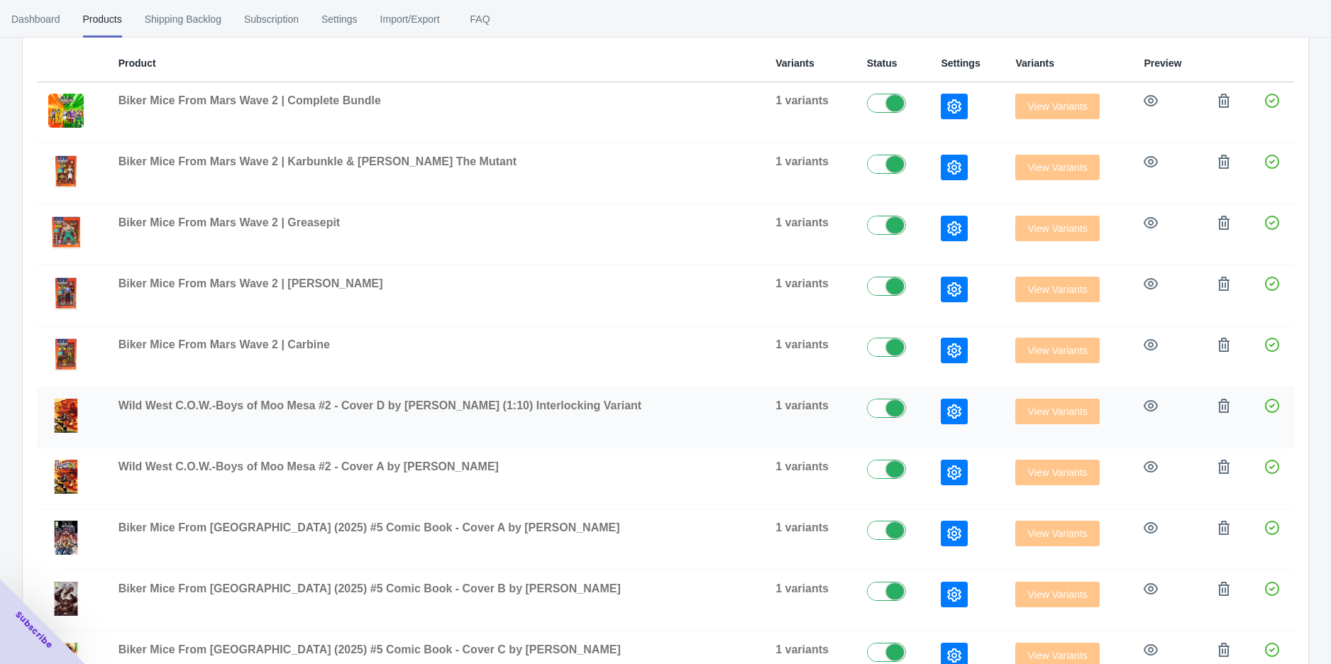
scroll to position [221, 0]
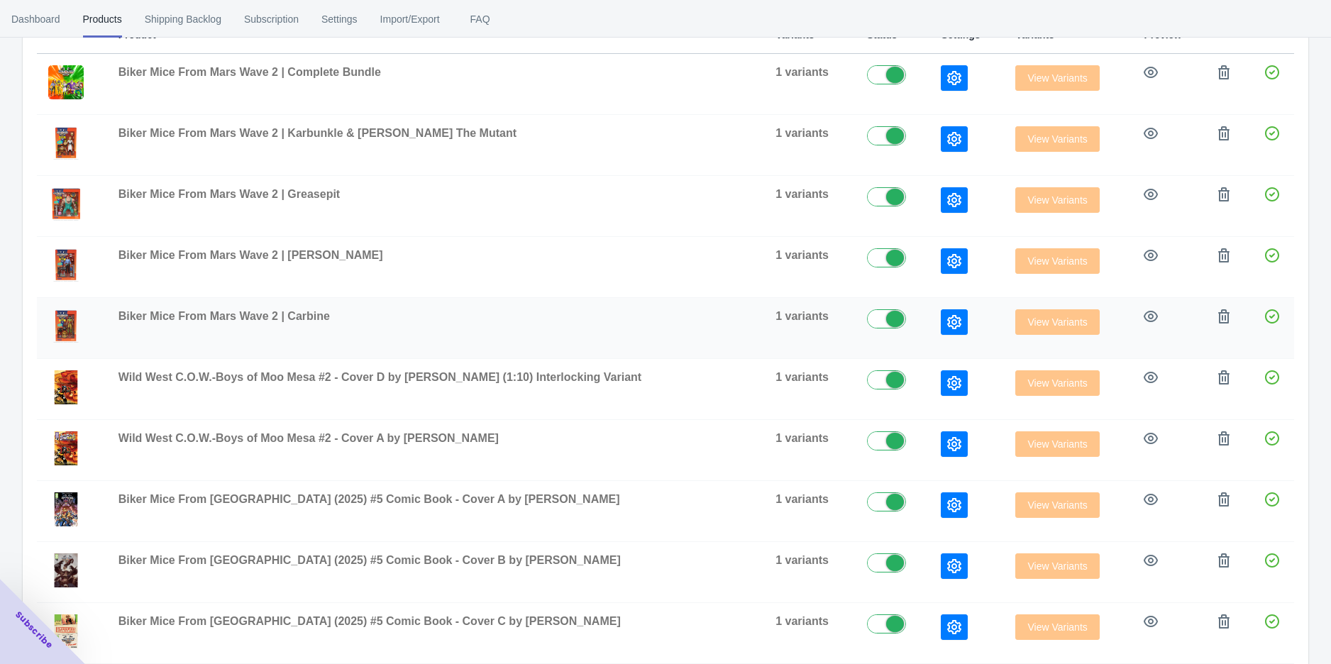
click at [941, 320] on button "button" at bounding box center [954, 322] width 27 height 26
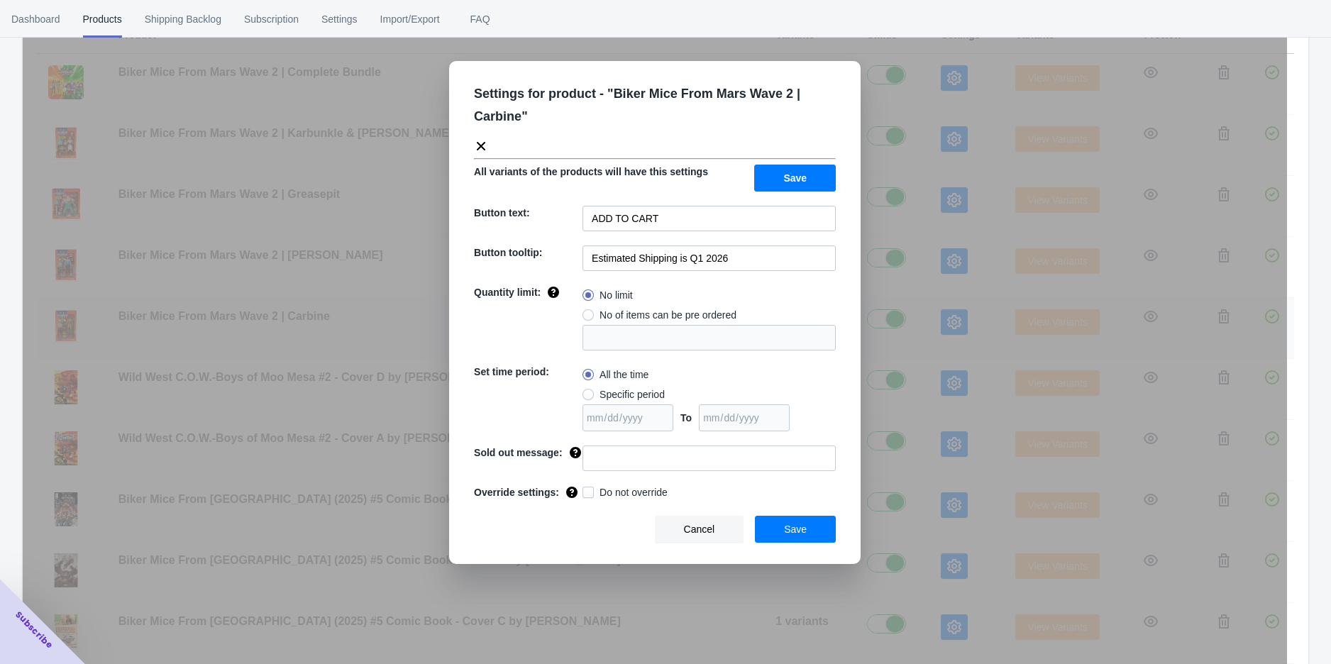
click at [933, 320] on div "Settings for product - " Biker Mice From Mars Wave 2 | Carbine " All variants o…" at bounding box center [655, 367] width 1265 height 664
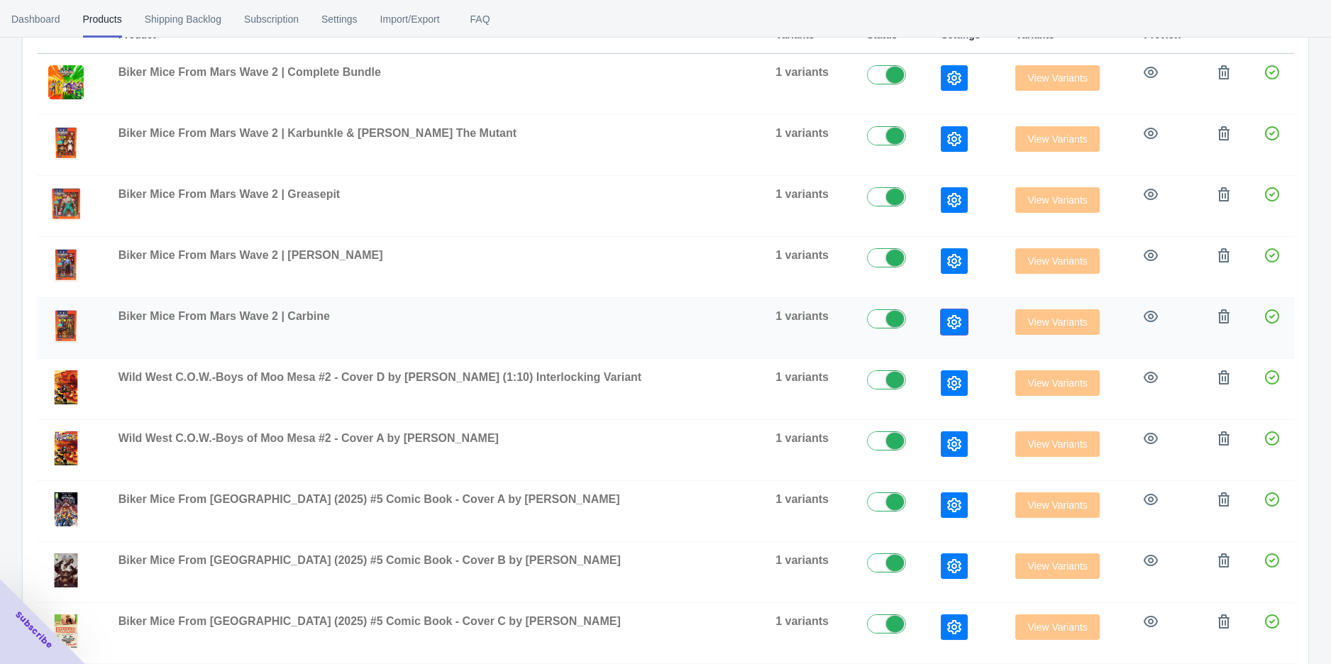
click at [941, 320] on button "button" at bounding box center [954, 322] width 27 height 26
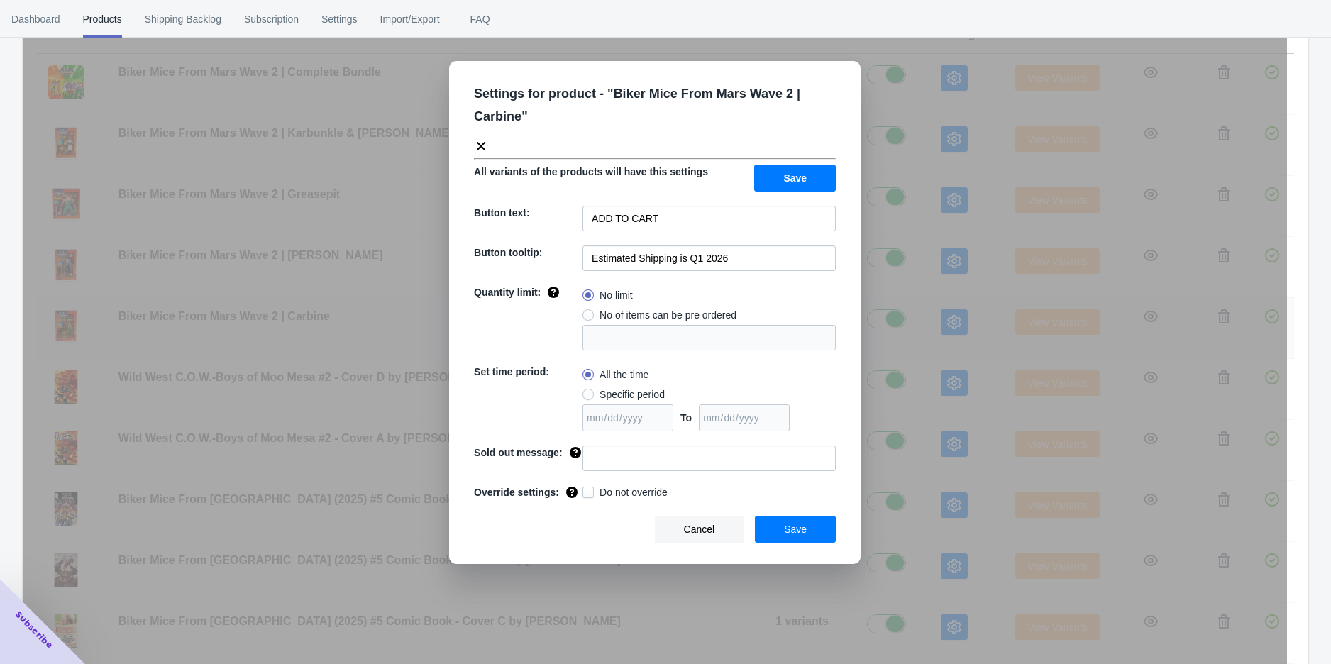
click at [933, 320] on div "Settings for product - " Biker Mice From Mars Wave 2 | Carbine " All variants o…" at bounding box center [655, 367] width 1265 height 664
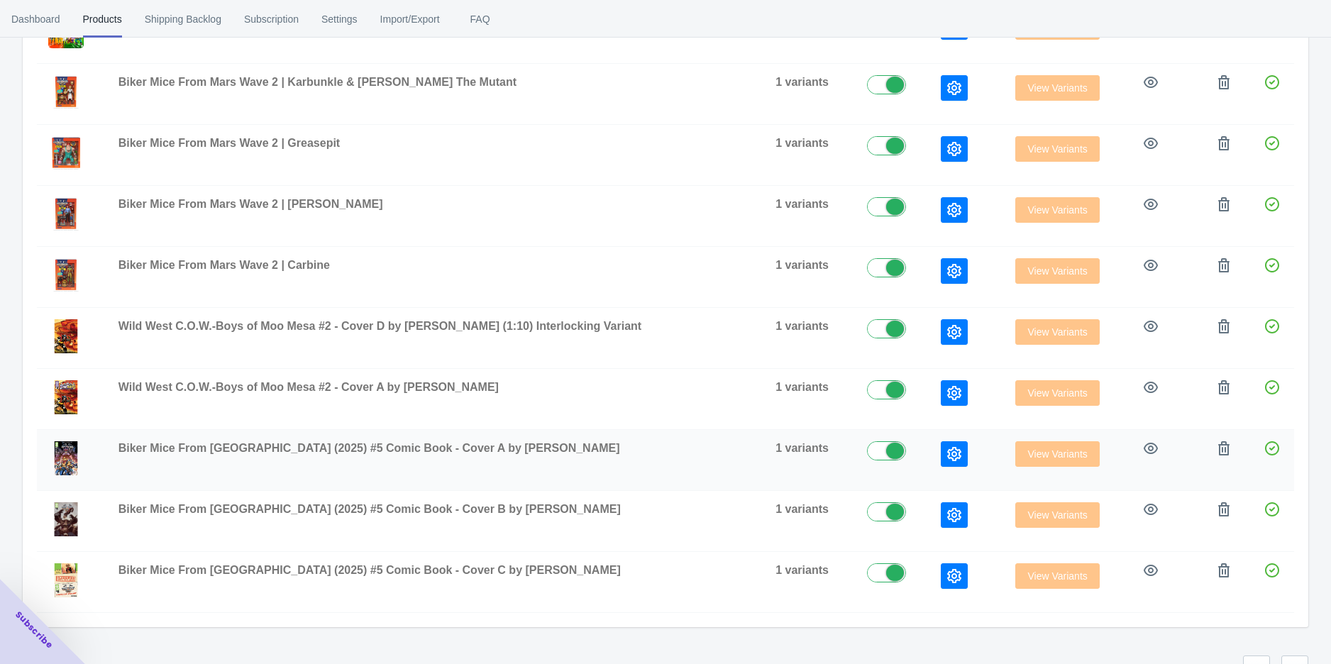
scroll to position [300, 0]
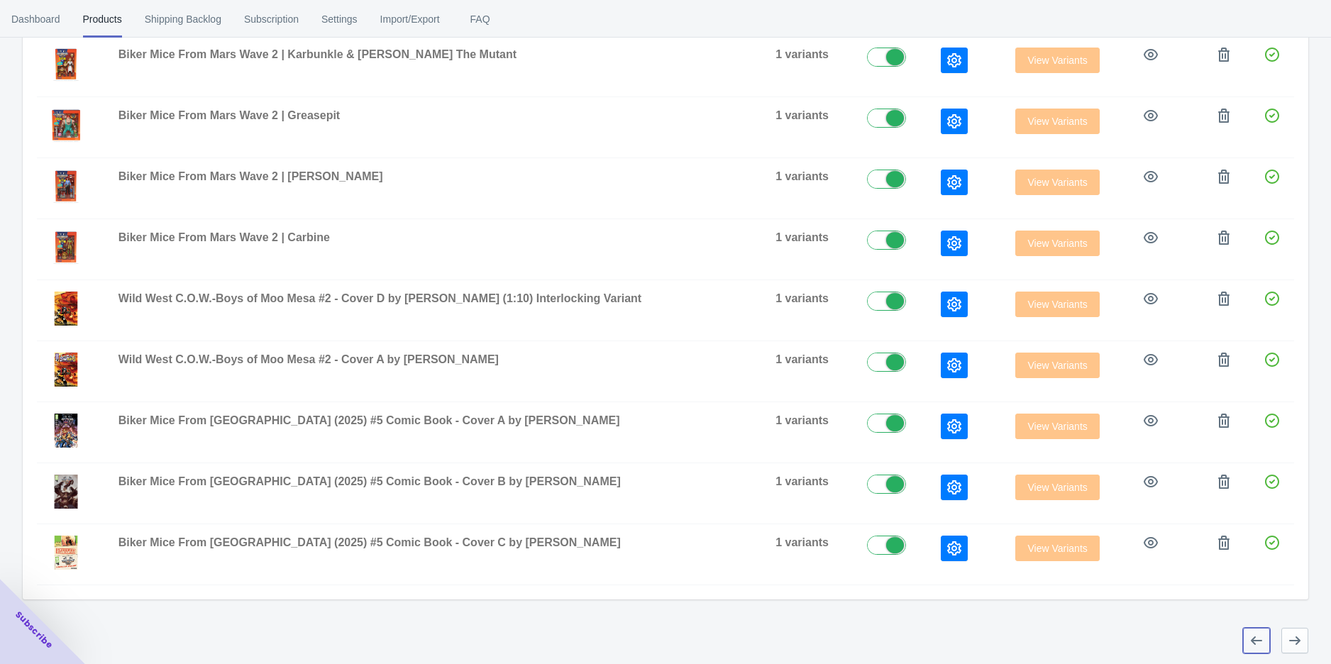
click at [1251, 636] on icon "button" at bounding box center [1257, 641] width 14 height 14
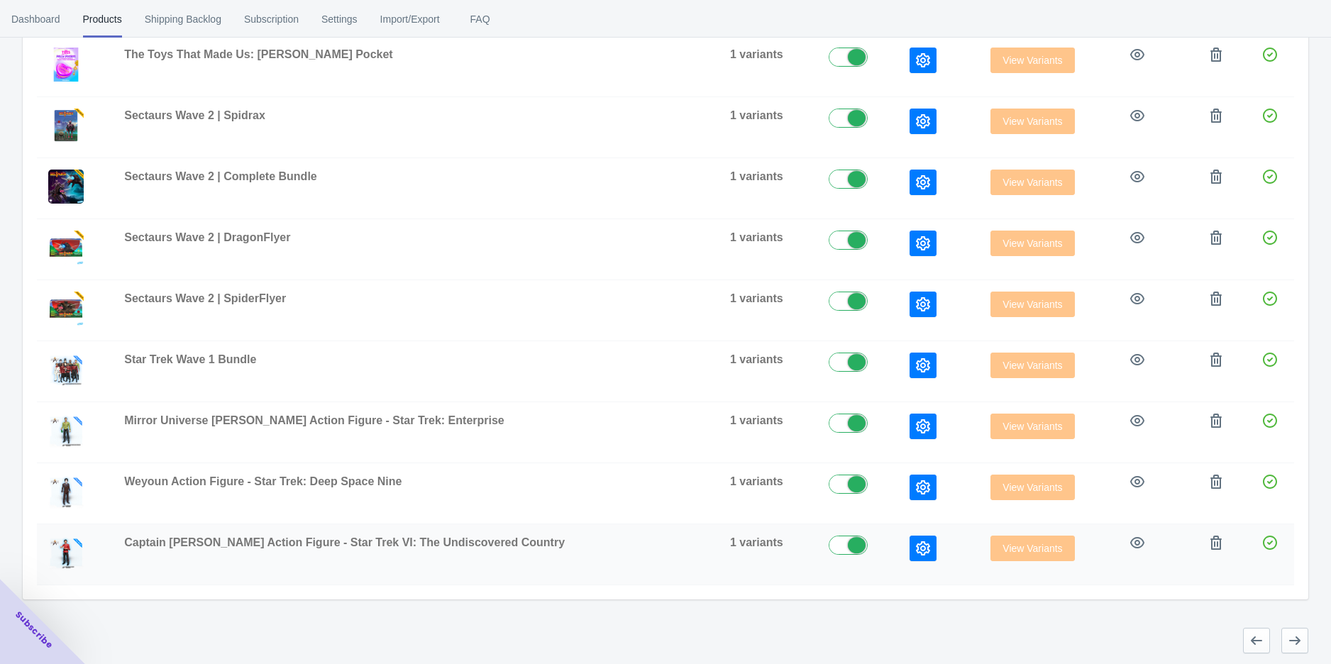
click at [916, 541] on icon "button" at bounding box center [923, 548] width 14 height 14
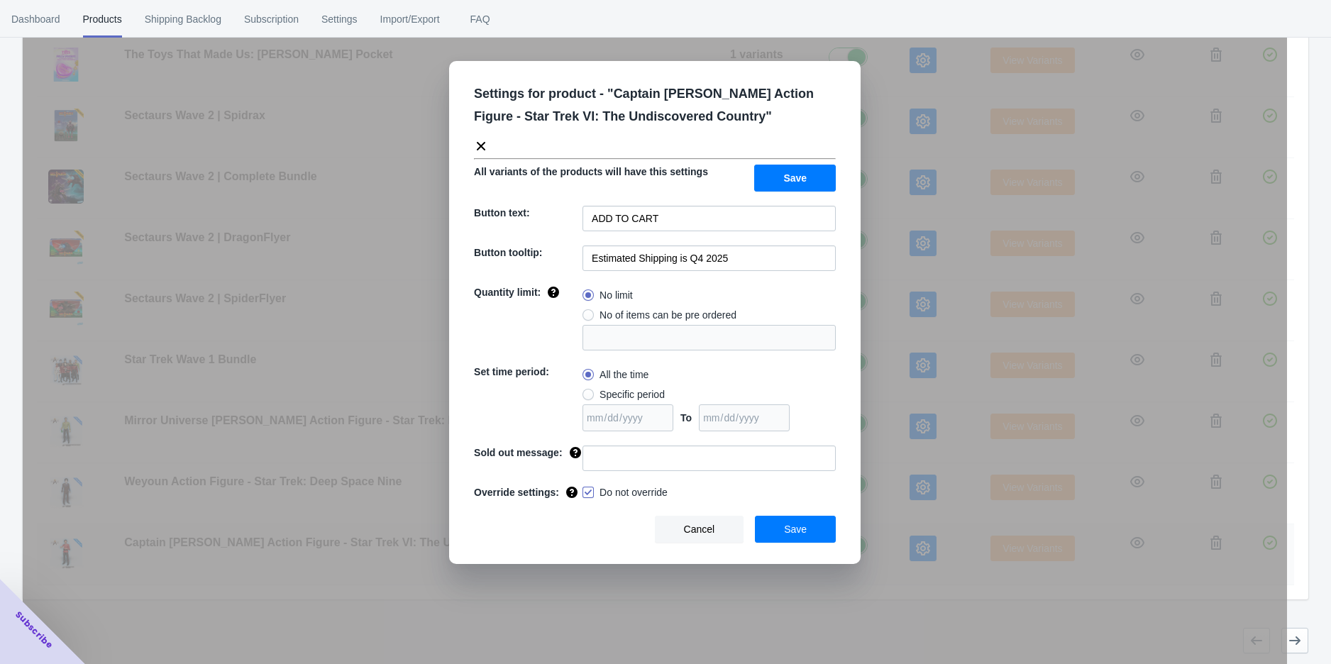
click at [889, 539] on div "Settings for product - " Captain Sulu Action Figure - Star Trek VI: The Undisco…" at bounding box center [655, 367] width 1265 height 664
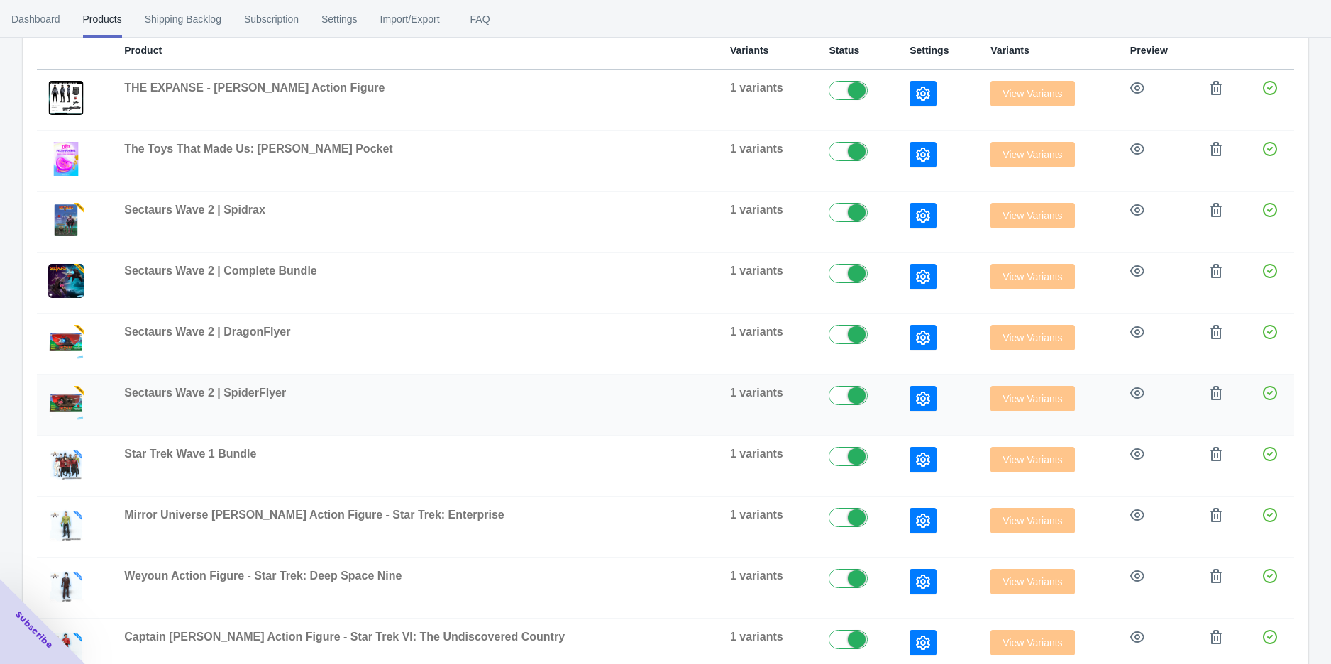
scroll to position [143, 0]
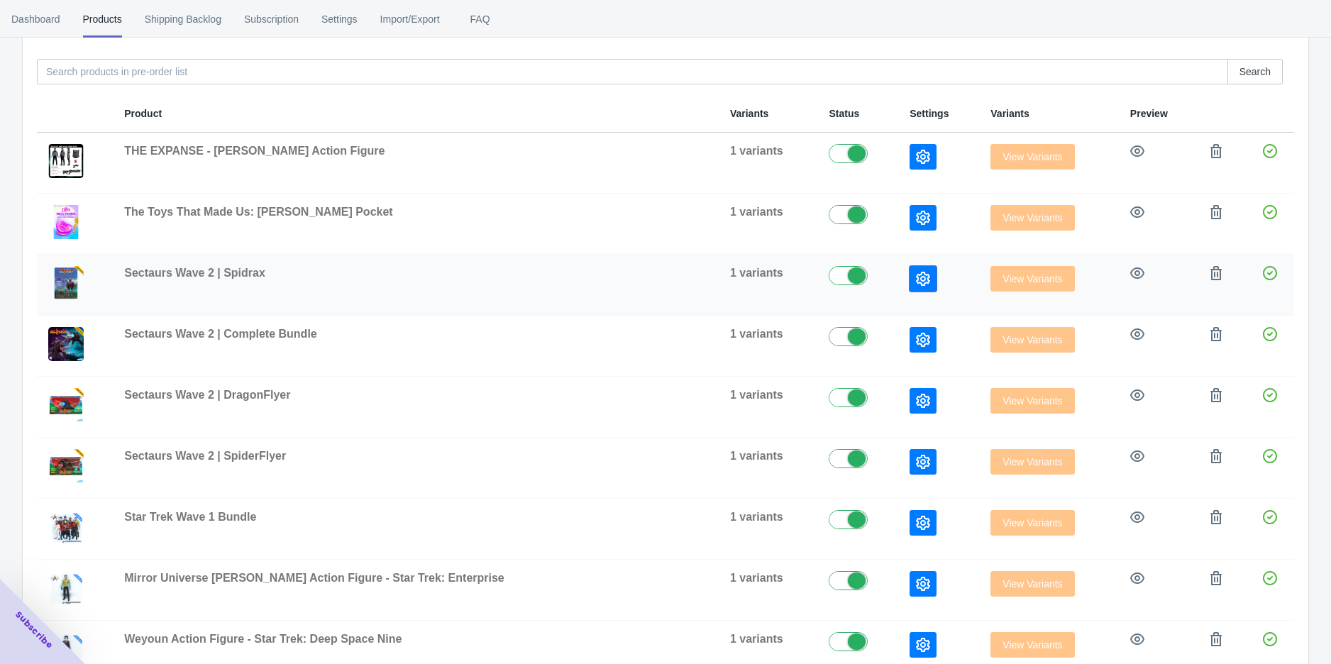
click at [916, 285] on icon "button" at bounding box center [923, 279] width 14 height 14
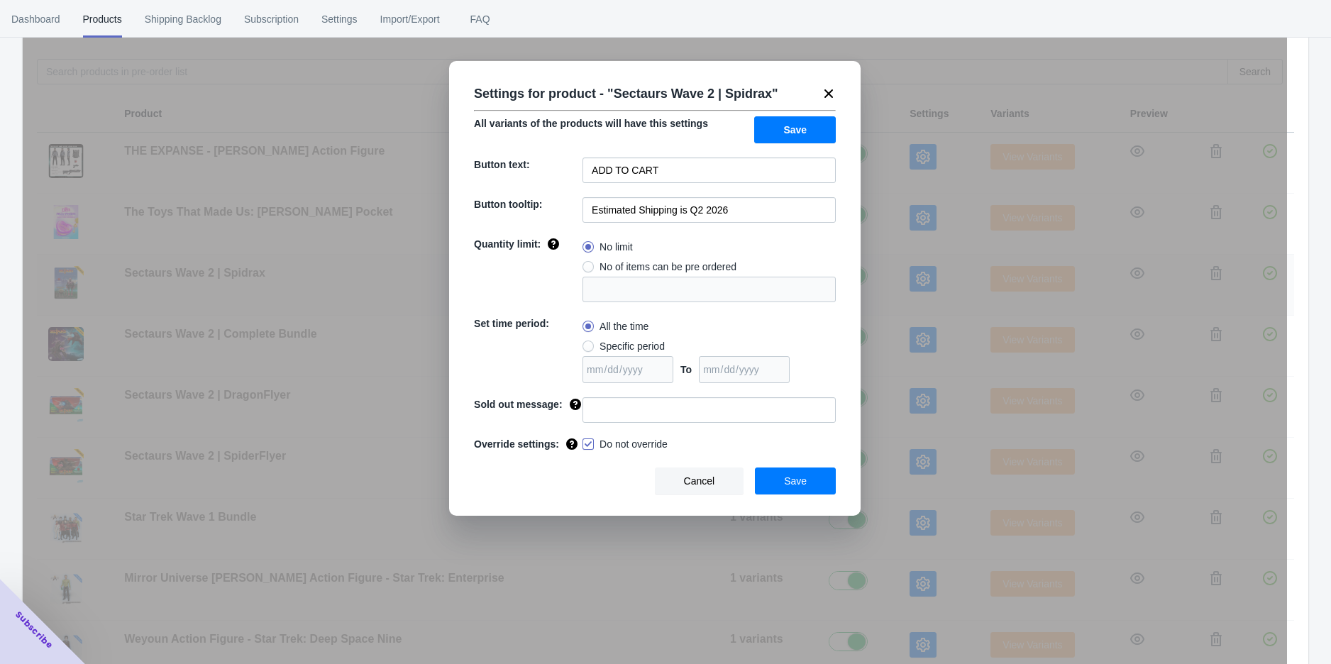
click at [882, 285] on div "Settings for product - " Sectaurs Wave 2 | Spidrax " All variants of the produc…" at bounding box center [655, 367] width 1265 height 664
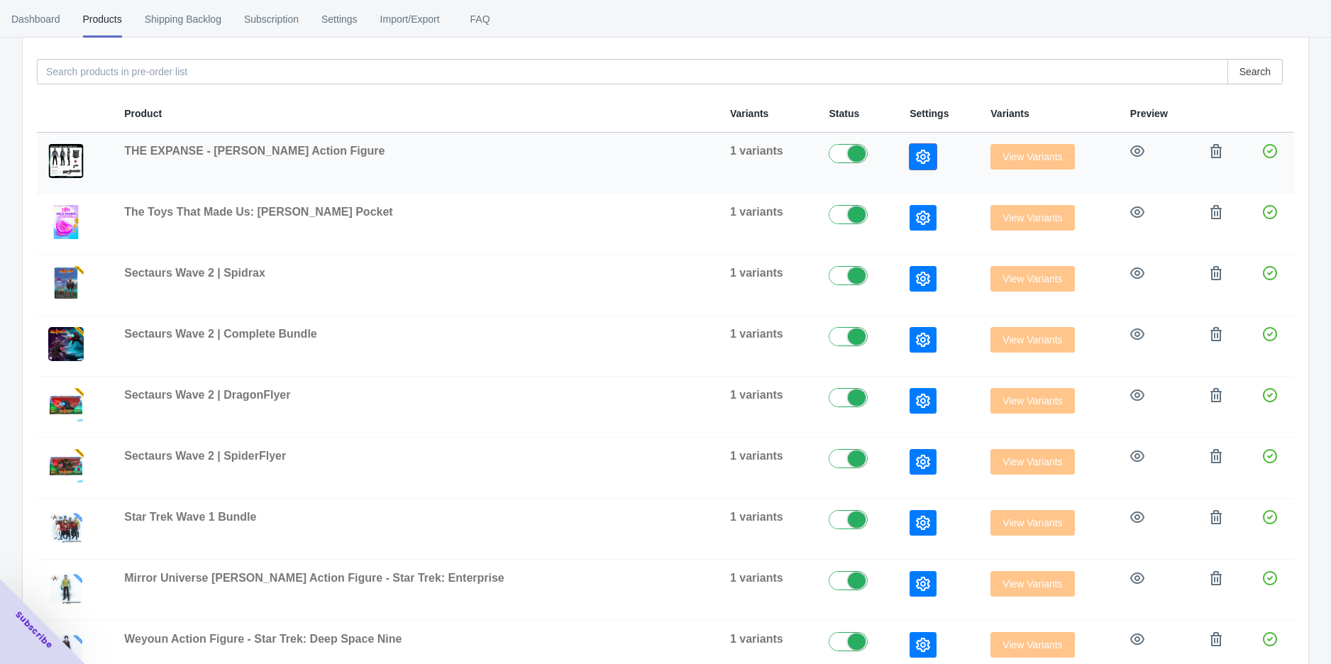
click at [916, 153] on icon "button" at bounding box center [923, 157] width 14 height 14
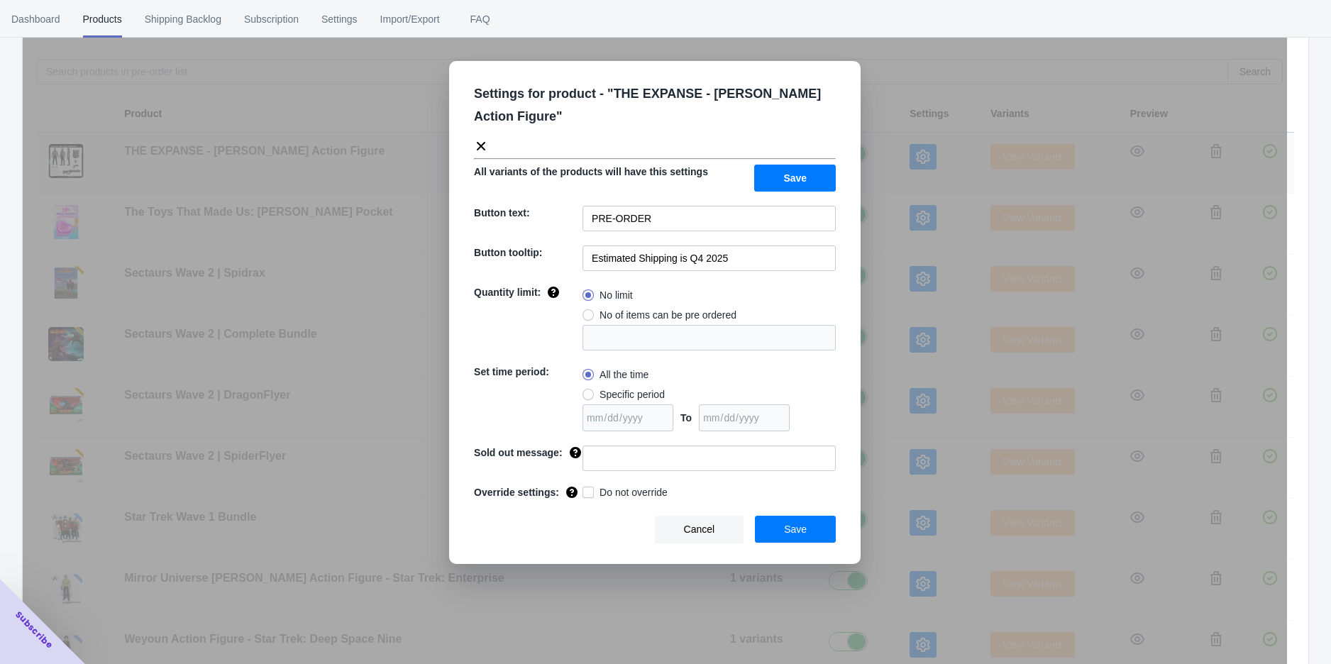
click at [889, 153] on div "Settings for product - " THE EXPANSE - [PERSON_NAME] Action Figure " All varian…" at bounding box center [655, 367] width 1265 height 664
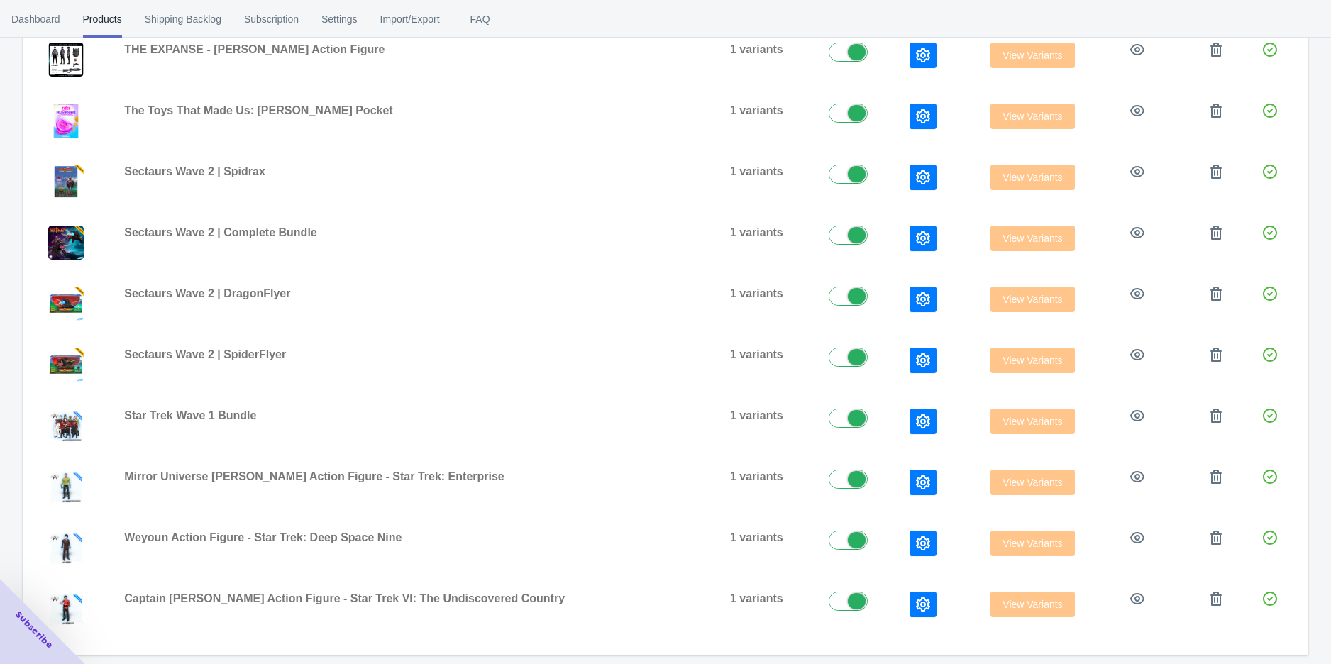
scroll to position [300, 0]
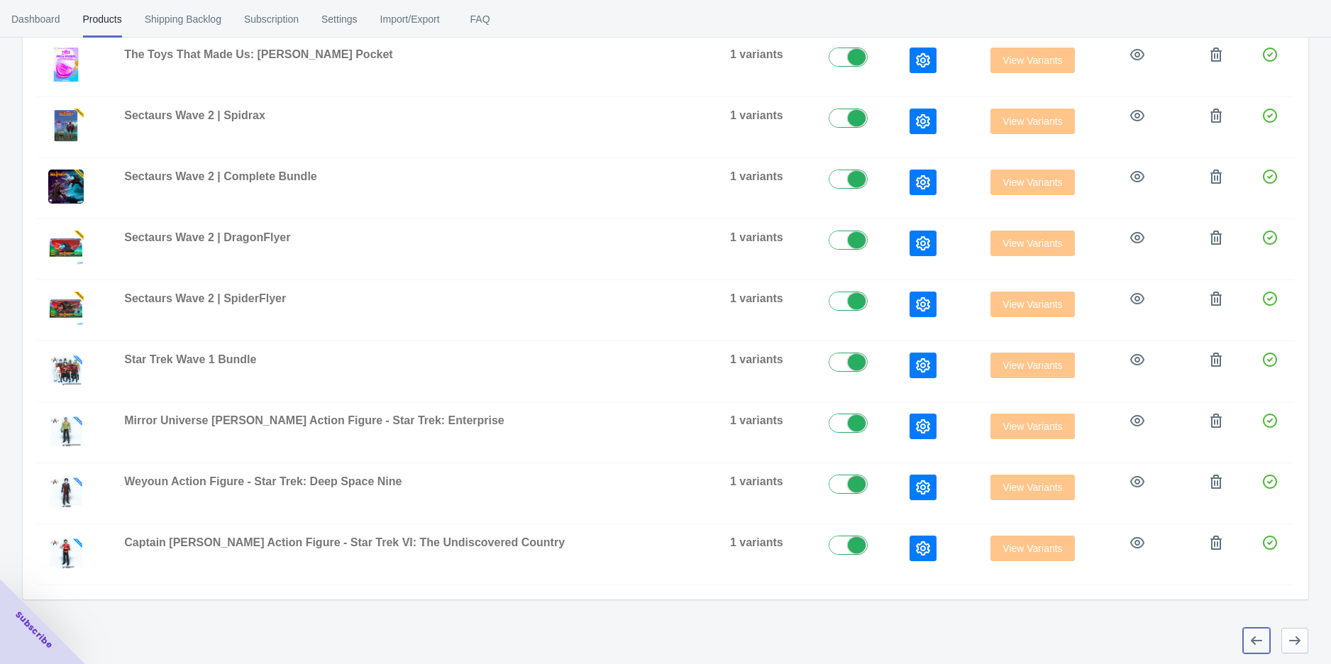
click at [1253, 639] on icon "button" at bounding box center [1256, 641] width 11 height 9
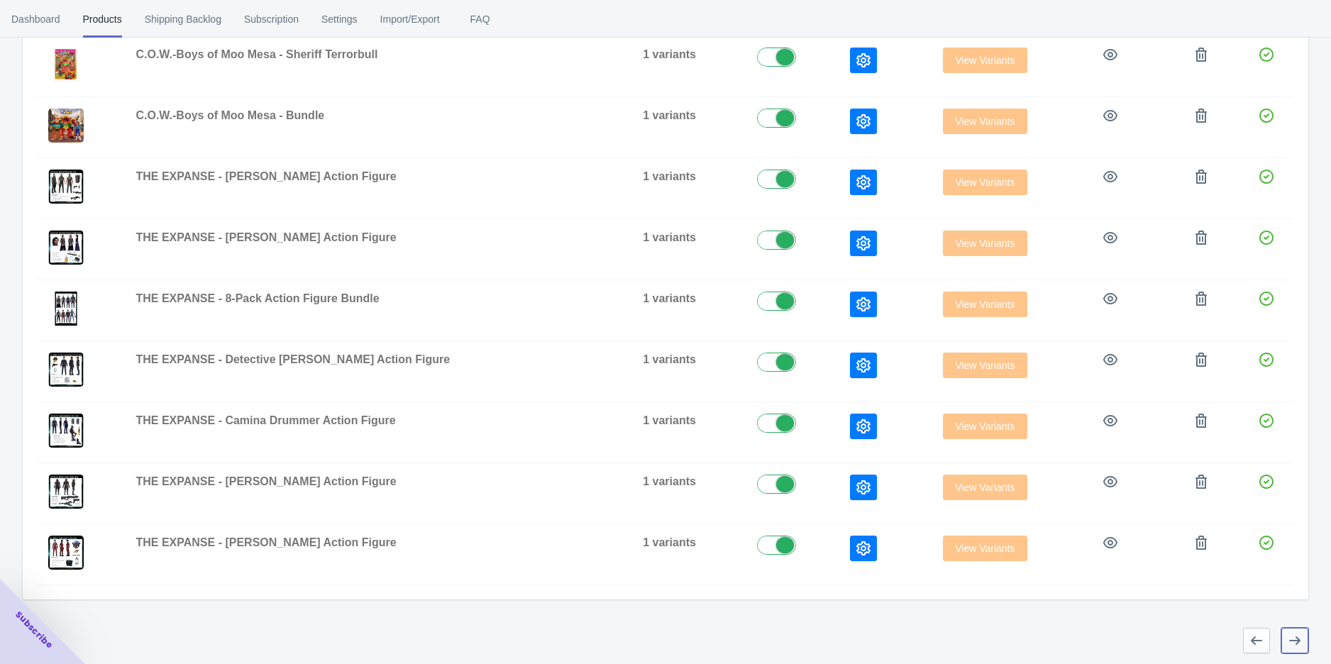
click at [1299, 640] on icon "button" at bounding box center [1295, 641] width 14 height 14
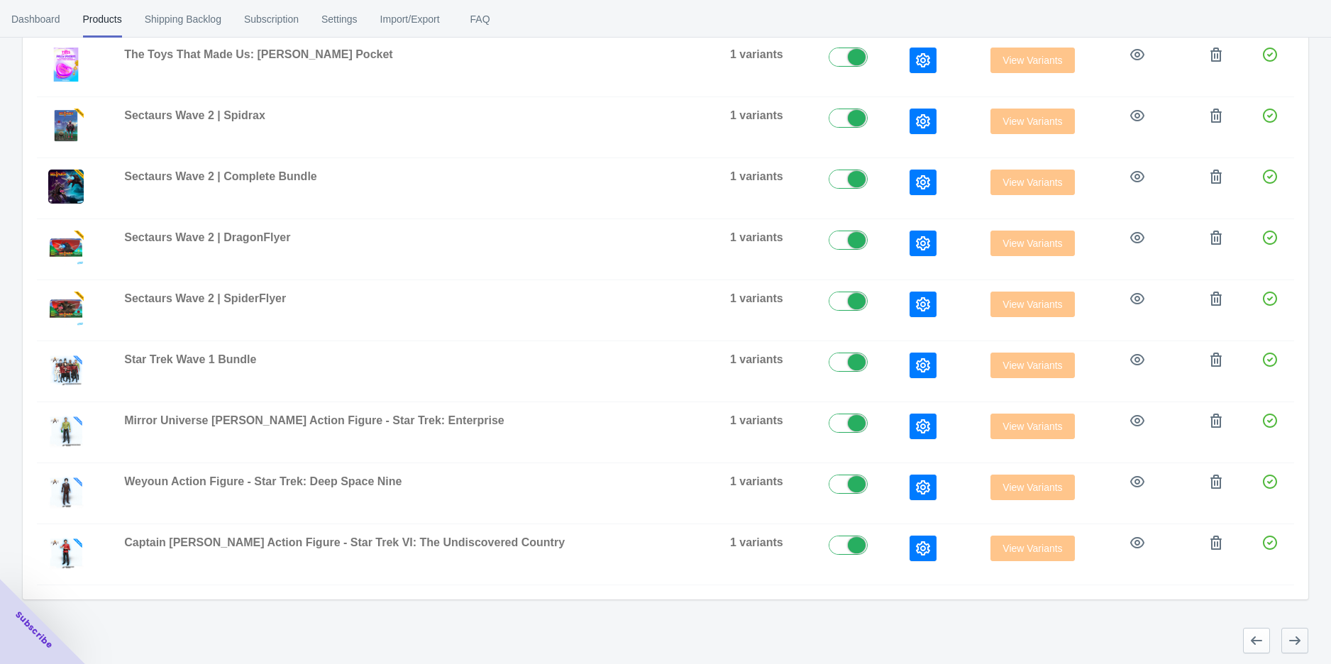
click at [1299, 640] on icon "button" at bounding box center [1295, 641] width 14 height 14
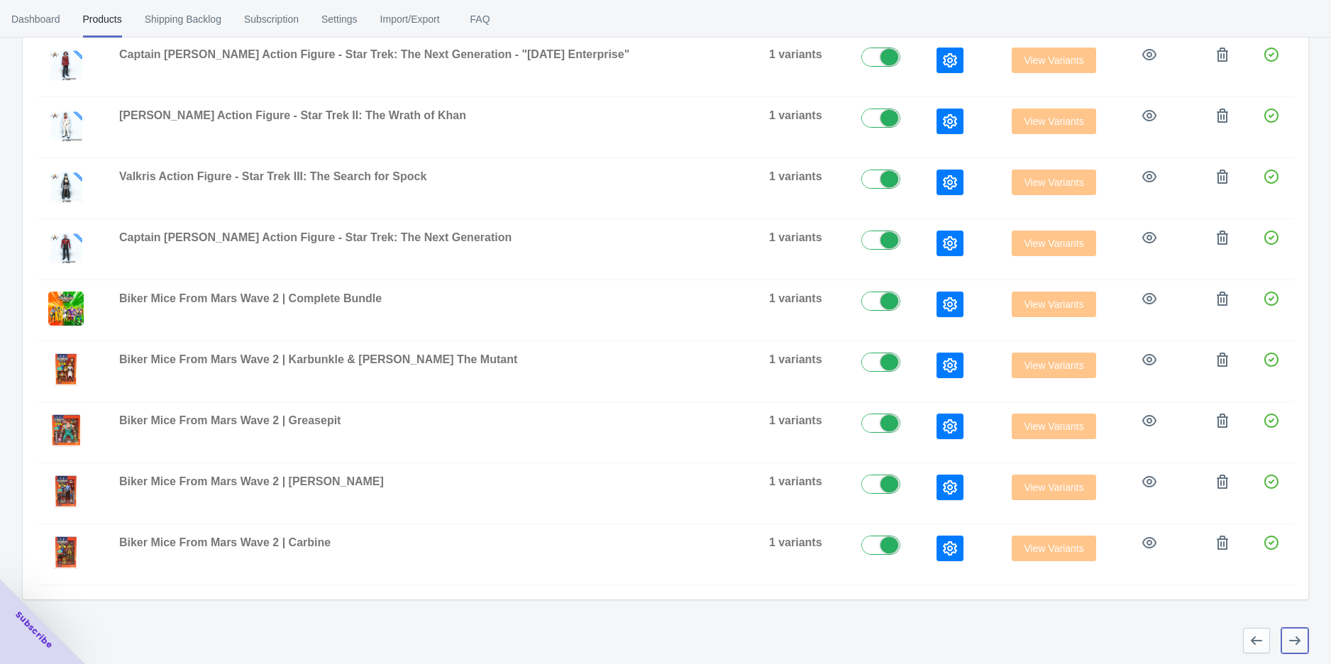
click at [1299, 640] on icon "button" at bounding box center [1295, 641] width 14 height 14
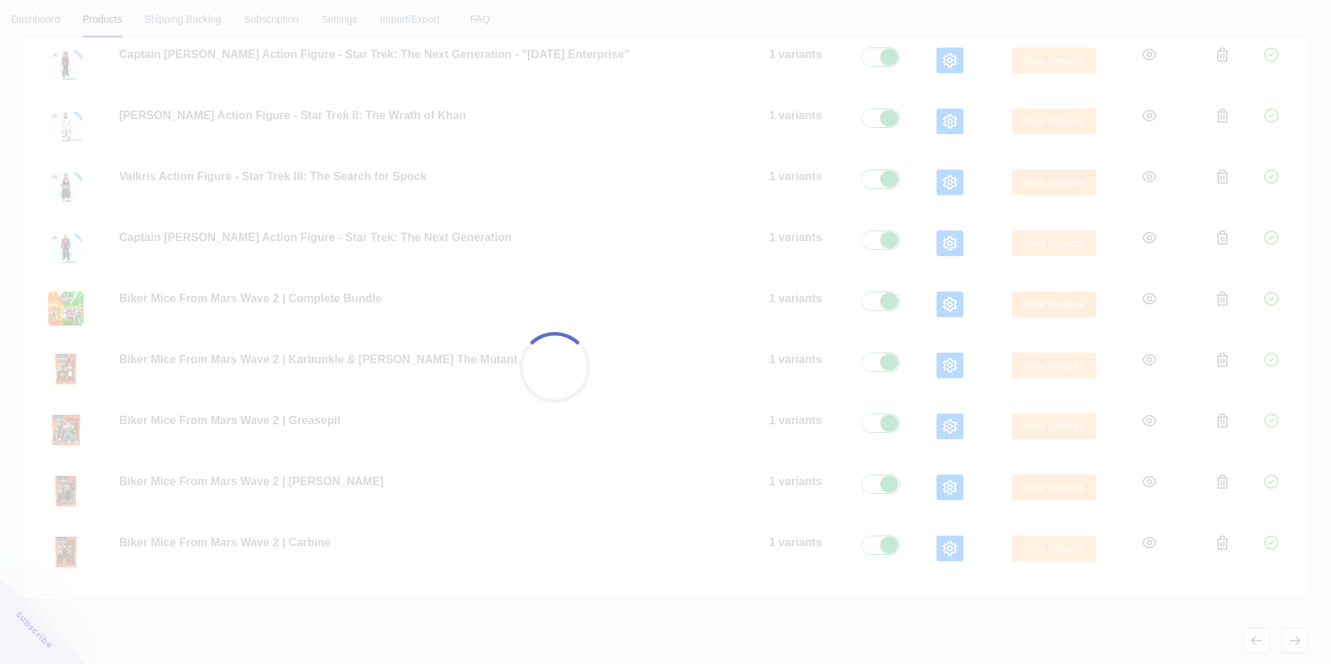
scroll to position [389, 0]
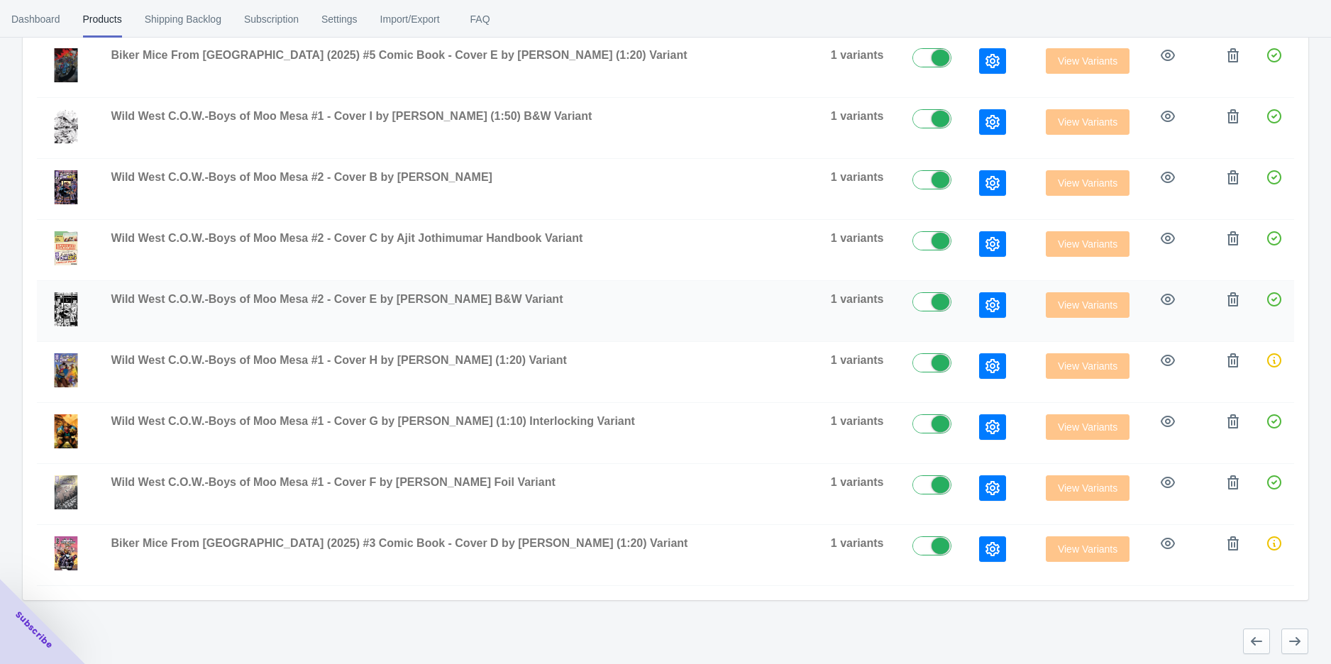
click at [979, 292] on button "button" at bounding box center [992, 305] width 27 height 26
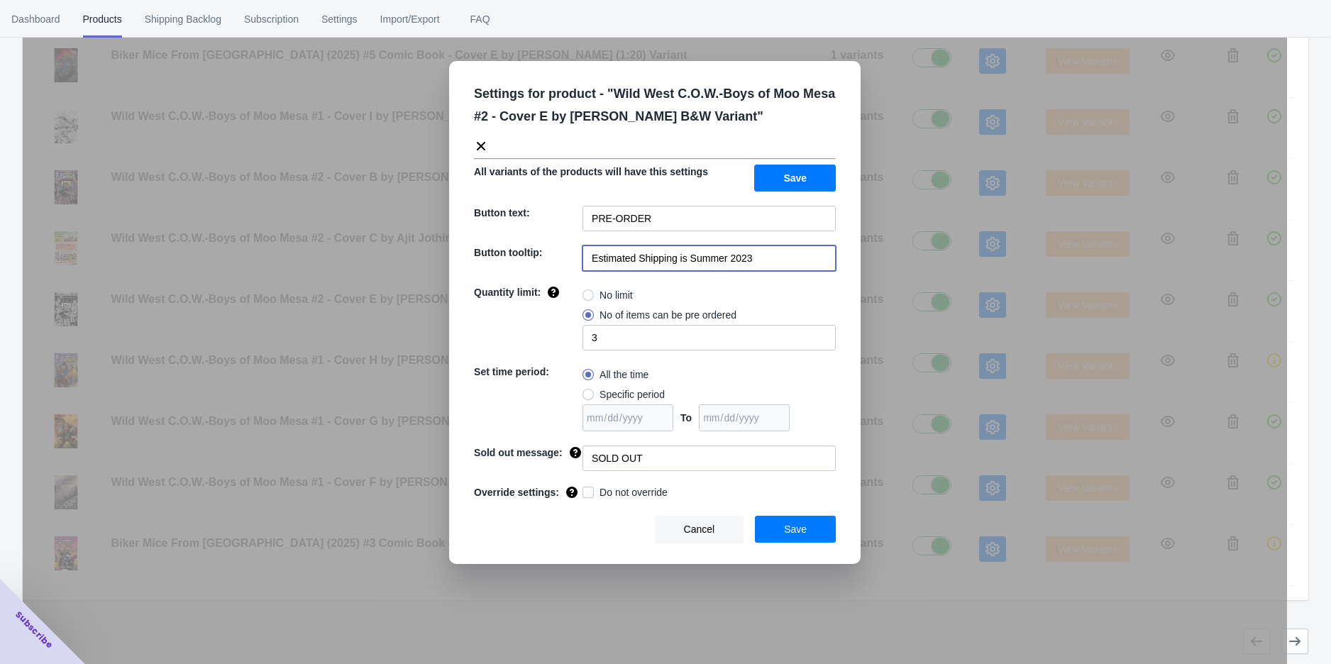
click at [804, 254] on input "Estimated Shipping is Summer 2023" at bounding box center [709, 259] width 253 height 26
click at [803, 256] on input "Estimated Shipping is Summer 2023" at bounding box center [709, 259] width 253 height 26
paste input "[DATE]"
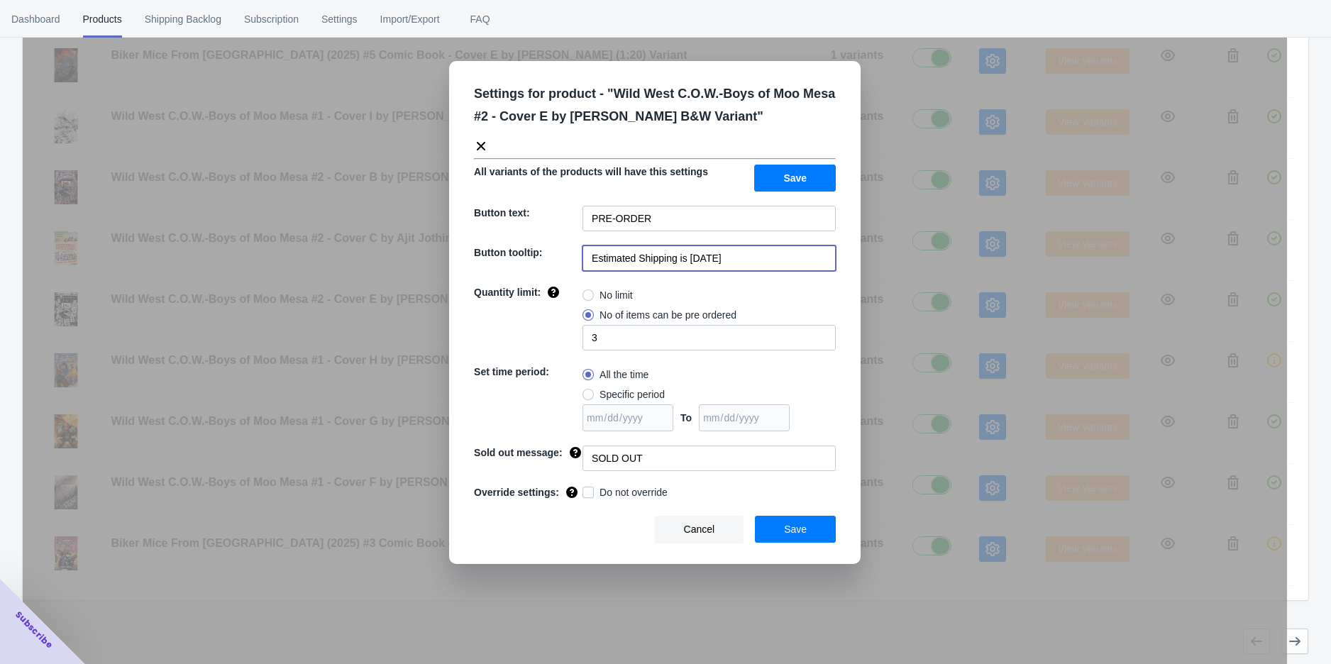
type input "Estimated Shipping is [DATE]"
click at [808, 538] on button "Save" at bounding box center [795, 529] width 81 height 27
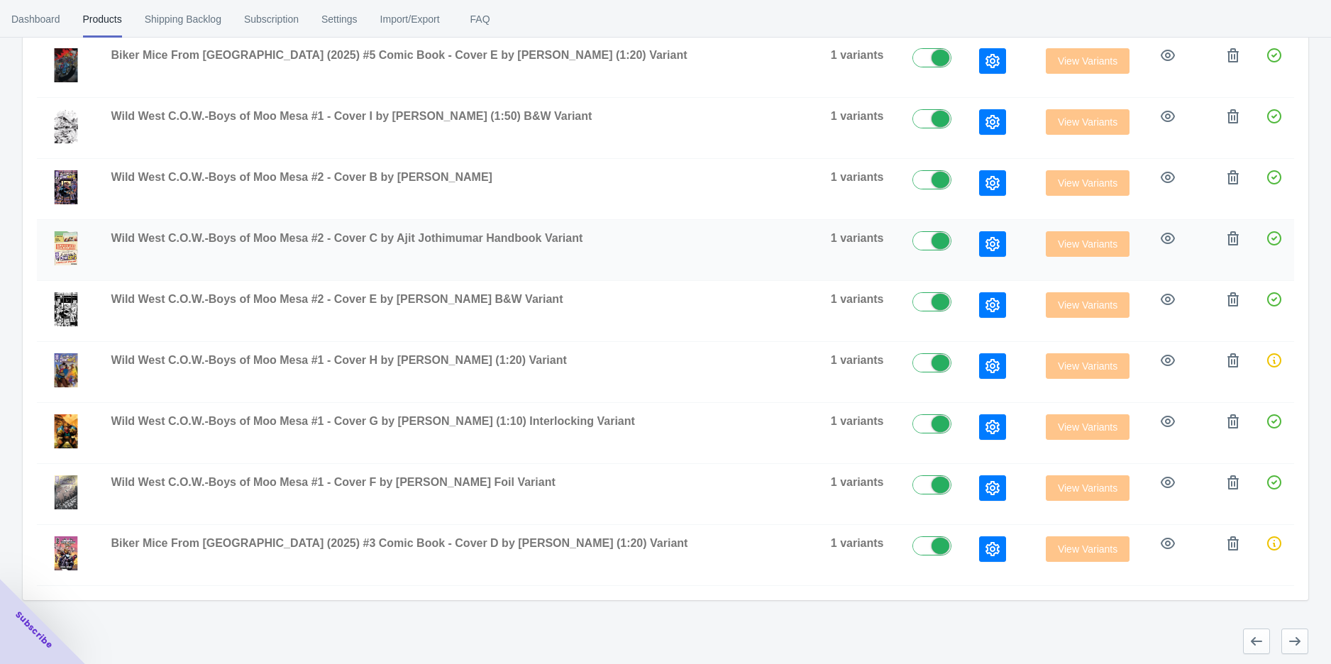
click at [986, 238] on icon "button" at bounding box center [993, 244] width 14 height 14
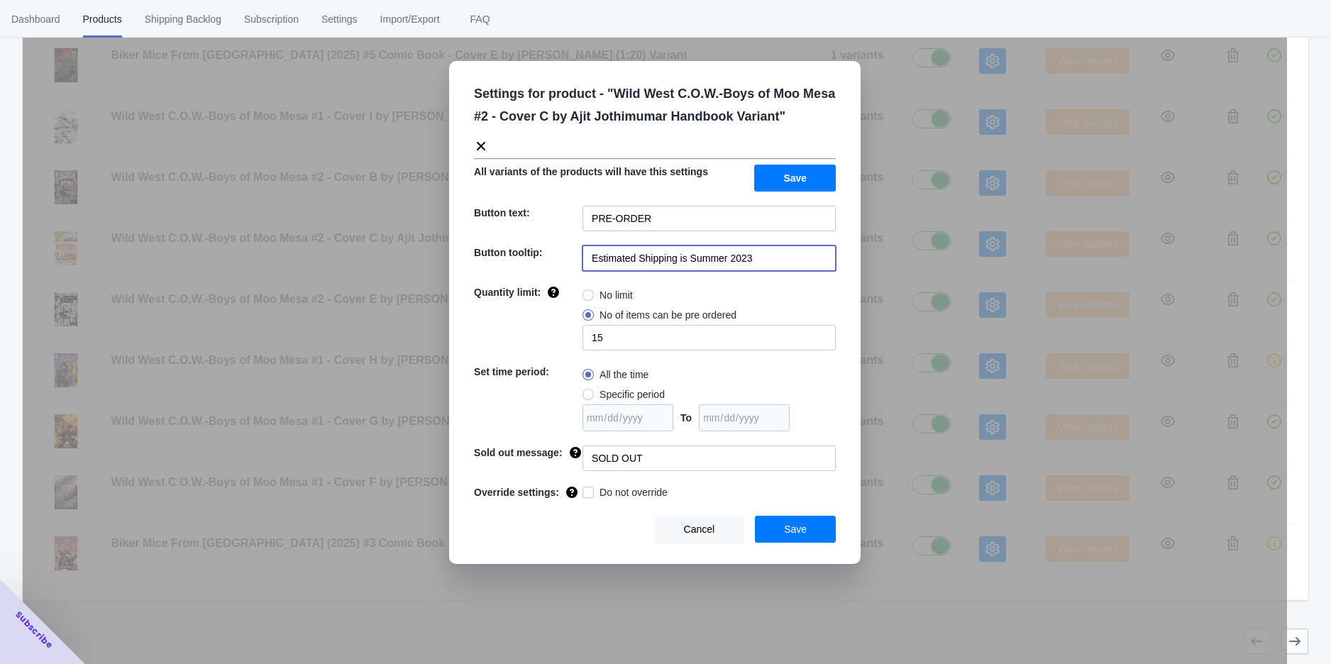
click at [748, 268] on input "Estimated Shipping is Summer 2023" at bounding box center [709, 259] width 253 height 26
paste input "[DATE]"
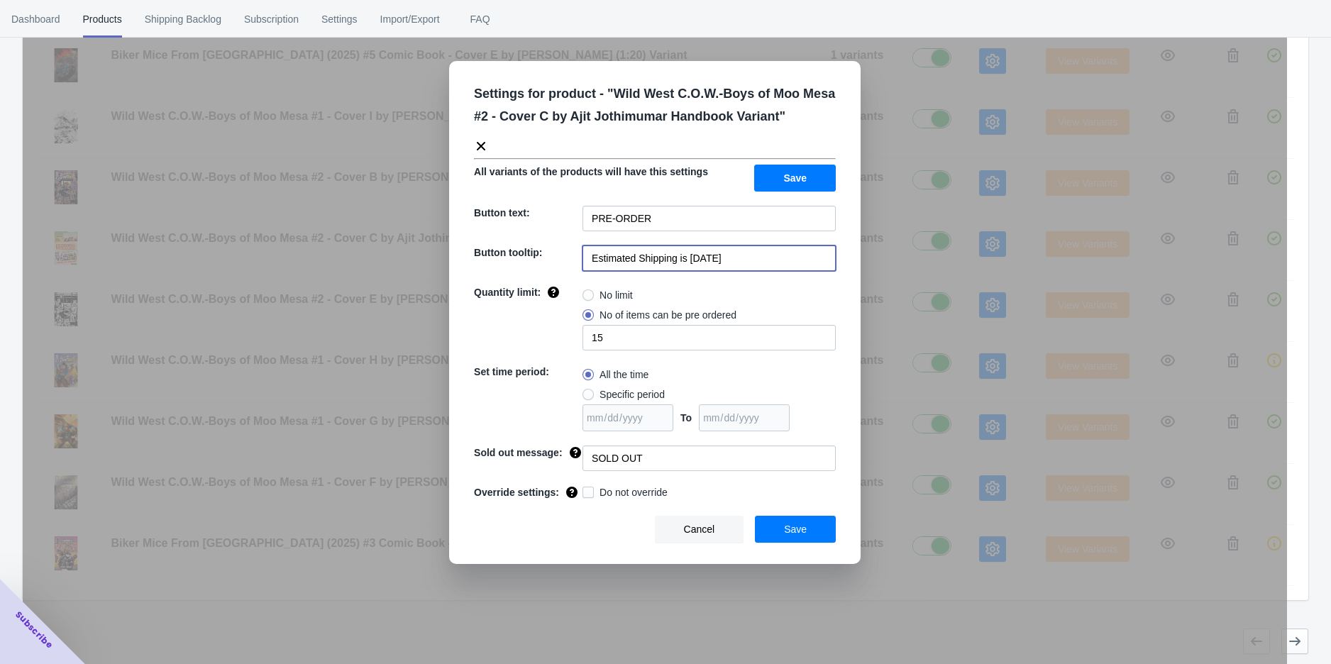
type input "Estimated Shipping is [DATE]"
click at [805, 177] on span "Save" at bounding box center [794, 177] width 23 height 11
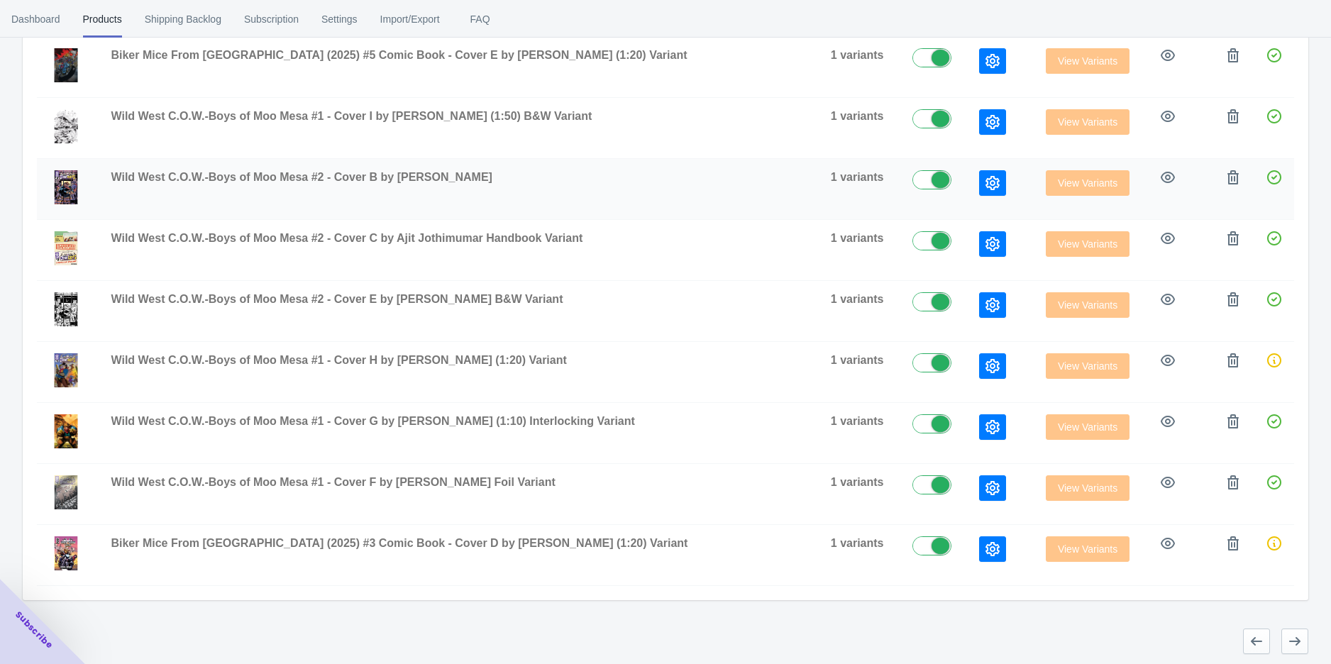
click at [913, 178] on label at bounding box center [936, 178] width 46 height 17
click at [913, 180] on label at bounding box center [936, 178] width 46 height 17
checkbox input "true"
click at [979, 183] on button "button" at bounding box center [992, 183] width 27 height 26
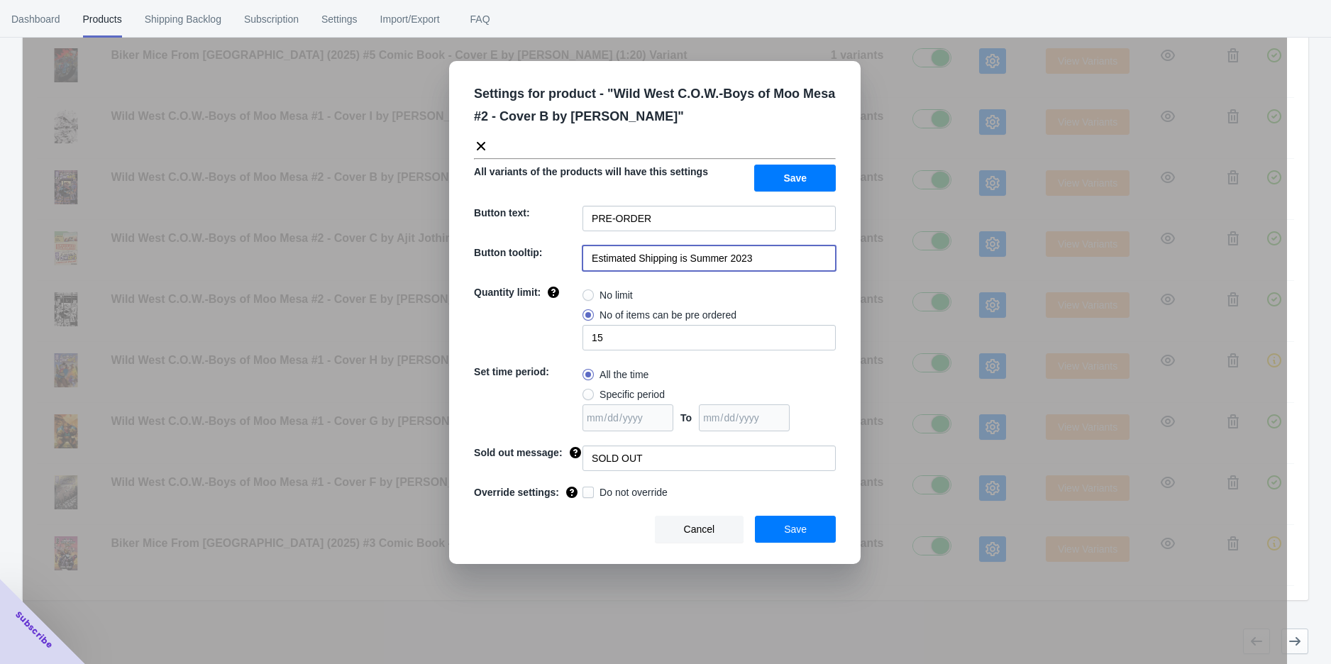
click at [764, 265] on input "Estimated Shipping is Summer 2023" at bounding box center [709, 259] width 253 height 26
paste input "[DATE]"
type input "Estimated Shipping is [DATE]"
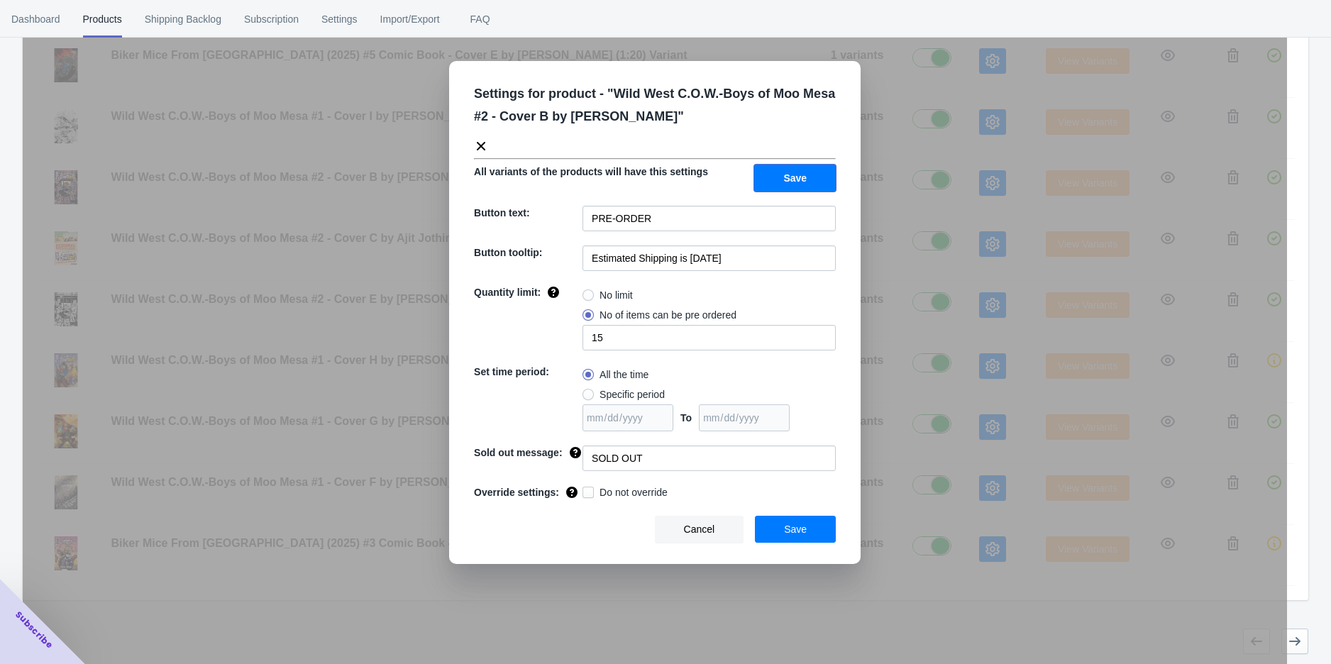
click at [807, 176] on button "Save" at bounding box center [795, 178] width 82 height 27
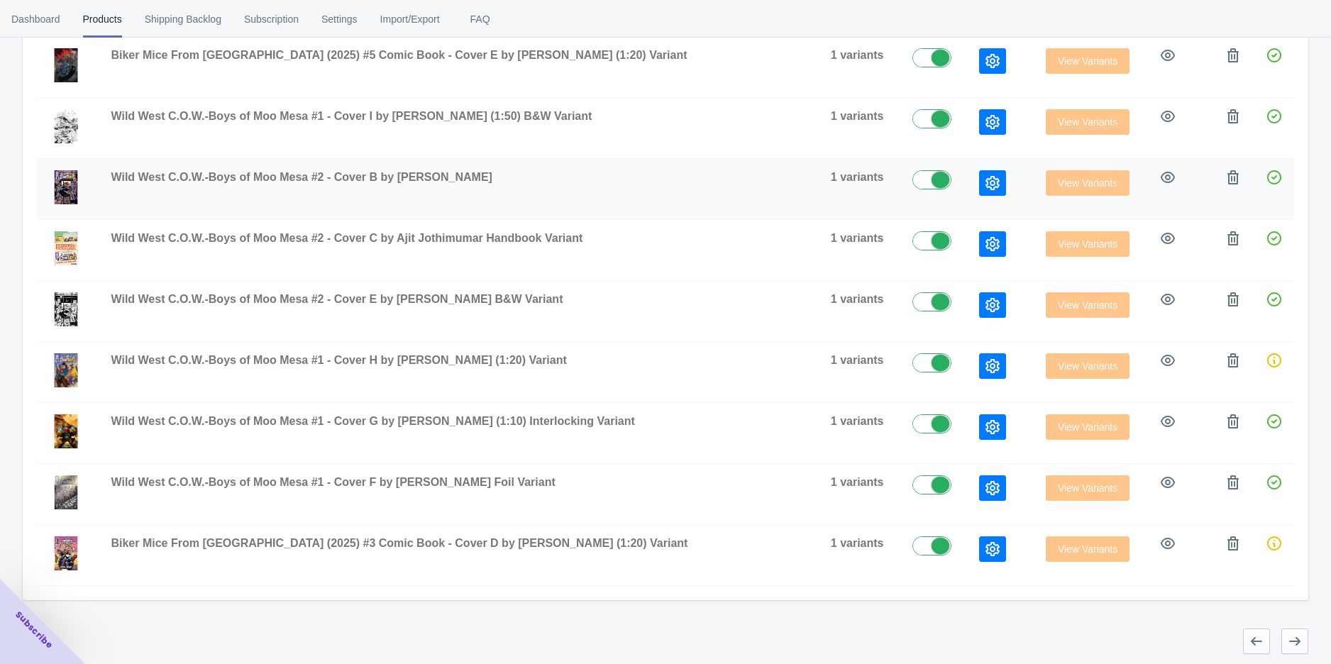
click at [968, 177] on td at bounding box center [1001, 189] width 67 height 61
click at [979, 177] on button "button" at bounding box center [992, 183] width 27 height 26
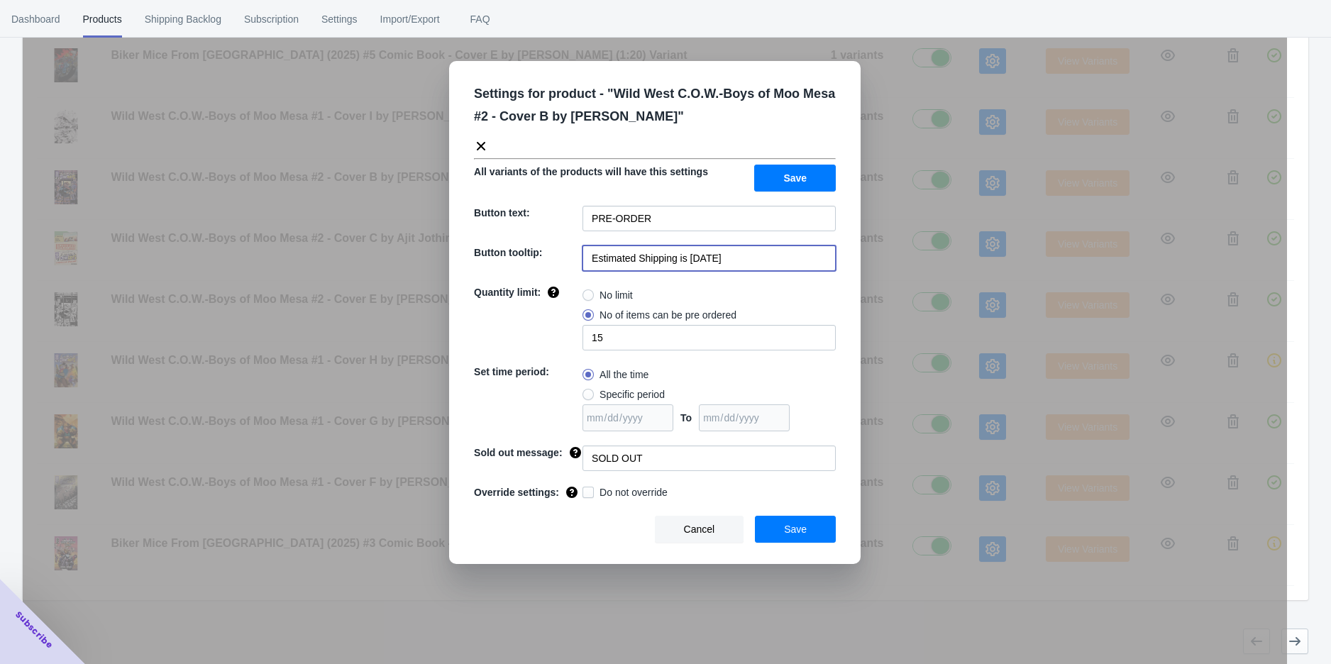
click at [755, 254] on input "Estimated Shipping is [DATE]" at bounding box center [709, 259] width 253 height 26
click at [806, 520] on button "Save" at bounding box center [795, 529] width 81 height 27
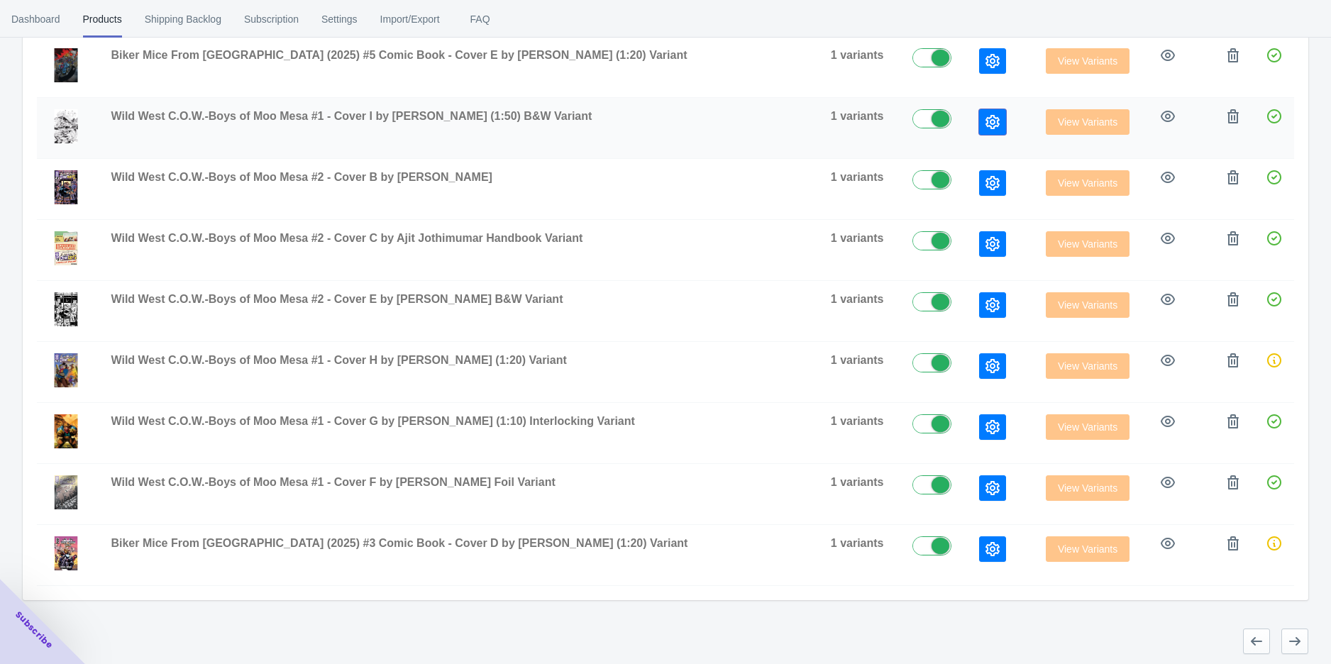
click at [986, 120] on icon "button" at bounding box center [993, 122] width 14 height 14
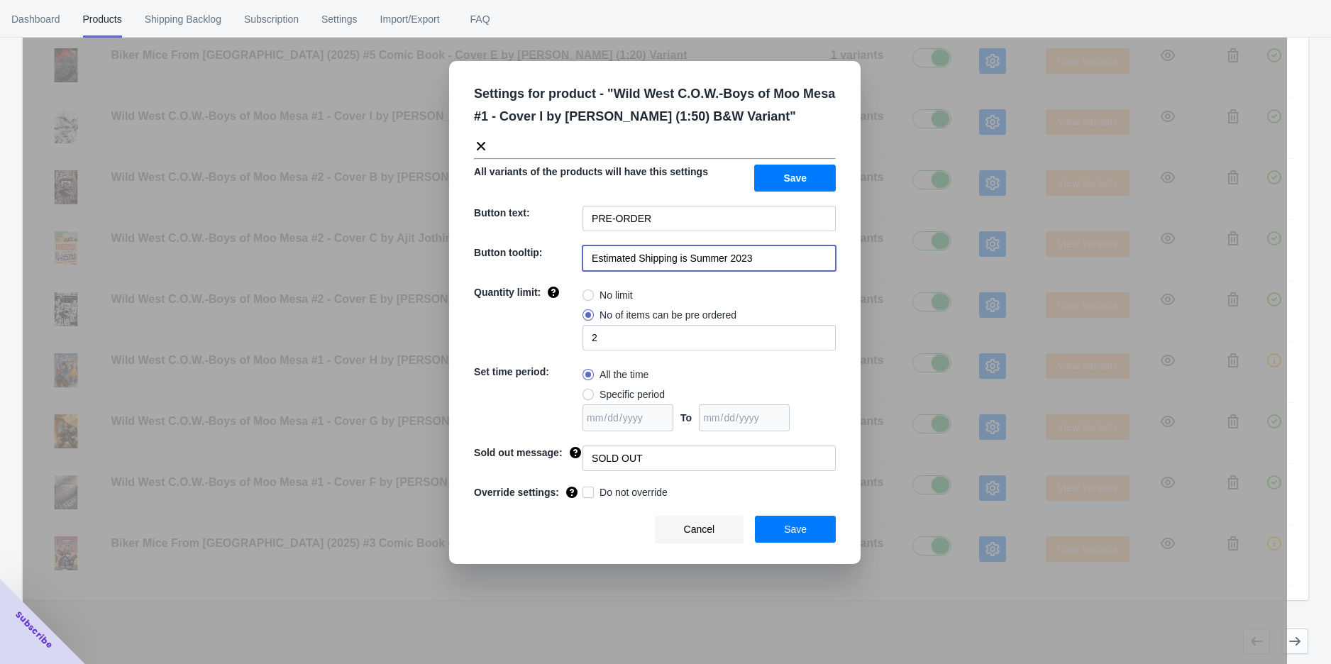
click at [763, 260] on input "Estimated Shipping is Summer 2023" at bounding box center [709, 259] width 253 height 26
paste input "[DATE]"
drag, startPoint x: 711, startPoint y: 258, endPoint x: 692, endPoint y: 260, distance: 19.2
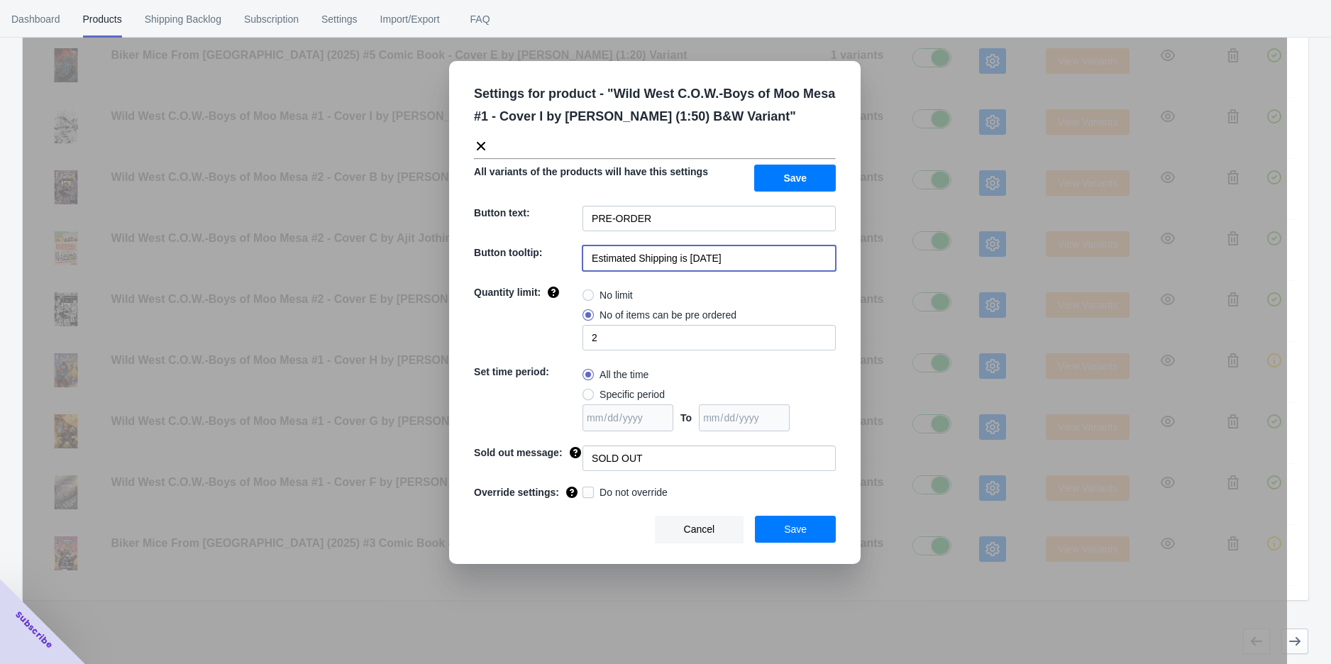
click at [692, 260] on input "Estimated Shipping is [DATE]" at bounding box center [709, 259] width 253 height 26
type input "Estimated Shipping is [DATE]"
click at [791, 172] on span "Save" at bounding box center [794, 177] width 23 height 11
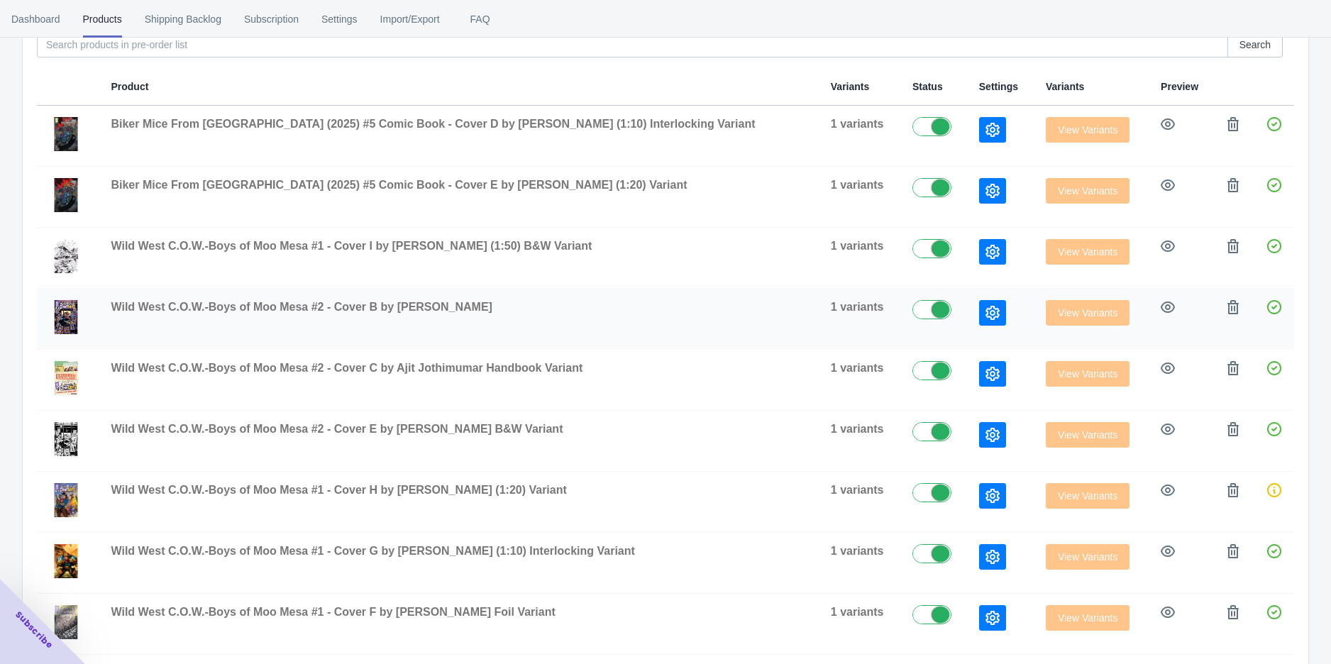
scroll to position [231, 0]
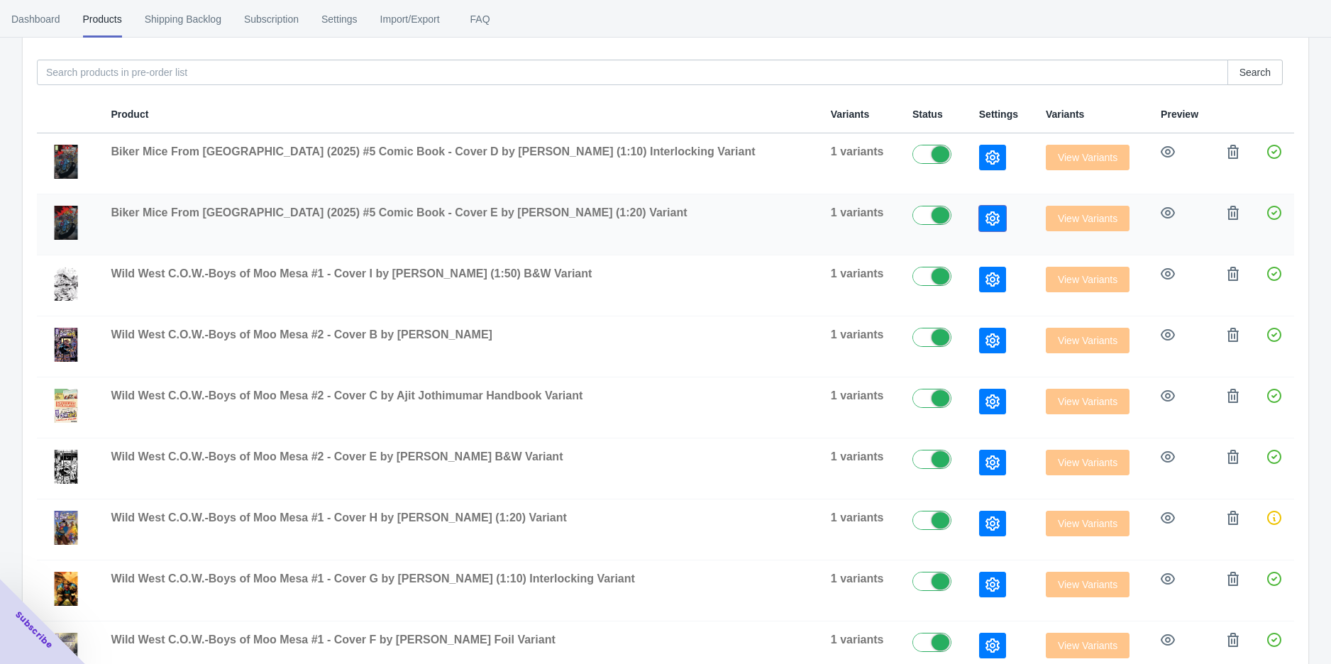
click at [986, 215] on icon "button" at bounding box center [993, 218] width 14 height 14
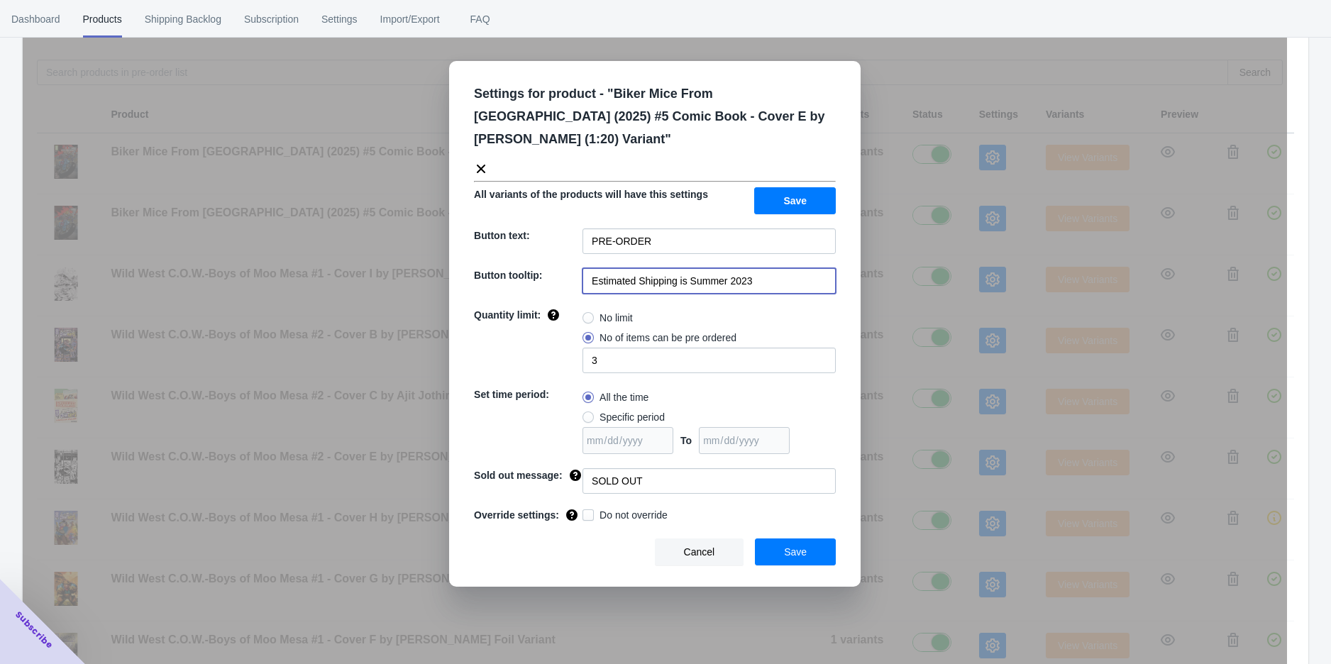
click at [774, 268] on input "Estimated Shipping is Summer 2023" at bounding box center [709, 281] width 253 height 26
paste input "[DATE]"
type input "Estimated Shipping is [DATE]"
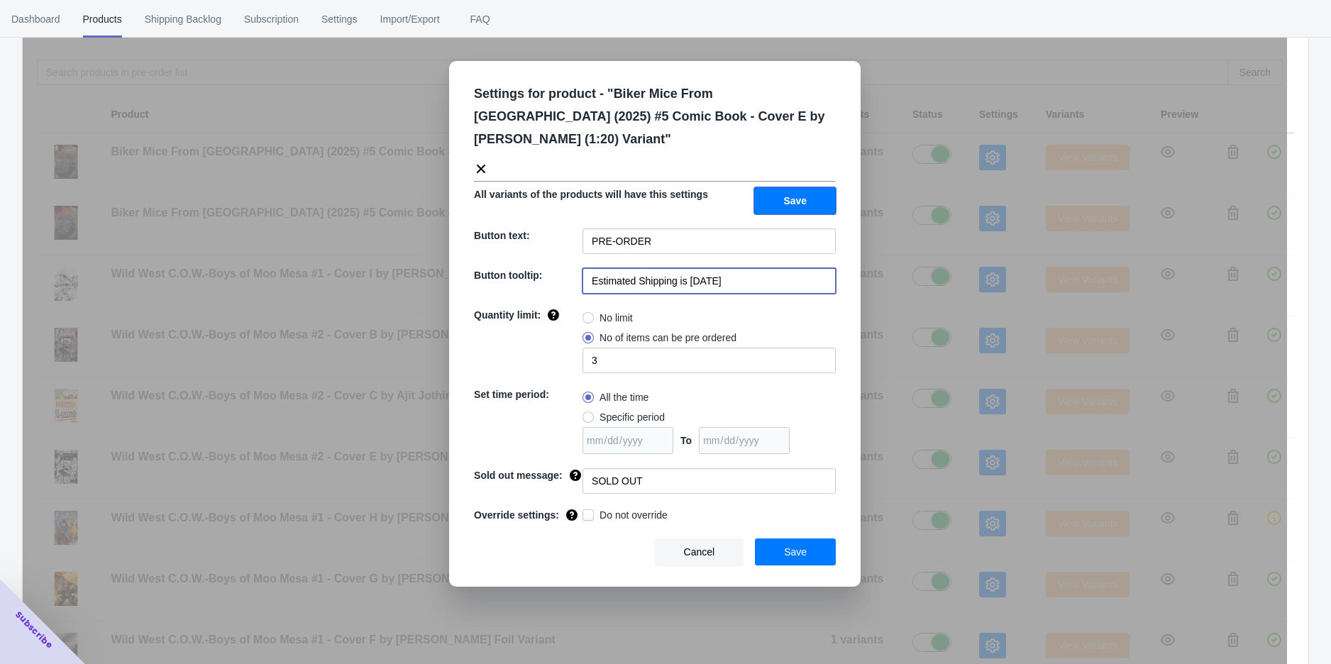
click at [776, 187] on button "Save" at bounding box center [795, 200] width 82 height 27
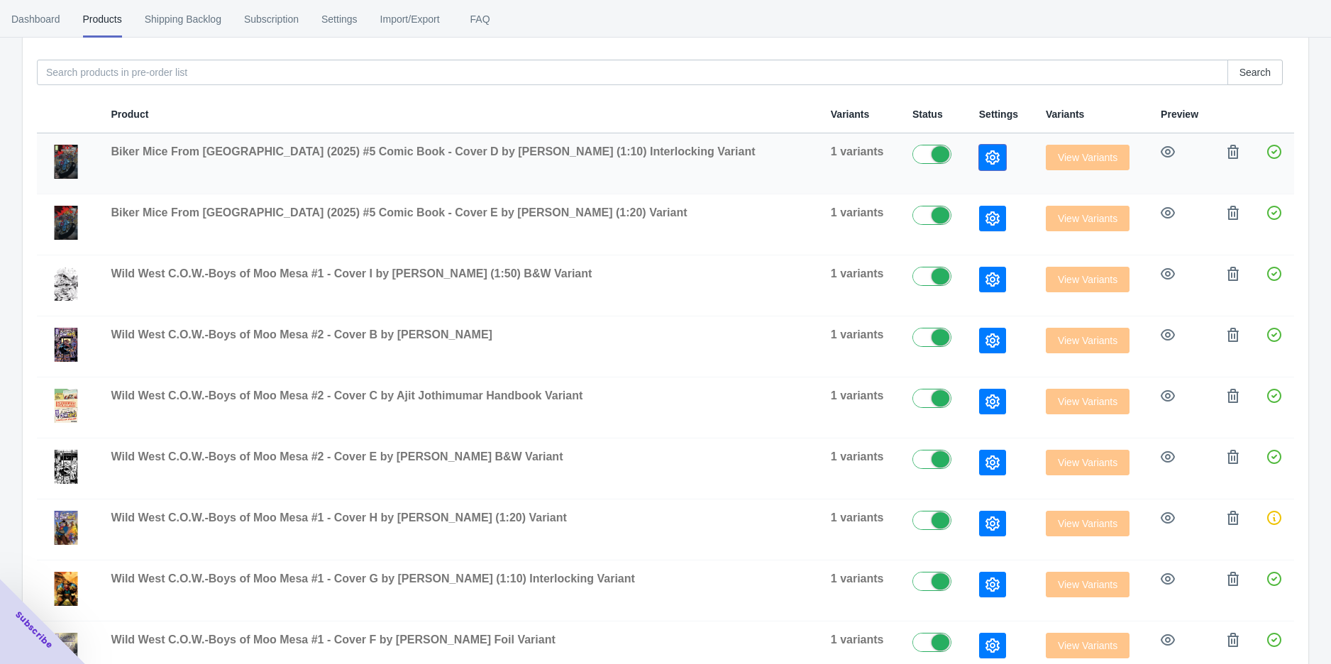
click at [979, 165] on button "button" at bounding box center [992, 158] width 27 height 26
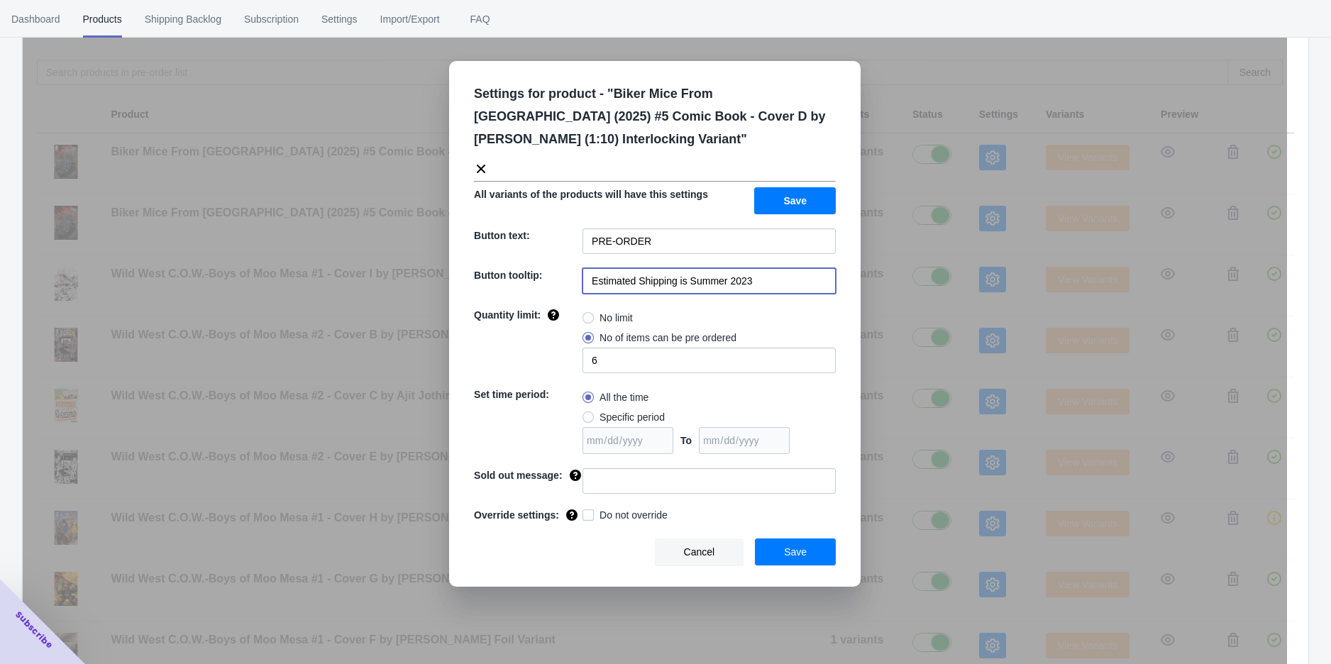
click at [754, 268] on input "Estimated Shipping is Summer 2023" at bounding box center [709, 281] width 253 height 26
paste input "[DATE]"
click at [724, 268] on input "Estimated Shipping is [DATE]" at bounding box center [709, 281] width 253 height 26
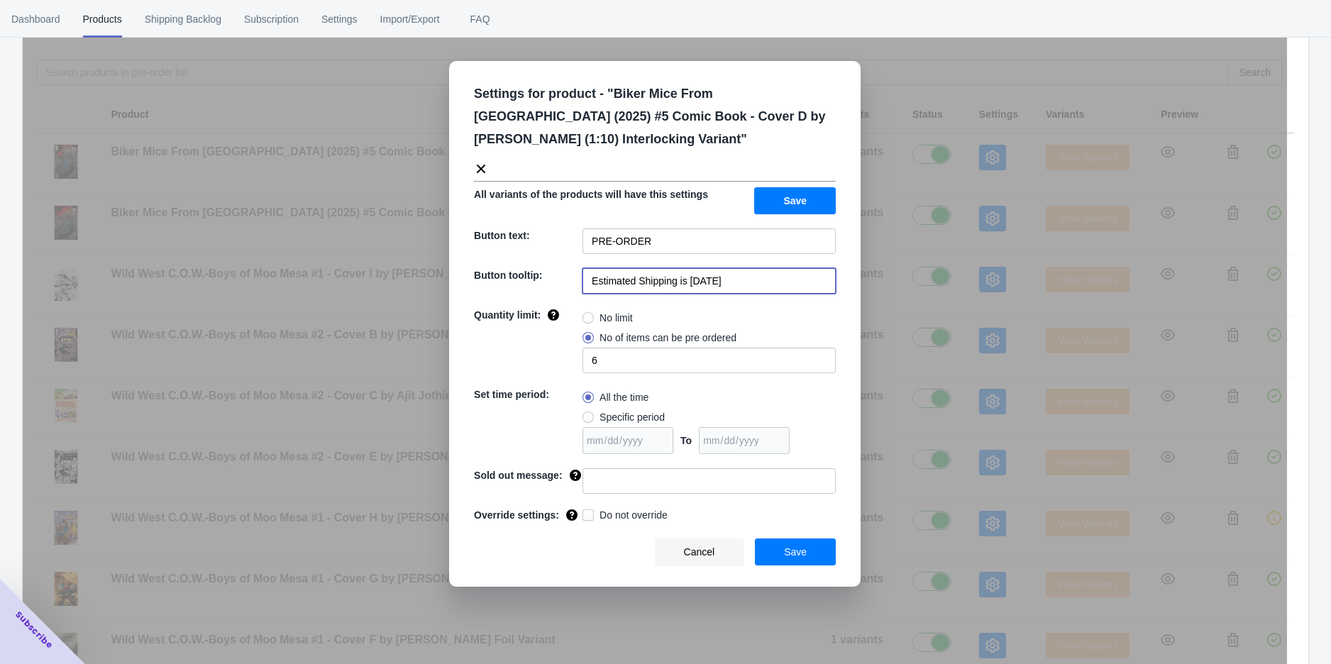
click at [713, 268] on input "Estimated Shipping is [DATE]" at bounding box center [709, 281] width 253 height 26
type input "Estimated Shipping is [DATE]"
click at [779, 187] on button "Save" at bounding box center [795, 200] width 82 height 27
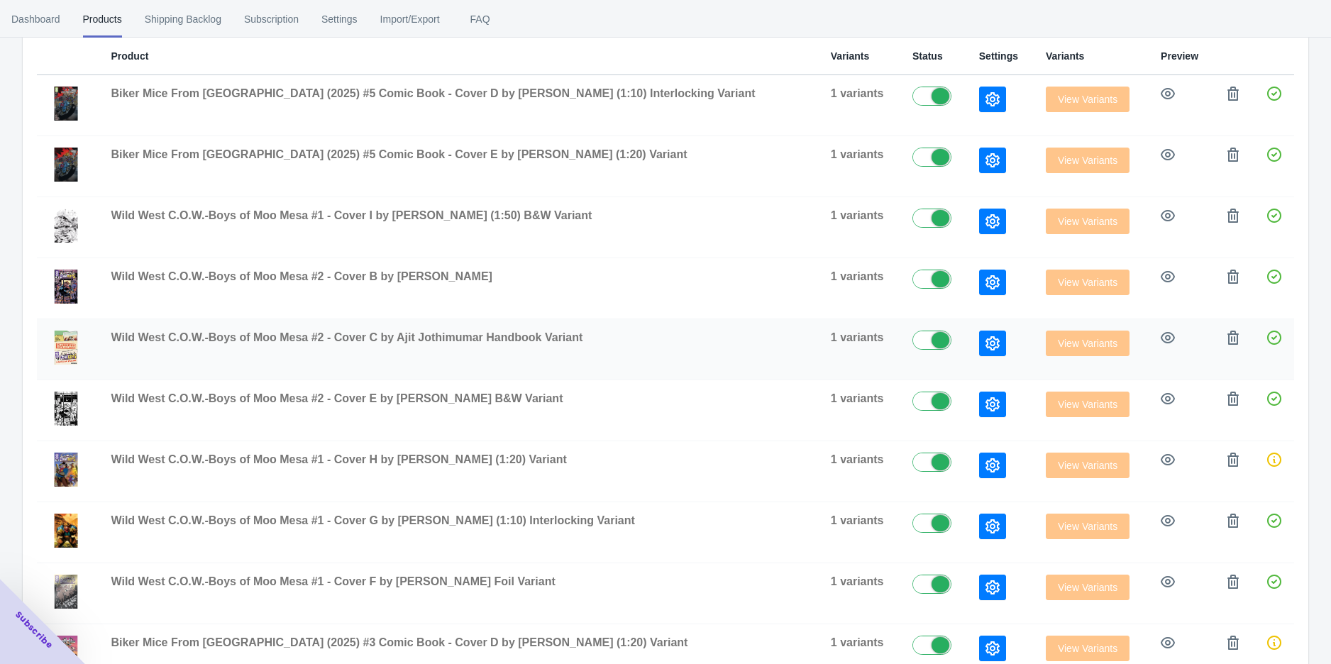
scroll to position [389, 0]
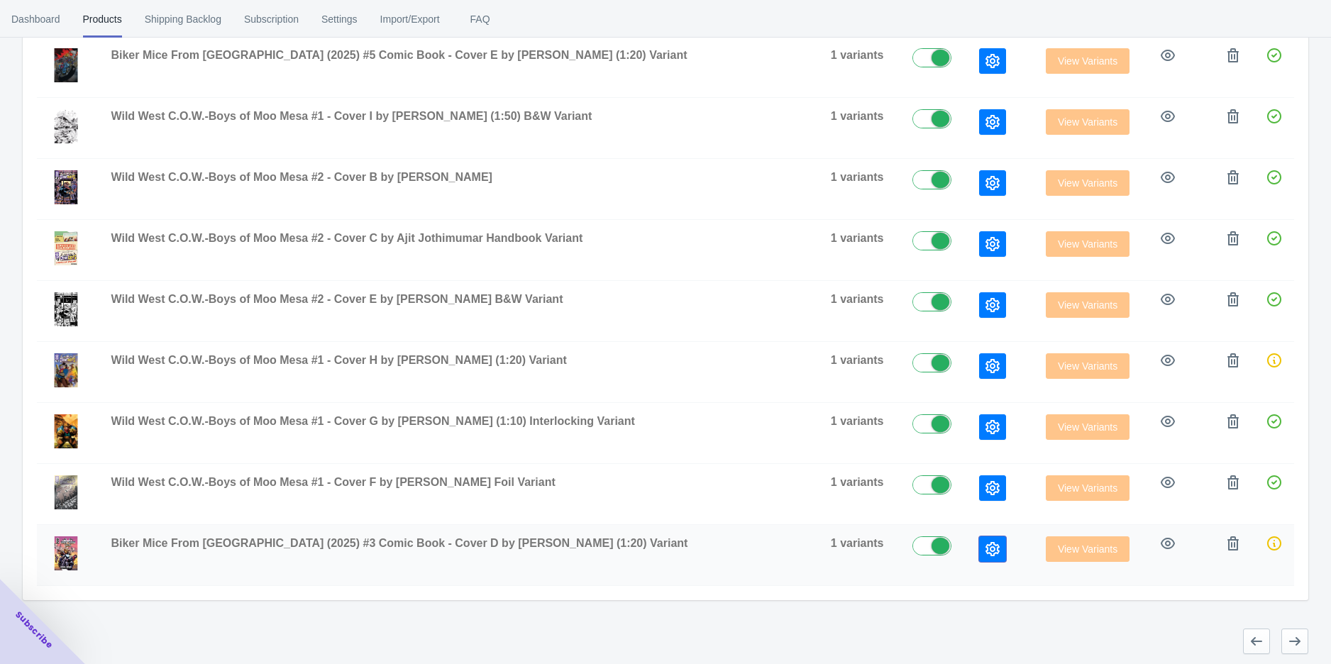
click at [979, 546] on button "button" at bounding box center [992, 550] width 27 height 26
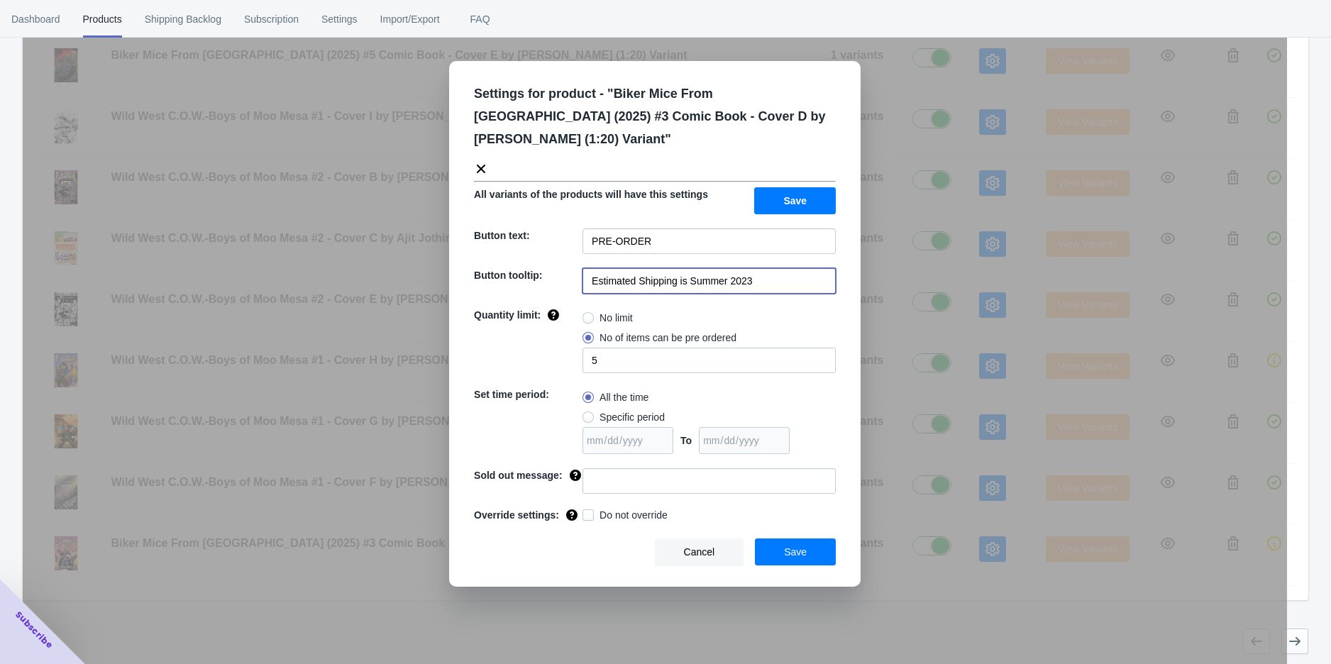
click at [768, 268] on input "Estimated Shipping is Summer 2023" at bounding box center [709, 281] width 253 height 26
paste input "[DATE]"
click at [708, 268] on input "Estimated Shipping is [DATE]" at bounding box center [709, 281] width 253 height 26
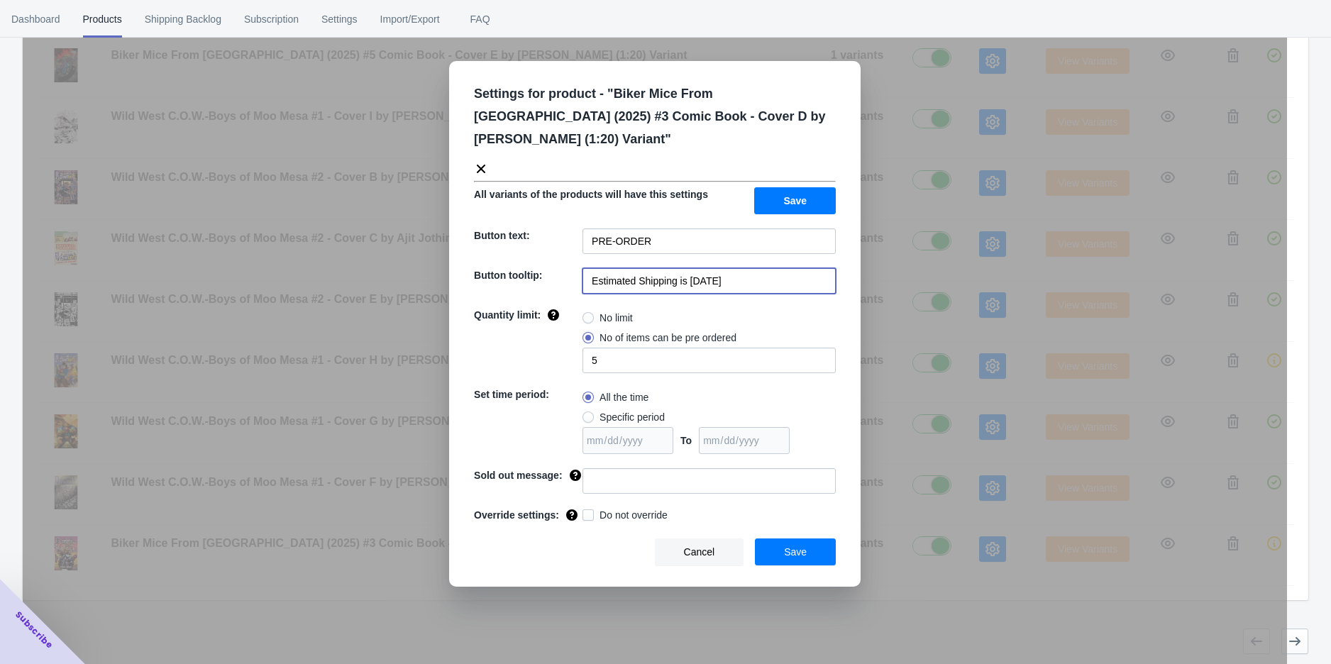
drag, startPoint x: 712, startPoint y: 258, endPoint x: 691, endPoint y: 259, distance: 20.6
click at [691, 268] on input "Estimated Shipping is [DATE]" at bounding box center [709, 281] width 253 height 26
type input "Estimated Shipping is [DATE]"
click at [782, 187] on button "Save" at bounding box center [795, 200] width 82 height 27
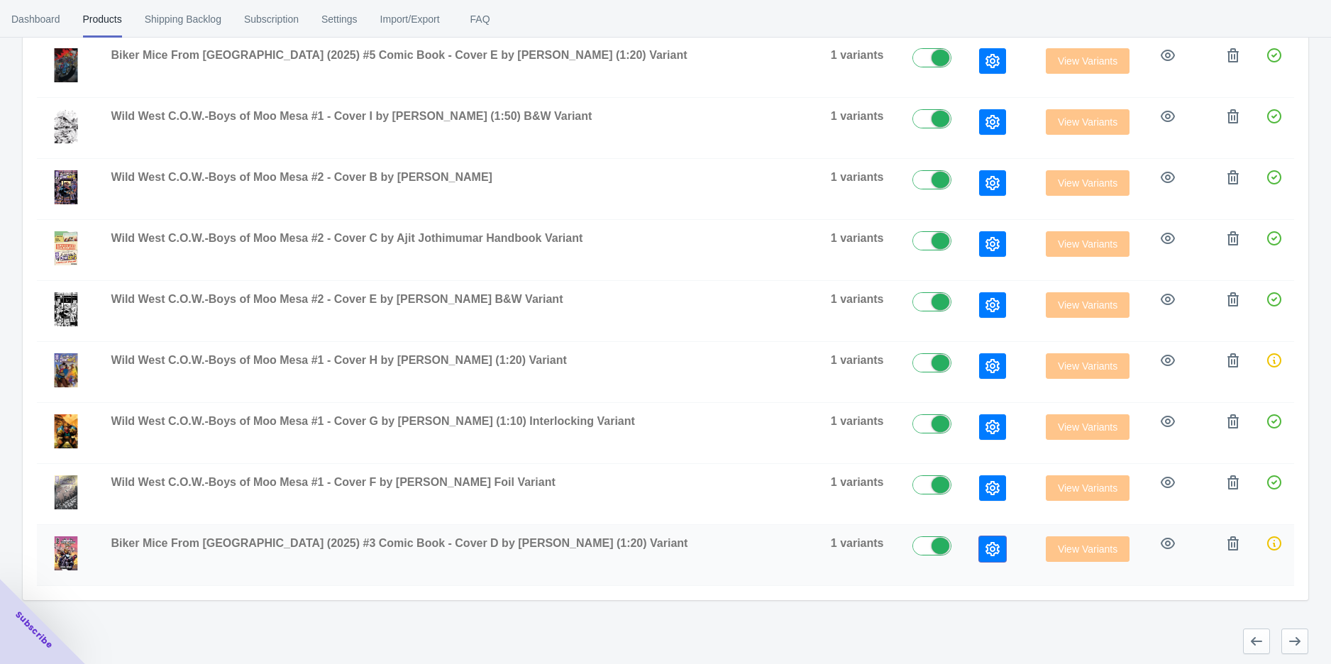
click at [986, 550] on icon "button" at bounding box center [993, 549] width 14 height 14
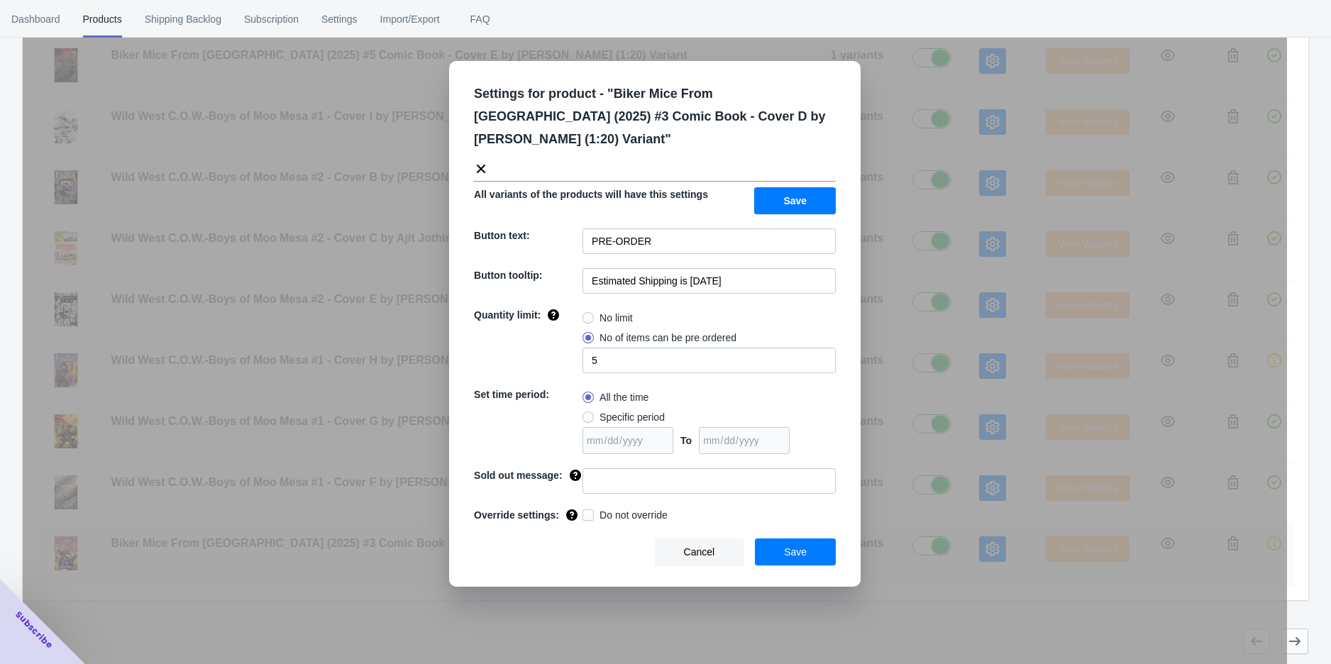
click at [952, 550] on div "Settings for product - " Biker Mice From Mars (2025) #3 Comic Book - Cover D by…" at bounding box center [655, 367] width 1265 height 664
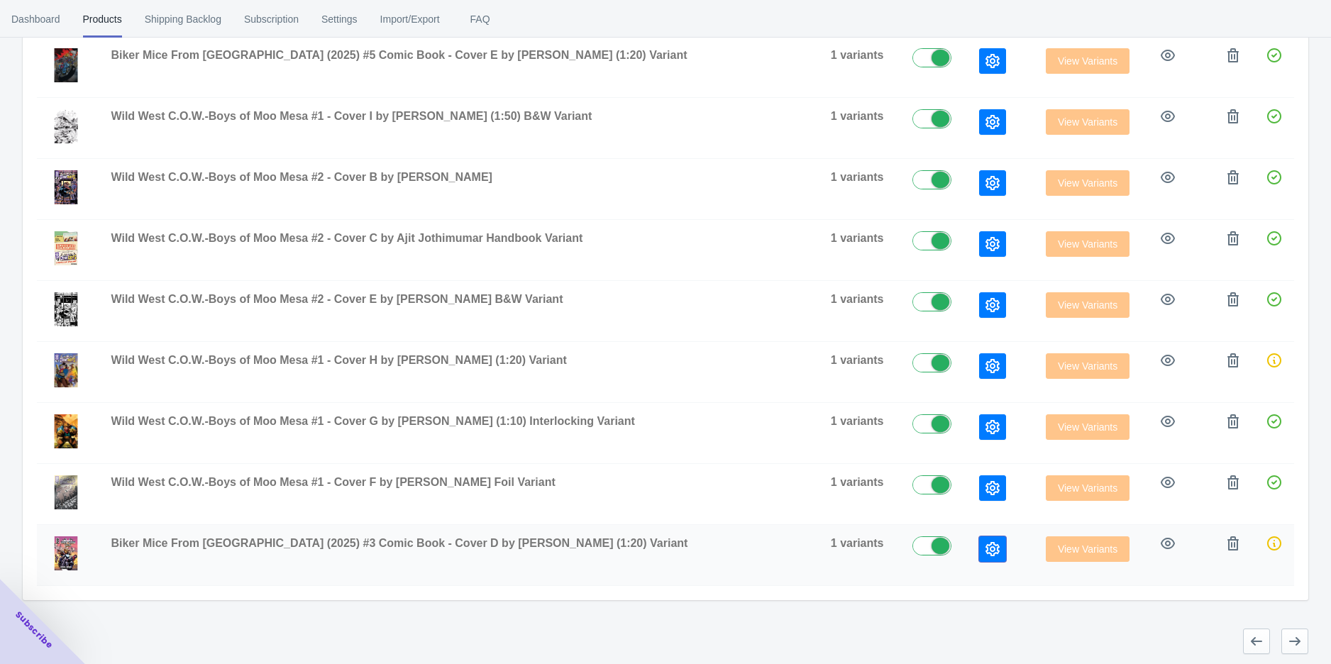
click at [986, 550] on icon "button" at bounding box center [993, 549] width 14 height 14
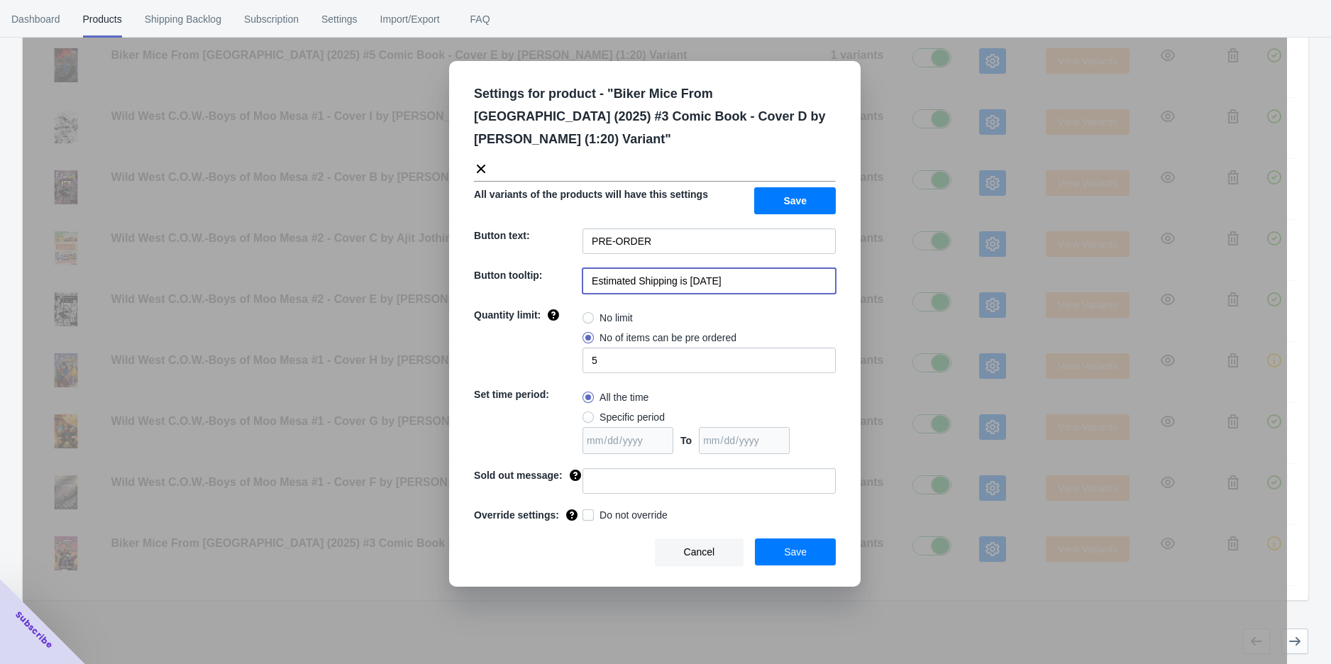
click at [732, 268] on input "Estimated Shipping is [DATE]" at bounding box center [709, 281] width 253 height 26
click at [809, 539] on button "Save" at bounding box center [795, 552] width 81 height 27
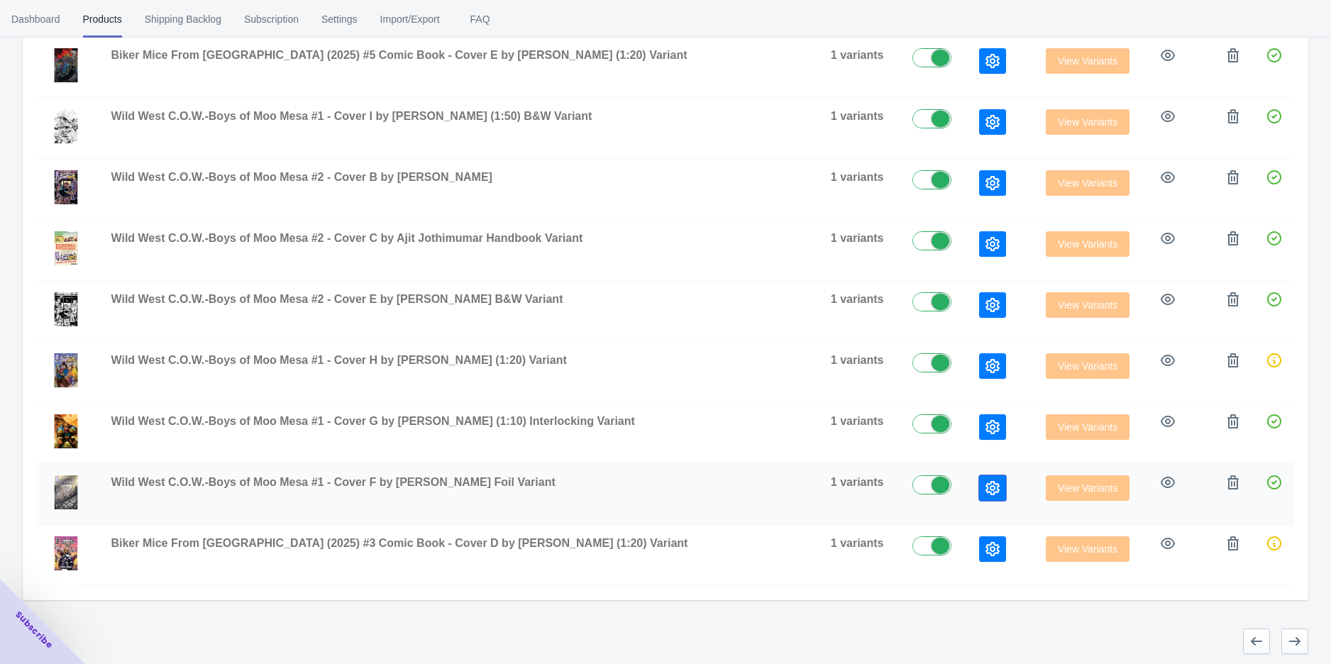
click at [986, 483] on icon "button" at bounding box center [993, 488] width 14 height 14
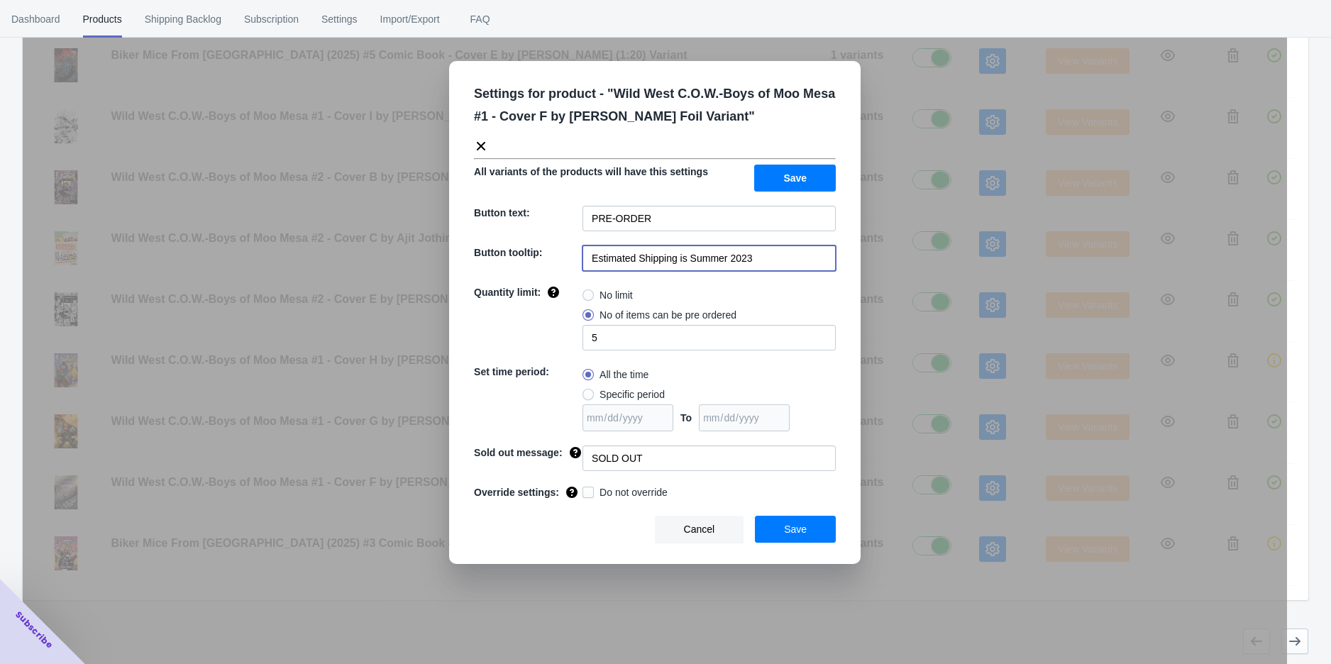
click at [764, 261] on input "Estimated Shipping is Summer 2023" at bounding box center [709, 259] width 253 height 26
click at [715, 537] on button "Cancel" at bounding box center [699, 529] width 89 height 27
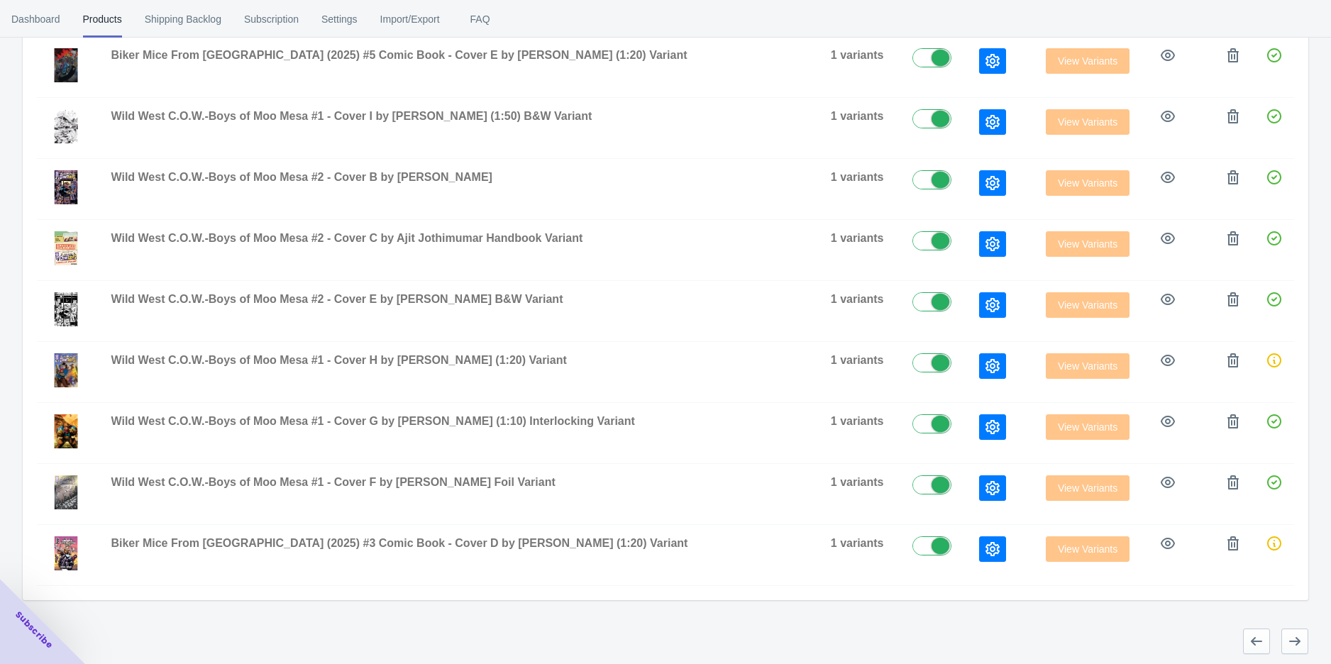
click at [871, 604] on div "Products with Pre-Order enabled Add Products View Pre-Order list Pre-Order is n…" at bounding box center [666, 165] width 1286 height 977
click at [1301, 634] on icon "button" at bounding box center [1295, 641] width 14 height 14
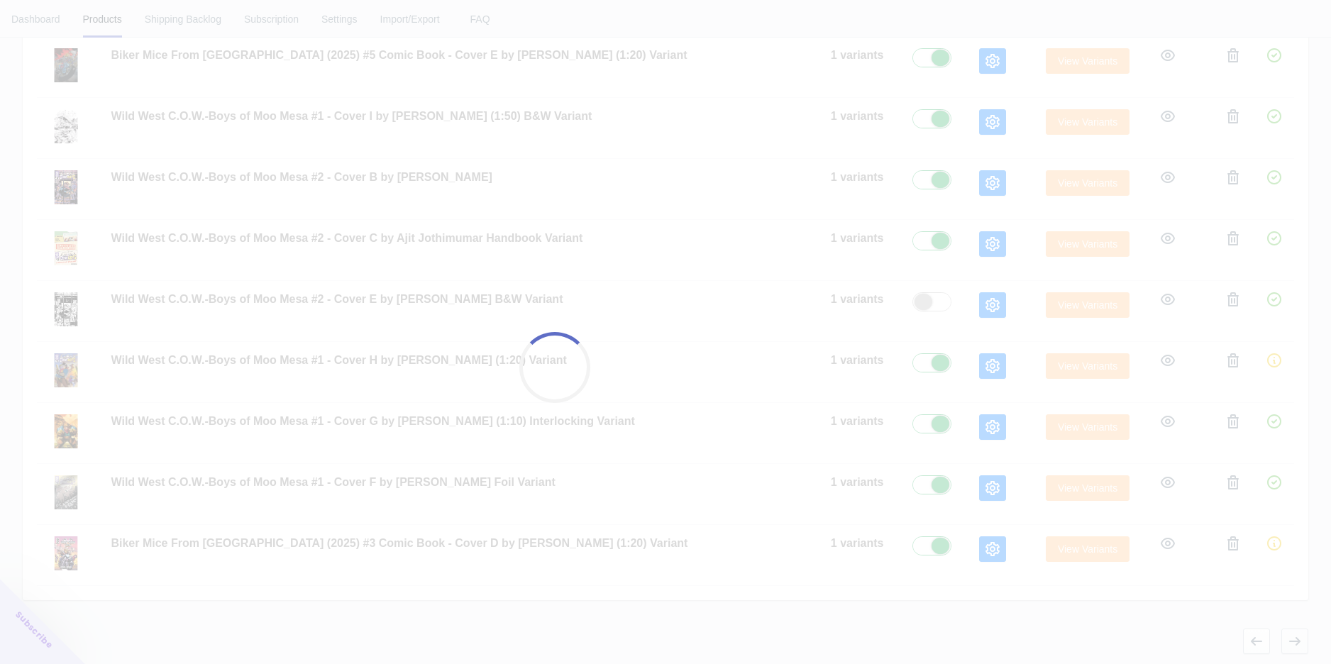
checkbox input "false"
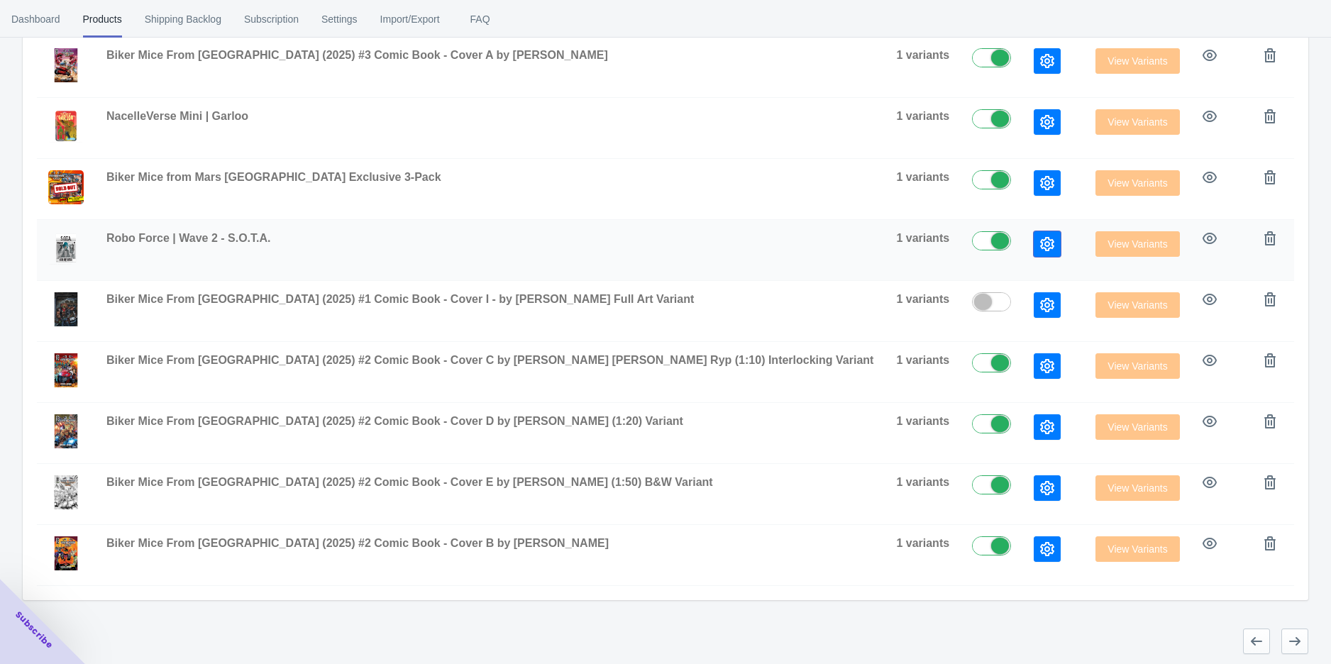
click at [1040, 241] on icon "button" at bounding box center [1047, 244] width 14 height 14
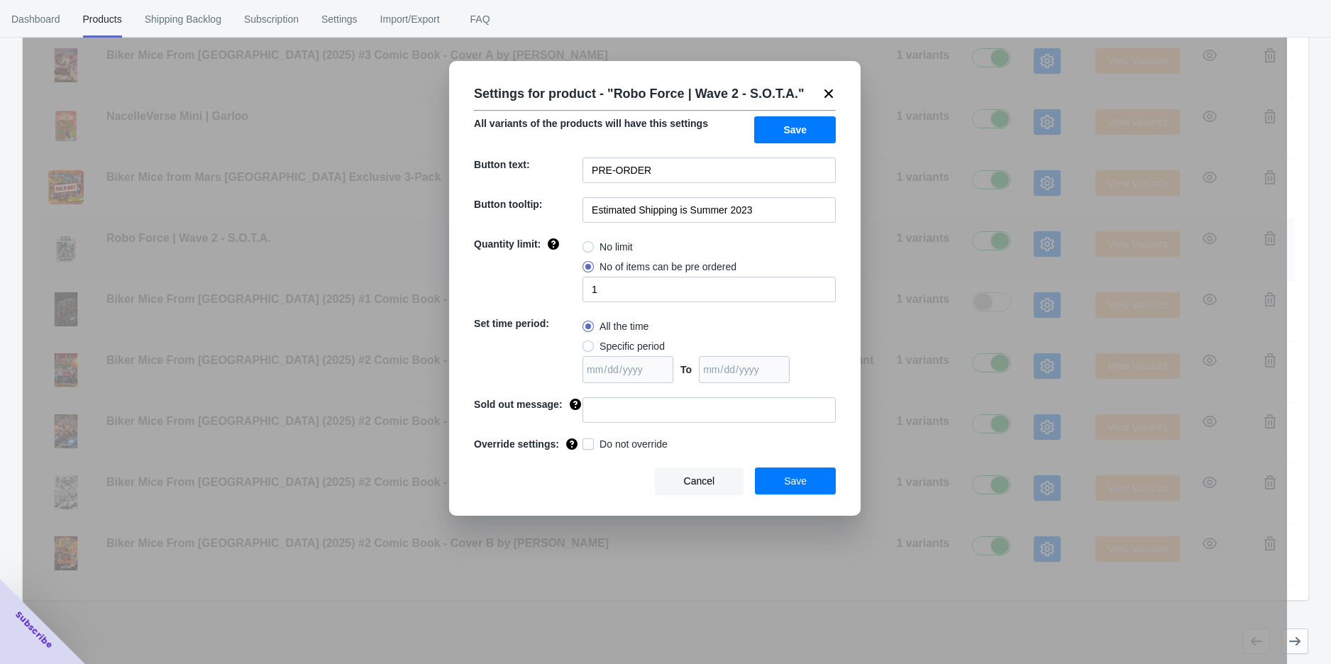
click at [950, 241] on div "Settings for product - " Robo Force | Wave 2 - S.O.T.A. " All variants of the p…" at bounding box center [655, 367] width 1265 height 664
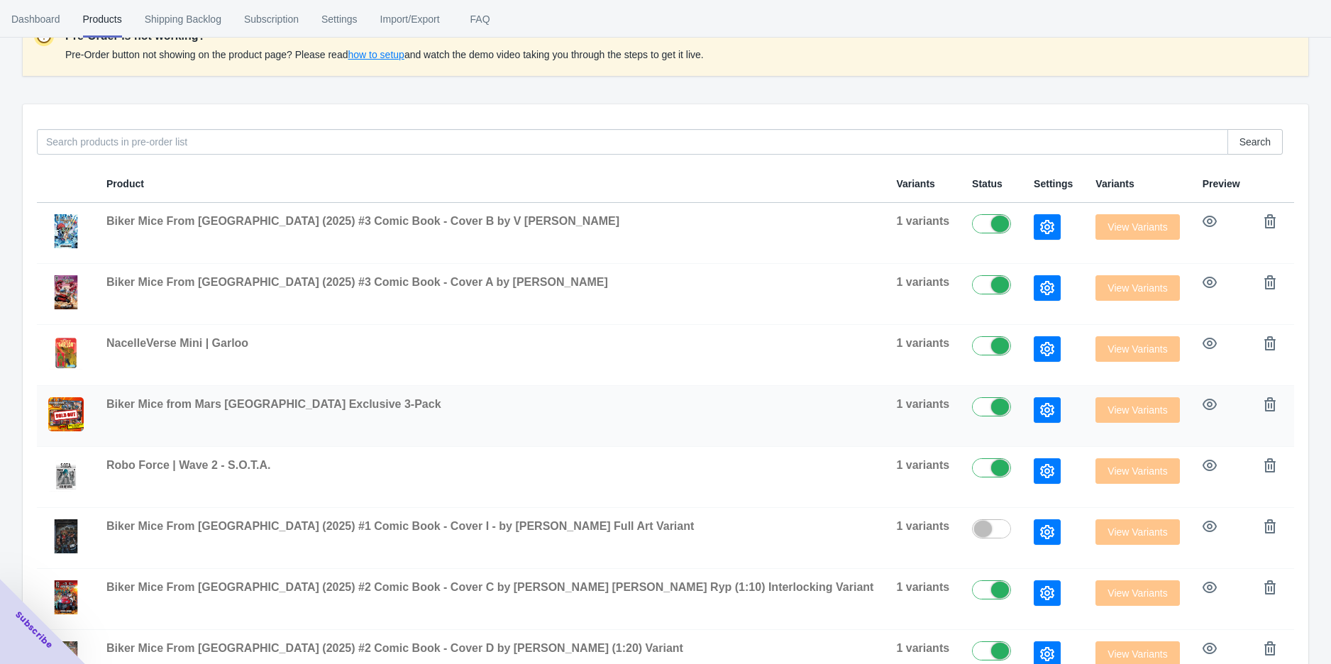
scroll to position [153, 0]
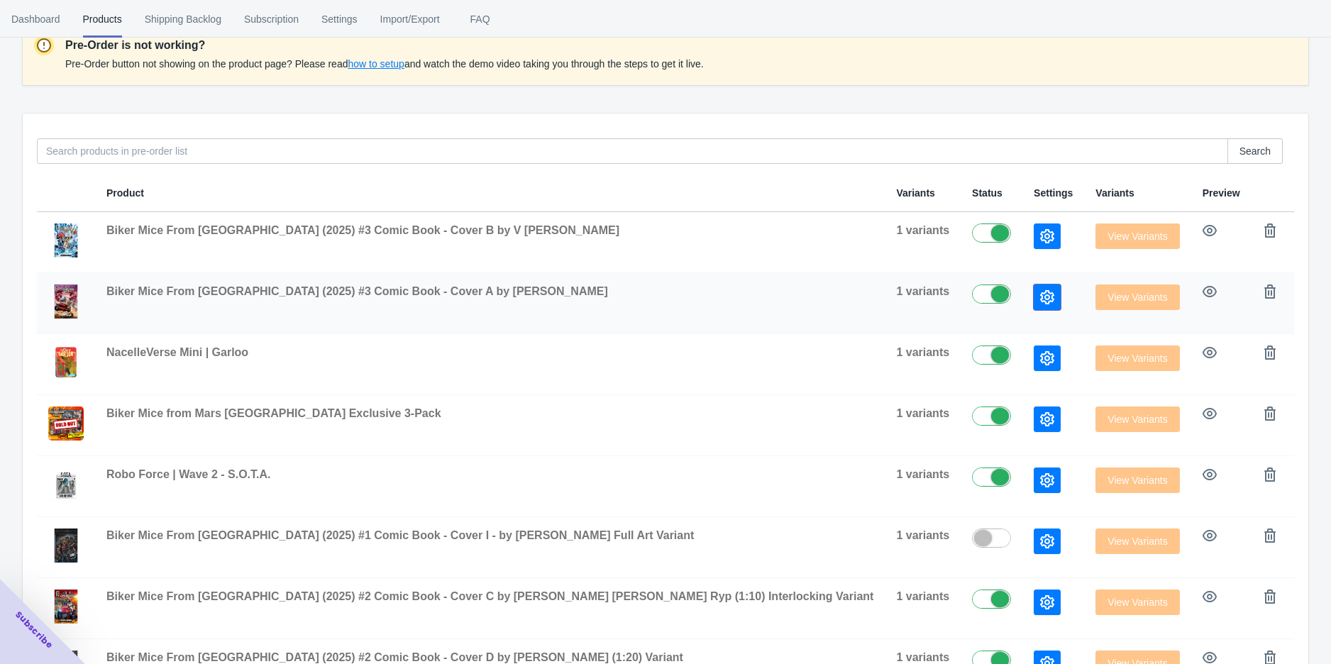
click at [1034, 302] on button "button" at bounding box center [1047, 298] width 27 height 26
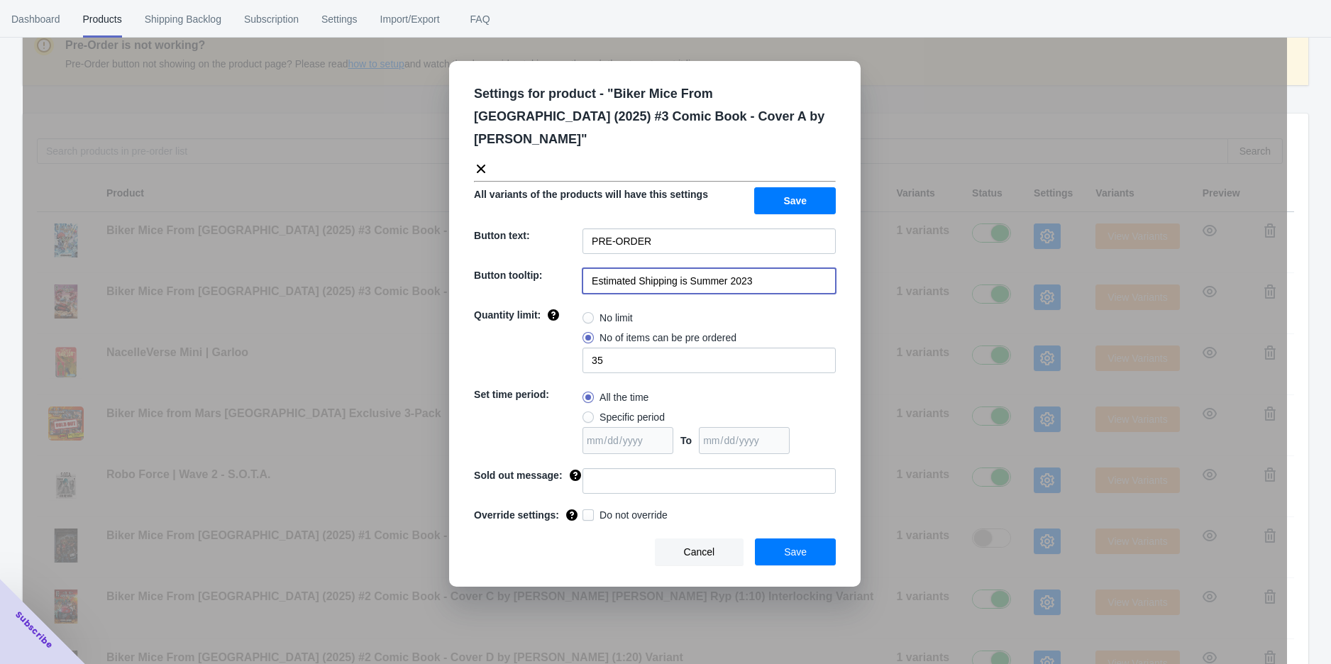
click at [774, 268] on input "Estimated Shipping is Summer 2023" at bounding box center [709, 281] width 253 height 26
click at [791, 268] on input "Estimated Shipping is Summer 2023" at bounding box center [709, 281] width 253 height 26
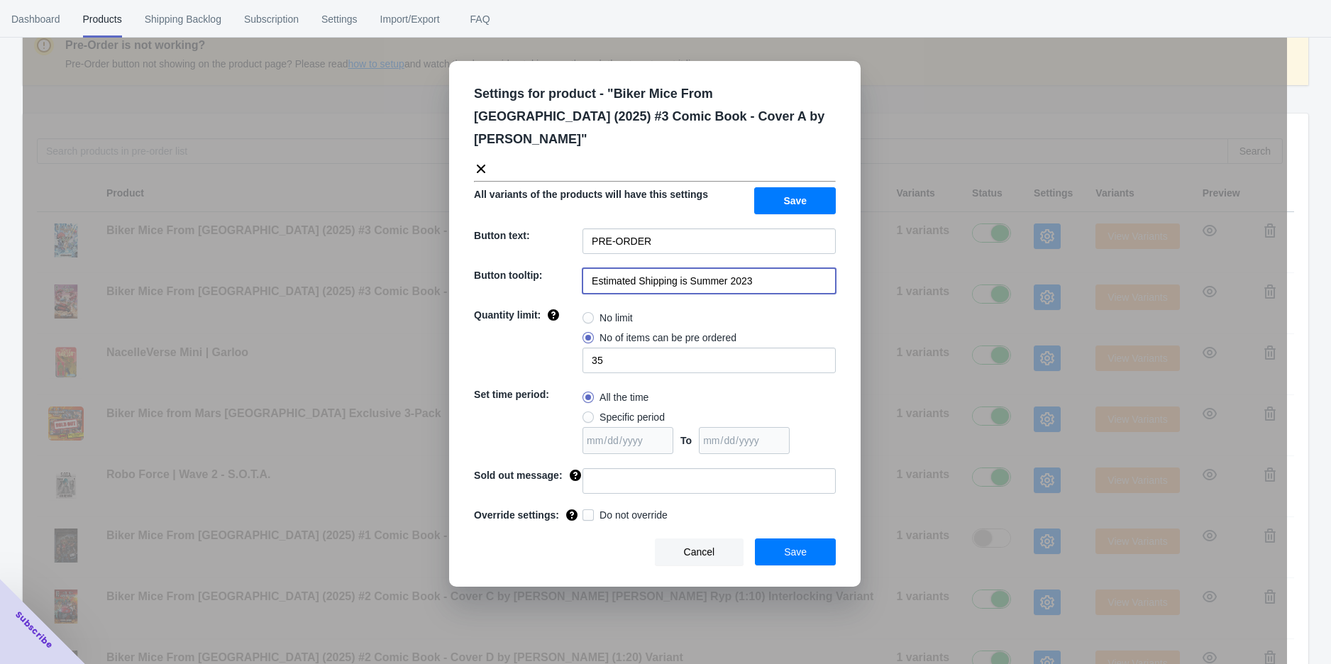
drag, startPoint x: 791, startPoint y: 263, endPoint x: 693, endPoint y: 263, distance: 97.2
click at [693, 268] on input "Estimated Shipping is Summer 2023" at bounding box center [709, 281] width 253 height 26
type input "Estimated Shipping is [DATE]"
click at [795, 195] on span "Save" at bounding box center [794, 200] width 23 height 11
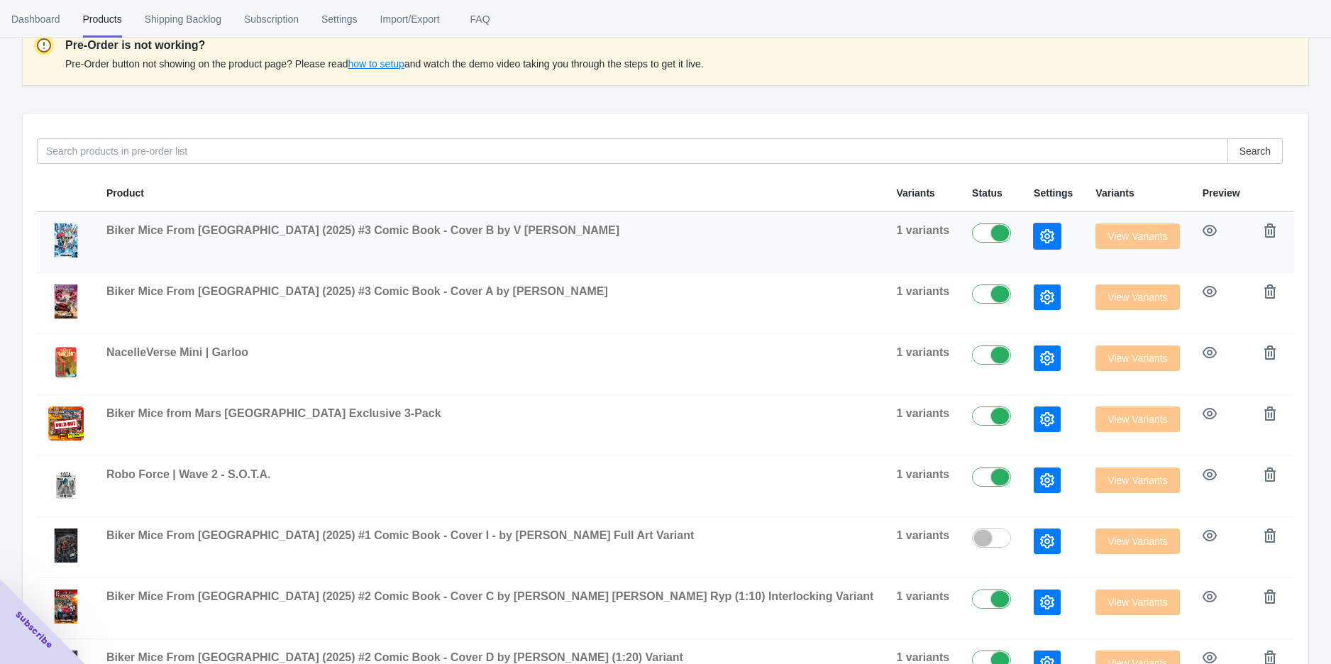
click at [1034, 237] on button "button" at bounding box center [1047, 237] width 27 height 26
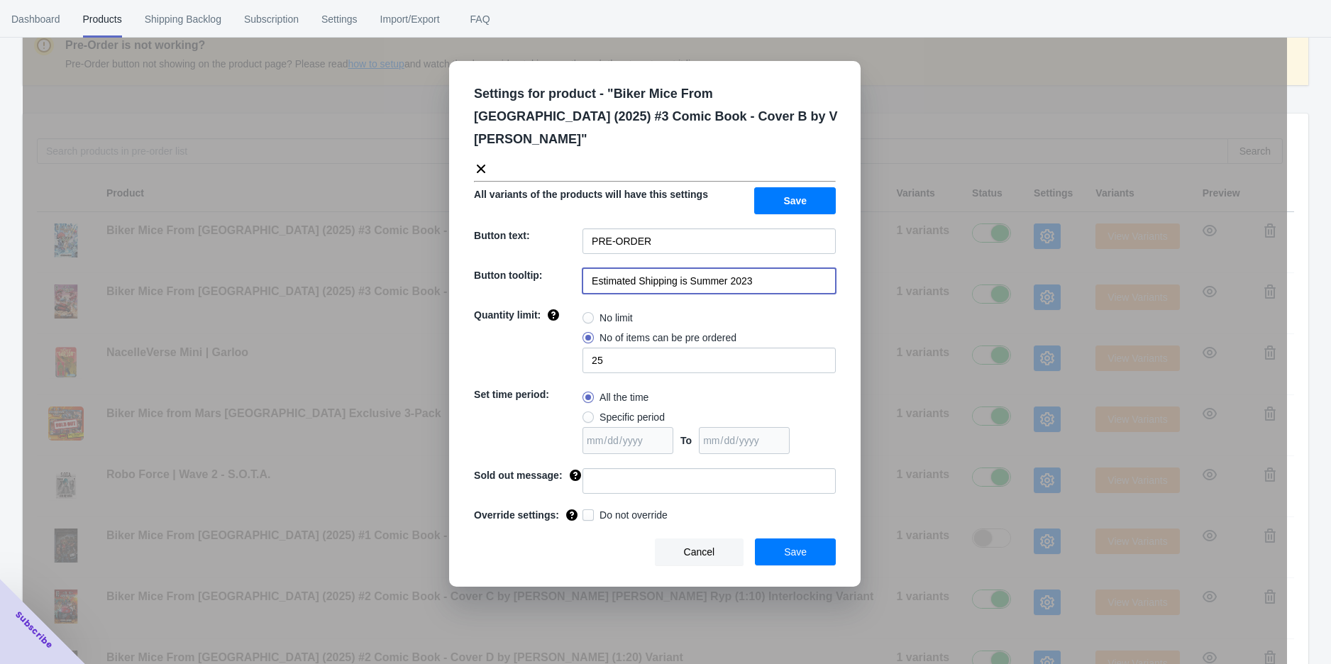
drag, startPoint x: 777, startPoint y: 267, endPoint x: 690, endPoint y: 260, distance: 87.5
click at [690, 268] on input "Estimated Shipping is Summer 2023" at bounding box center [709, 281] width 253 height 26
type input "Estimated Shipping is [DATE]"
click at [791, 195] on span "Save" at bounding box center [794, 200] width 23 height 11
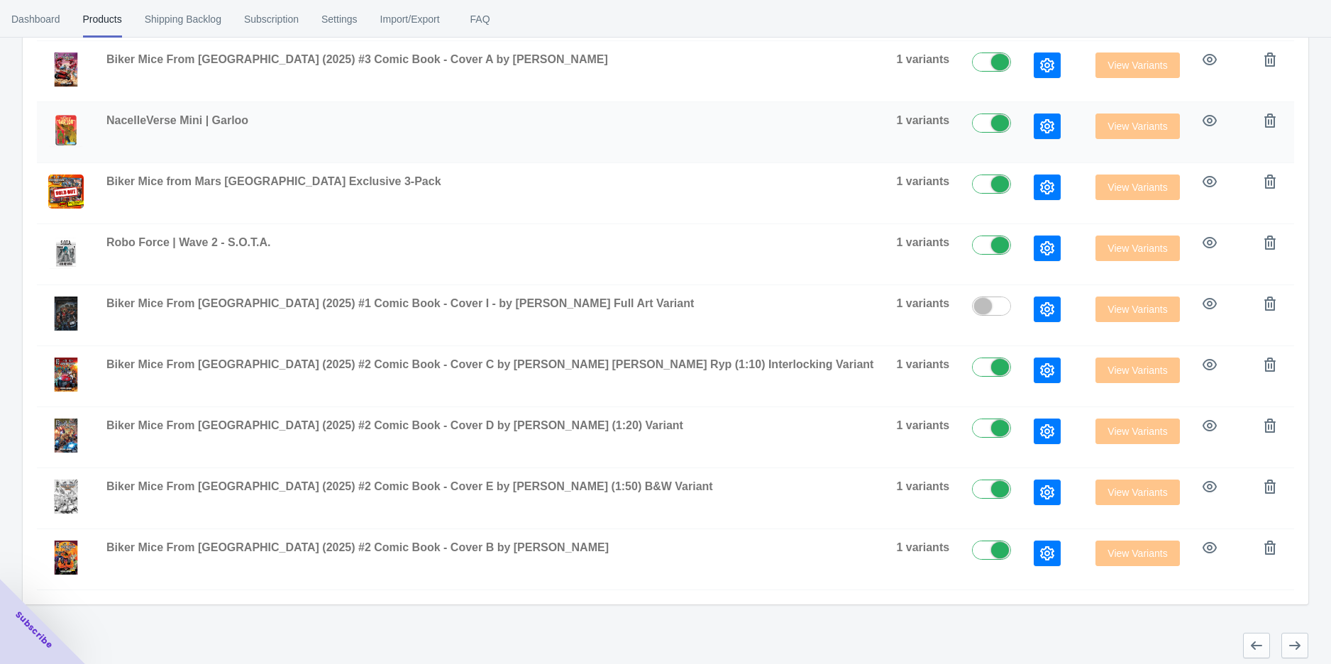
scroll to position [389, 0]
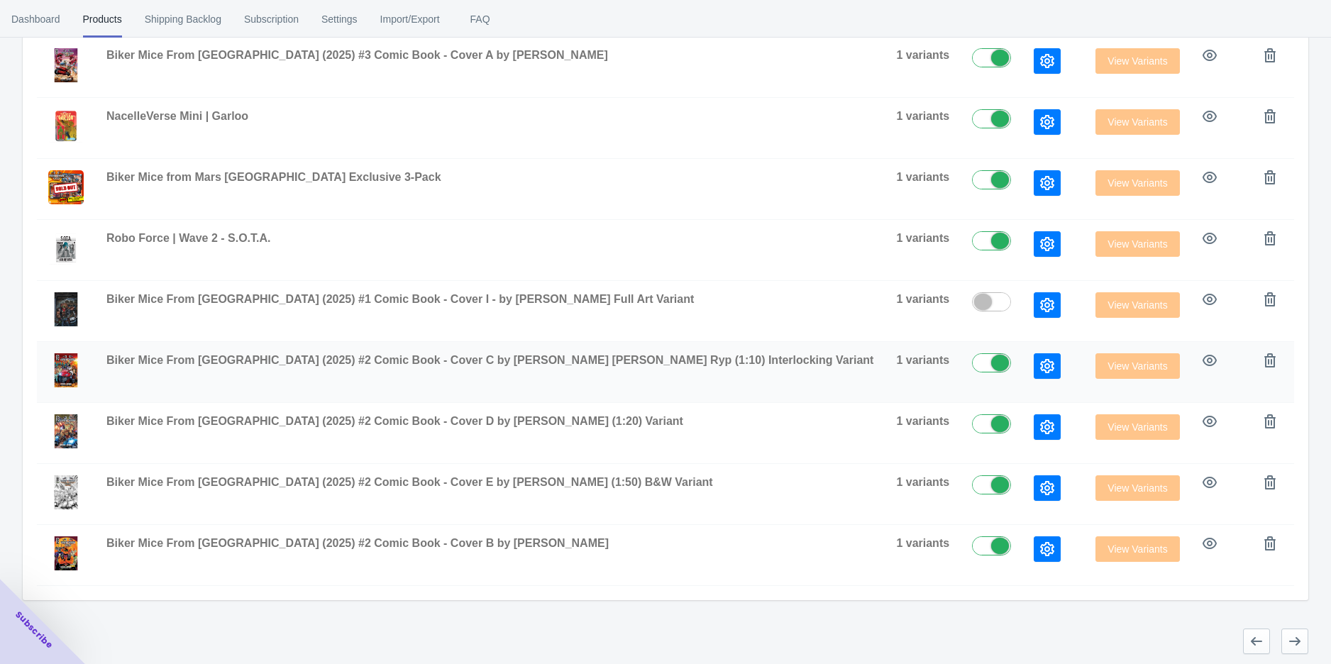
click at [973, 354] on div at bounding box center [1010, 354] width 75 height 0
checkbox input "false"
click at [972, 421] on label at bounding box center [995, 422] width 46 height 17
checkbox input "false"
click at [972, 482] on label at bounding box center [995, 483] width 46 height 17
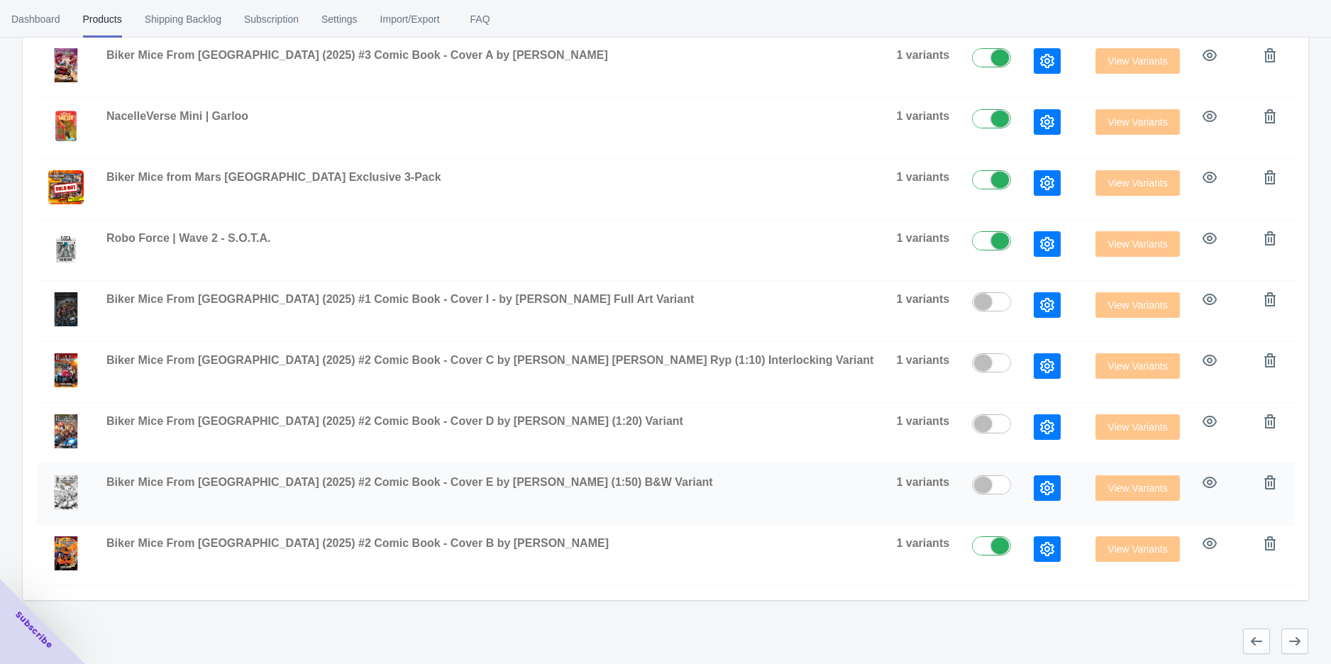
checkbox input "false"
click at [972, 546] on label at bounding box center [995, 545] width 46 height 17
checkbox input "false"
click at [1283, 639] on button "button" at bounding box center [1295, 642] width 27 height 26
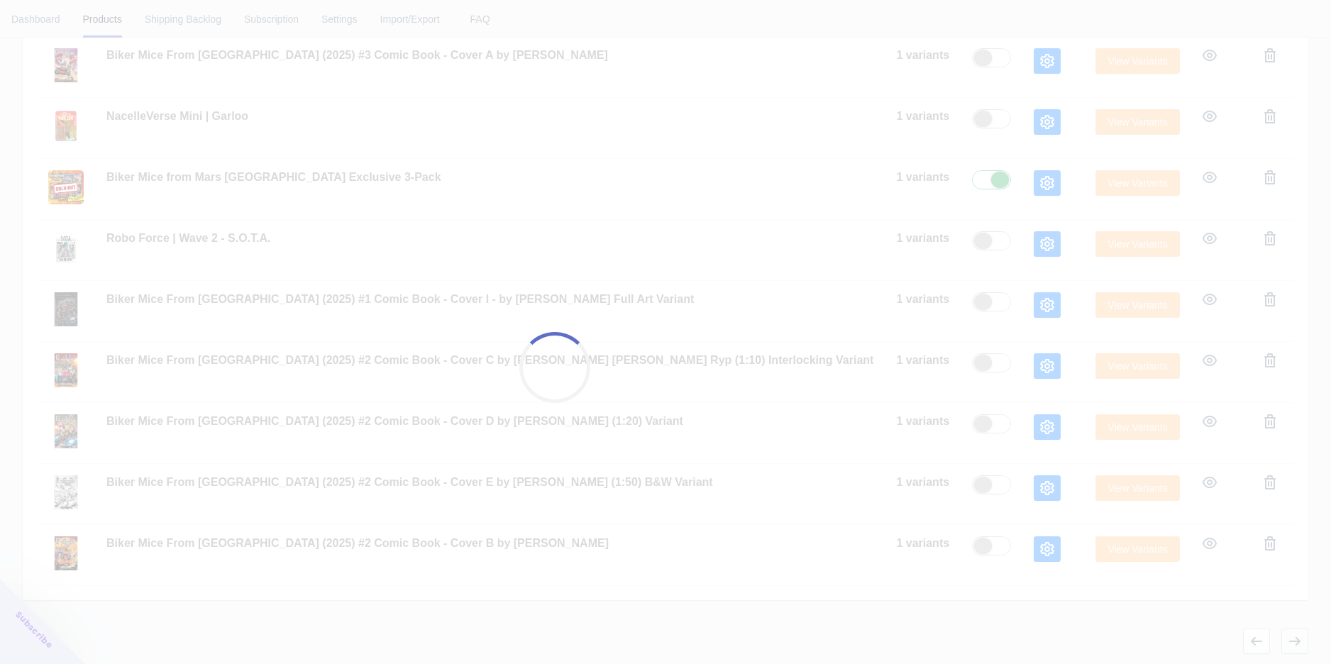
checkbox input "false"
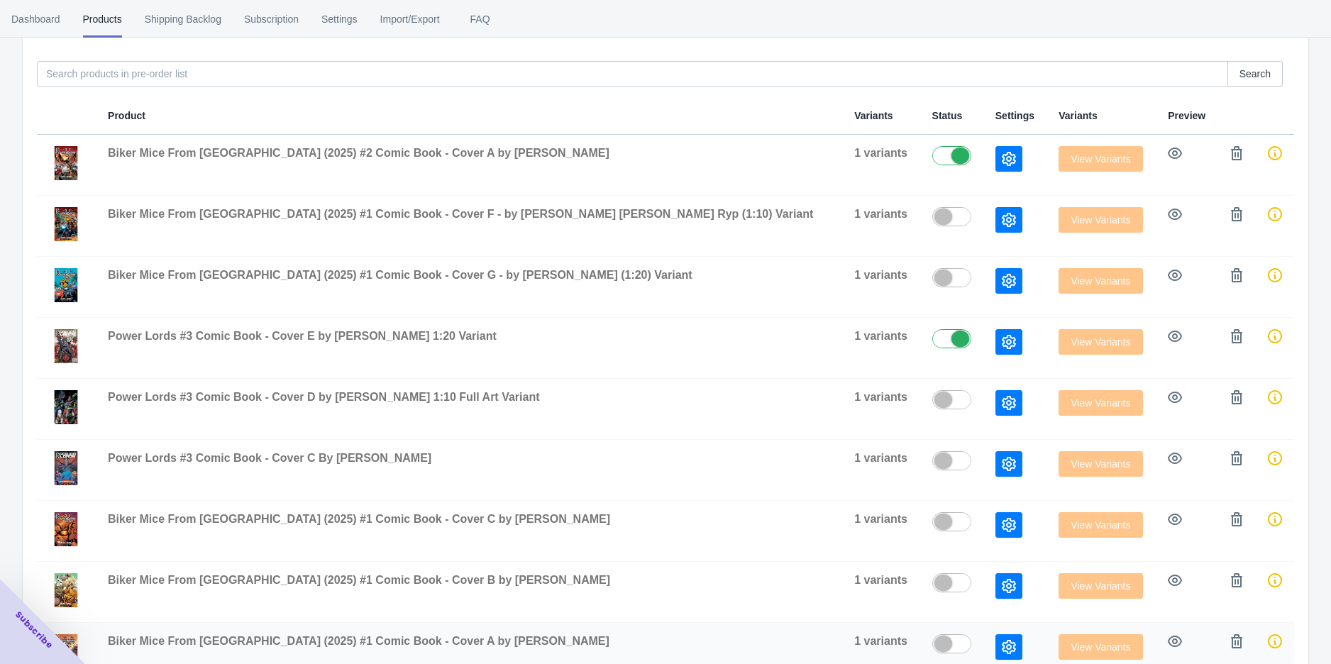
scroll to position [153, 0]
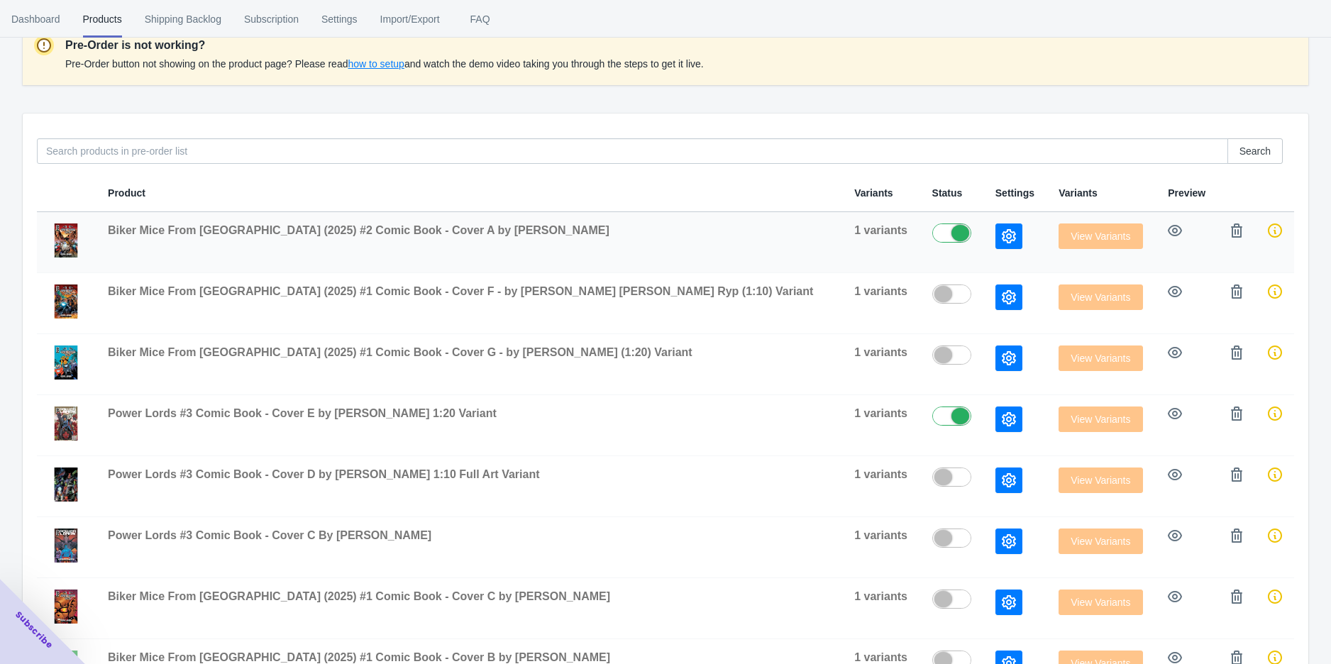
click at [933, 234] on label at bounding box center [956, 232] width 46 height 17
checkbox input "false"
click at [933, 424] on div at bounding box center [952, 416] width 39 height 19
checkbox input "false"
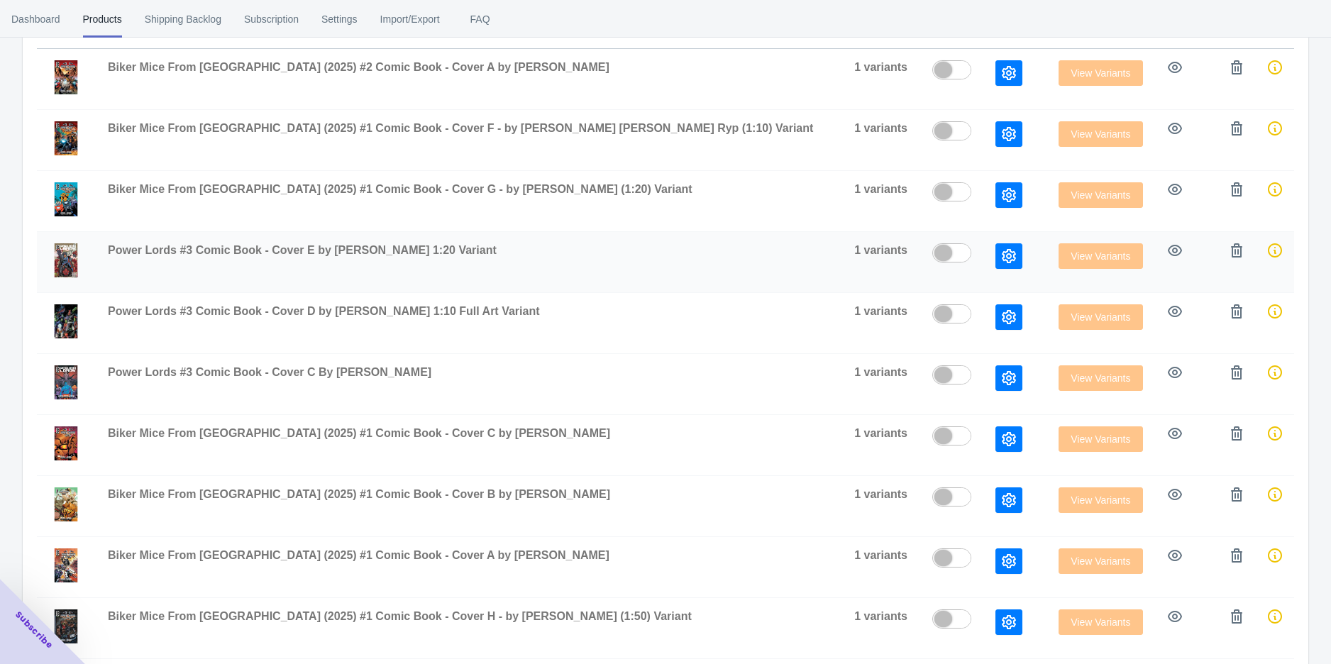
scroll to position [389, 0]
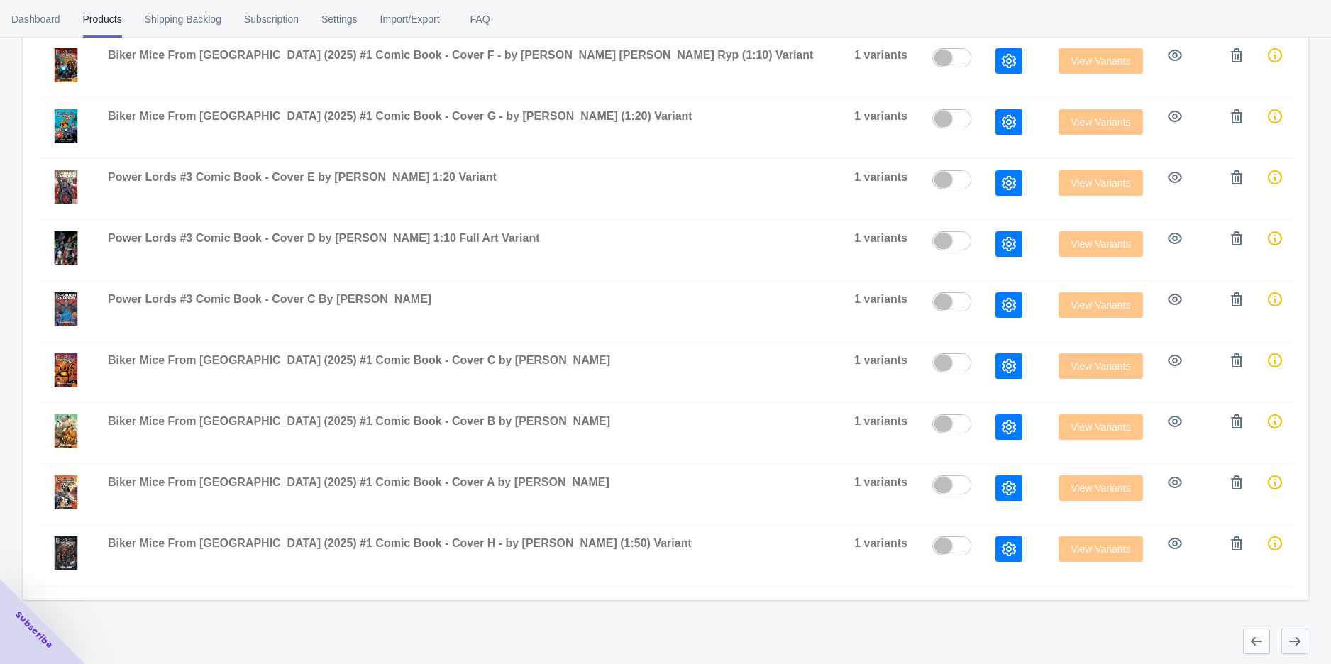
click at [1303, 642] on button "button" at bounding box center [1295, 642] width 27 height 26
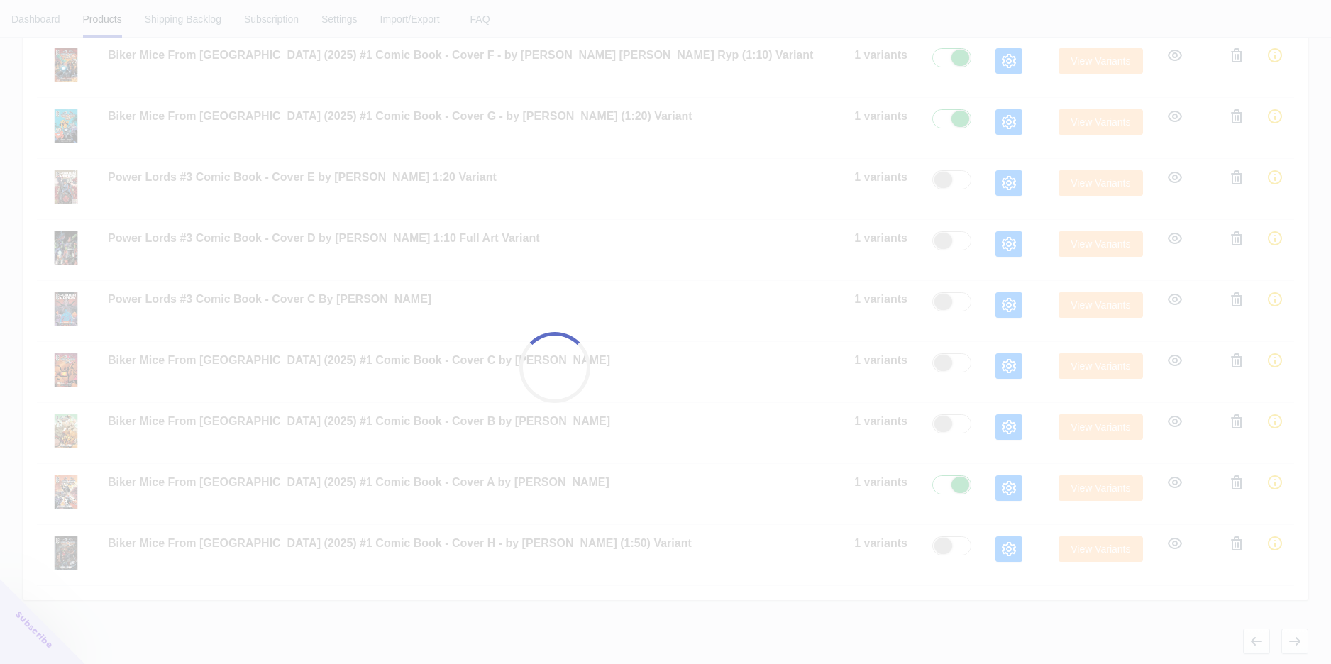
checkbox input "true"
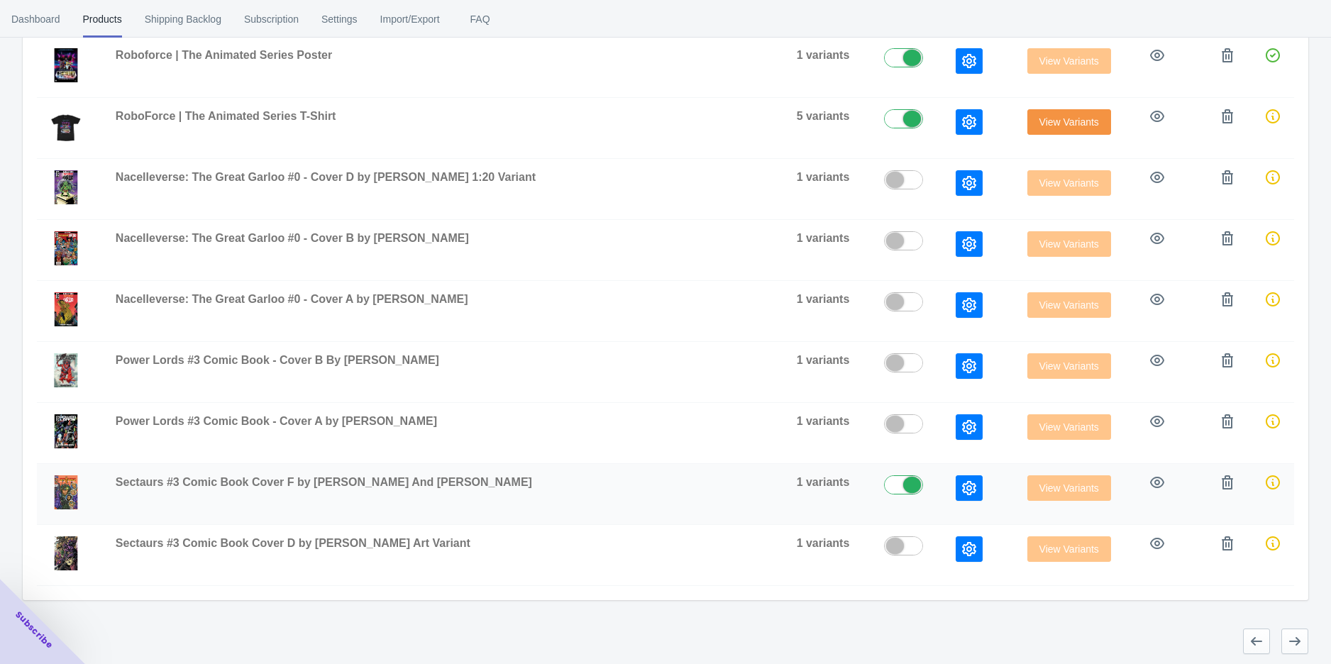
click at [884, 479] on label at bounding box center [908, 483] width 49 height 17
checkbox input "false"
click at [1288, 629] on button "button" at bounding box center [1295, 642] width 27 height 26
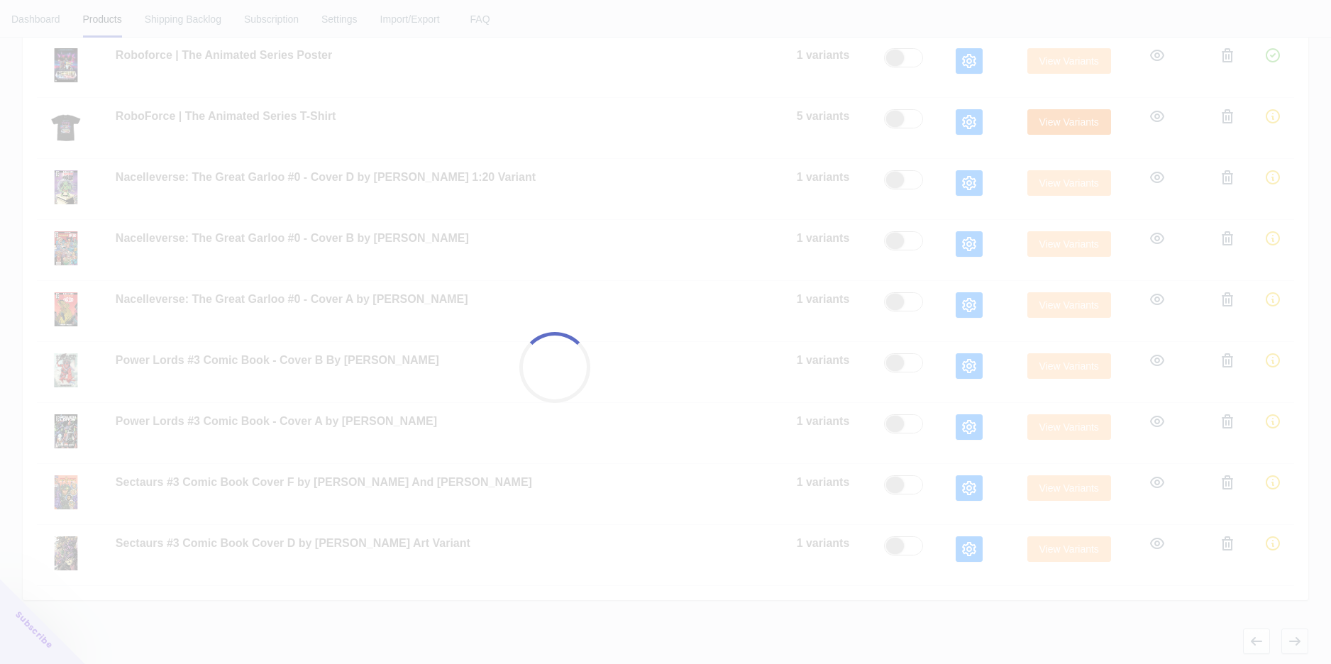
checkbox input "false"
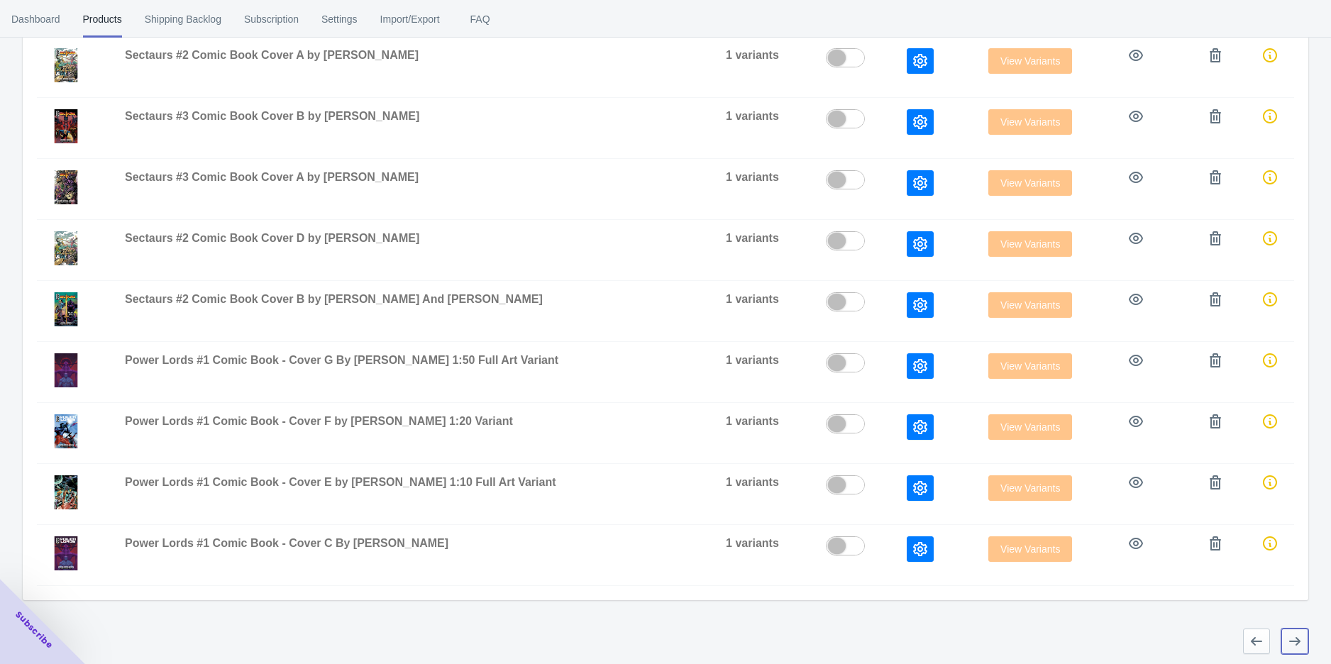
click at [1288, 634] on icon "button" at bounding box center [1295, 641] width 14 height 14
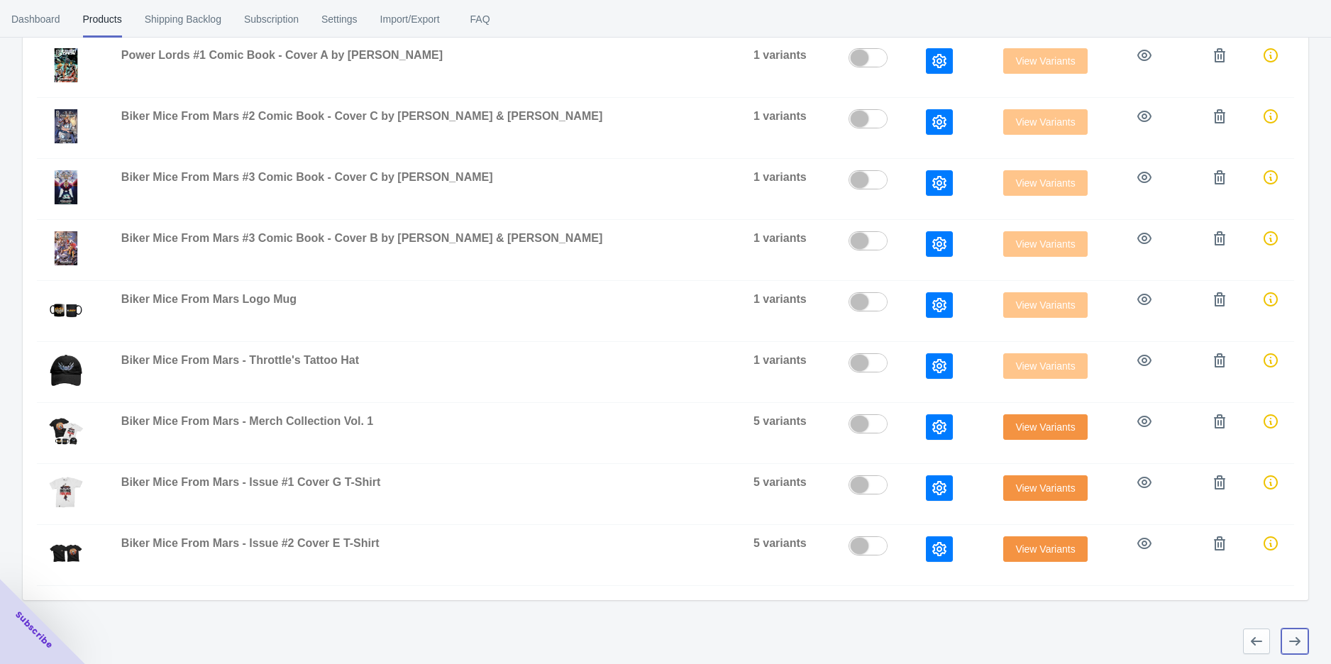
click at [1294, 634] on icon "button" at bounding box center [1295, 641] width 14 height 14
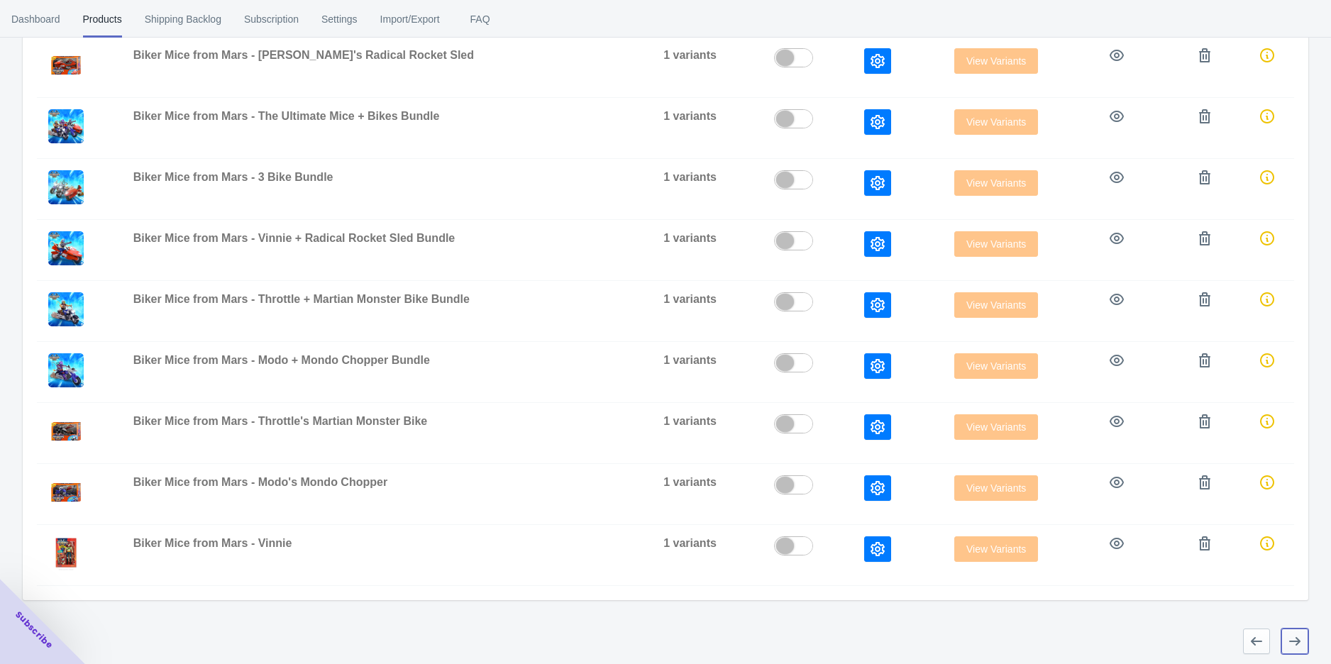
click at [1286, 634] on button "button" at bounding box center [1295, 642] width 27 height 26
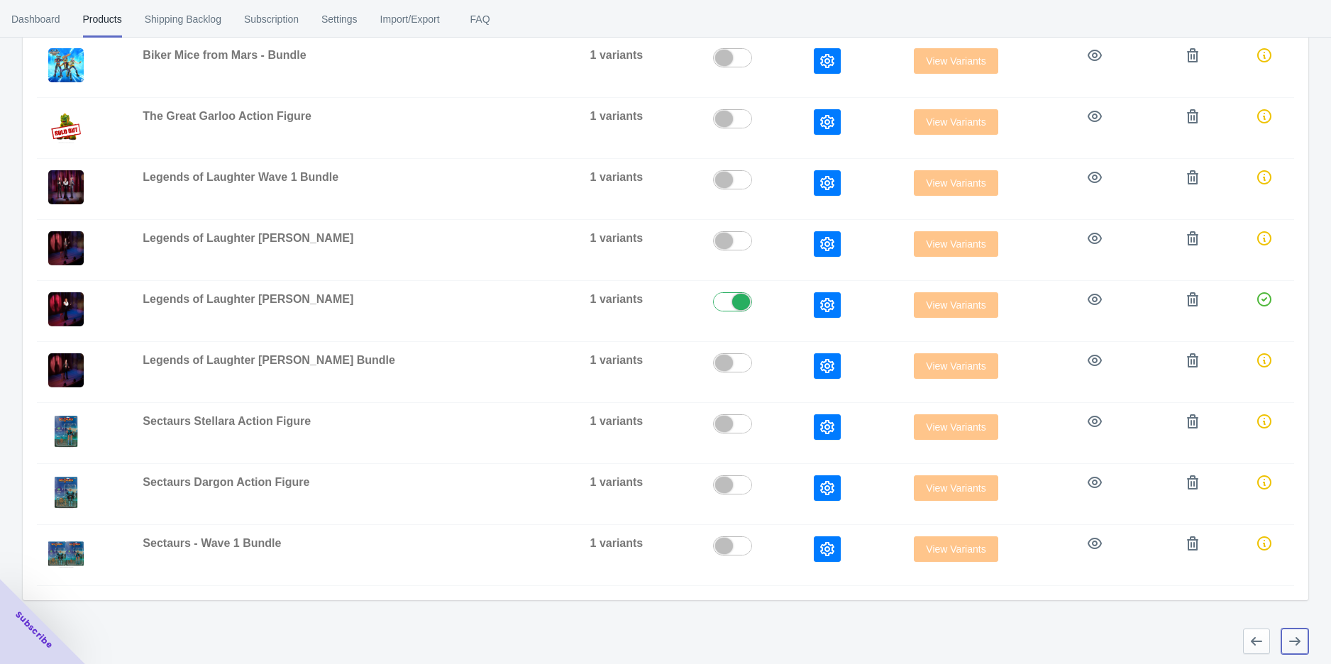
click at [1289, 629] on button "button" at bounding box center [1295, 642] width 27 height 26
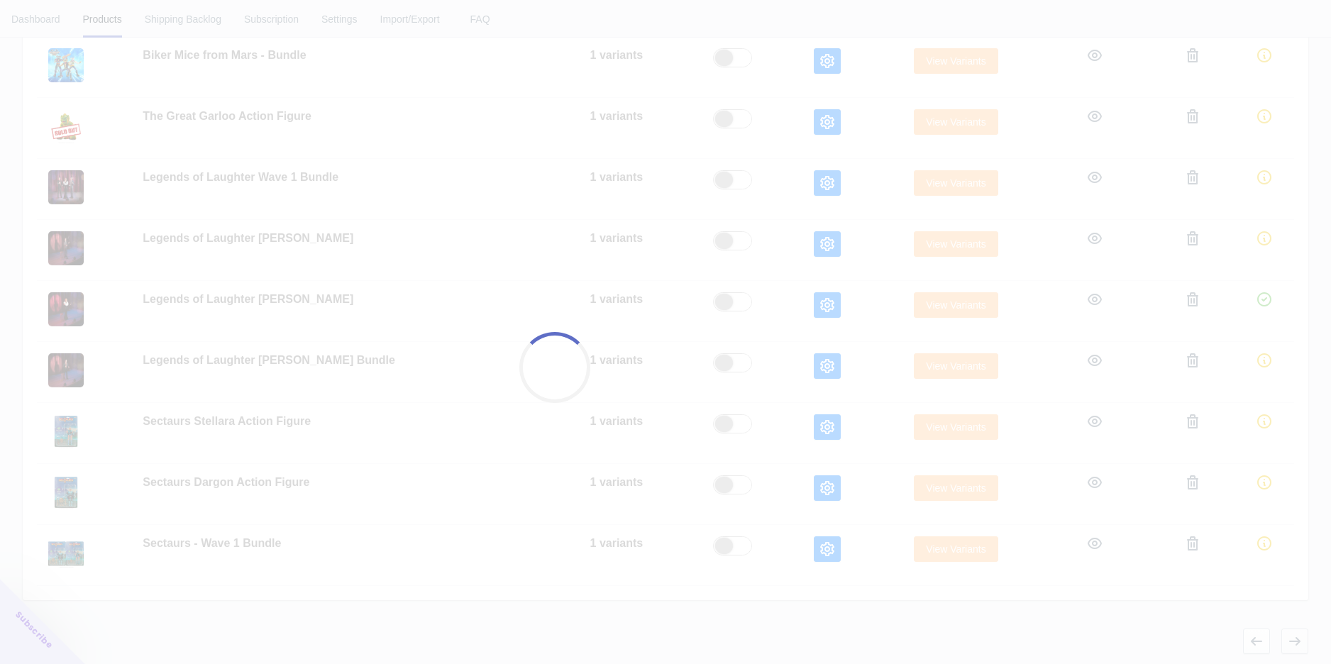
checkbox input "false"
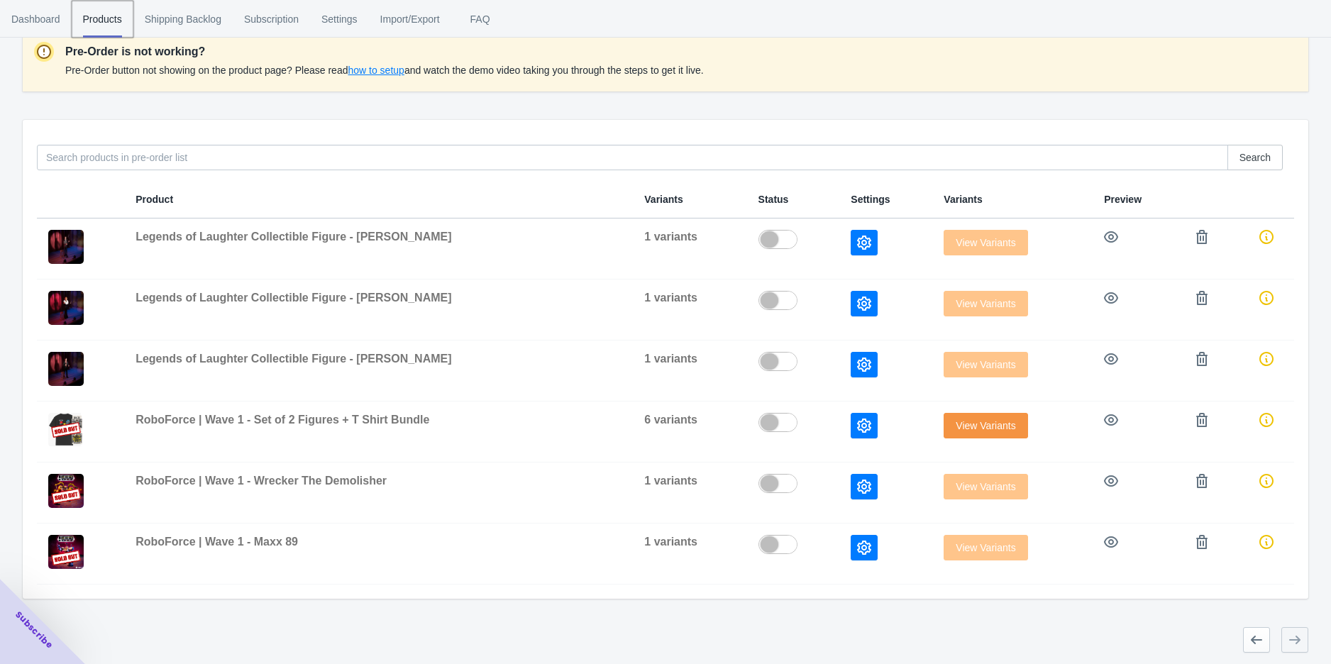
click at [95, 13] on span "Products" at bounding box center [102, 19] width 39 height 37
click at [172, 24] on span "Shipping Backlog" at bounding box center [183, 19] width 77 height 37
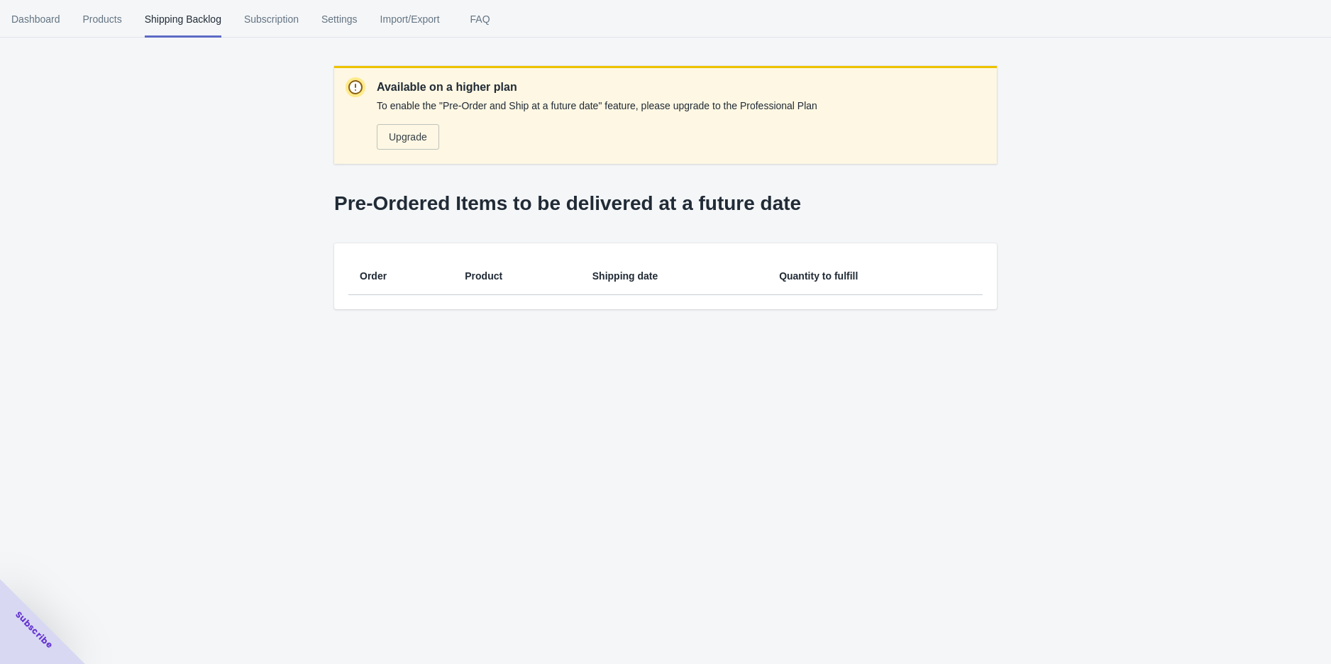
scroll to position [0, 0]
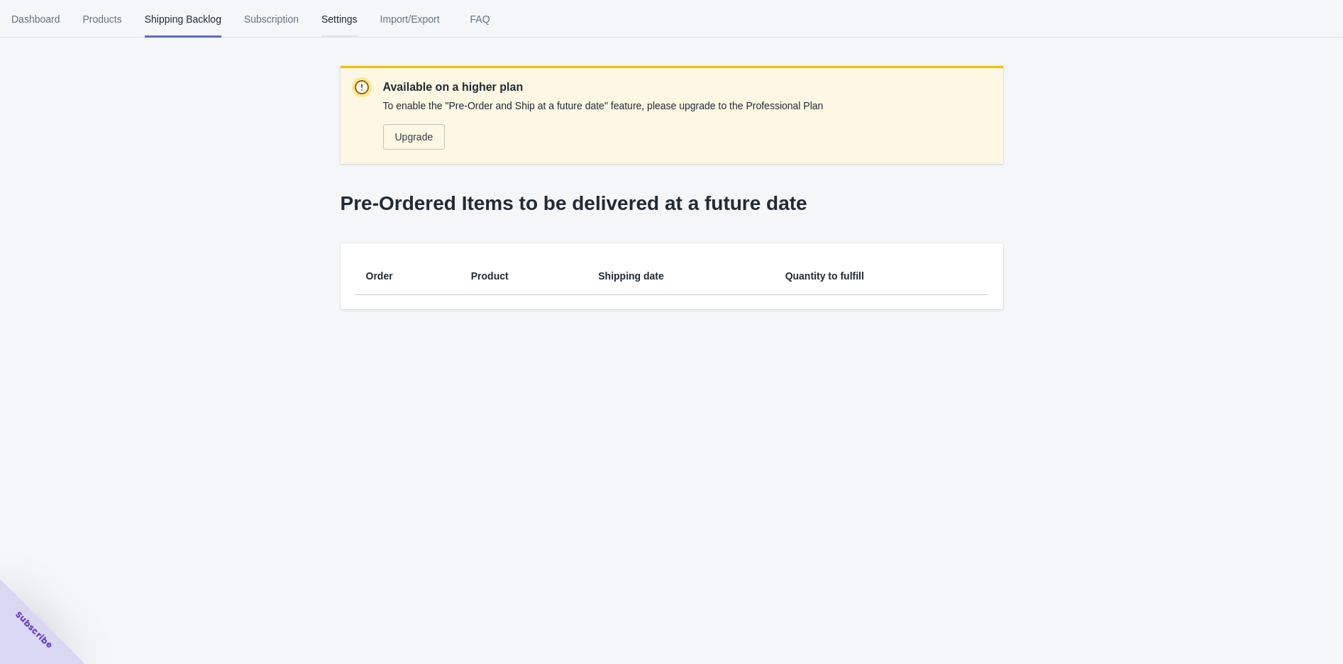
click at [334, 21] on span "Settings" at bounding box center [339, 19] width 36 height 37
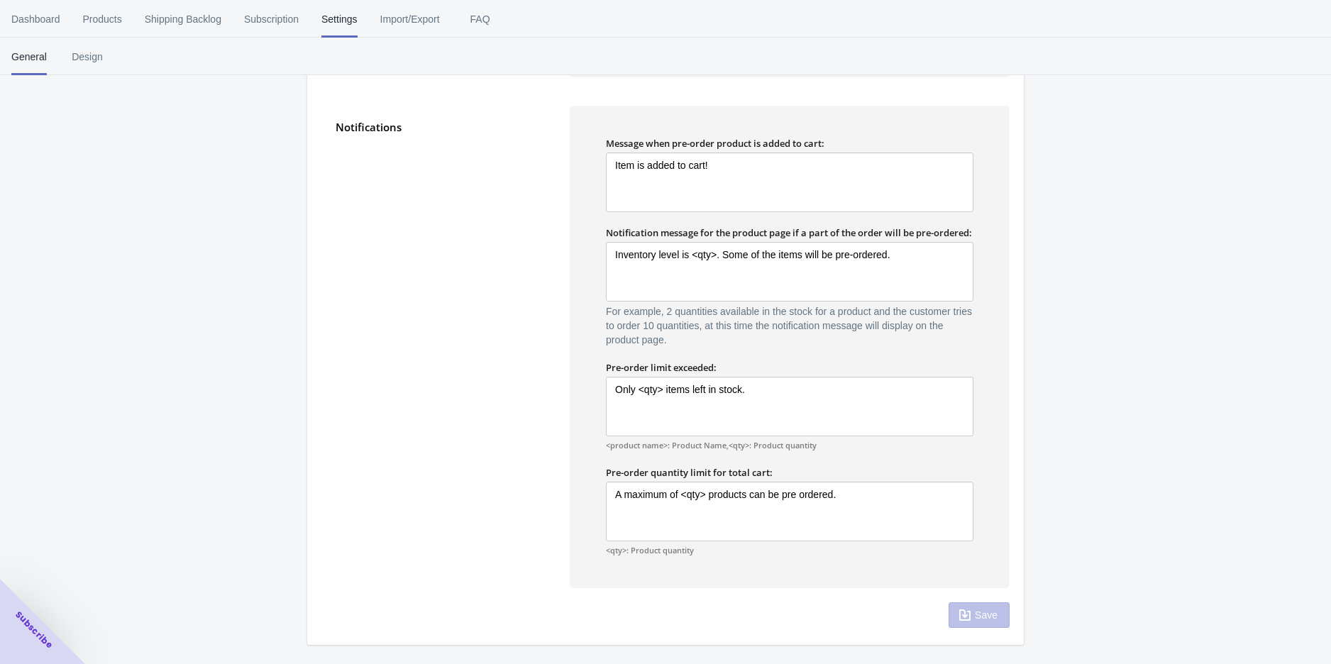
scroll to position [801, 0]
click at [67, 55] on button "Design" at bounding box center [87, 56] width 58 height 37
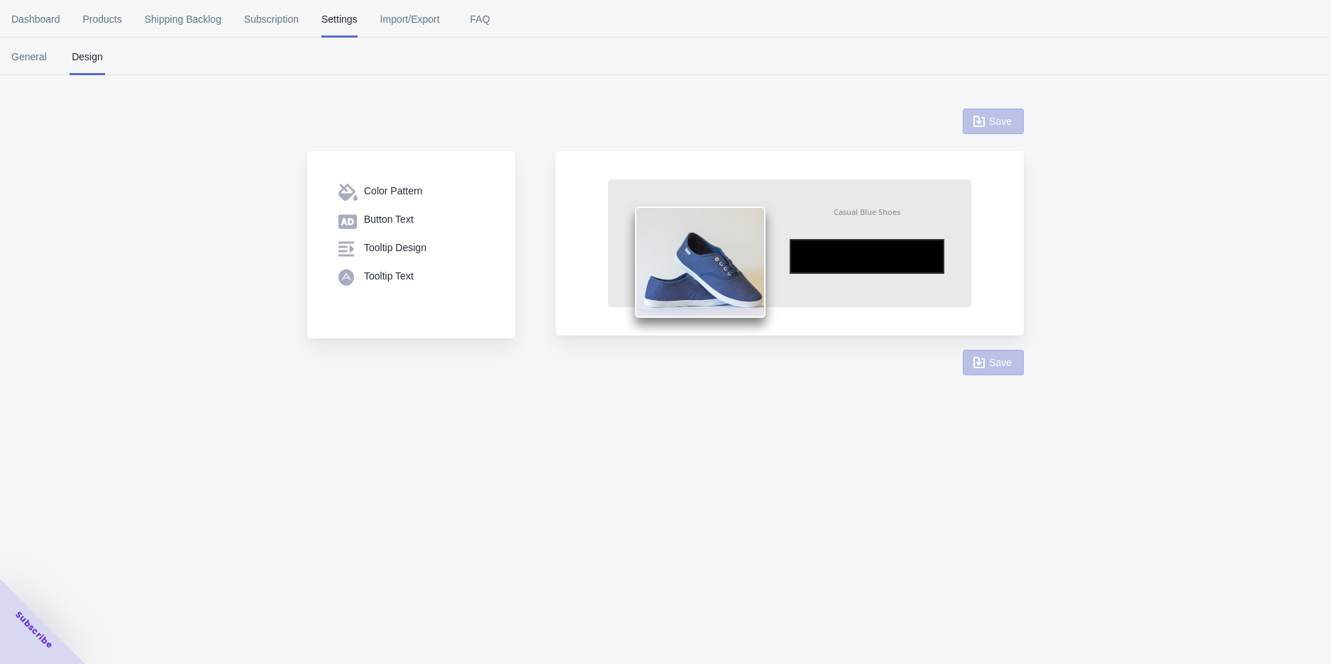
scroll to position [0, 0]
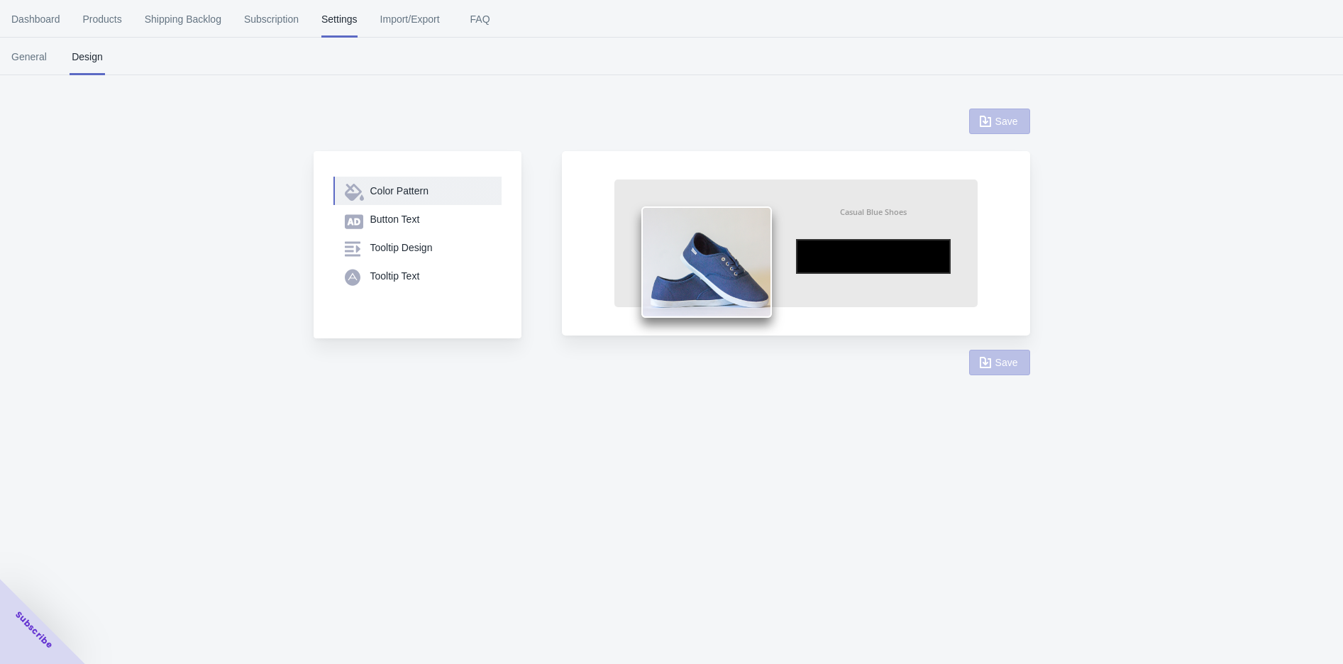
click at [380, 186] on div "Color Pattern" at bounding box center [430, 191] width 120 height 14
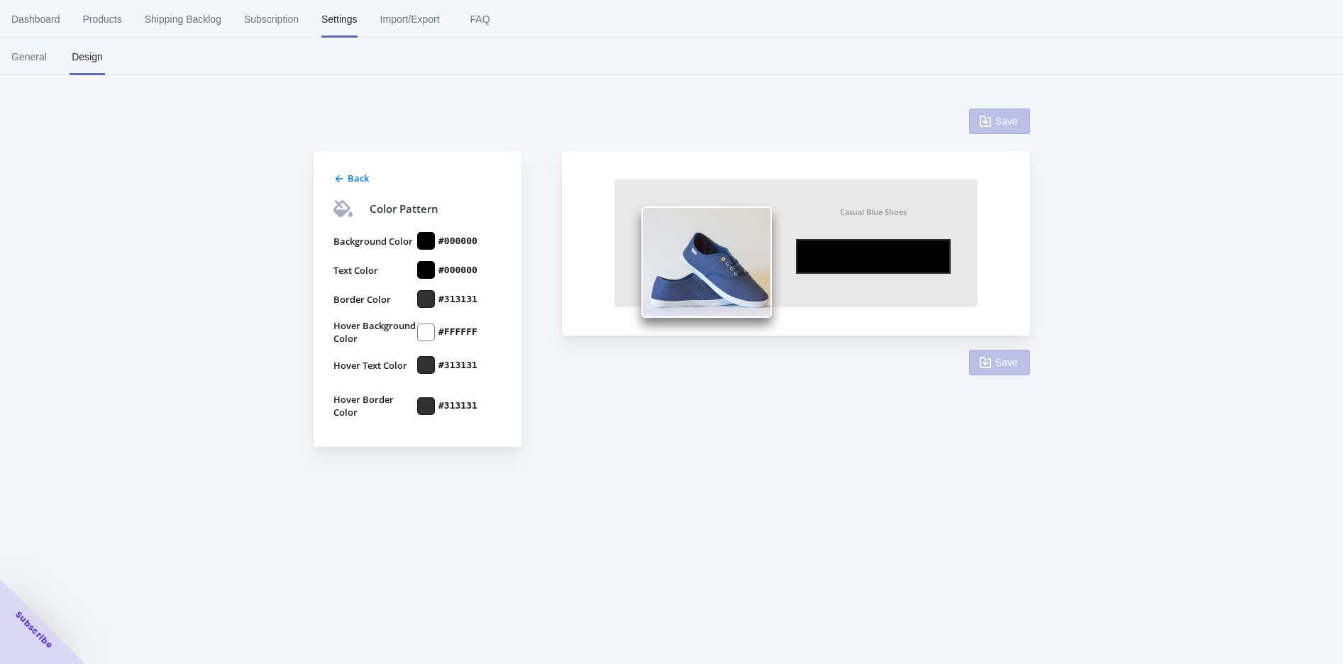
click at [352, 182] on span "Back" at bounding box center [358, 178] width 21 height 13
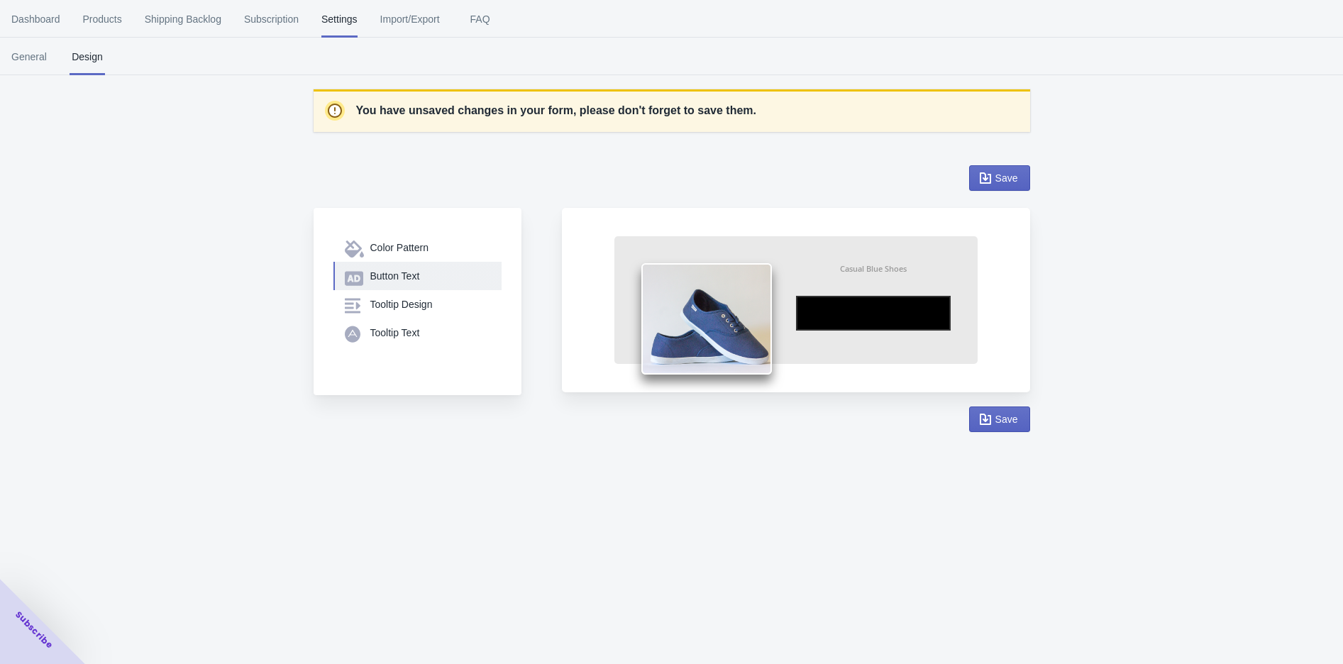
click at [409, 280] on div "Button Text" at bounding box center [430, 276] width 120 height 14
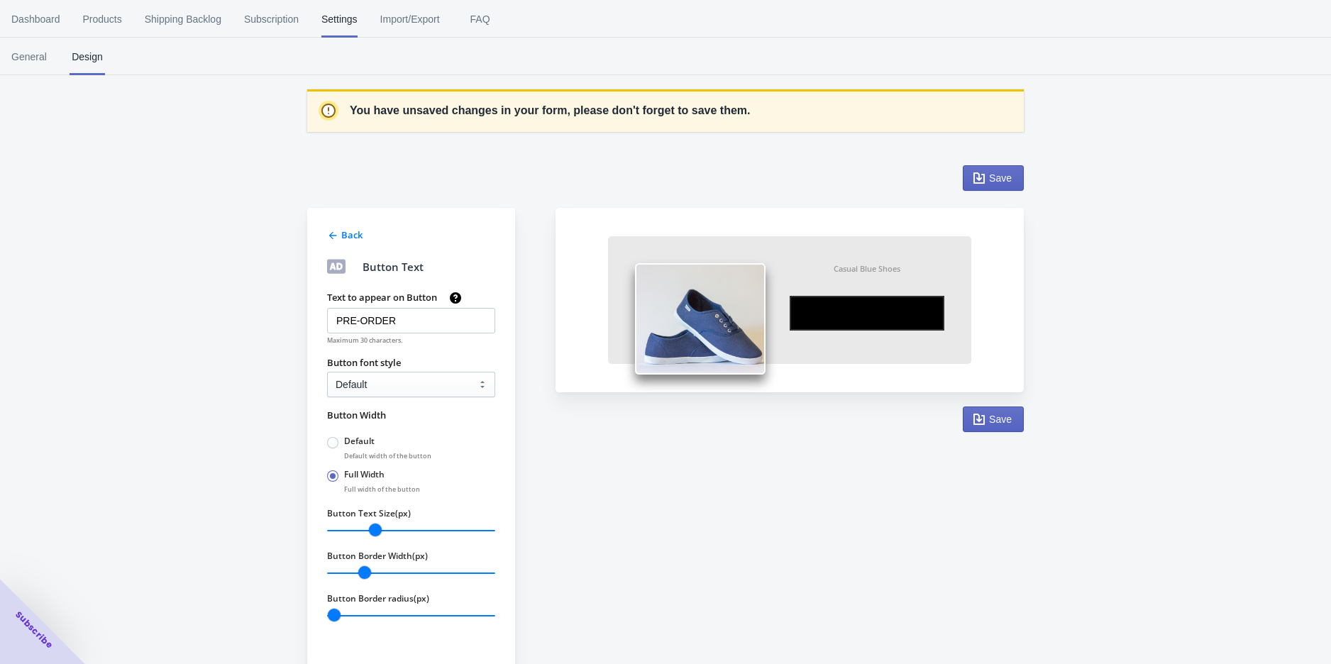
click at [334, 235] on icon at bounding box center [332, 235] width 11 height 11
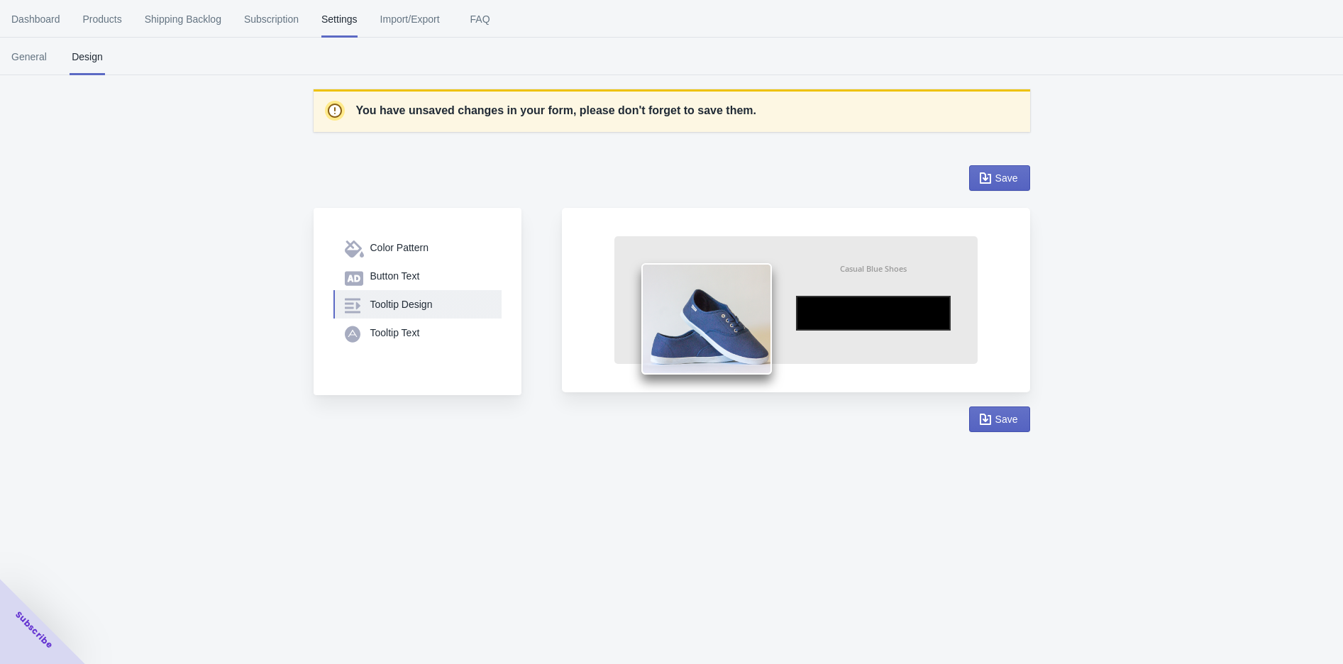
click at [399, 302] on div "Tooltip Design" at bounding box center [430, 304] width 120 height 14
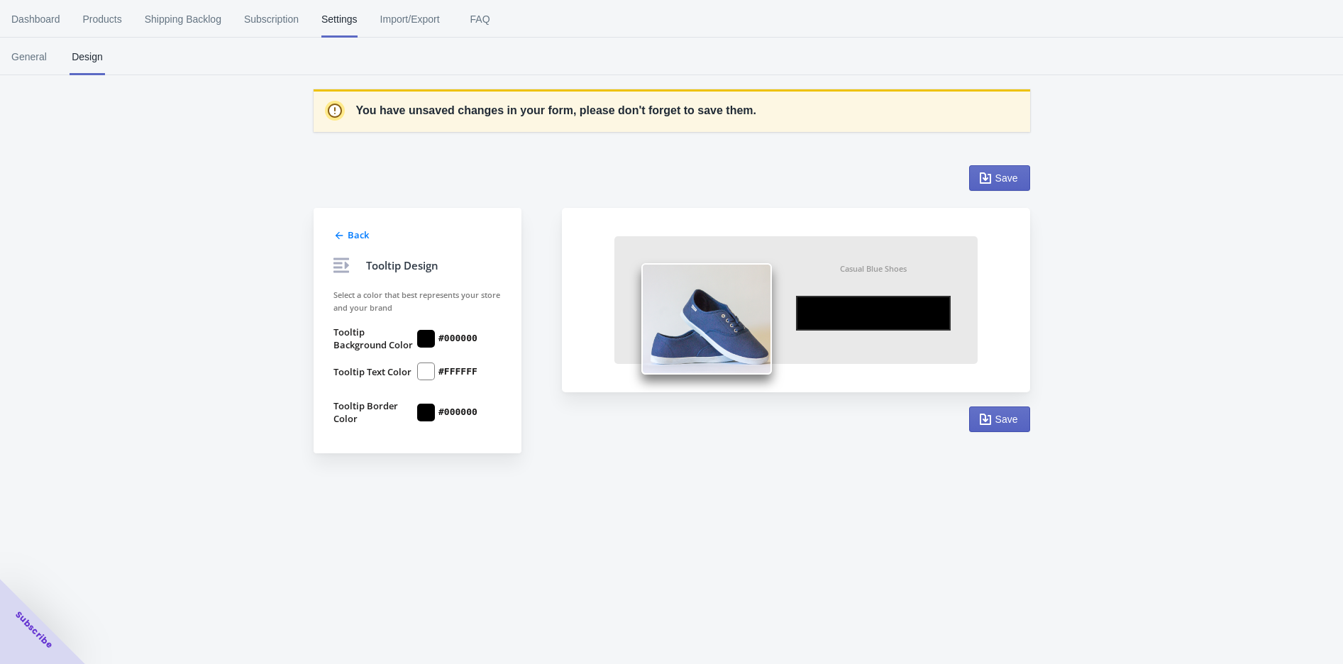
click at [334, 233] on icon at bounding box center [339, 235] width 11 height 11
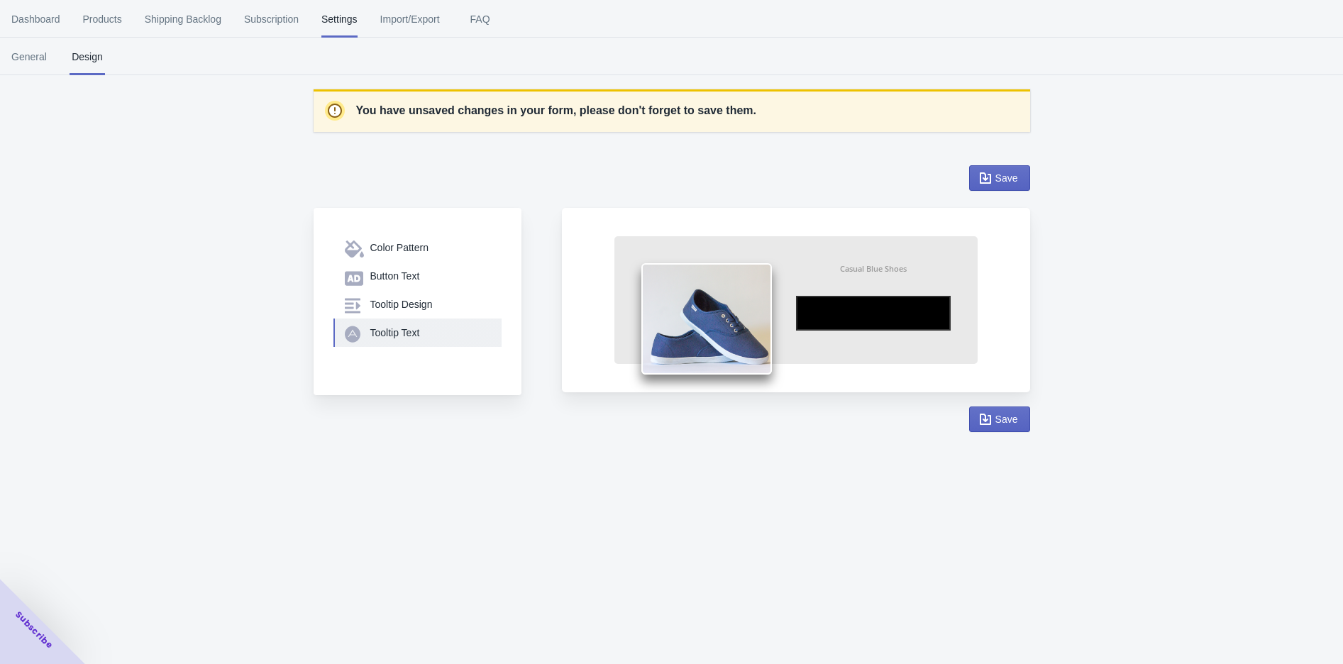
click at [395, 328] on div "Tooltip Text" at bounding box center [430, 333] width 120 height 14
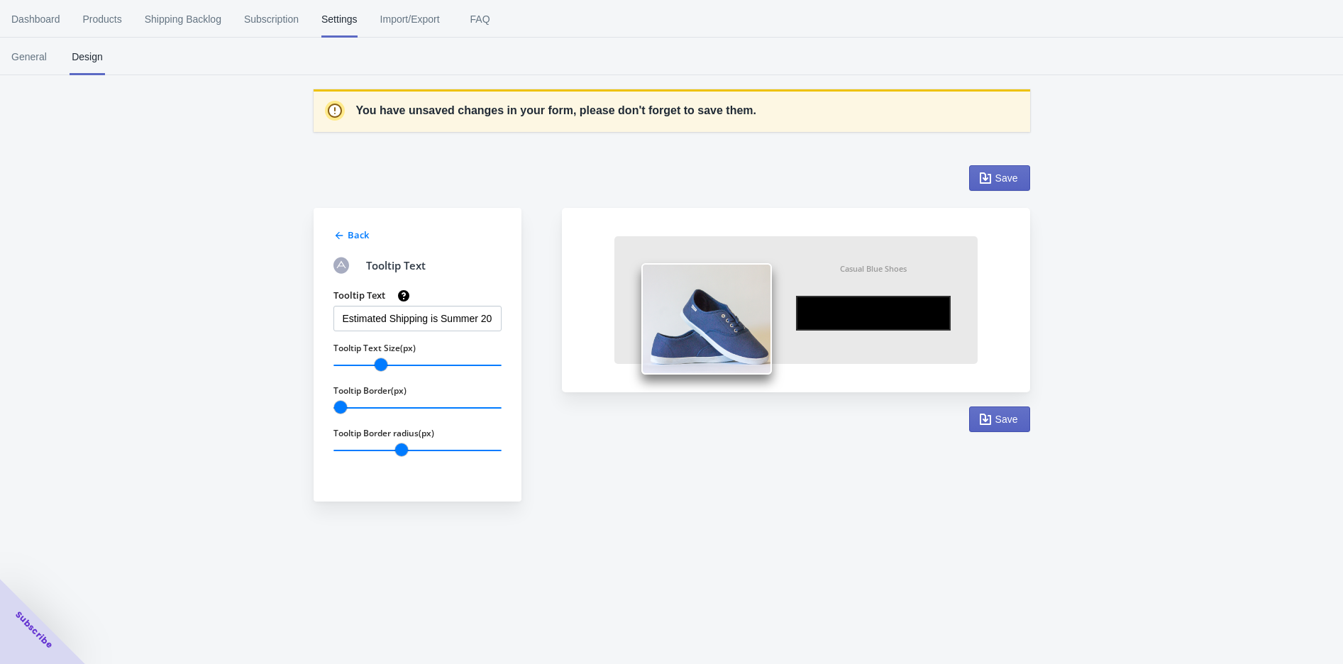
click at [348, 235] on span "Back" at bounding box center [358, 235] width 21 height 13
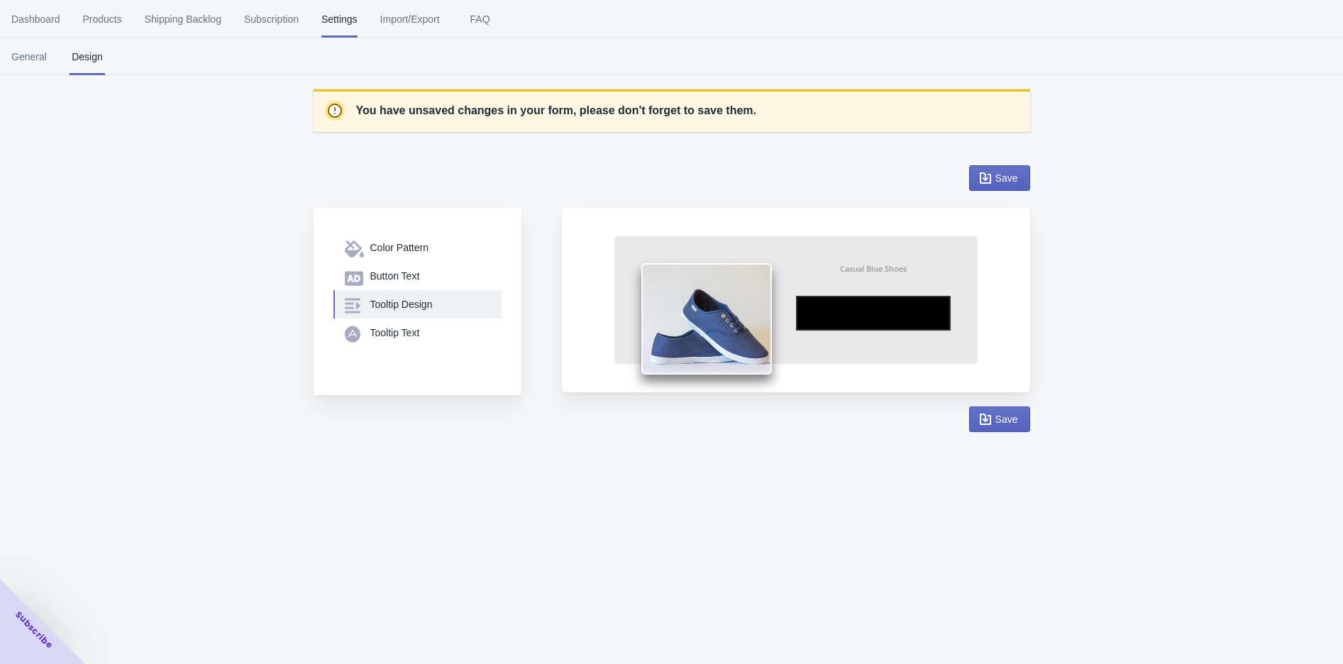
click at [412, 304] on div "Tooltip Design" at bounding box center [430, 304] width 120 height 14
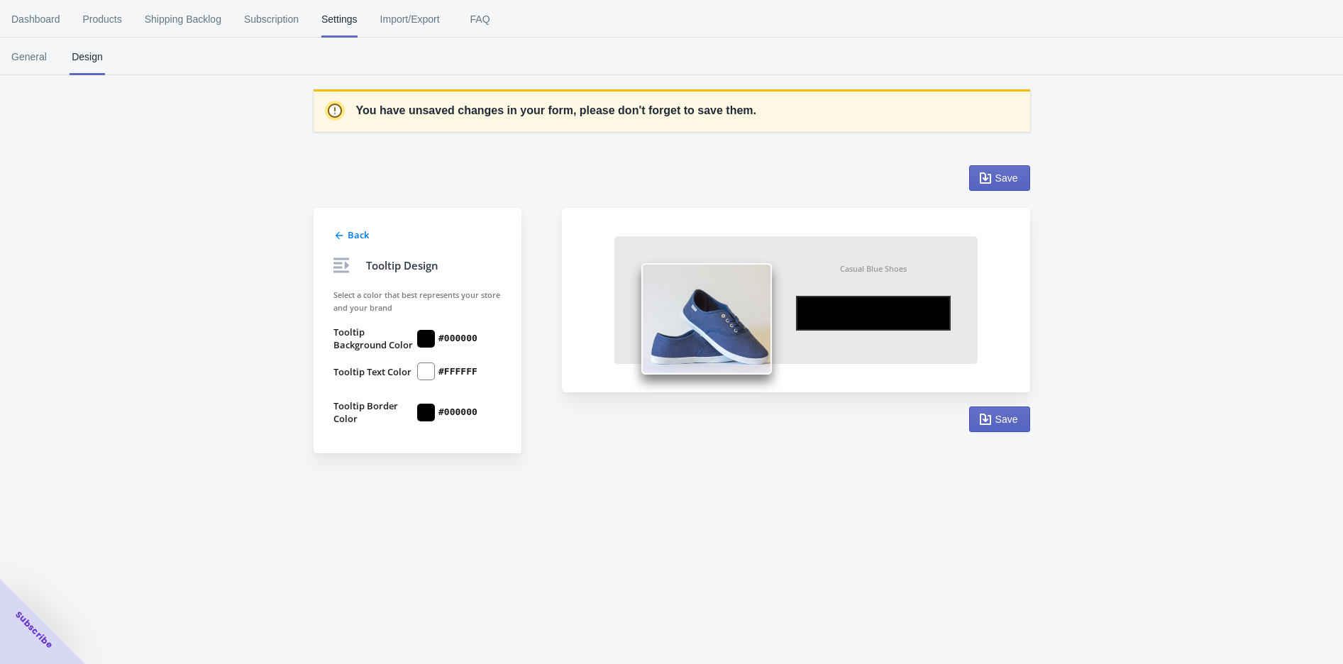
click at [343, 242] on div "Back Tooltip Design Select a color that best represents your store and your bra…" at bounding box center [418, 331] width 208 height 246
click at [346, 233] on div "Back" at bounding box center [416, 233] width 171 height 17
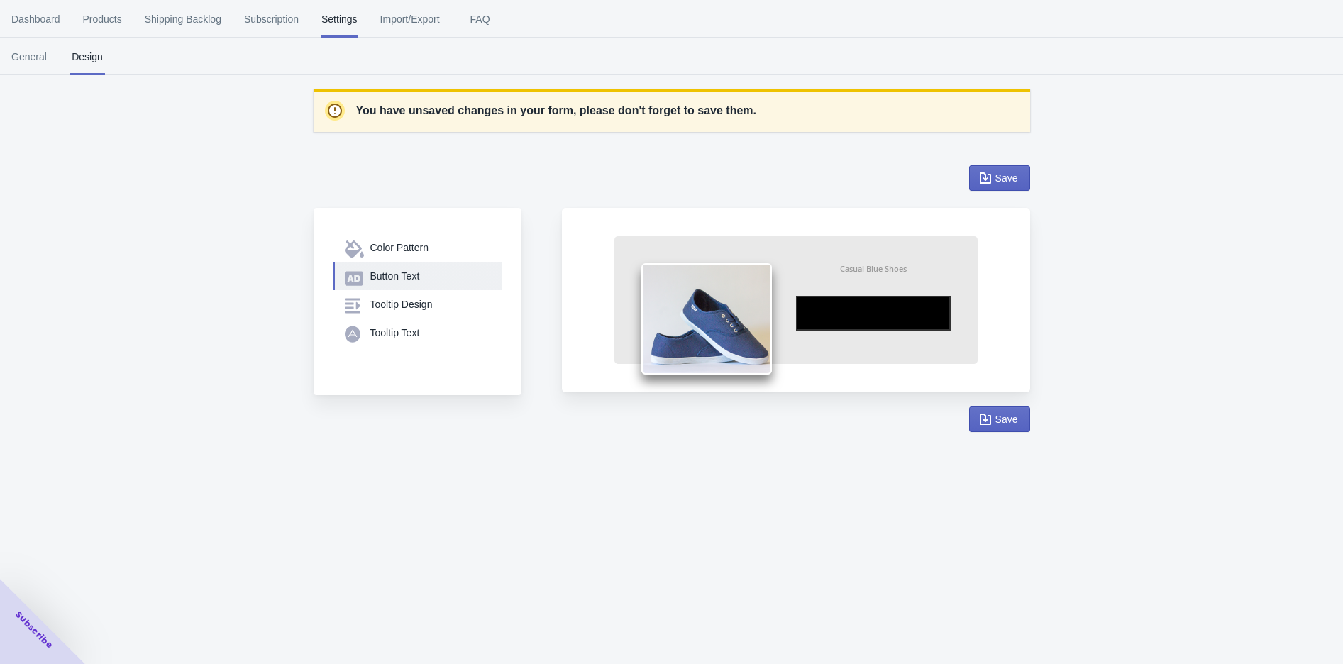
click at [402, 269] on div "Button Text" at bounding box center [430, 276] width 120 height 14
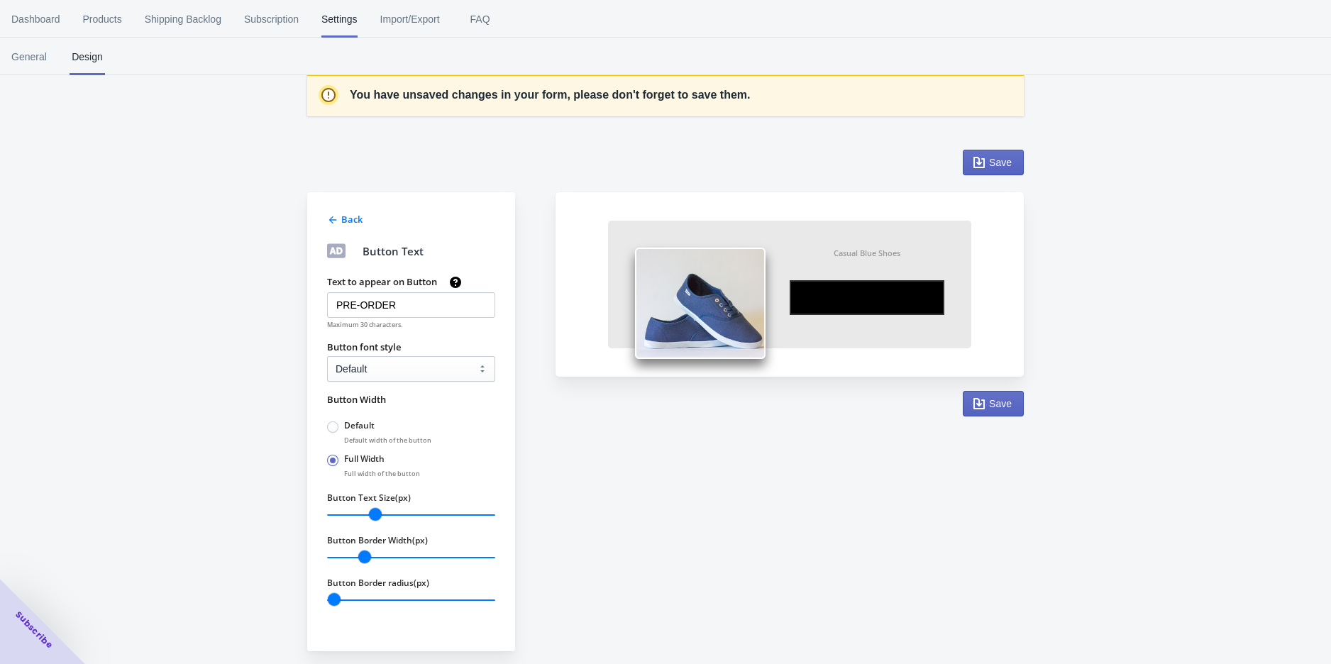
scroll to position [20, 0]
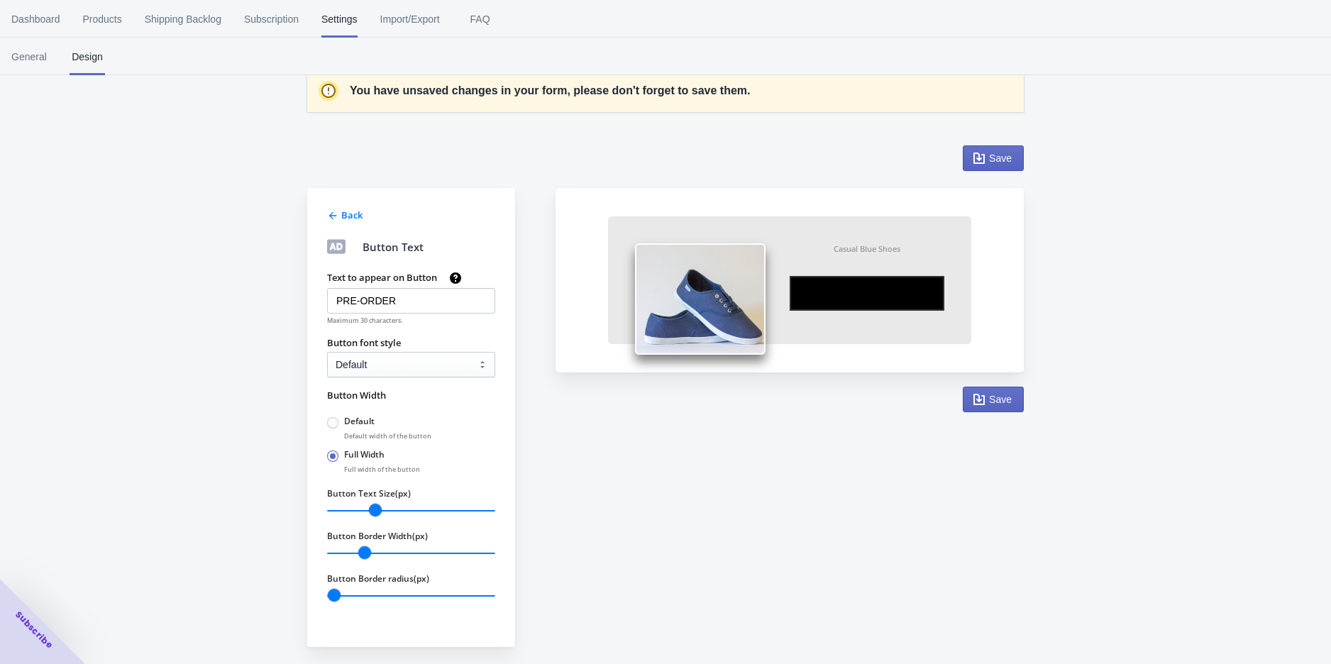
click at [365, 413] on label "Default" at bounding box center [351, 422] width 48 height 18
click at [331, 419] on input "Default" at bounding box center [331, 419] width 1 height 1
radio input "true"
click at [355, 449] on label "Full Width" at bounding box center [364, 454] width 40 height 11
click at [331, 453] on input "Full Width" at bounding box center [331, 453] width 1 height 1
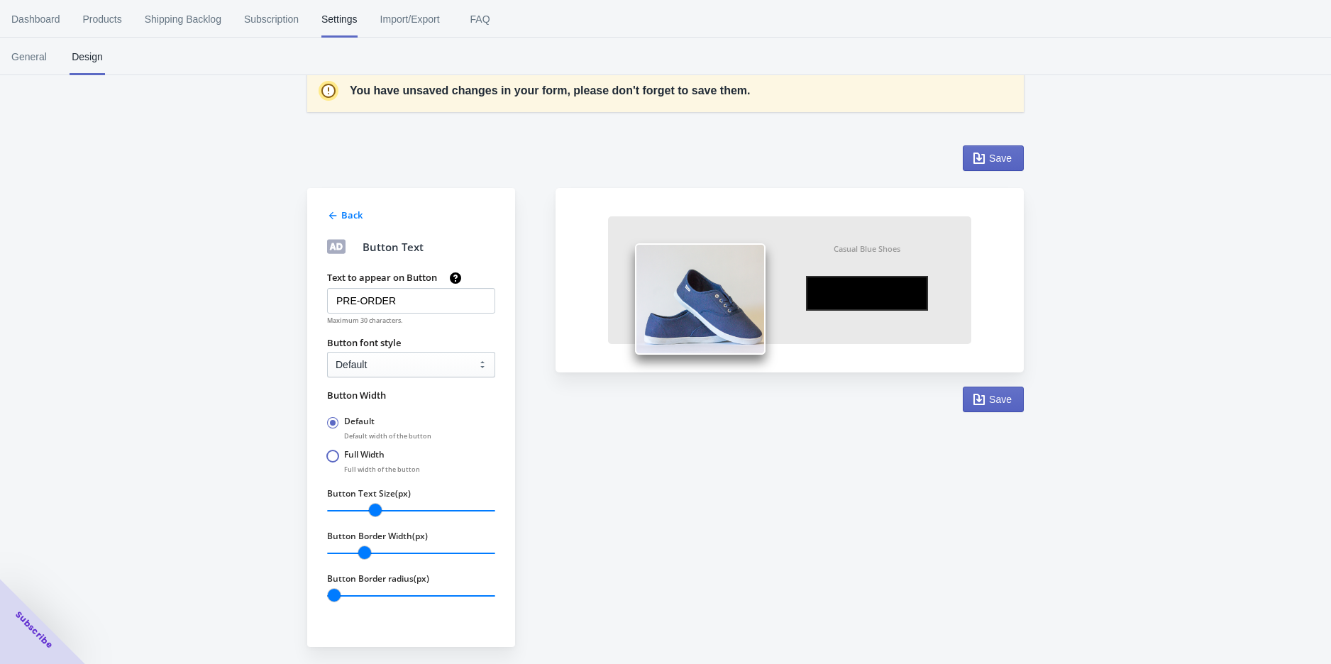
radio input "true"
radio input "false"
click at [402, 361] on select "Default Arial Times New Roman Courier Sans Serif" at bounding box center [411, 365] width 168 height 26
click at [336, 223] on div "Back Button Text Text to appear on Button PRE-ORDER Maximum 30 characters. Butt…" at bounding box center [411, 417] width 208 height 459
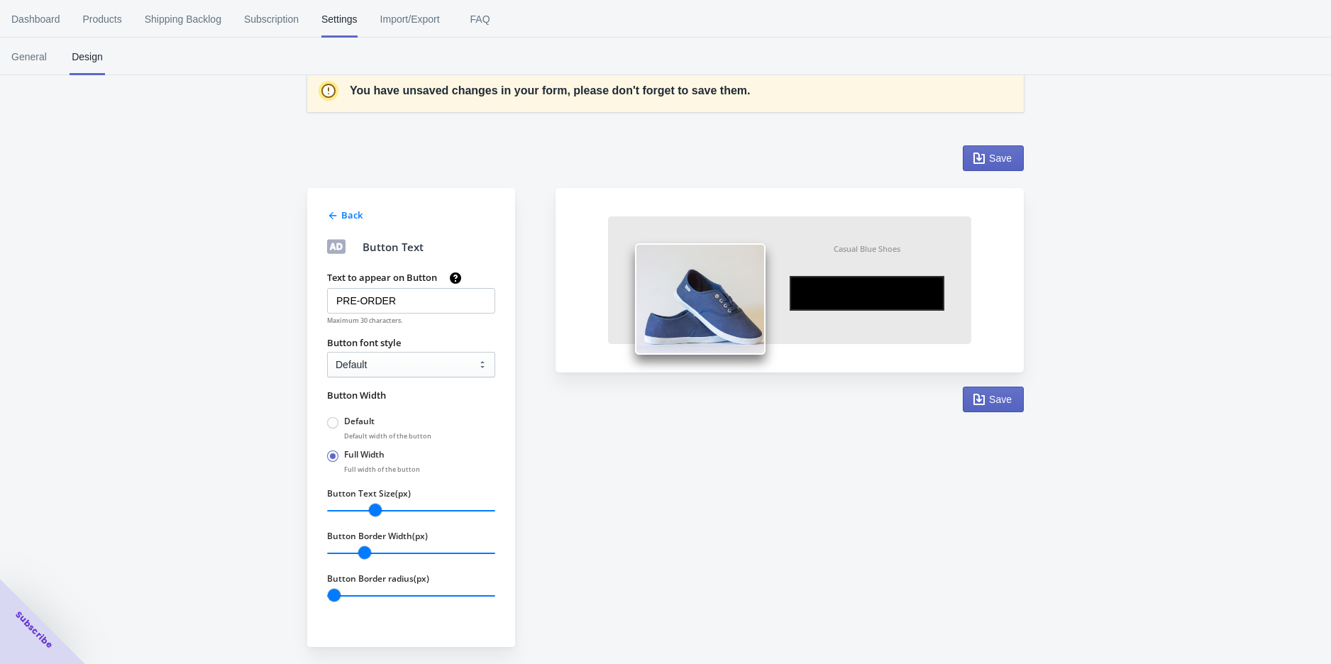
click at [336, 215] on icon at bounding box center [333, 216] width 8 height 8
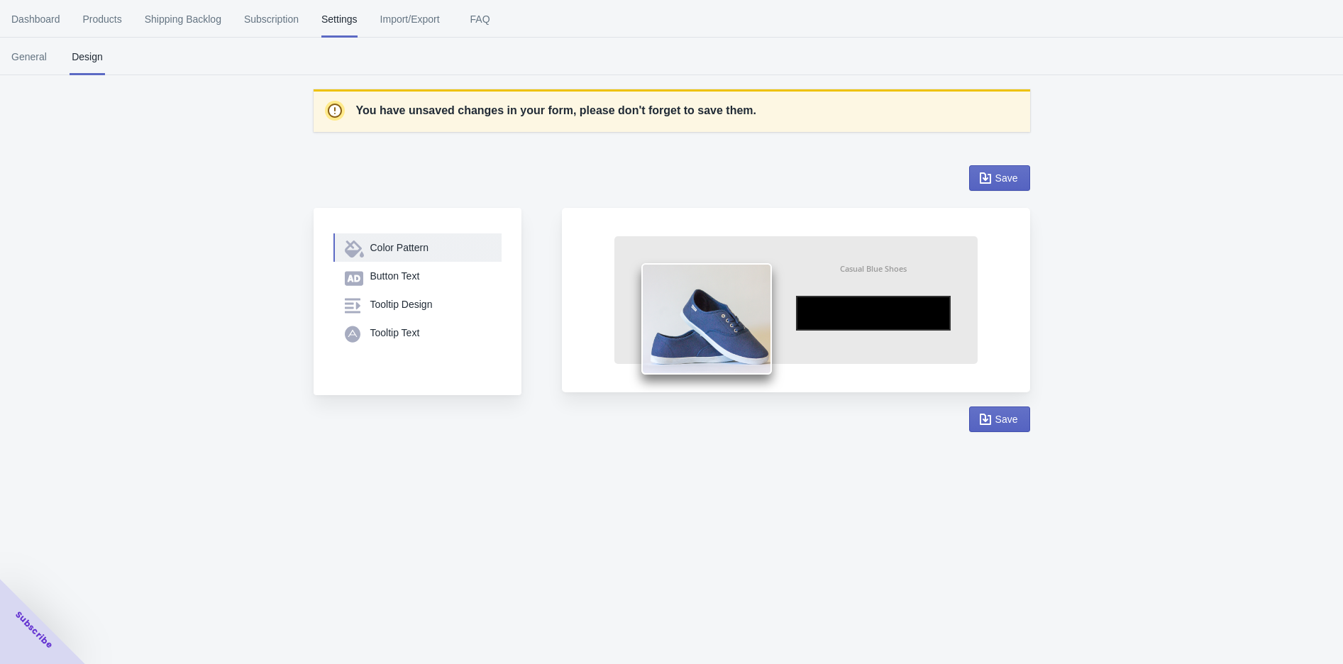
click at [365, 252] on div "Color Pattern" at bounding box center [417, 248] width 145 height 14
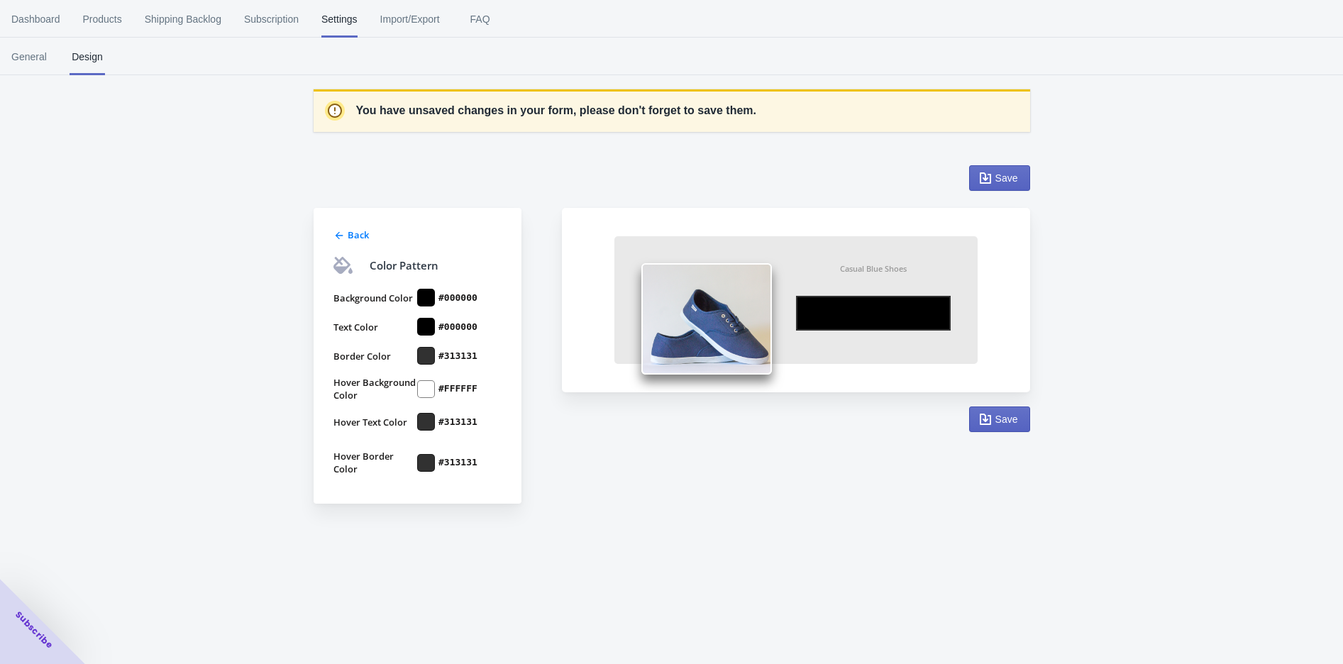
click at [351, 229] on span "Back" at bounding box center [358, 235] width 21 height 13
